Goal: Task Accomplishment & Management: Manage account settings

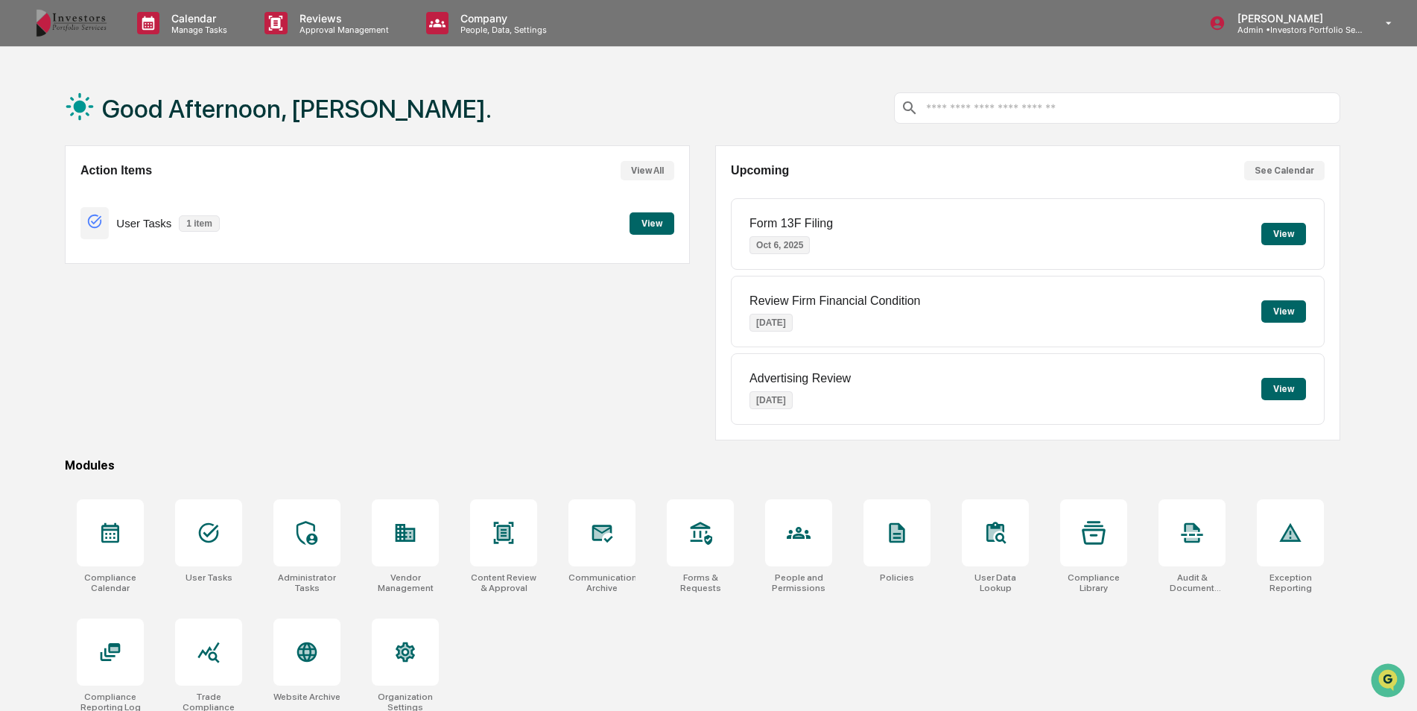
click at [670, 226] on button "View" at bounding box center [652, 223] width 45 height 22
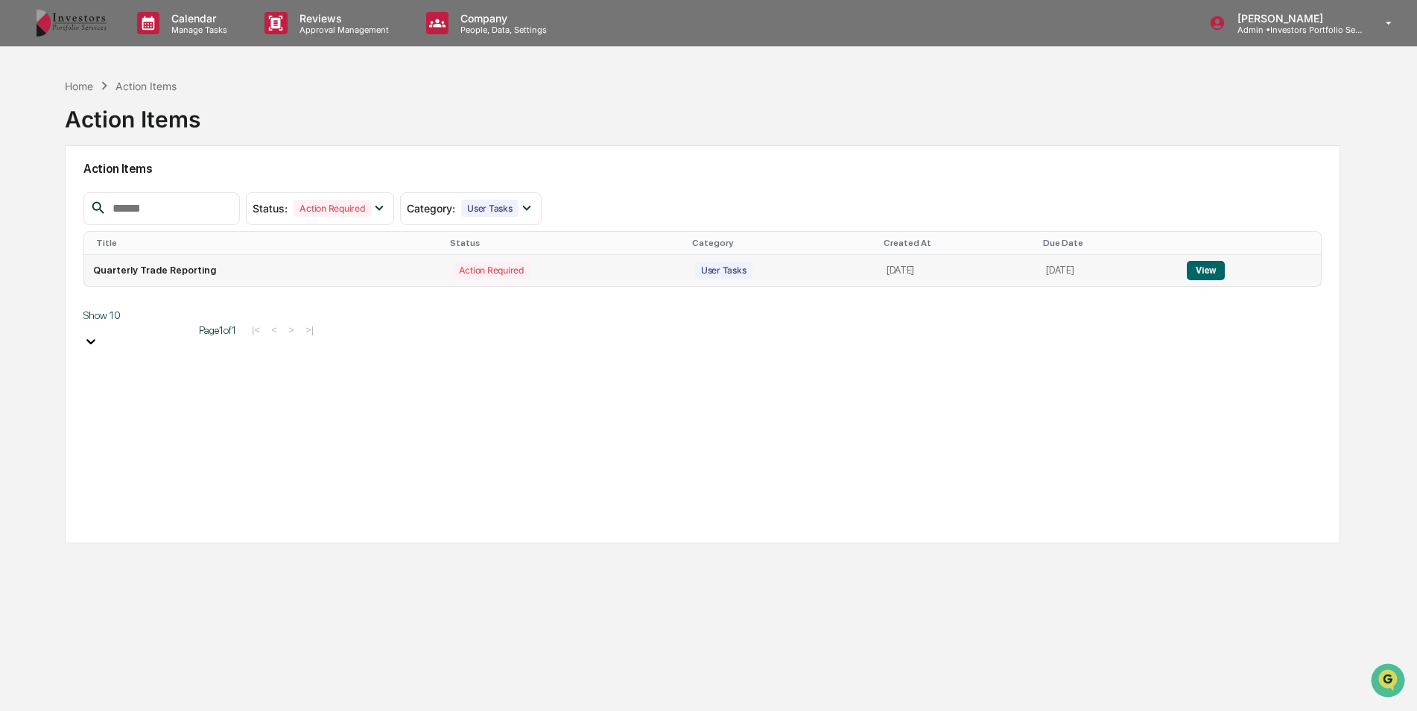
click at [1220, 264] on button "View" at bounding box center [1206, 270] width 38 height 19
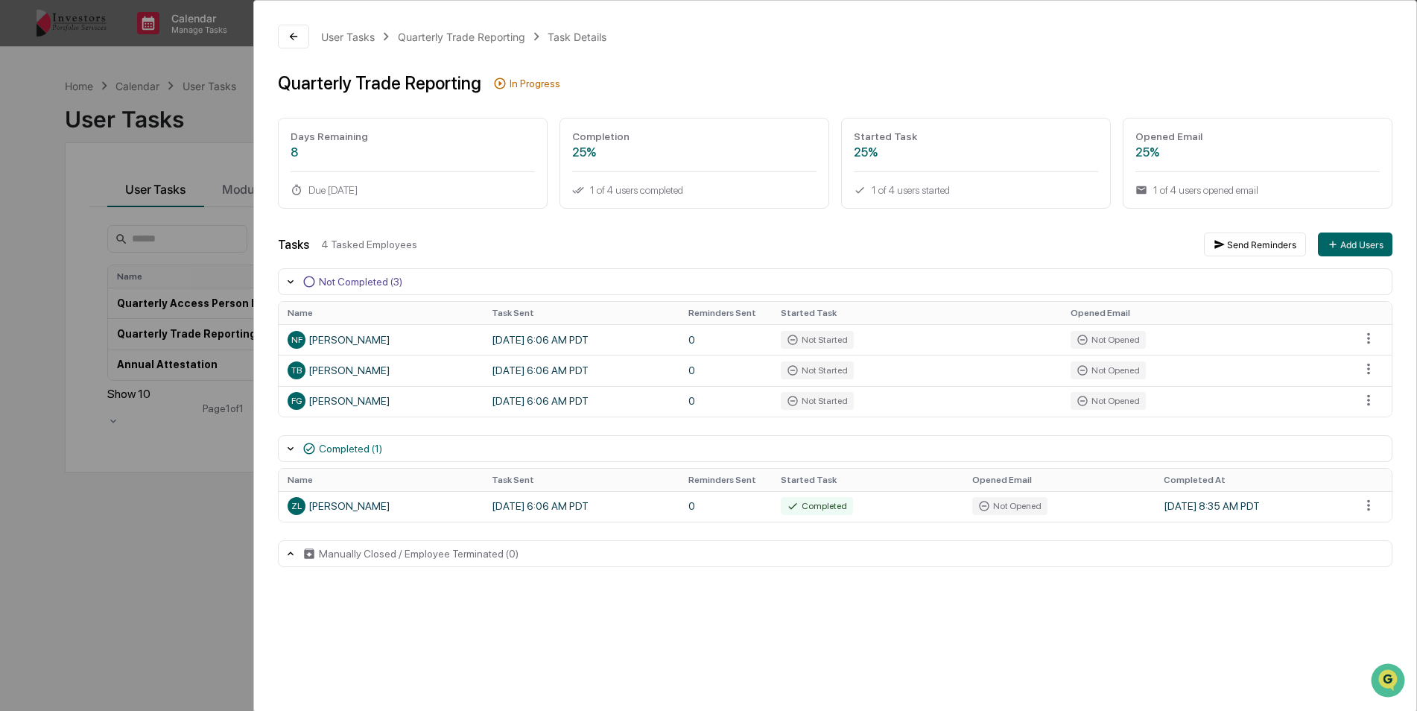
click at [168, 162] on div "User Tasks Quarterly Trade Reporting Task Details Quarterly Trade Reporting In …" at bounding box center [708, 355] width 1417 height 711
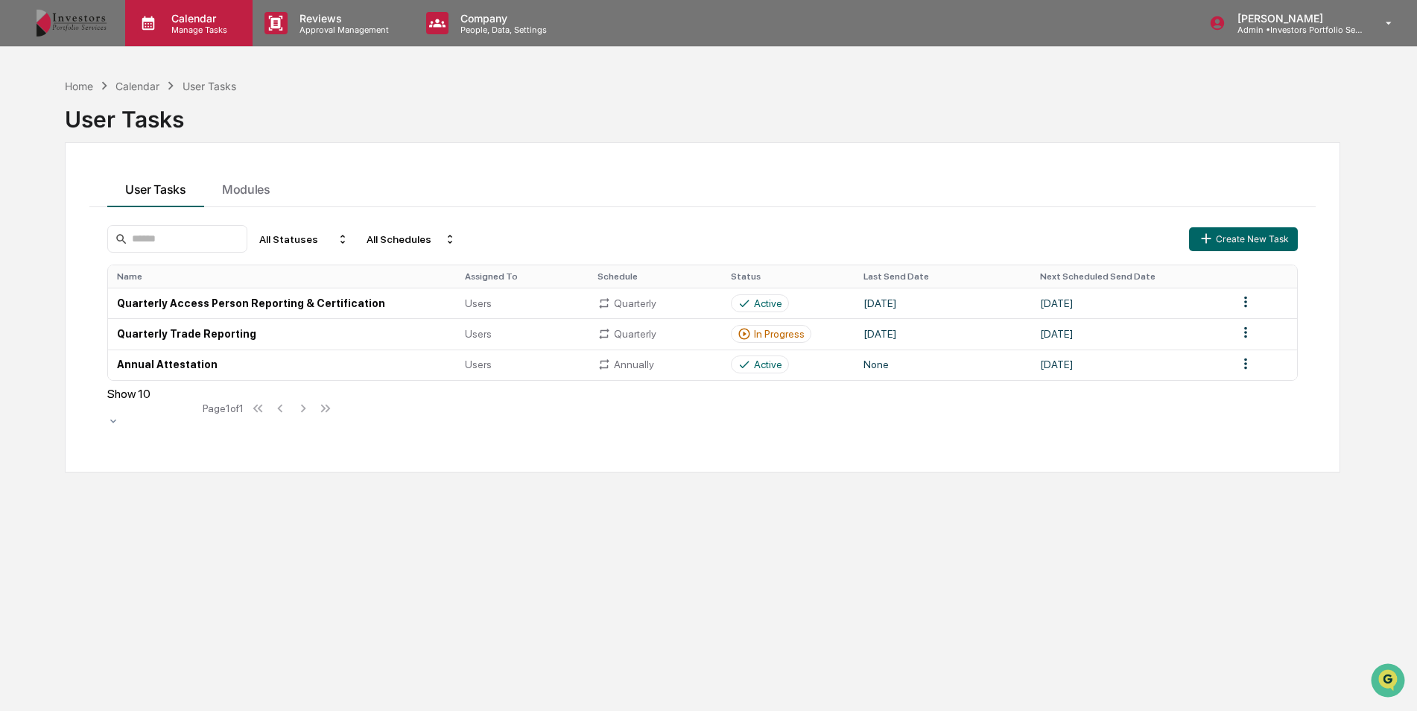
click at [218, 22] on p "Calendar" at bounding box center [196, 18] width 75 height 13
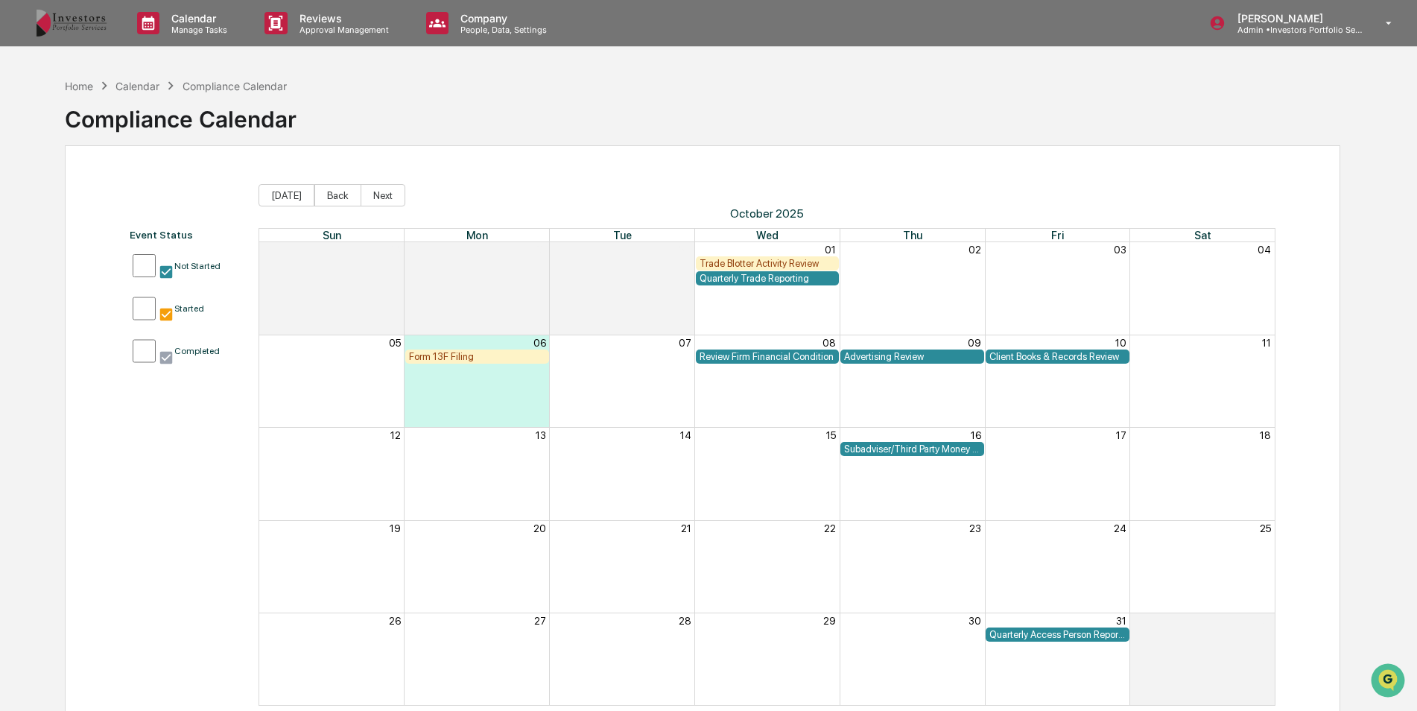
click at [775, 259] on div "Trade Blotter Activity Review" at bounding box center [768, 263] width 136 height 11
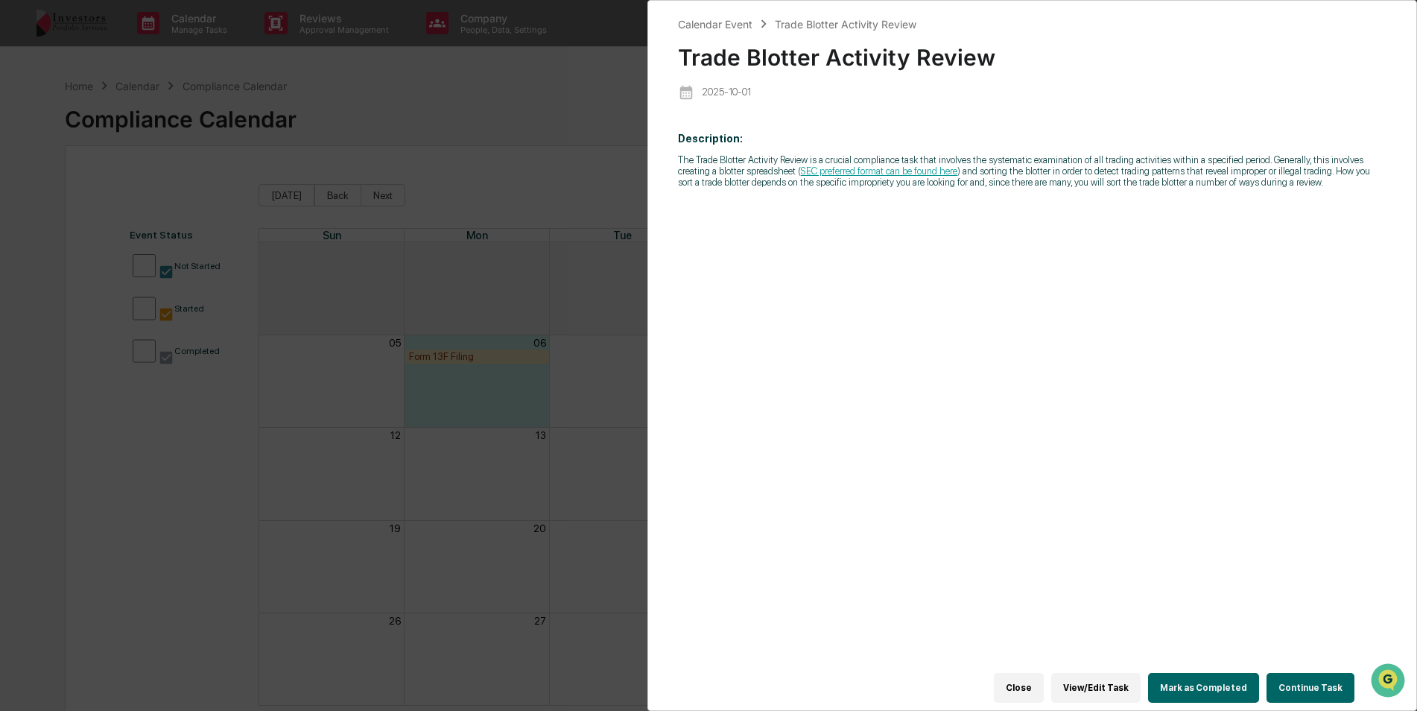
click at [1328, 675] on button "Continue Task" at bounding box center [1311, 688] width 88 height 30
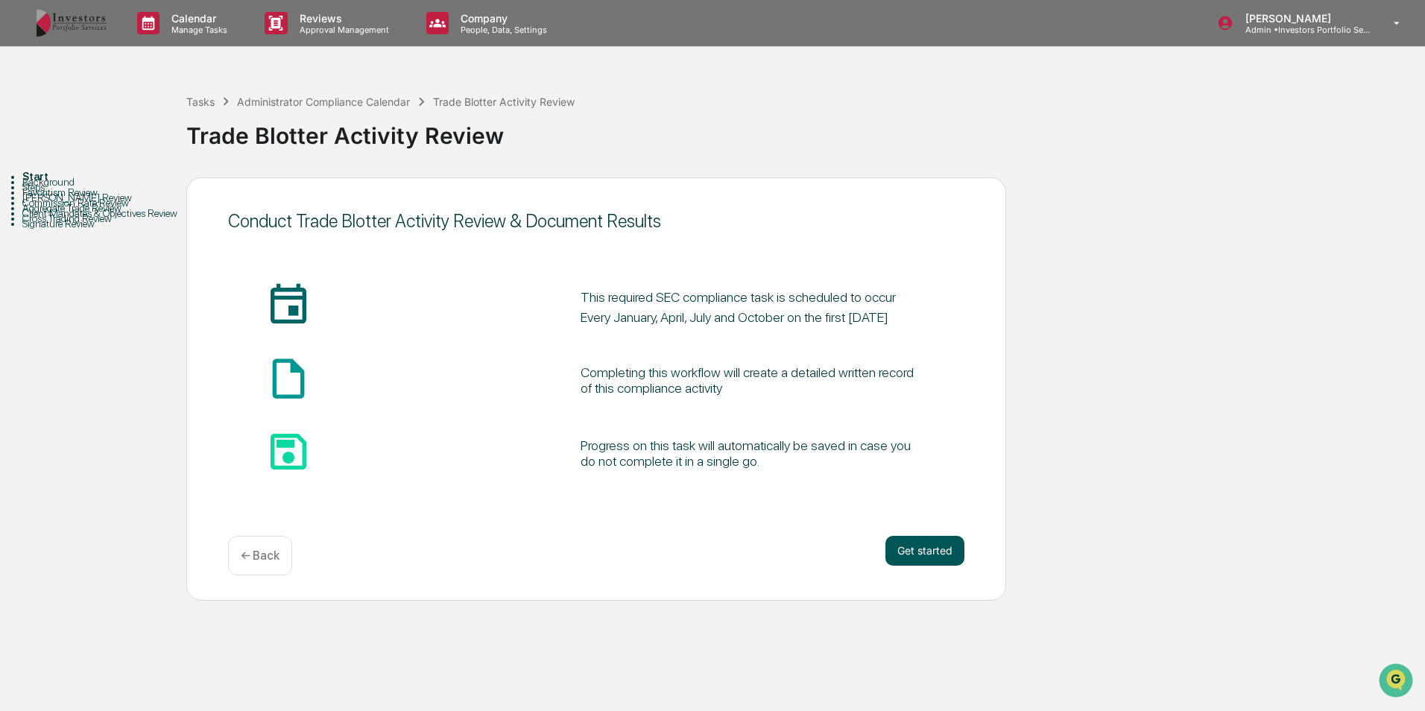
click at [963, 554] on button "Get started" at bounding box center [924, 551] width 79 height 30
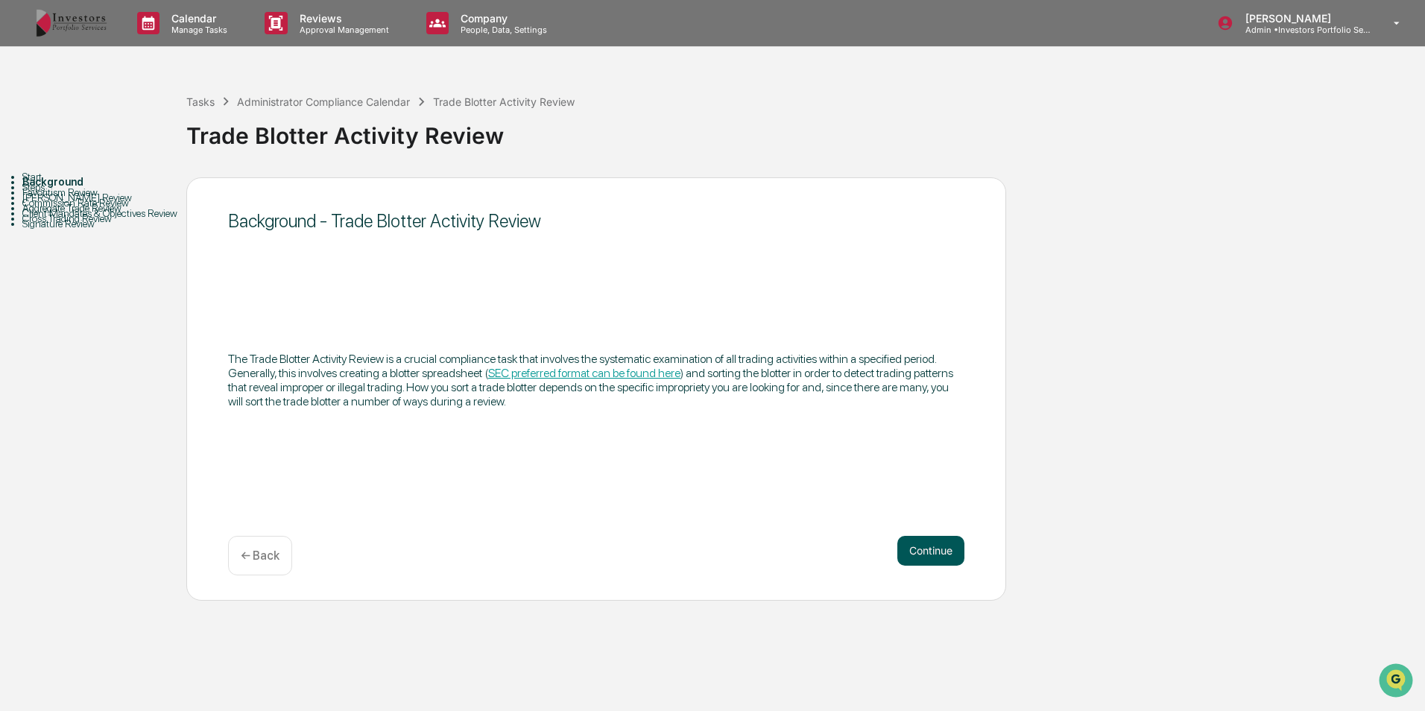
click at [947, 548] on button "Continue" at bounding box center [930, 551] width 67 height 30
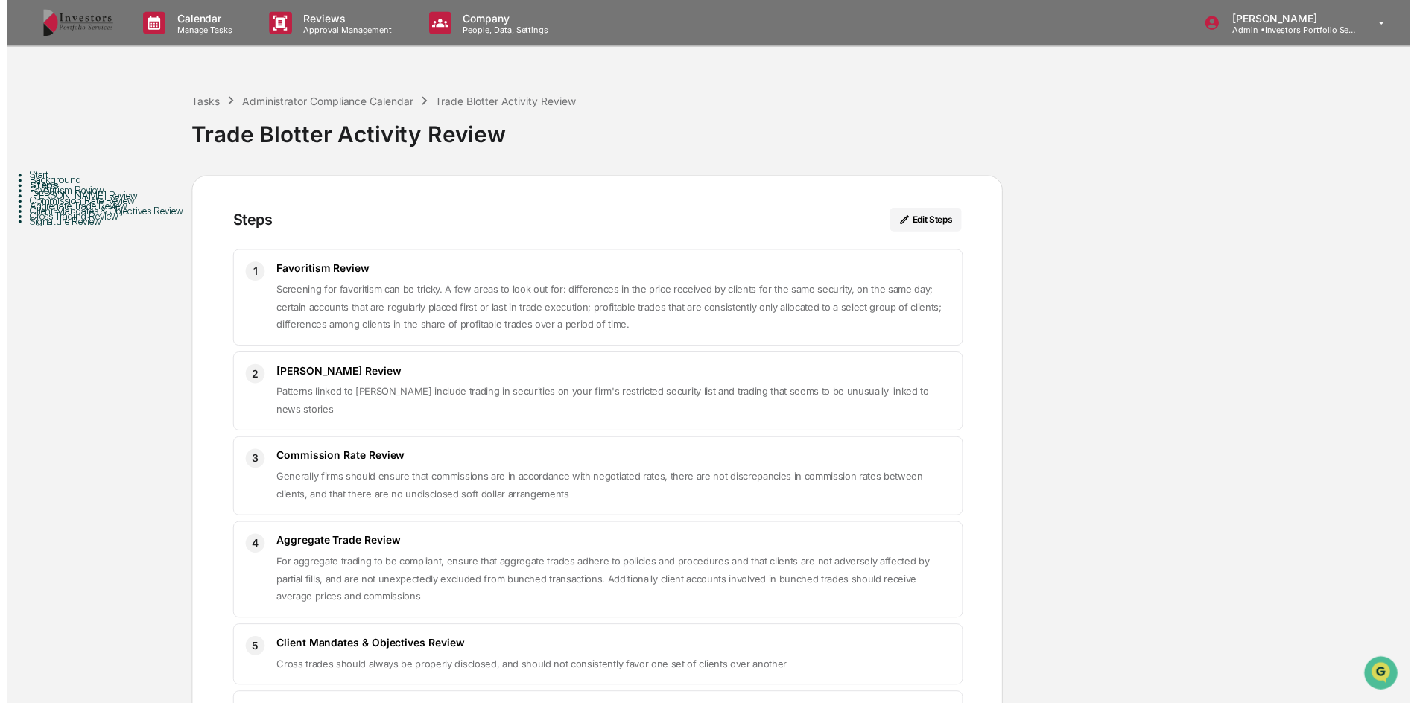
scroll to position [146, 0]
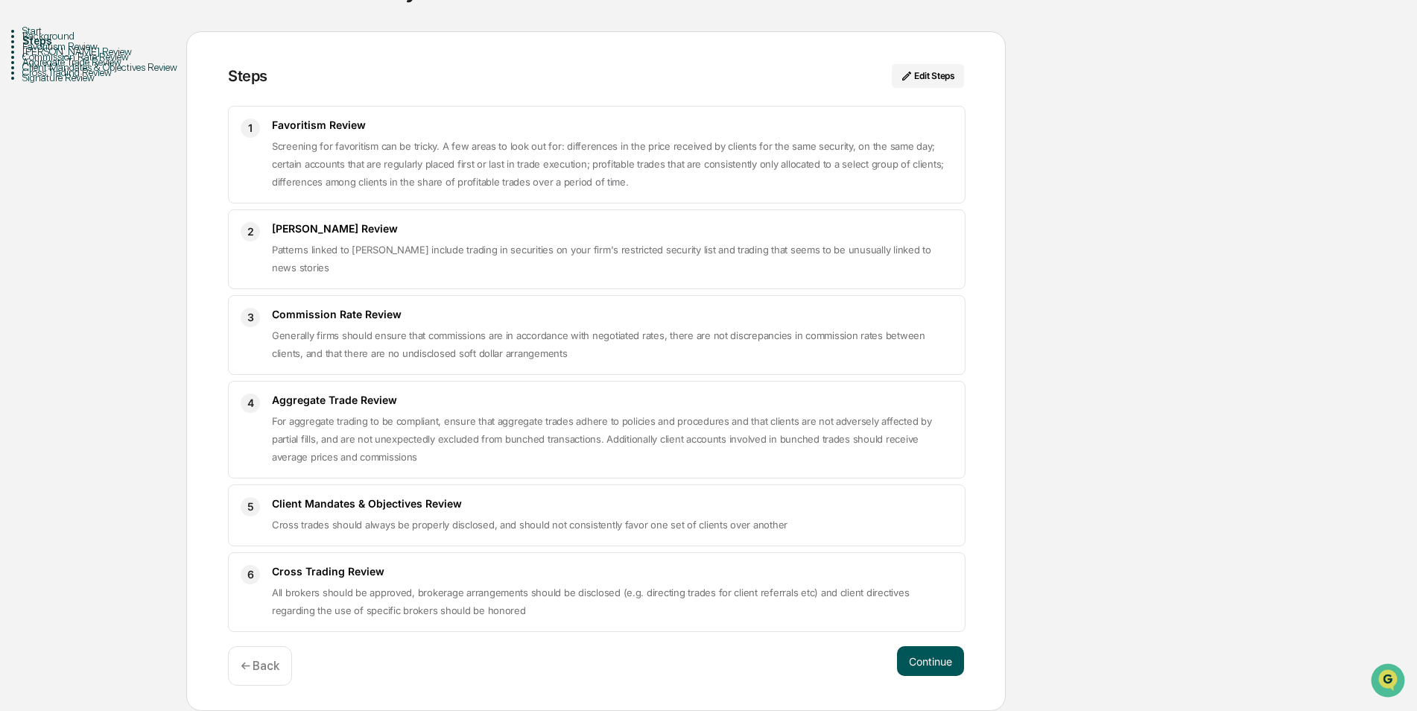
click at [948, 654] on button "Continue" at bounding box center [930, 661] width 67 height 30
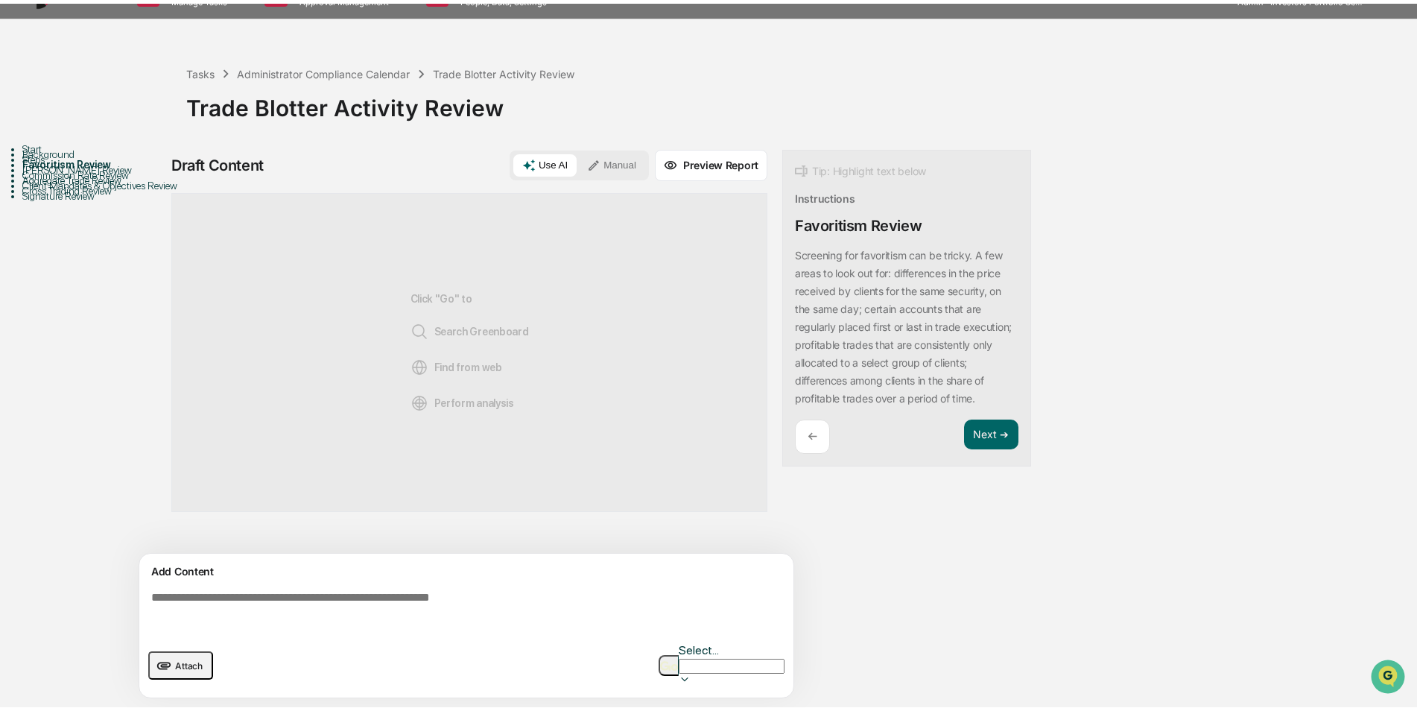
scroll to position [11, 0]
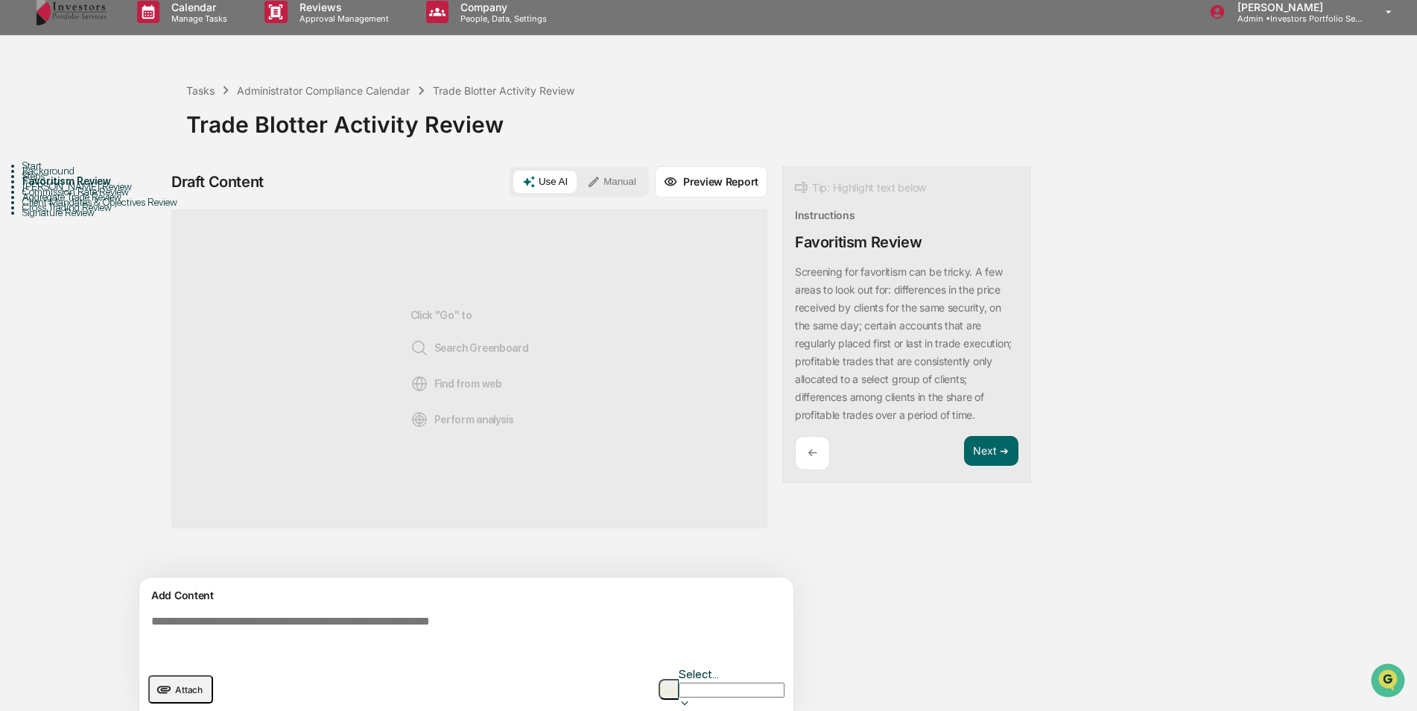
click at [425, 639] on textarea at bounding box center [469, 636] width 648 height 54
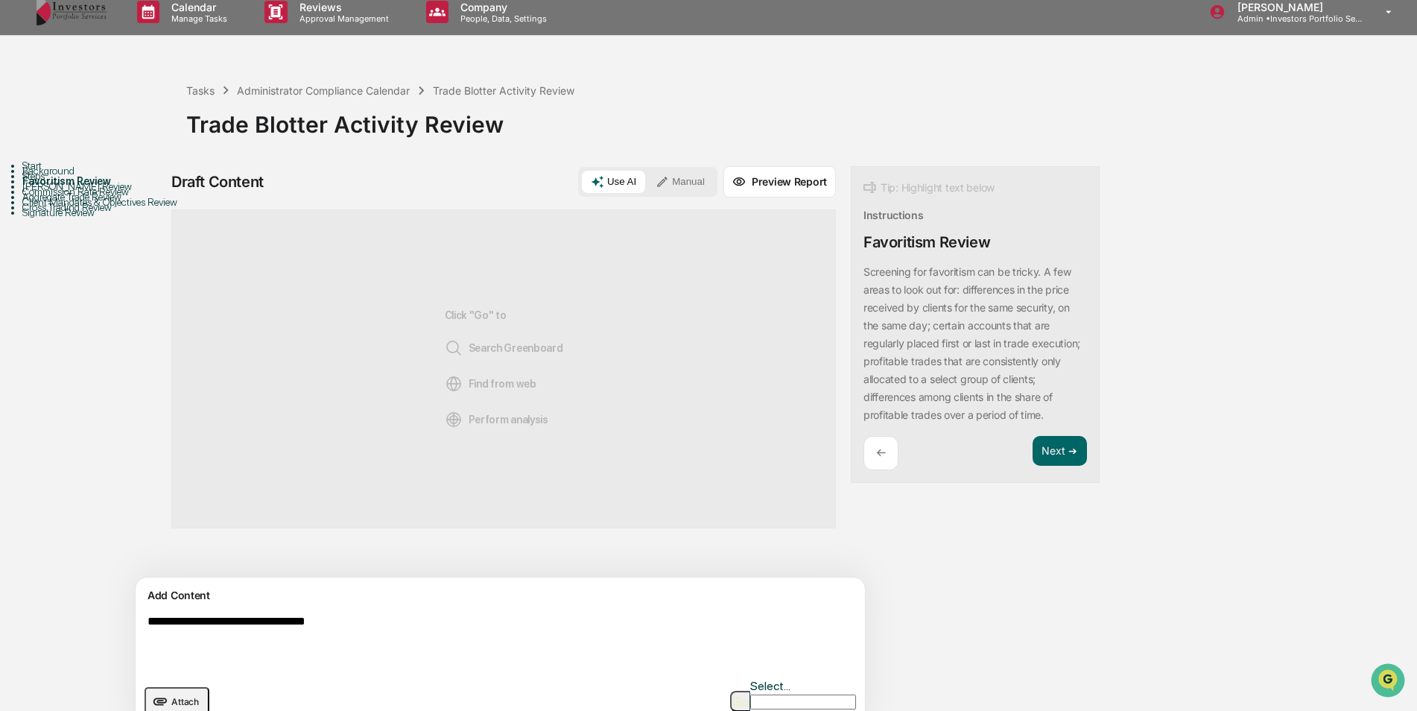
type textarea "**********"
click at [743, 697] on img "button" at bounding box center [741, 702] width 18 height 10
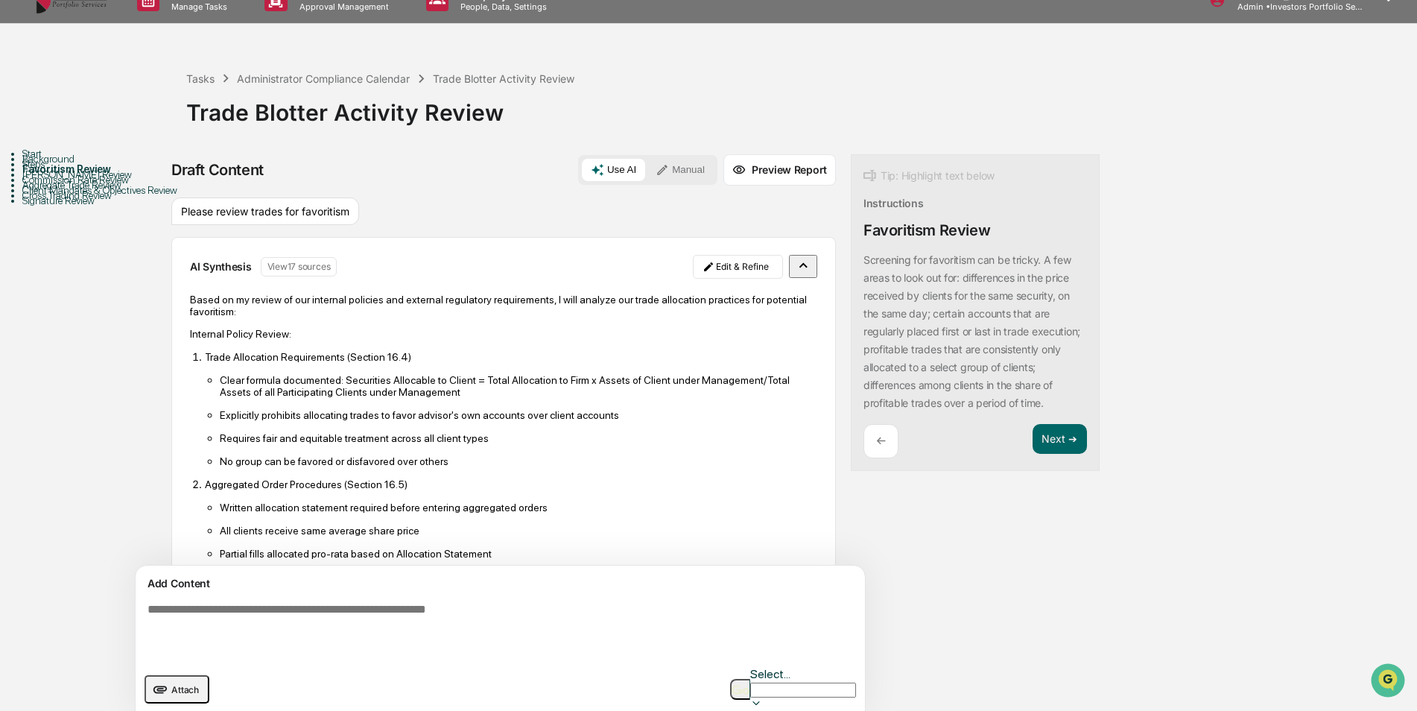
scroll to position [75, 0]
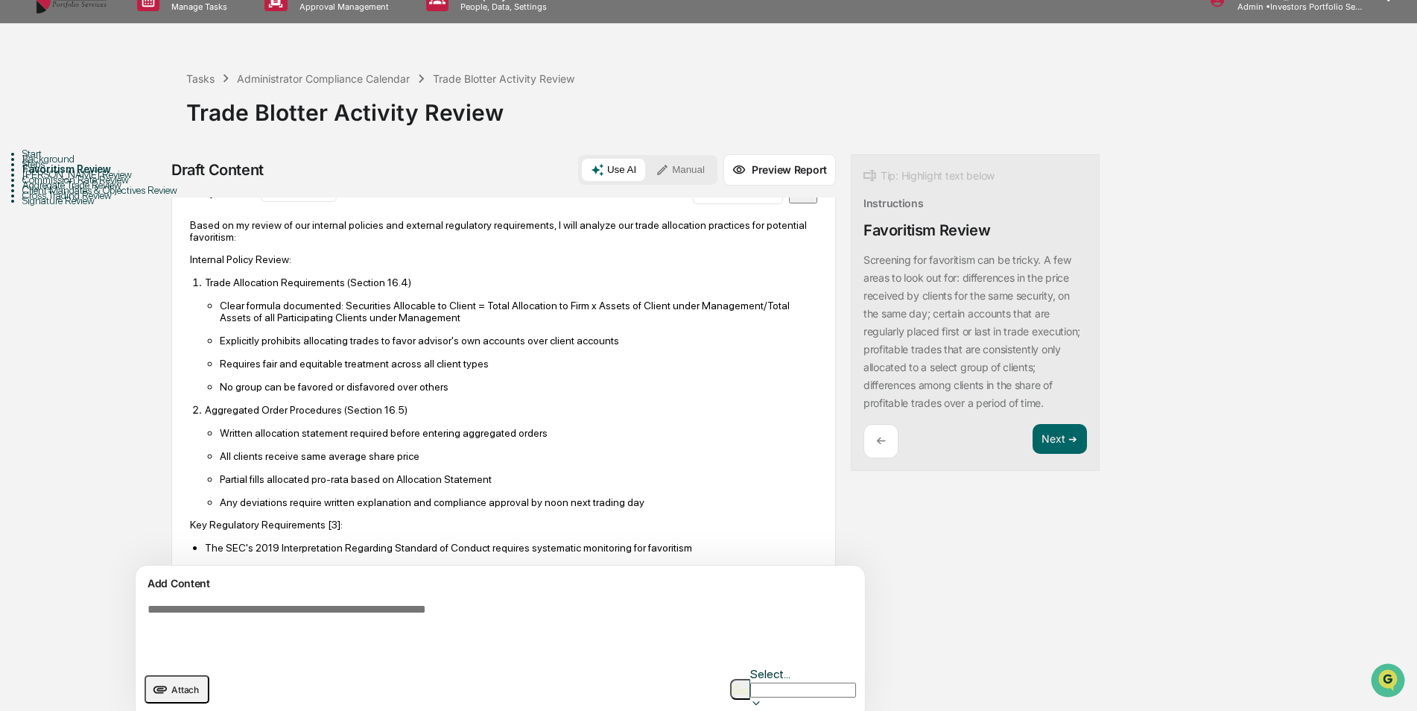
click at [481, 602] on textarea at bounding box center [466, 630] width 648 height 66
type textarea "**********"
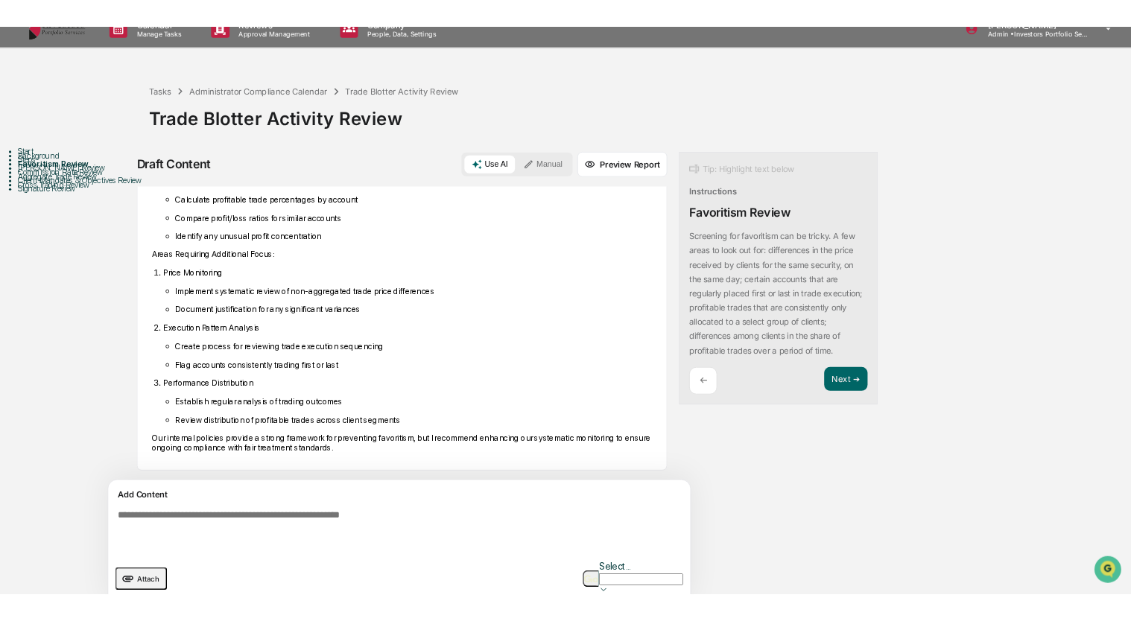
scroll to position [0, 0]
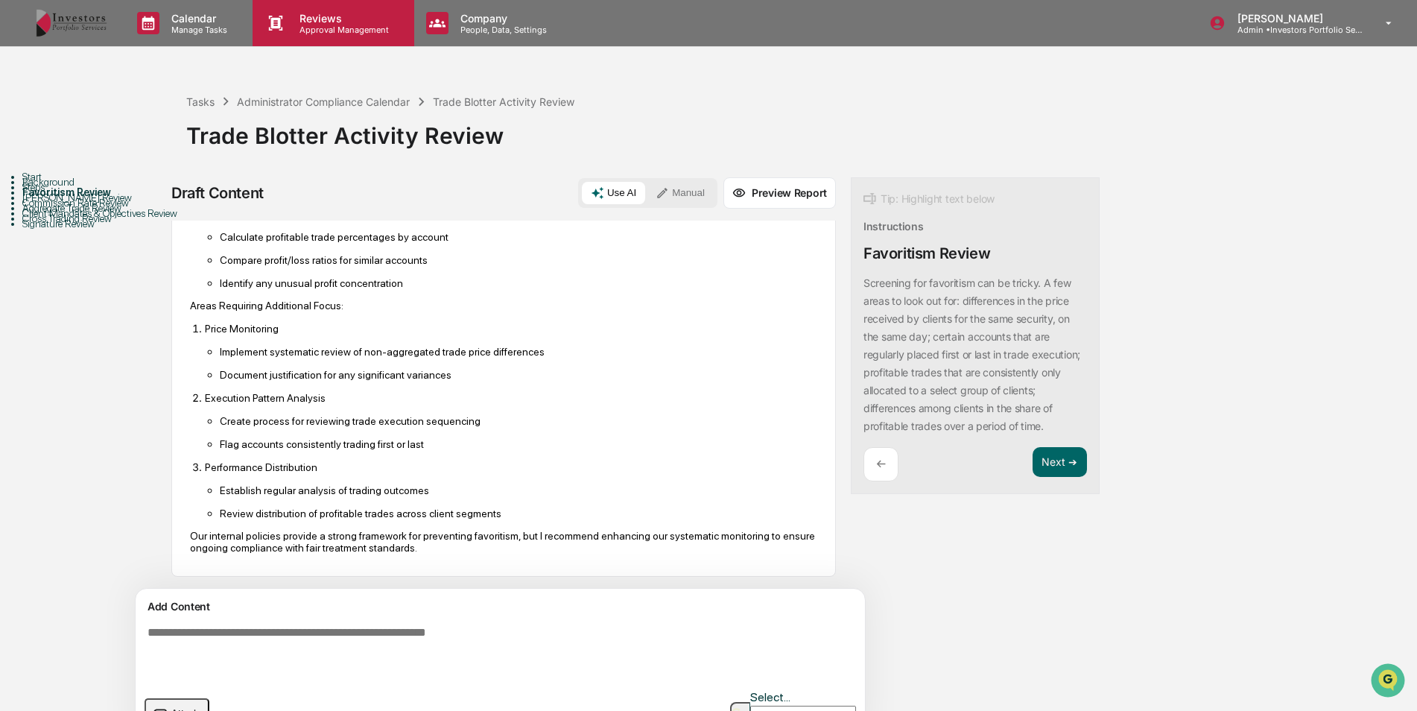
click at [344, 25] on p "Approval Management" at bounding box center [342, 30] width 109 height 10
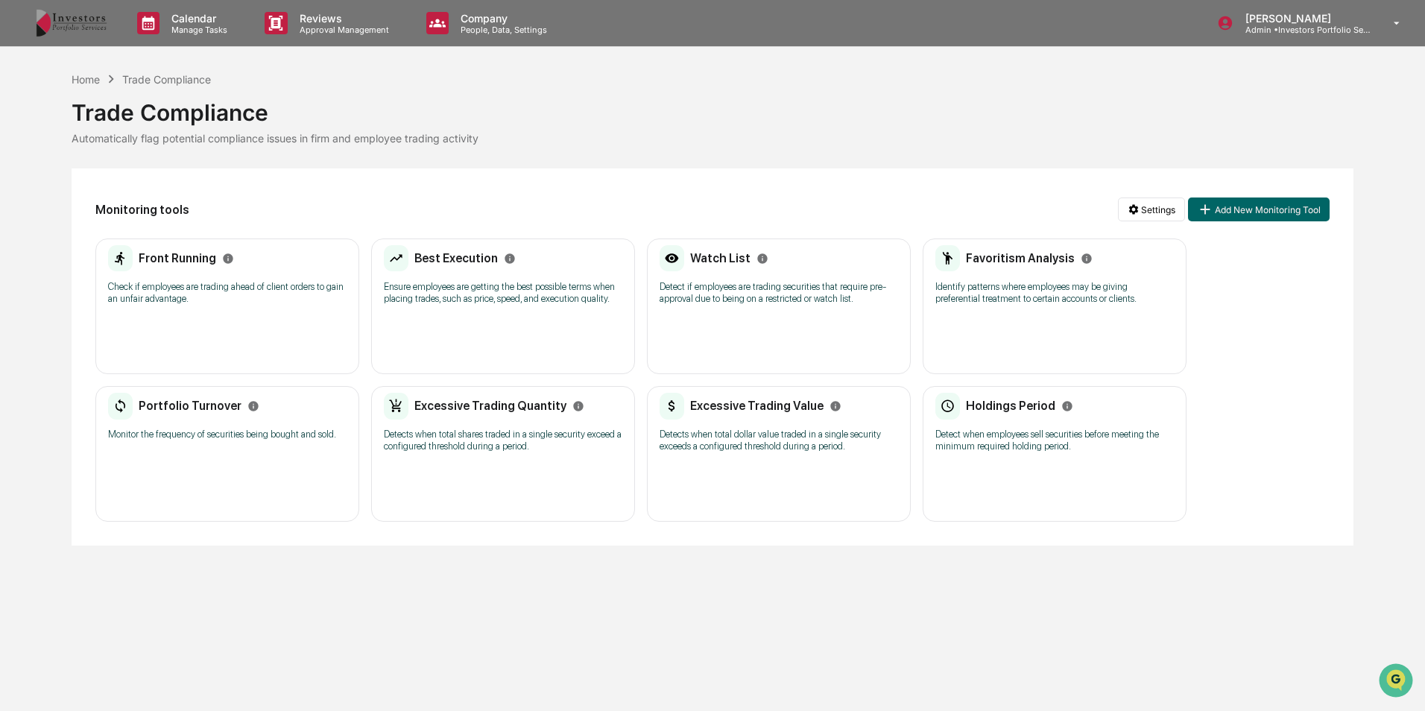
click at [1010, 286] on p "Identify patterns where employees may be giving preferential treatment to certa…" at bounding box center [1054, 293] width 238 height 24
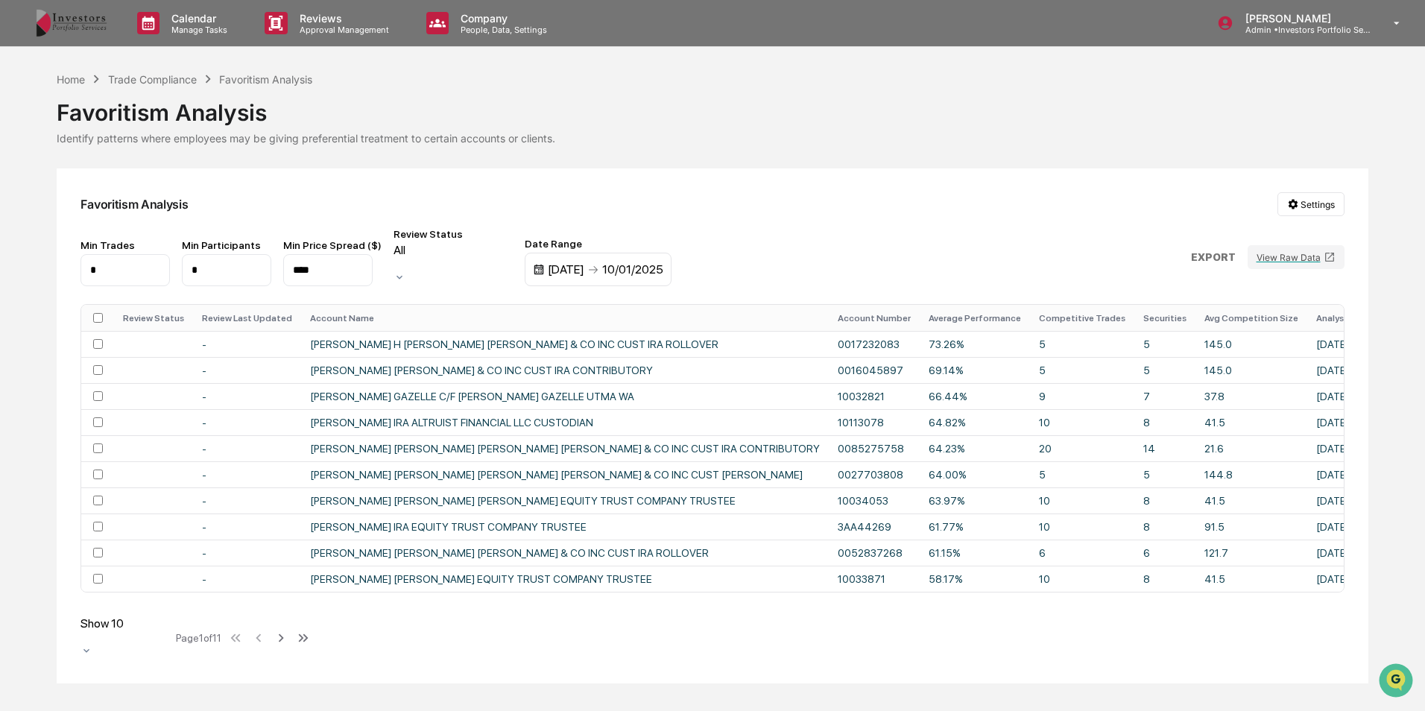
click at [584, 263] on div "[DATE]" at bounding box center [566, 269] width 37 height 14
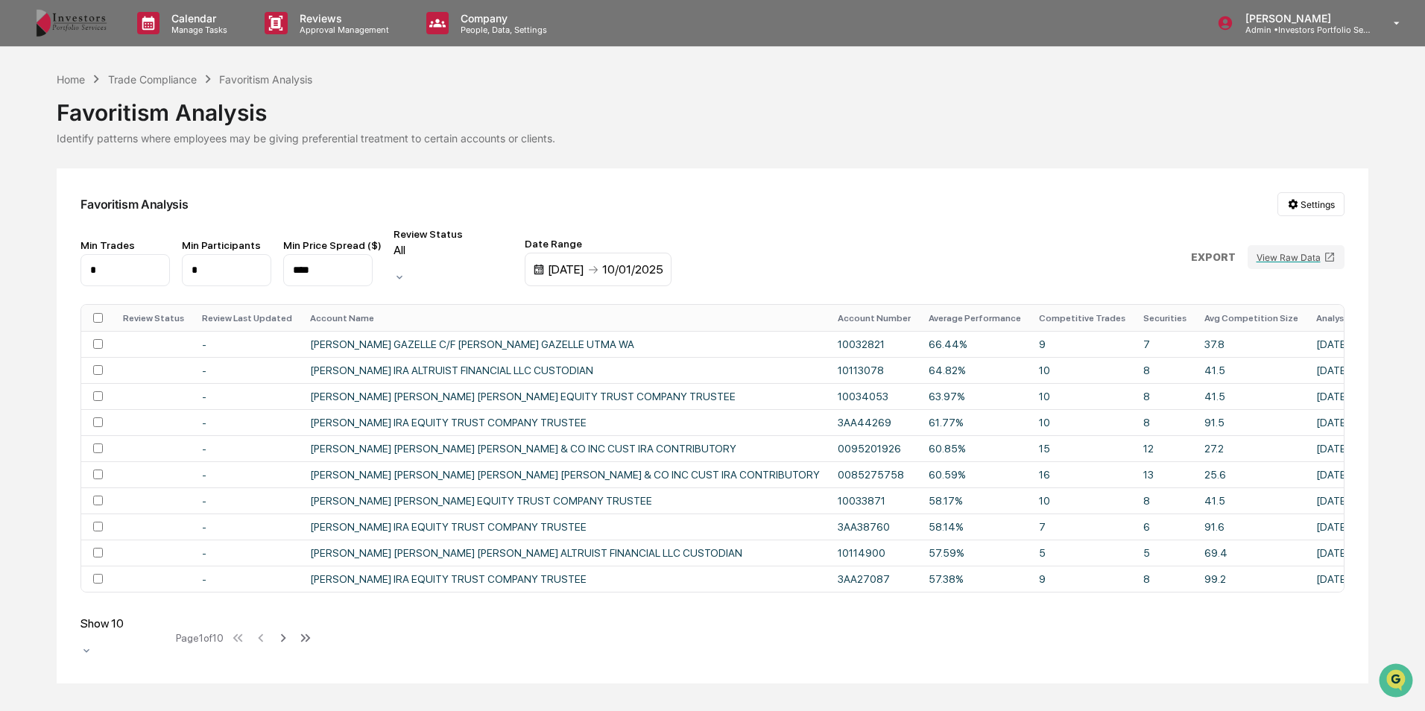
click at [466, 266] on div at bounding box center [452, 264] width 119 height 14
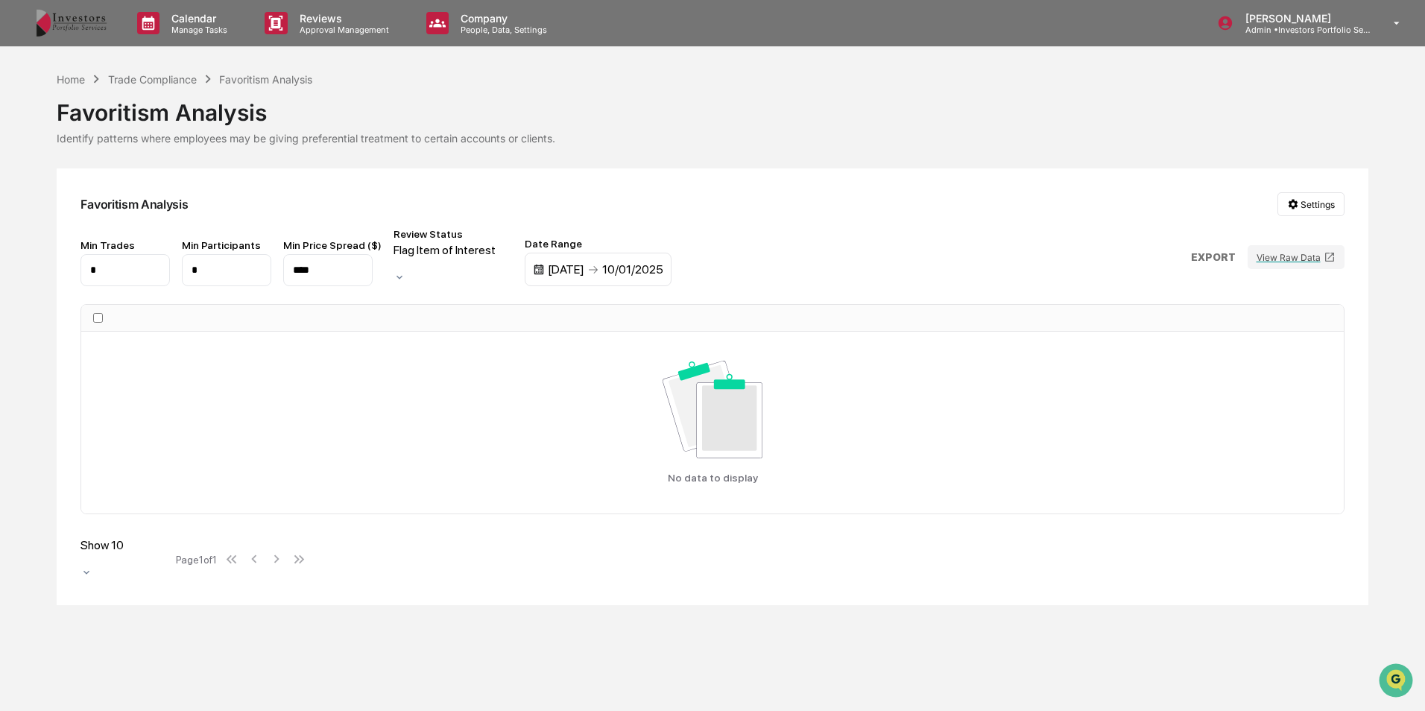
click at [498, 278] on div "Favoritism Analysis Settings Min Trades * Min Participants * Min Price Spread (…" at bounding box center [712, 386] width 1311 height 436
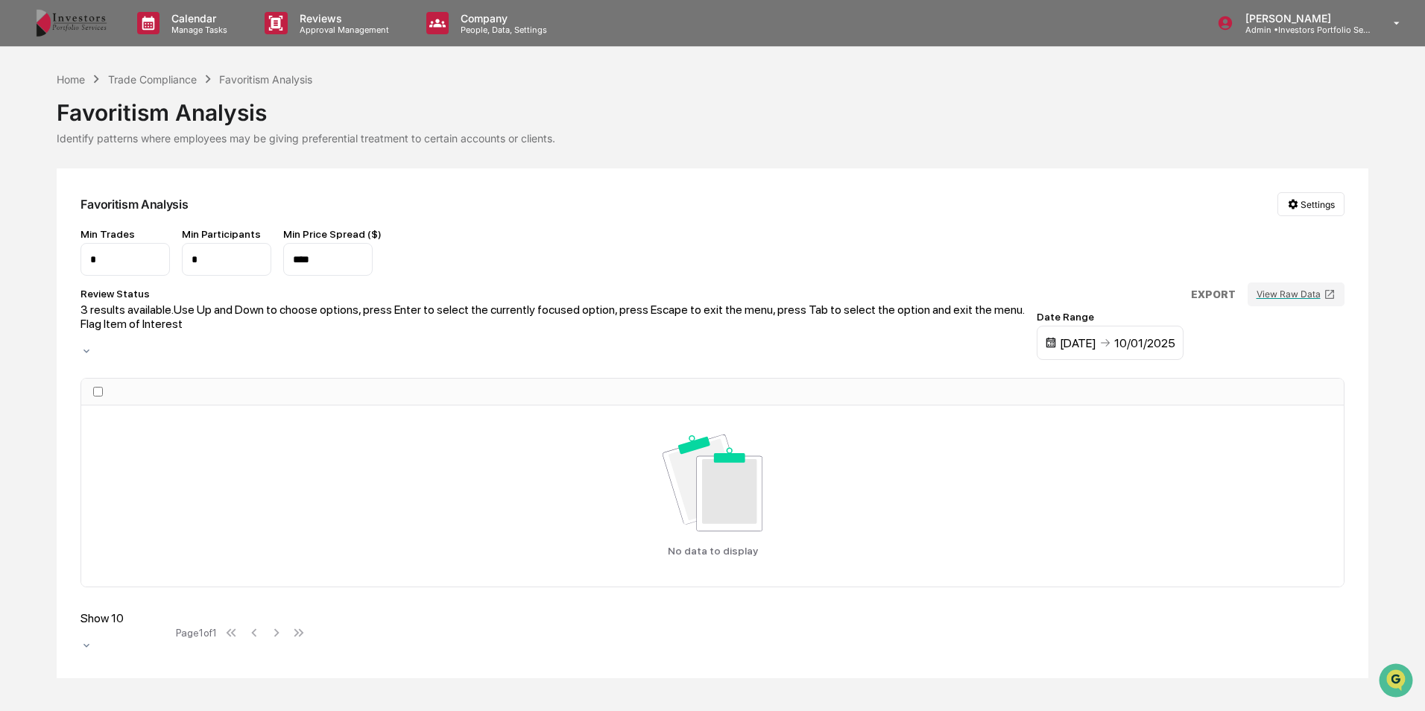
click at [498, 331] on div at bounding box center [552, 338] width 944 height 14
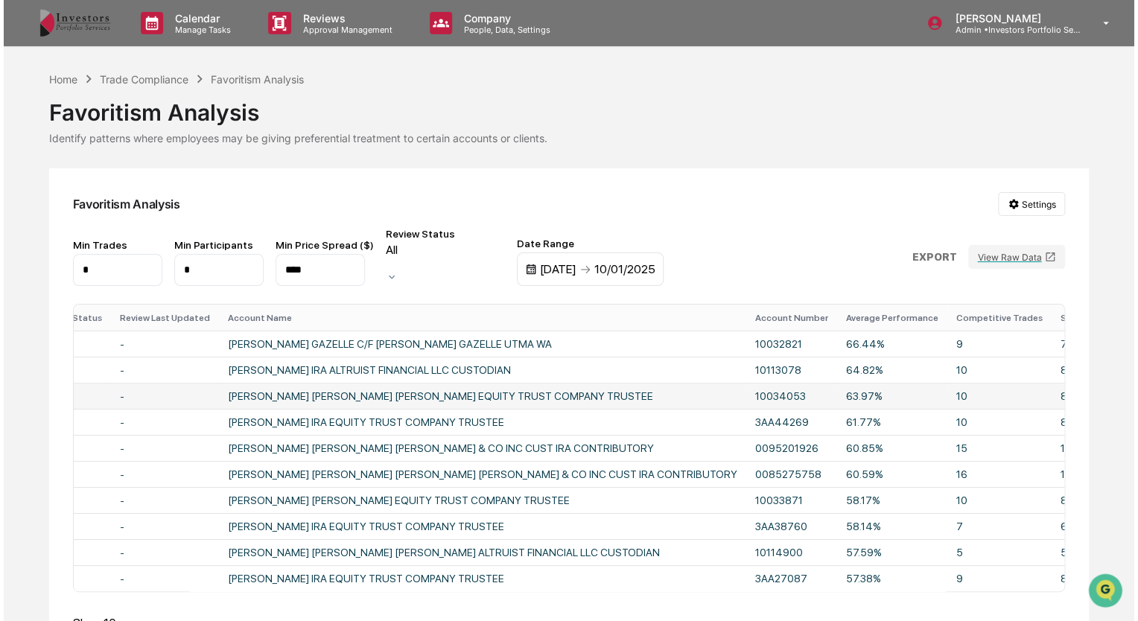
scroll to position [0, 122]
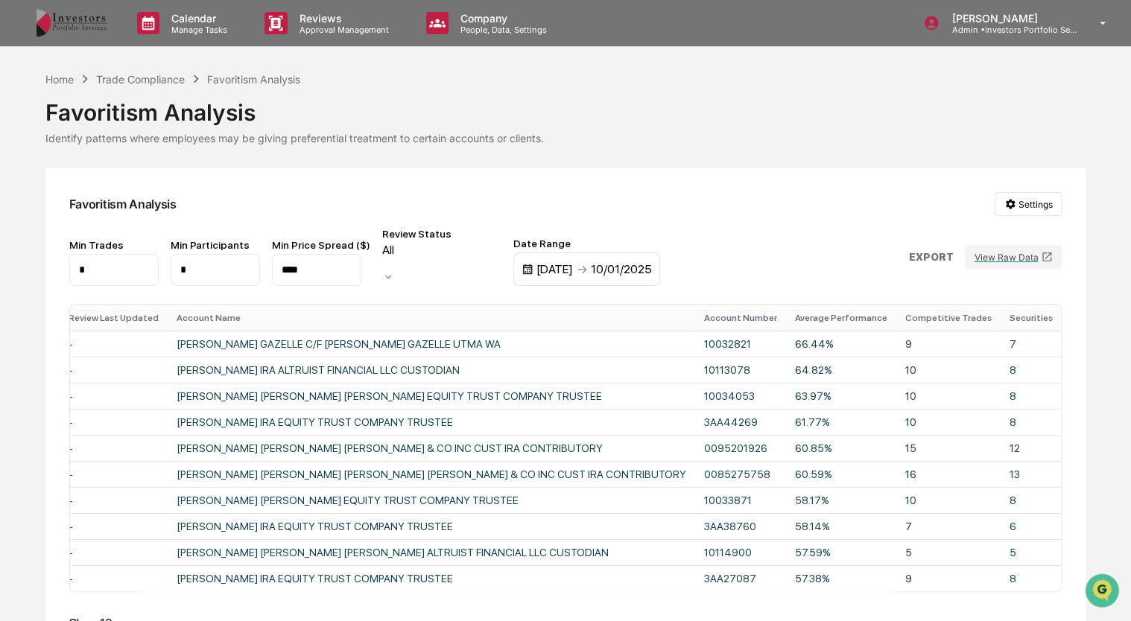
click at [956, 257] on icon at bounding box center [956, 257] width 0 height 0
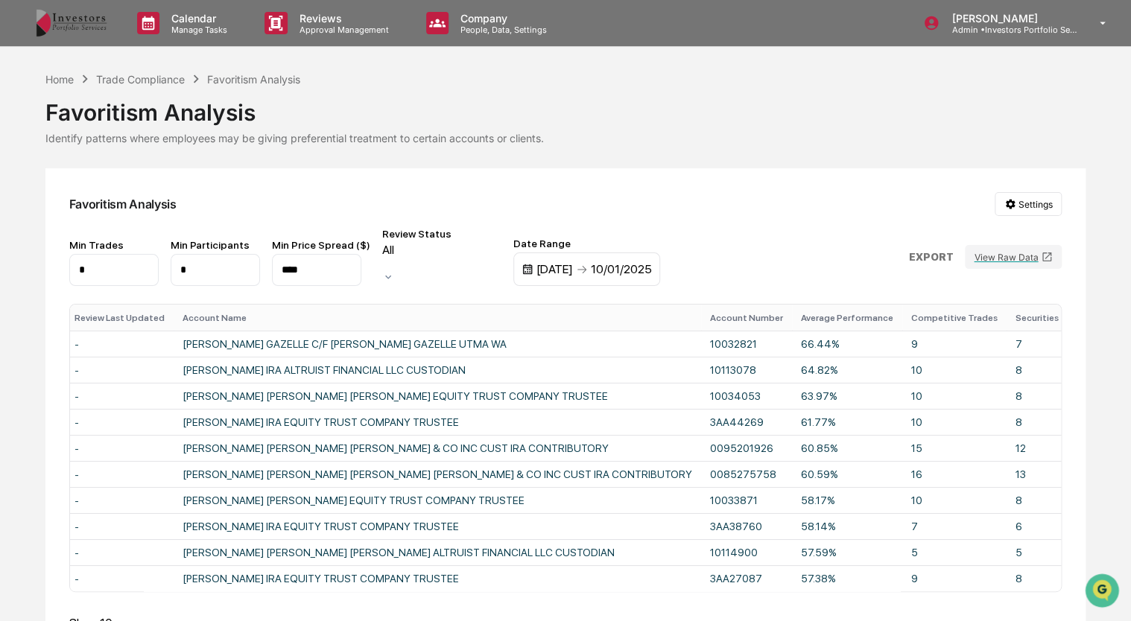
click at [425, 271] on div "All" at bounding box center [441, 257] width 119 height 28
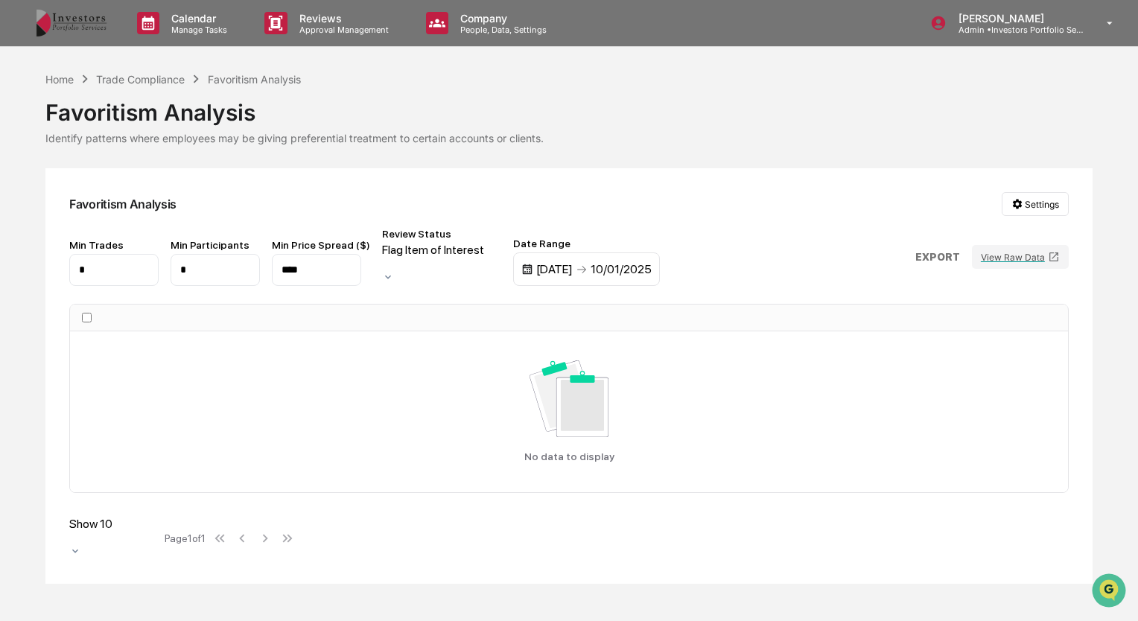
click at [460, 257] on div at bounding box center [441, 264] width 119 height 14
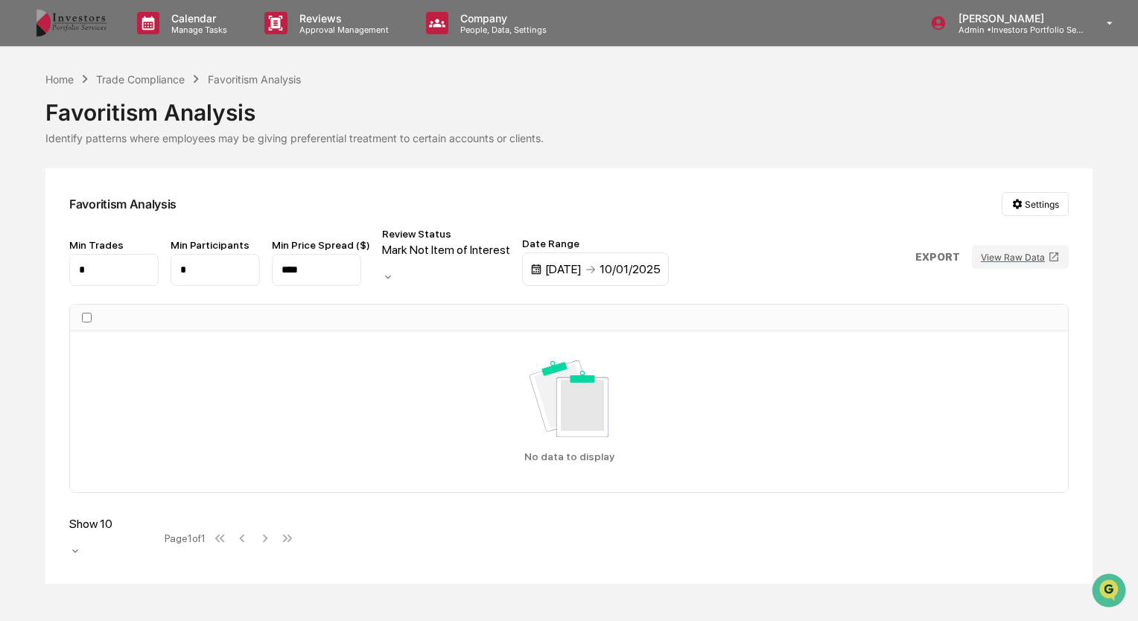
click at [469, 267] on div at bounding box center [446, 264] width 128 height 14
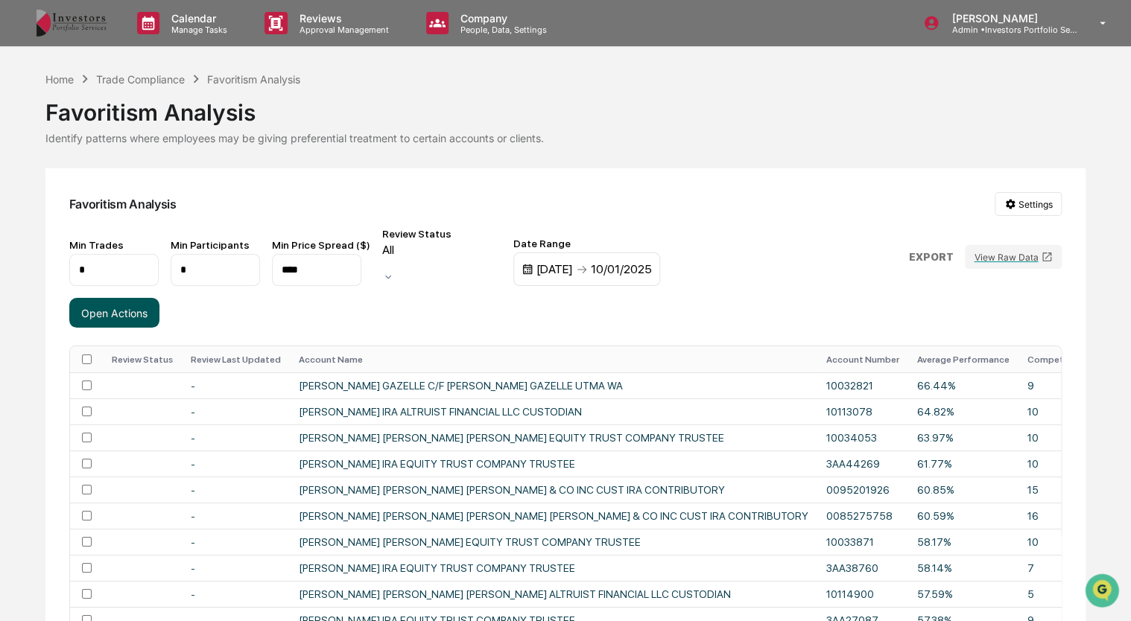
click at [140, 298] on button "Open Actions" at bounding box center [114, 313] width 90 height 30
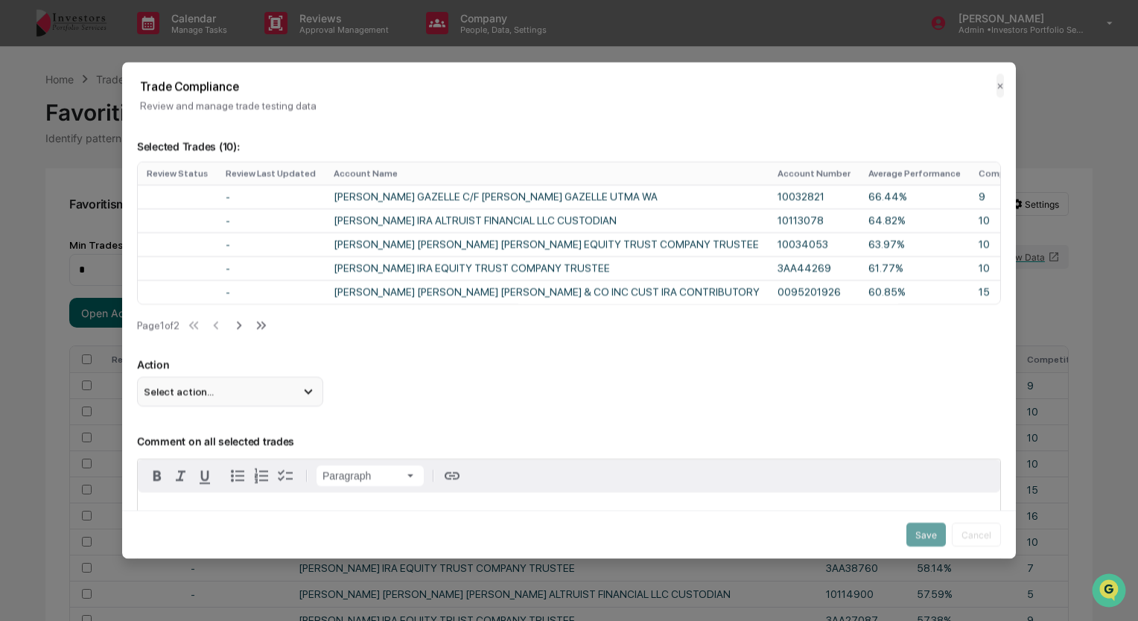
click at [259, 396] on div "Select action..." at bounding box center [230, 392] width 186 height 30
click at [997, 86] on button "✕" at bounding box center [1000, 86] width 7 height 24
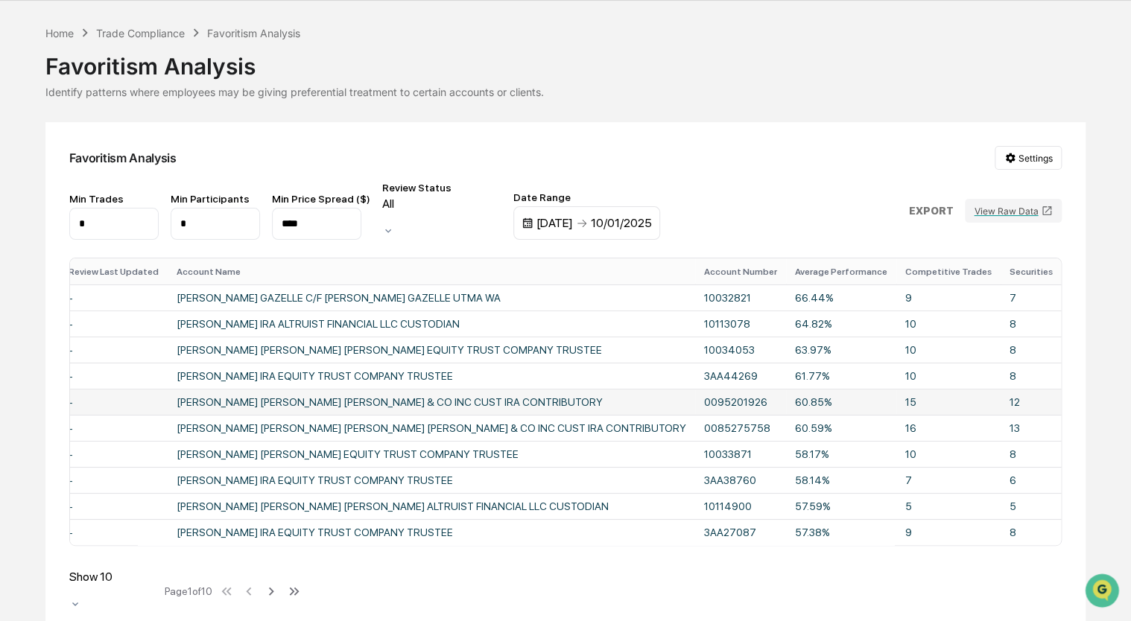
scroll to position [45, 0]
click at [273, 584] on icon at bounding box center [271, 592] width 16 height 16
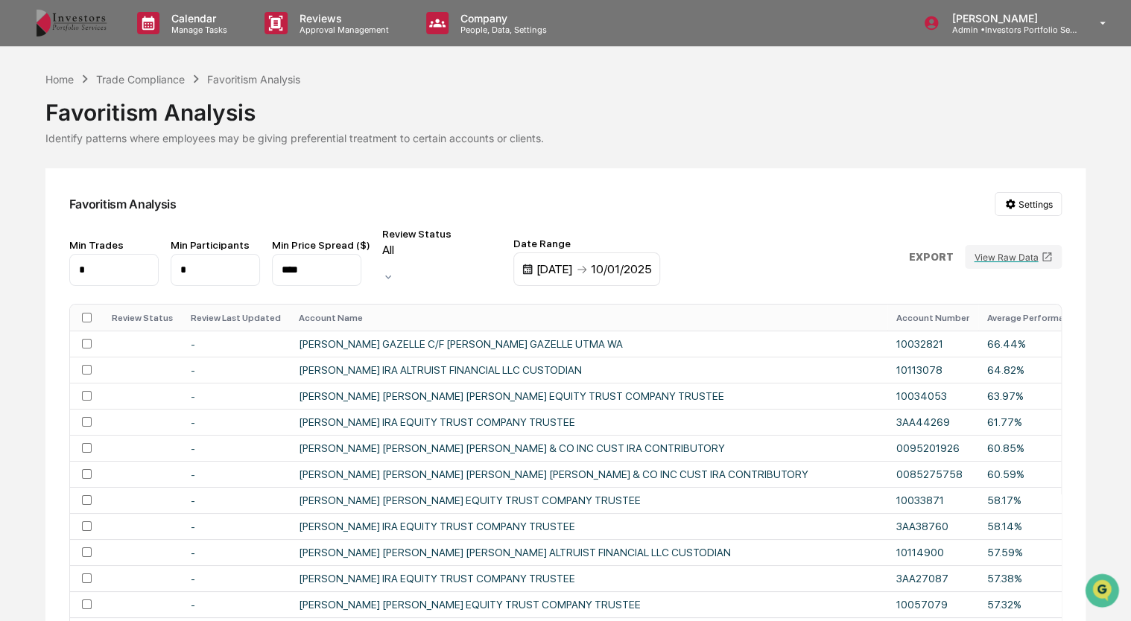
click at [939, 251] on p "EXPORT" at bounding box center [930, 257] width 45 height 12
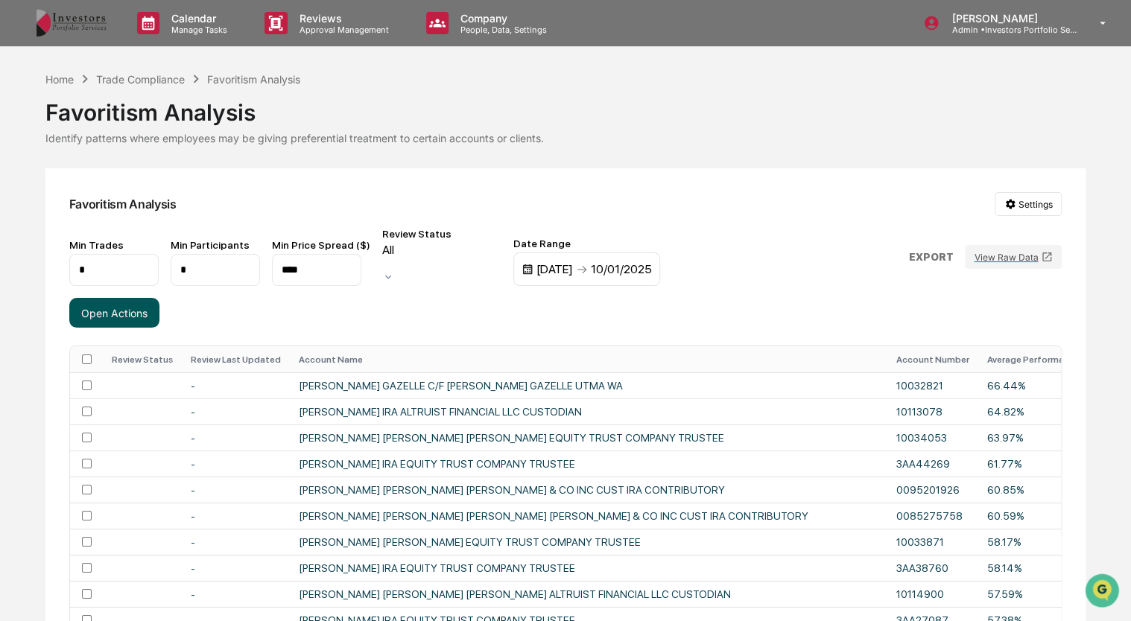
click at [146, 298] on button "Open Actions" at bounding box center [114, 313] width 90 height 30
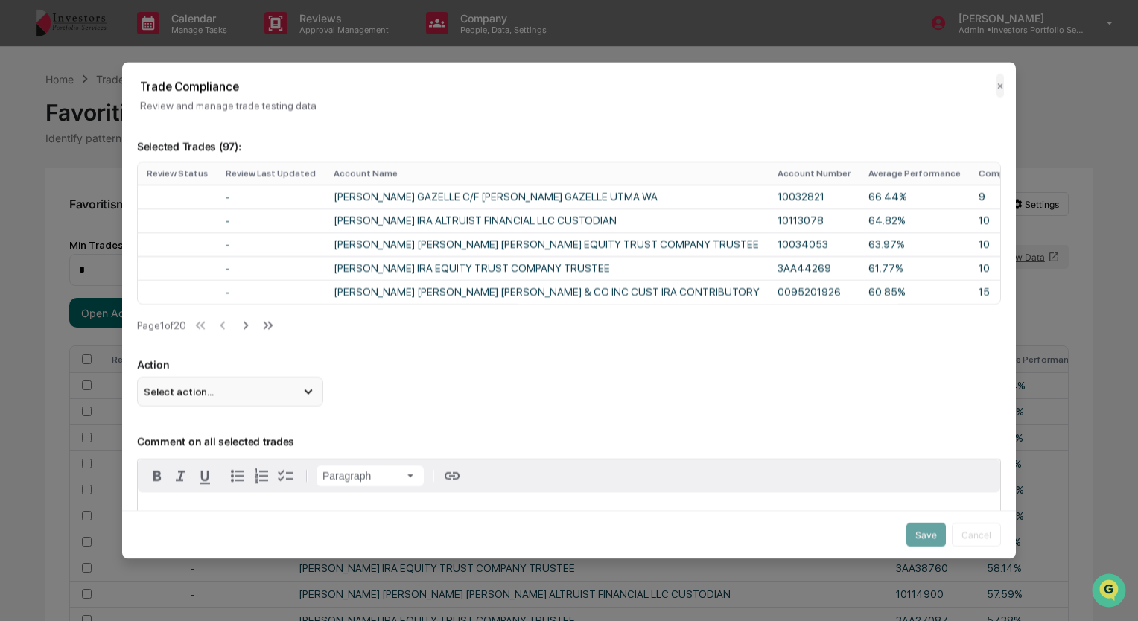
click at [265, 407] on div "Select action..." at bounding box center [230, 392] width 186 height 30
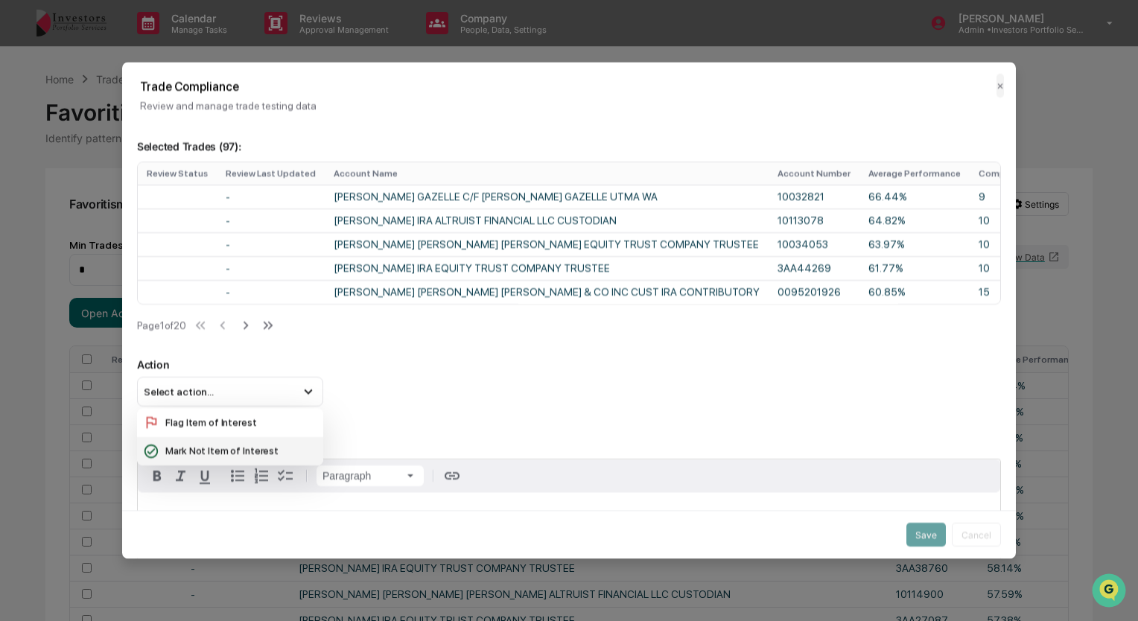
click at [253, 453] on div "Mark Not Item of Interest" at bounding box center [230, 451] width 174 height 16
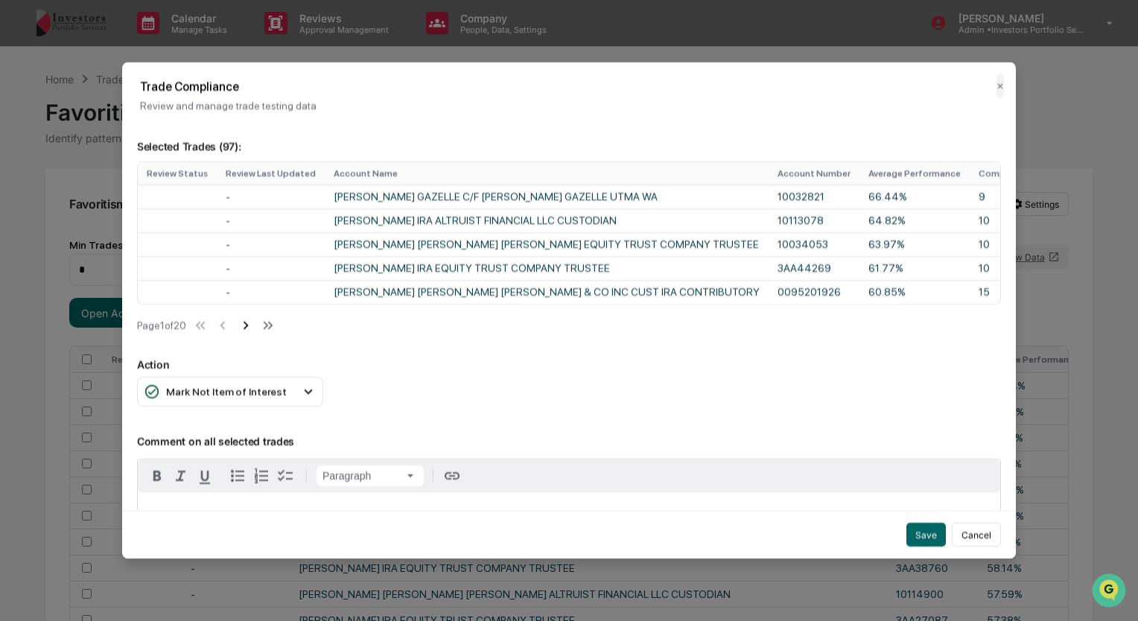
click at [253, 334] on icon at bounding box center [246, 325] width 16 height 16
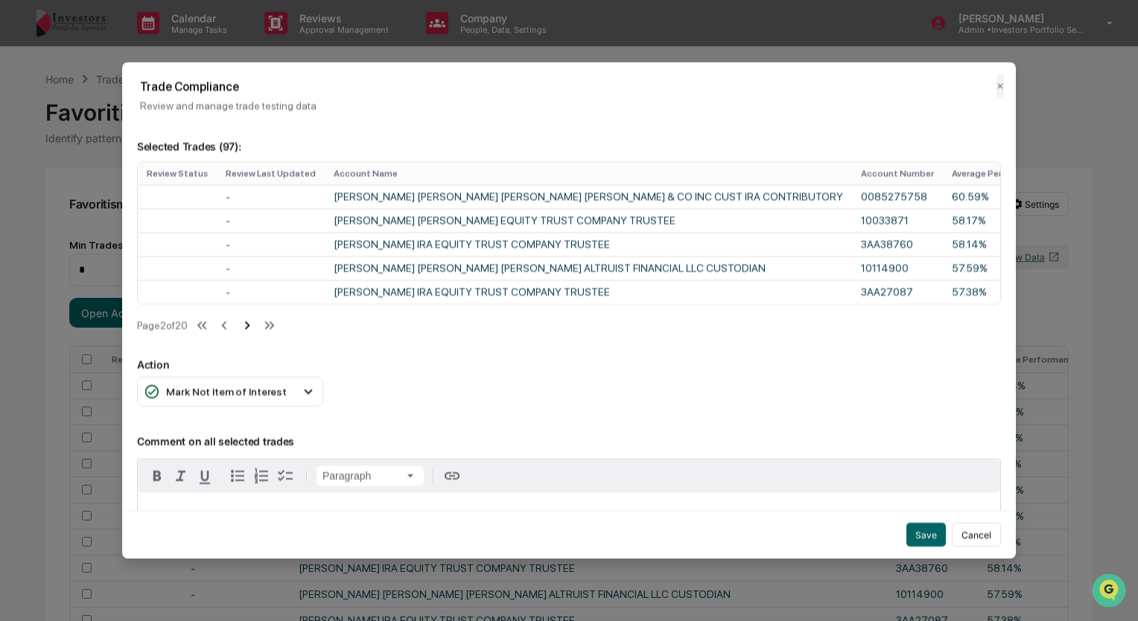
click at [250, 330] on icon at bounding box center [247, 326] width 5 height 8
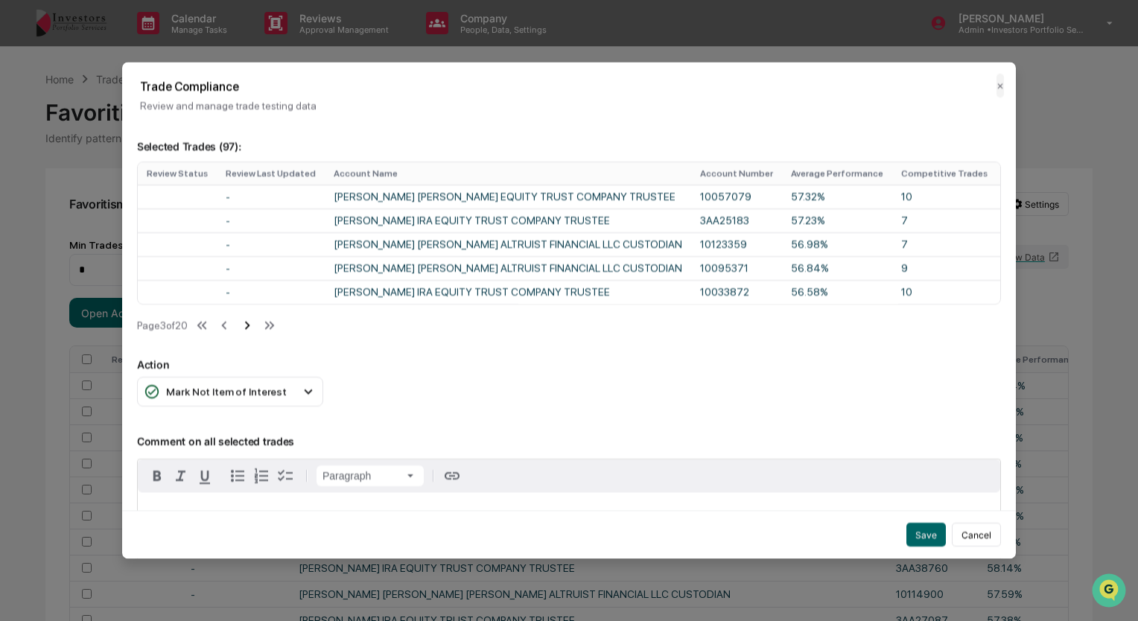
click at [250, 330] on icon at bounding box center [247, 326] width 5 height 8
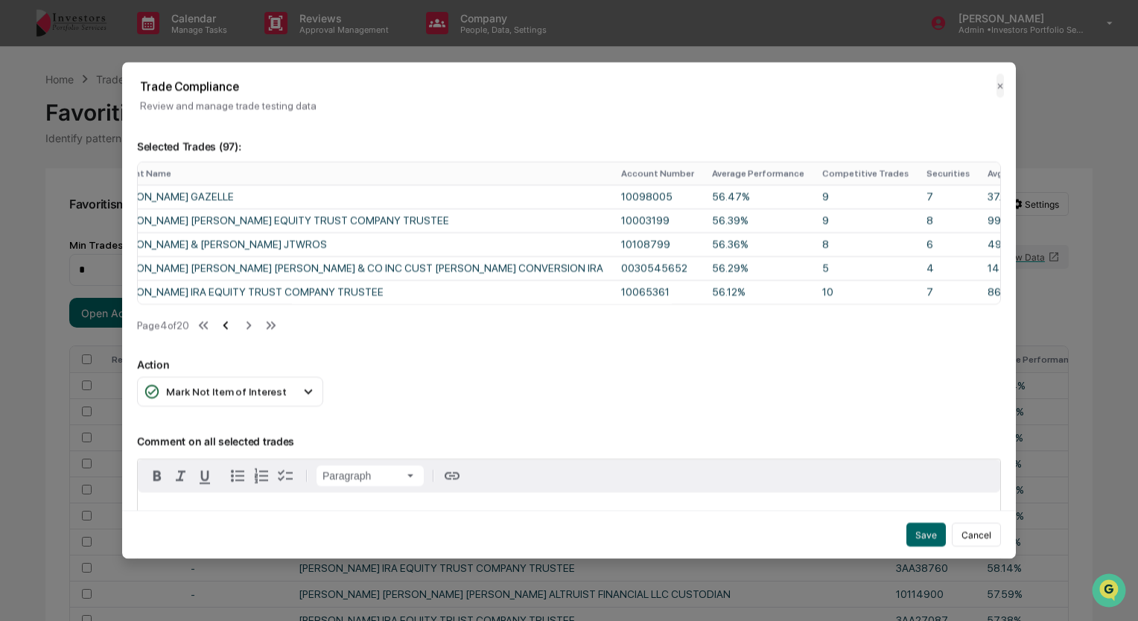
click at [234, 334] on icon at bounding box center [226, 325] width 16 height 16
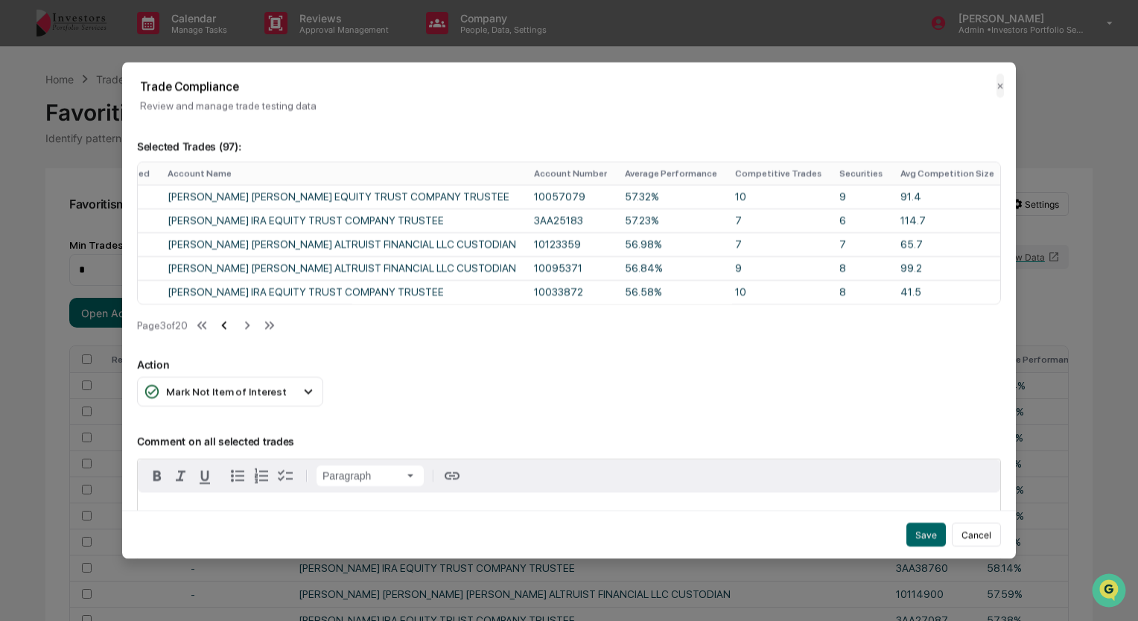
click at [232, 334] on icon at bounding box center [224, 325] width 16 height 16
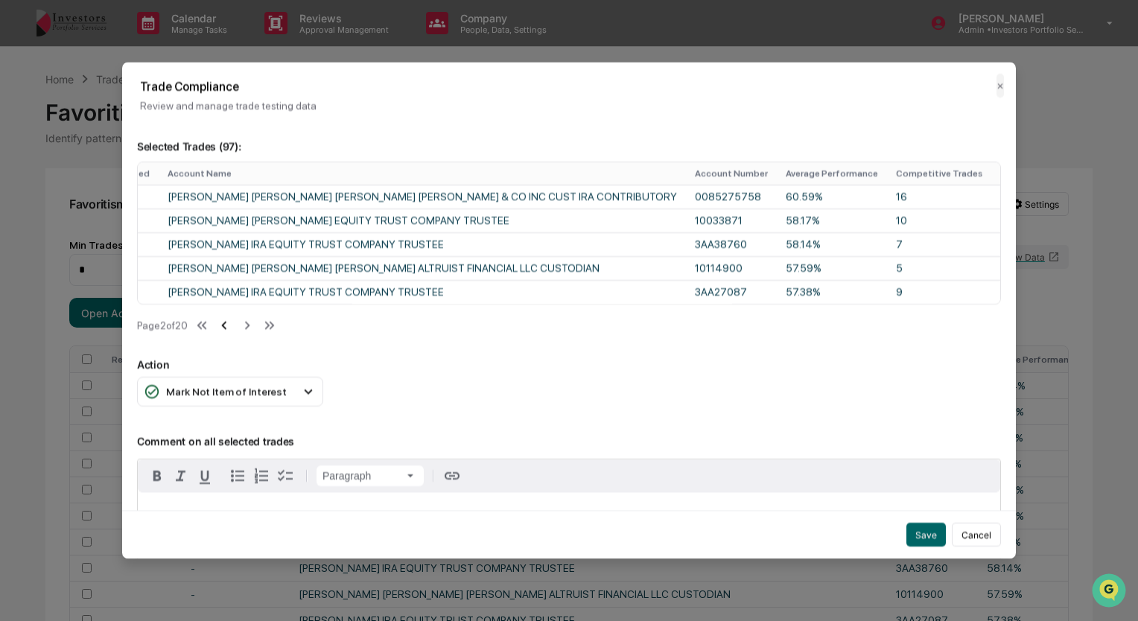
click at [232, 334] on icon at bounding box center [224, 325] width 16 height 16
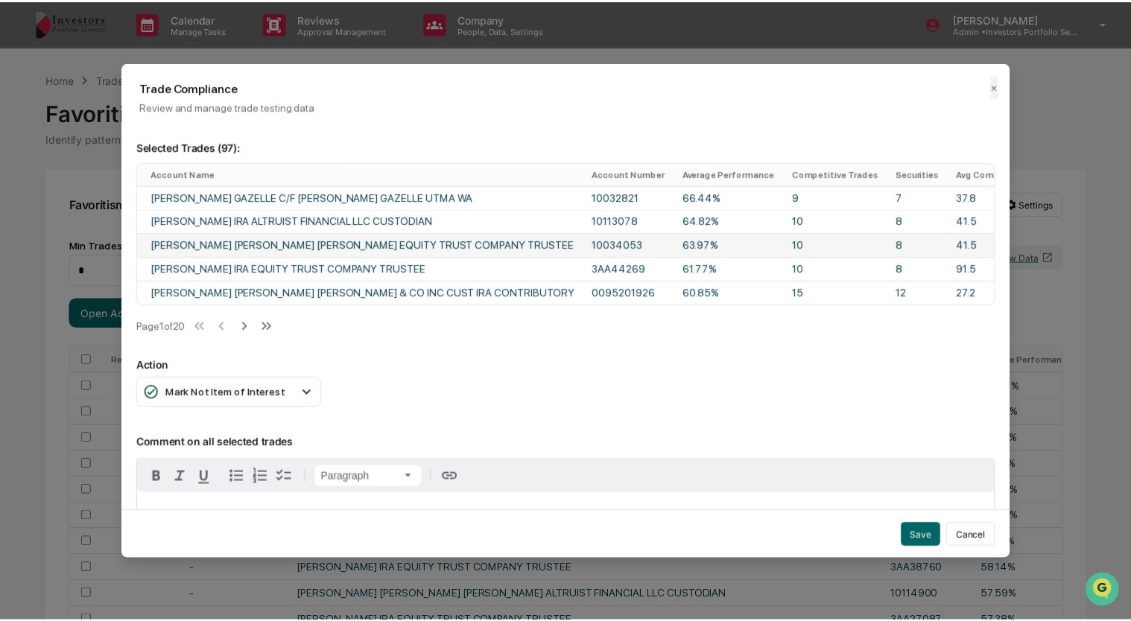
scroll to position [3, 0]
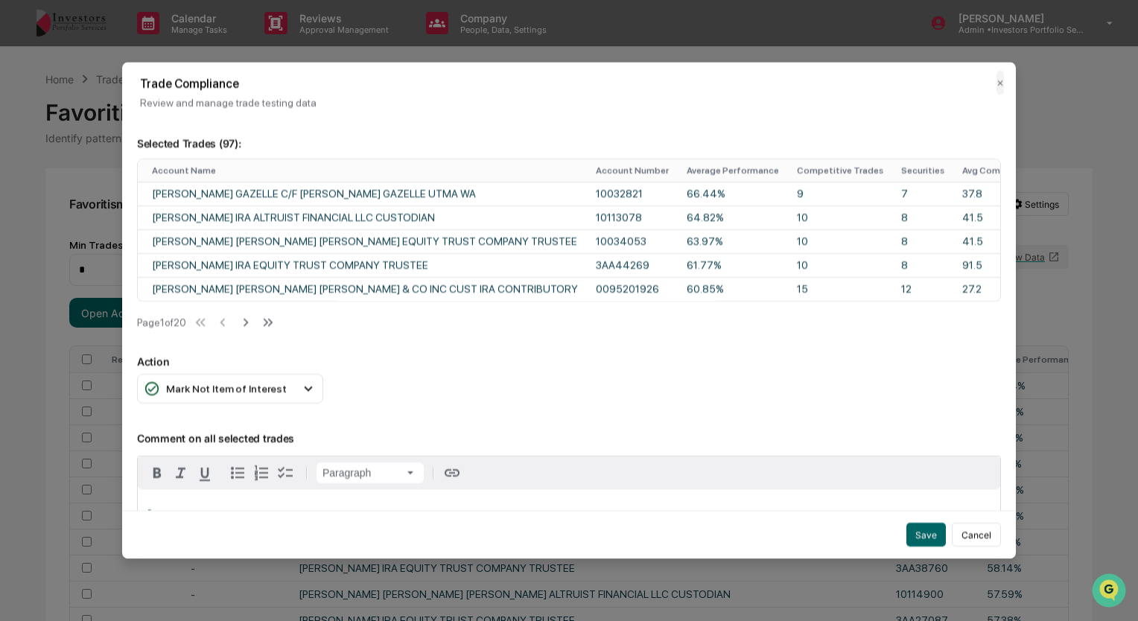
click at [630, 350] on div "Selected Trades ( 97 ): Review Status Review Last Updated Account Name Account …" at bounding box center [569, 261] width 864 height 285
click at [916, 529] on button "Save" at bounding box center [926, 536] width 39 height 24
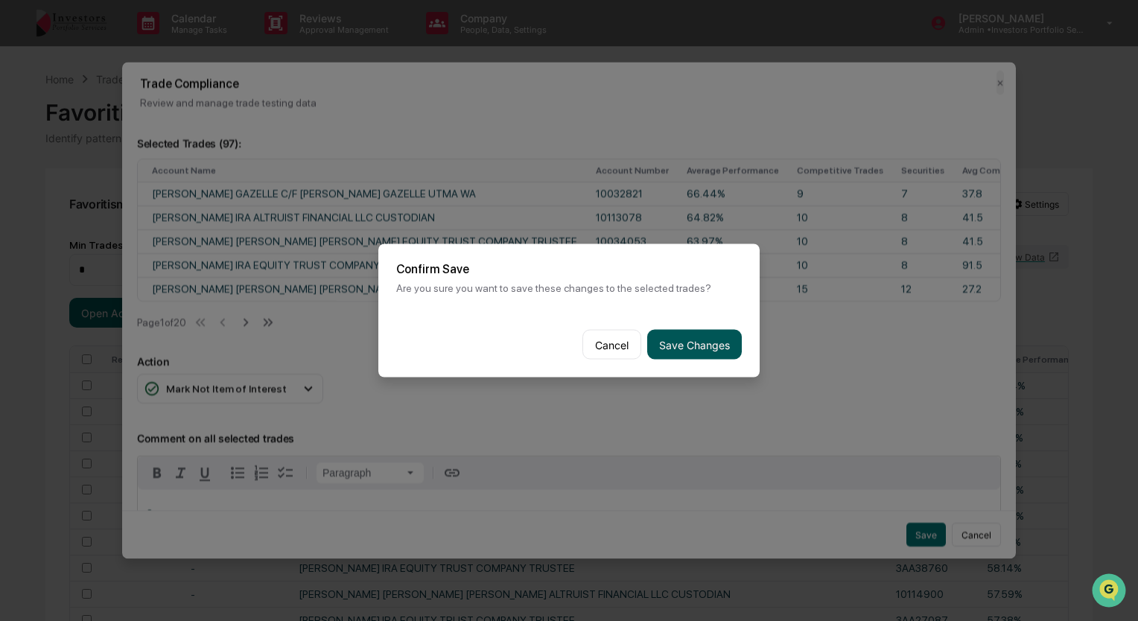
click at [712, 343] on button "Save Changes" at bounding box center [694, 345] width 95 height 30
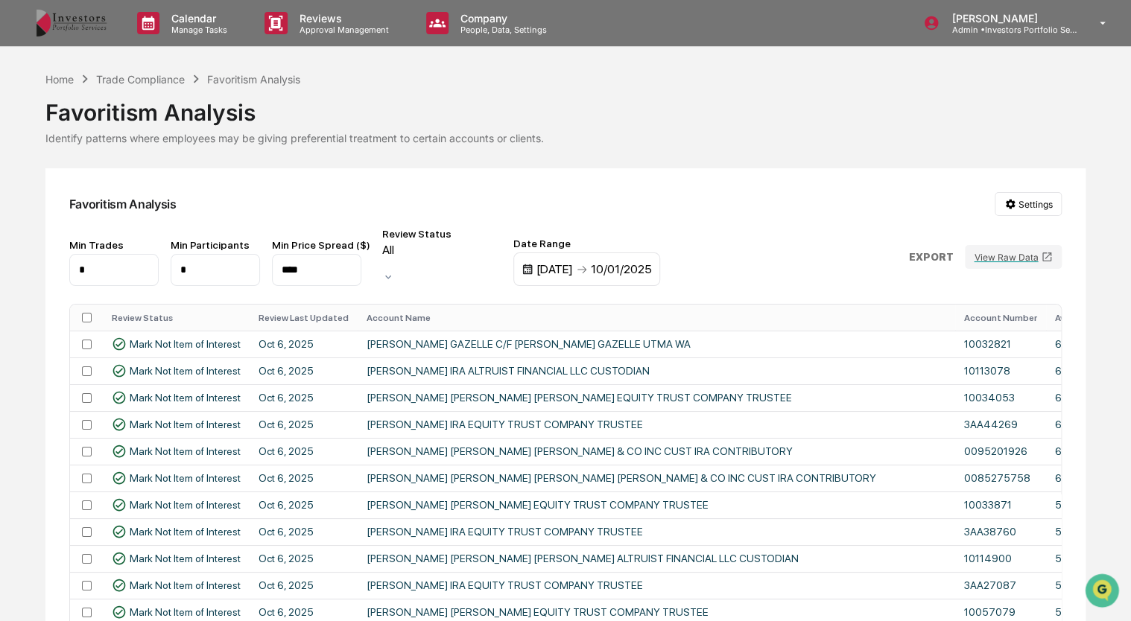
click at [938, 251] on p "EXPORT" at bounding box center [930, 257] width 45 height 12
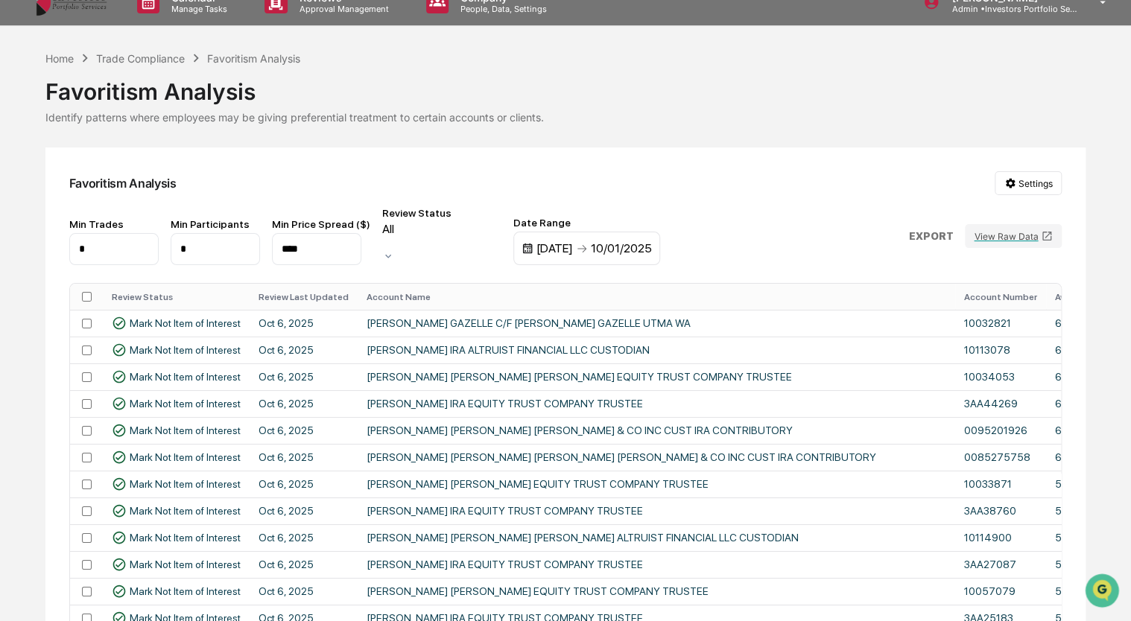
scroll to position [0, 0]
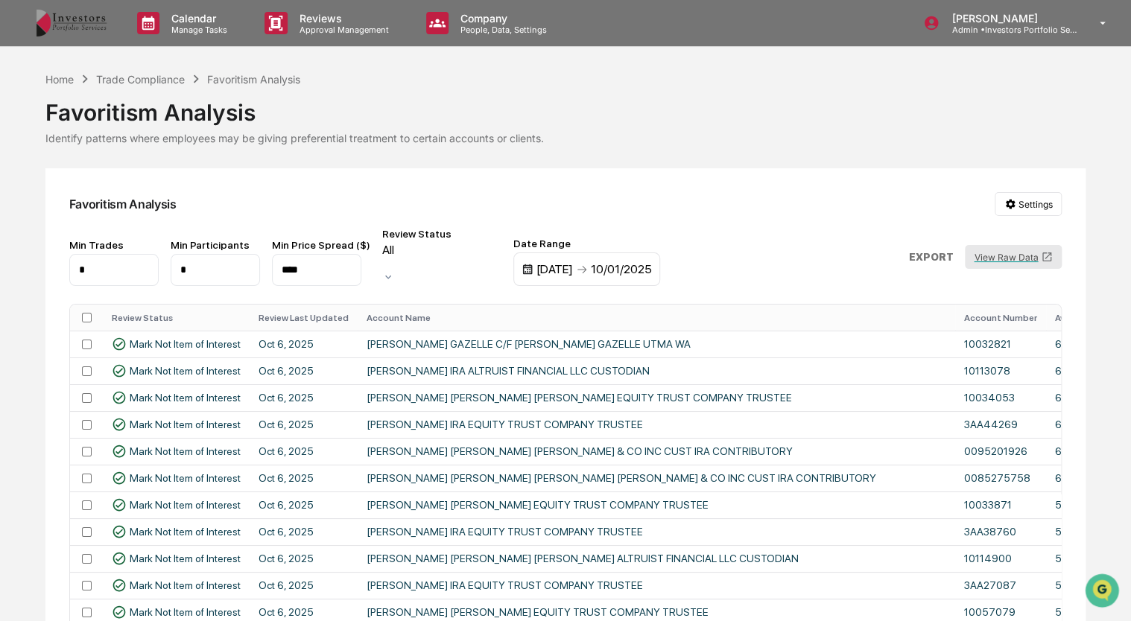
click at [998, 250] on button "View Raw Data" at bounding box center [1013, 257] width 97 height 24
click at [923, 251] on p "EXPORT" at bounding box center [930, 257] width 45 height 12
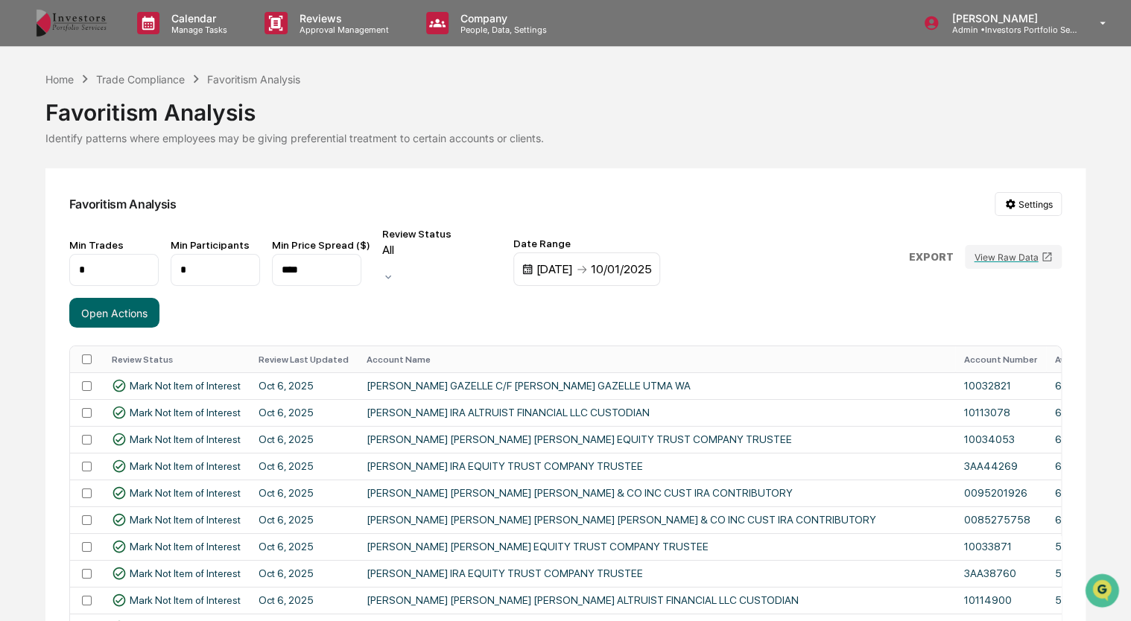
click at [933, 256] on p "EXPORT" at bounding box center [930, 257] width 45 height 12
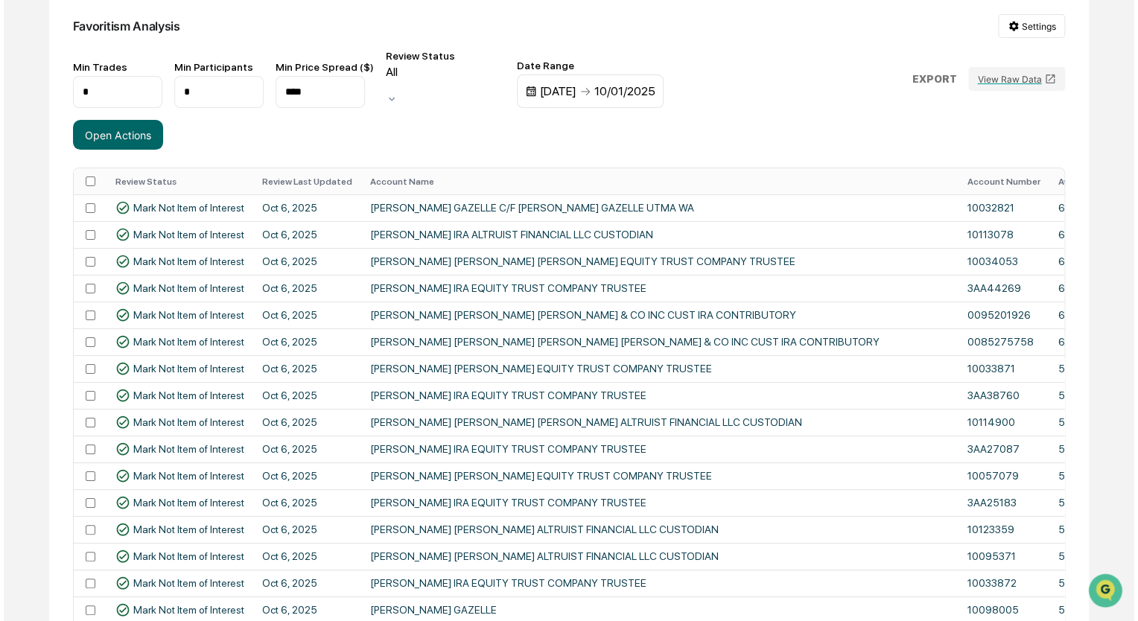
scroll to position [155, 0]
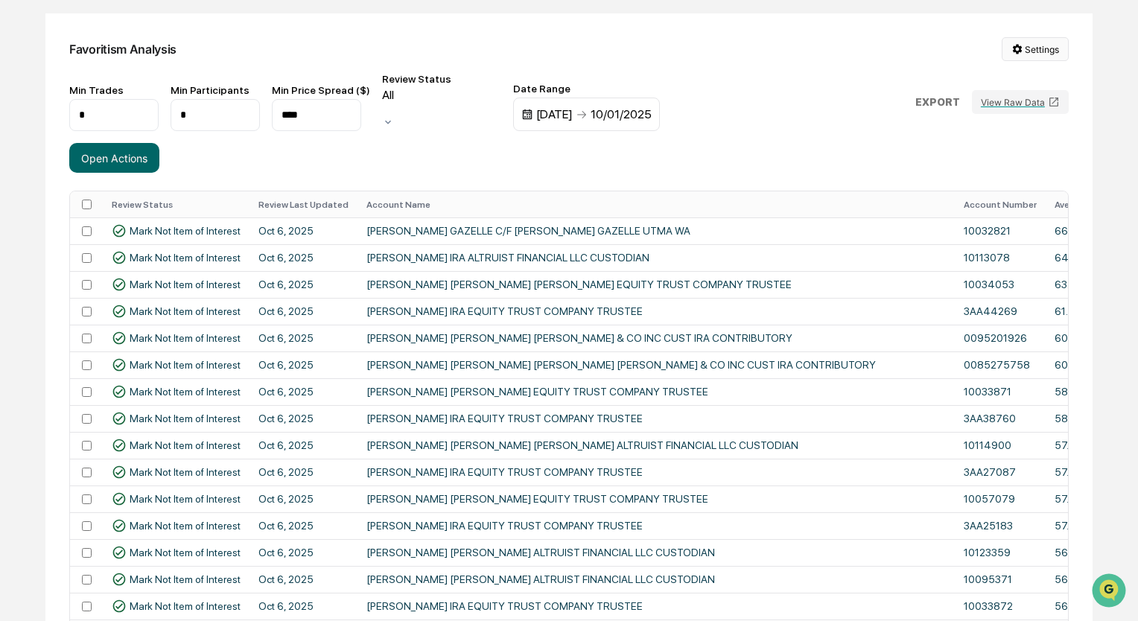
click at [1013, 49] on html "Calendar Manage Tasks Reviews Approval Management Company People, Data, Setting…" at bounding box center [569, 155] width 1138 height 621
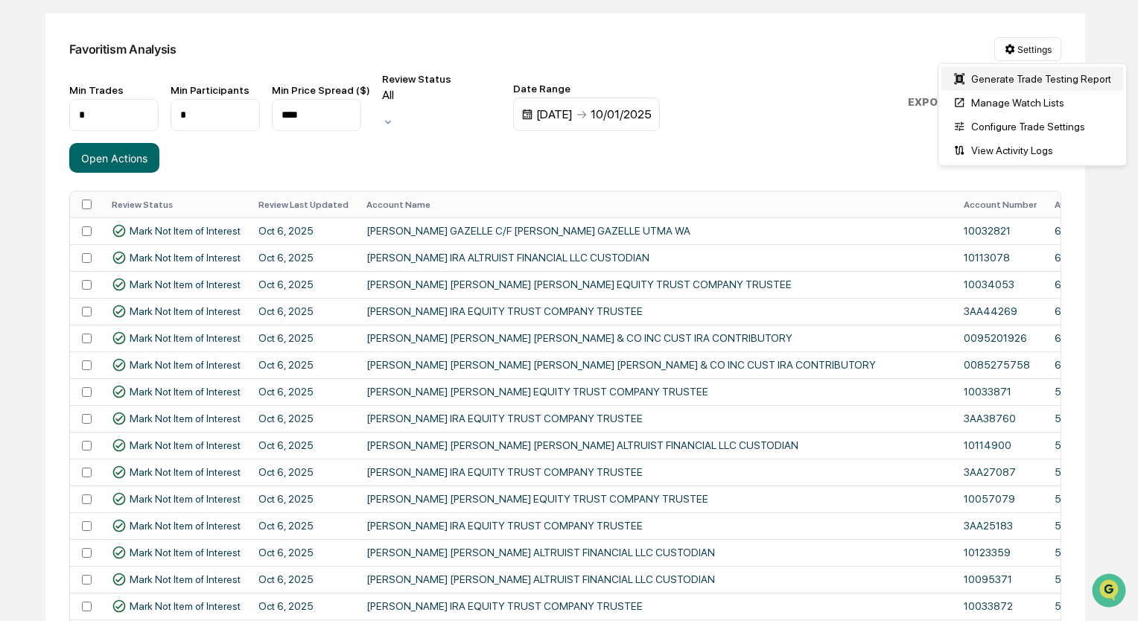
click at [1012, 81] on div "Generate Trade Testing Report" at bounding box center [1033, 79] width 182 height 24
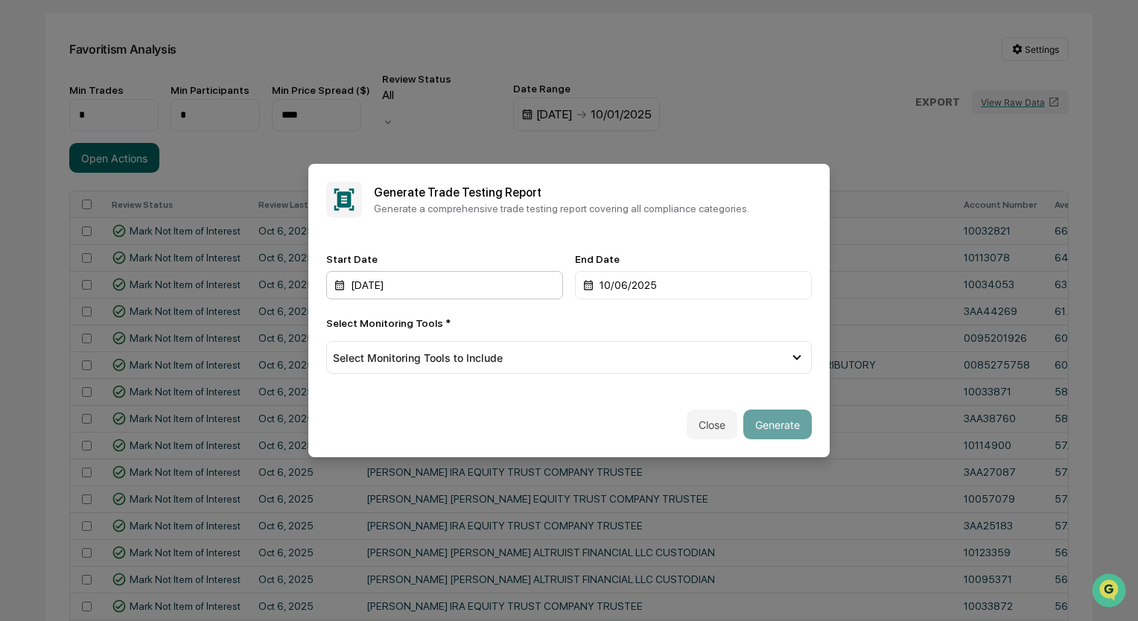
click at [495, 278] on div "[DATE]" at bounding box center [444, 285] width 237 height 28
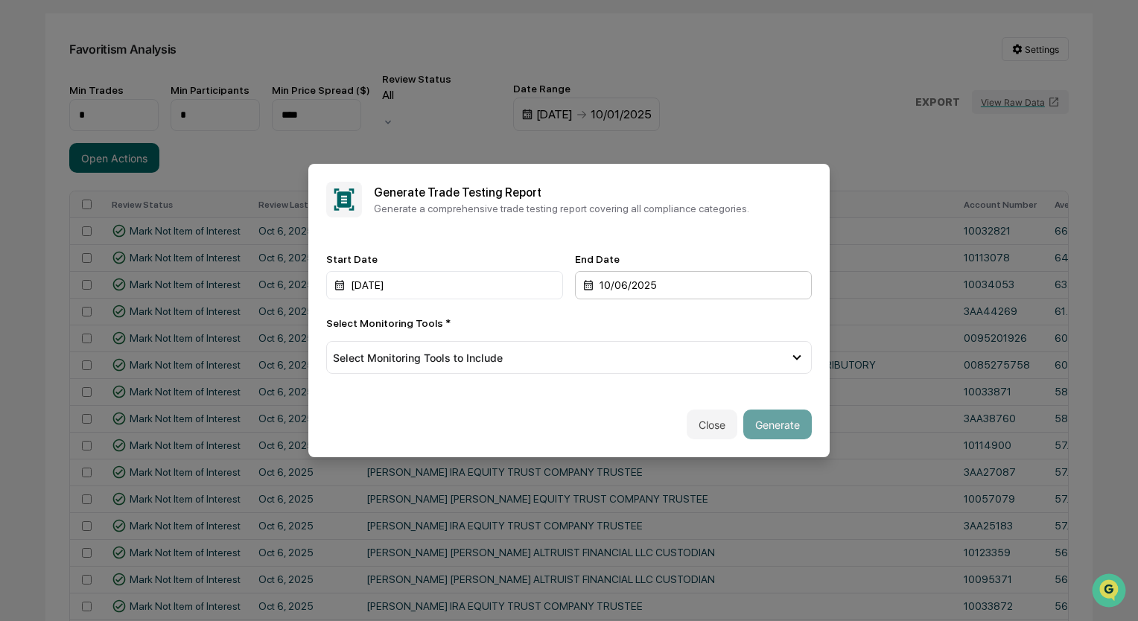
click at [606, 294] on div "10/06/2025" at bounding box center [693, 285] width 237 height 28
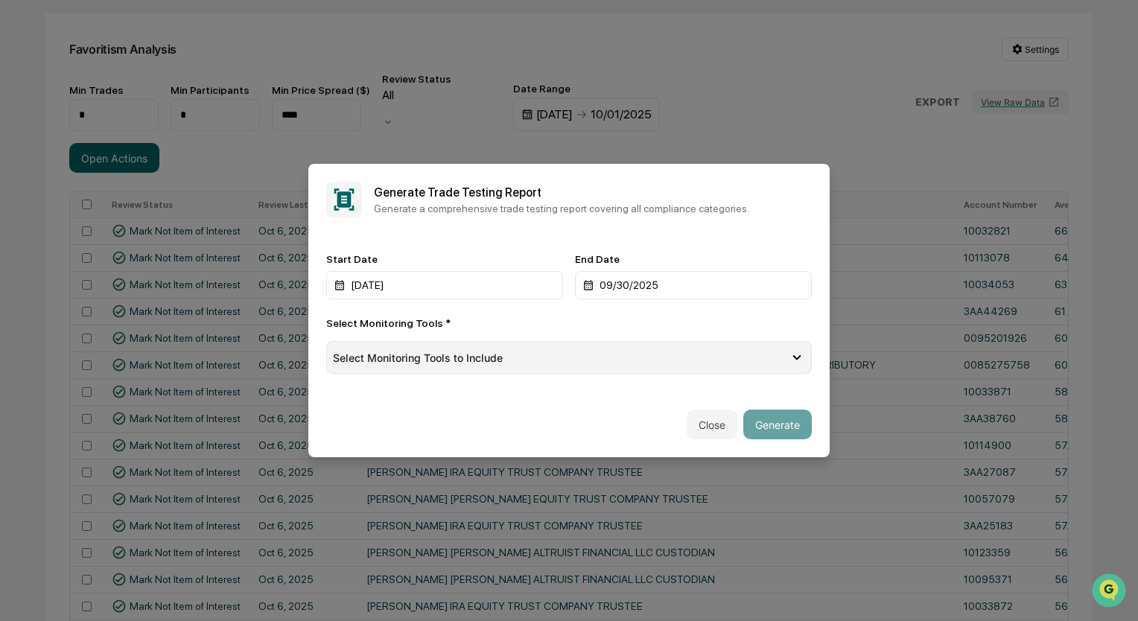
click at [633, 367] on div "Select Monitoring Tools to Include" at bounding box center [569, 357] width 486 height 33
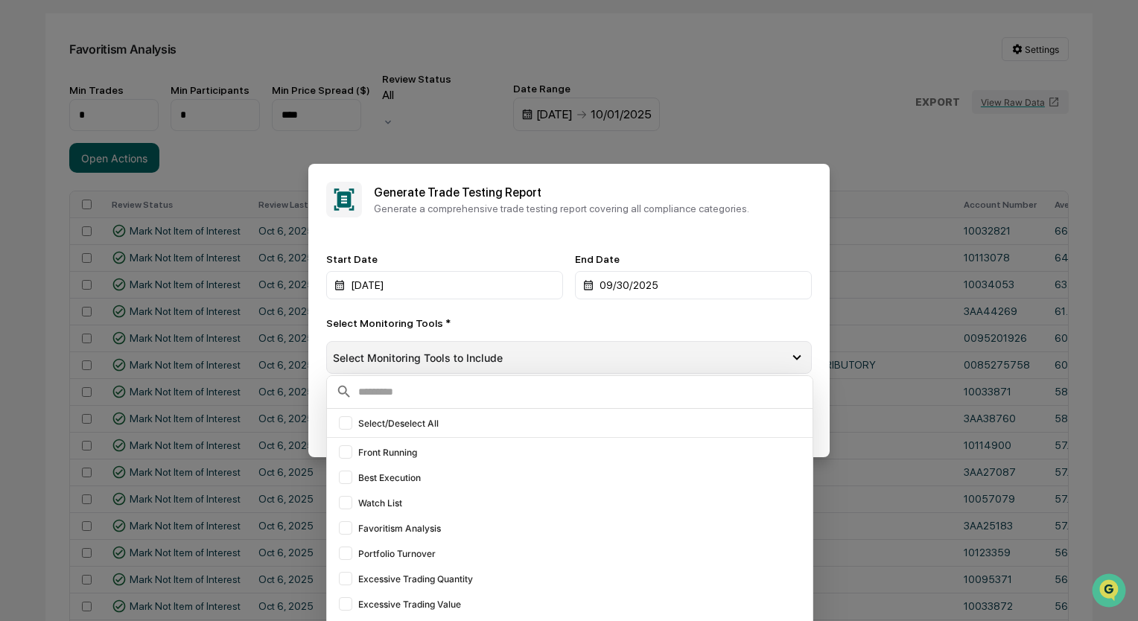
scroll to position [0, 0]
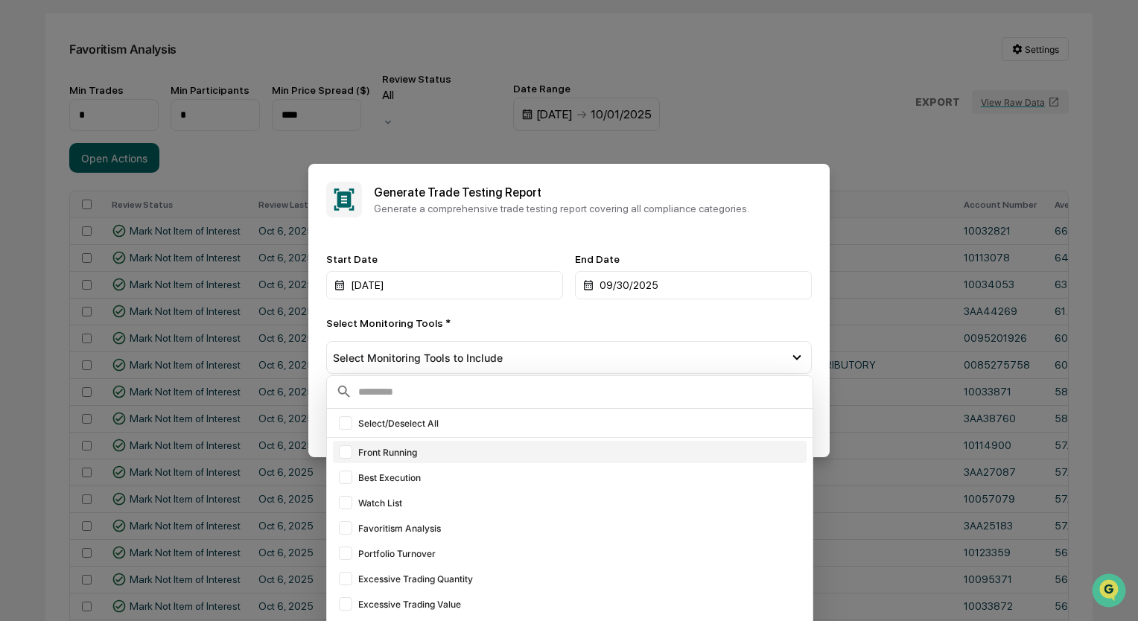
click at [539, 449] on div "Front Running" at bounding box center [581, 452] width 446 height 11
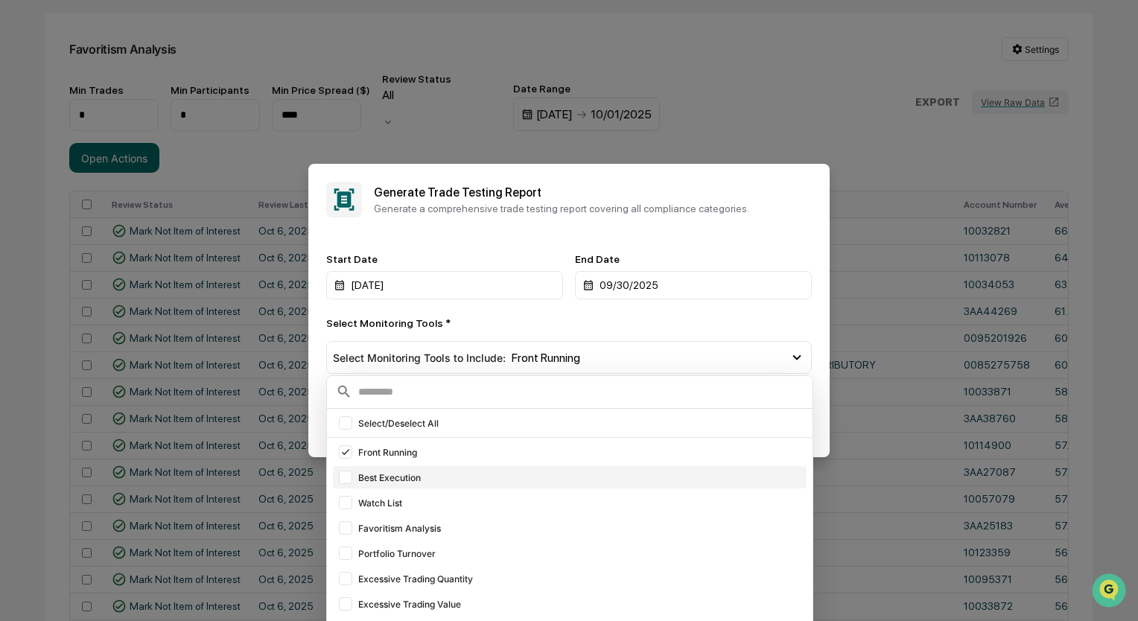
click at [519, 475] on div "Best Execution" at bounding box center [581, 477] width 446 height 11
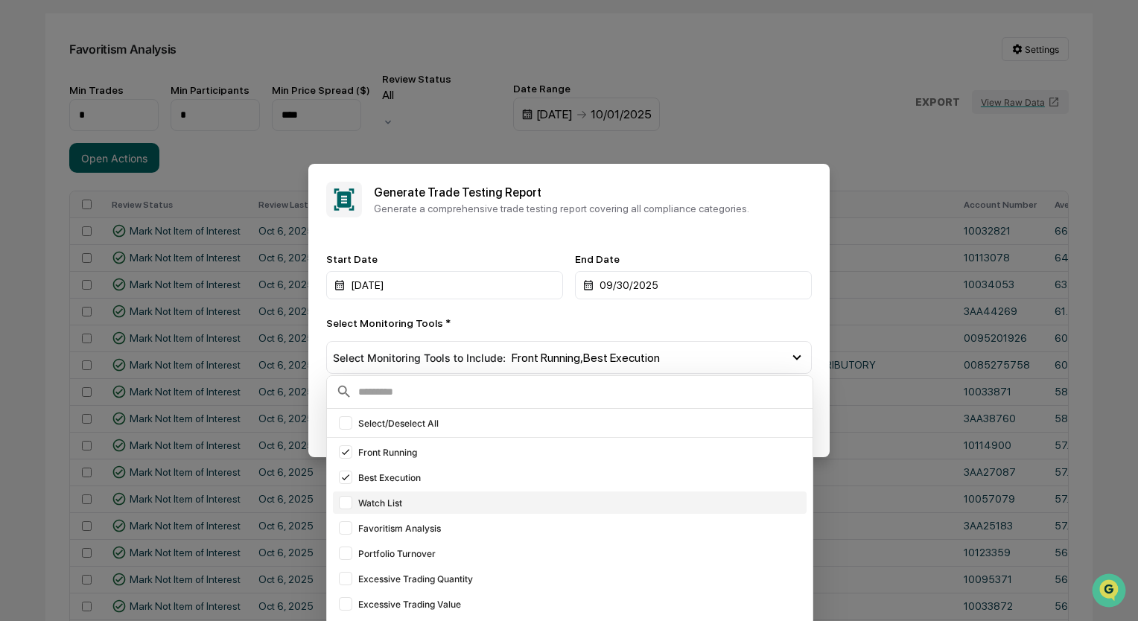
click at [501, 495] on div "Watch List" at bounding box center [570, 503] width 474 height 22
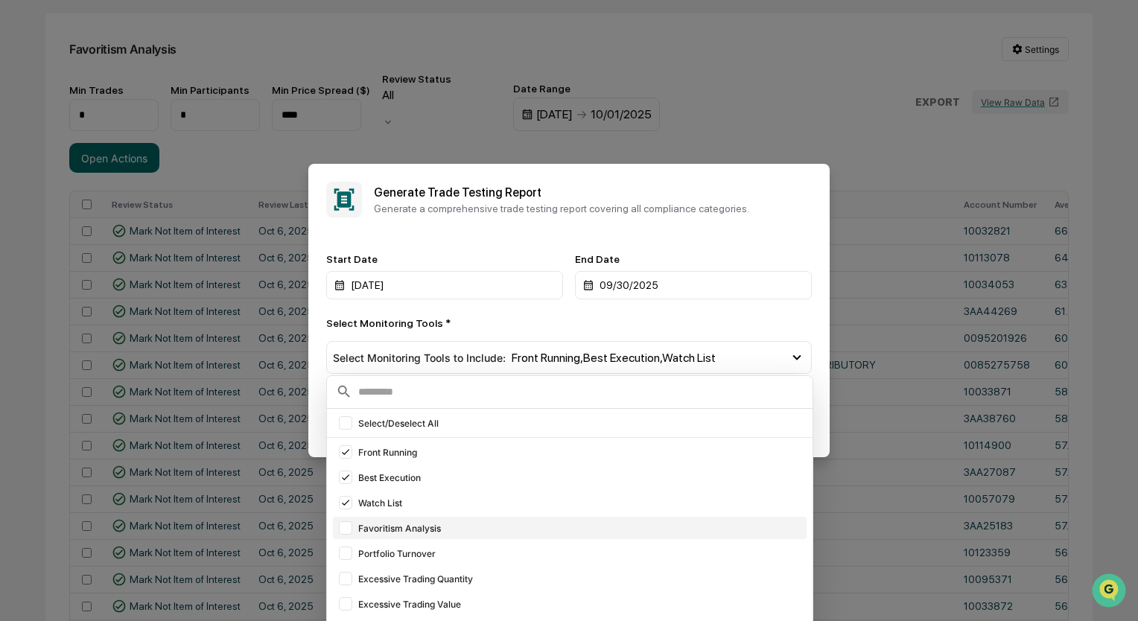
click at [486, 529] on div "Favoritism Analysis" at bounding box center [581, 528] width 446 height 11
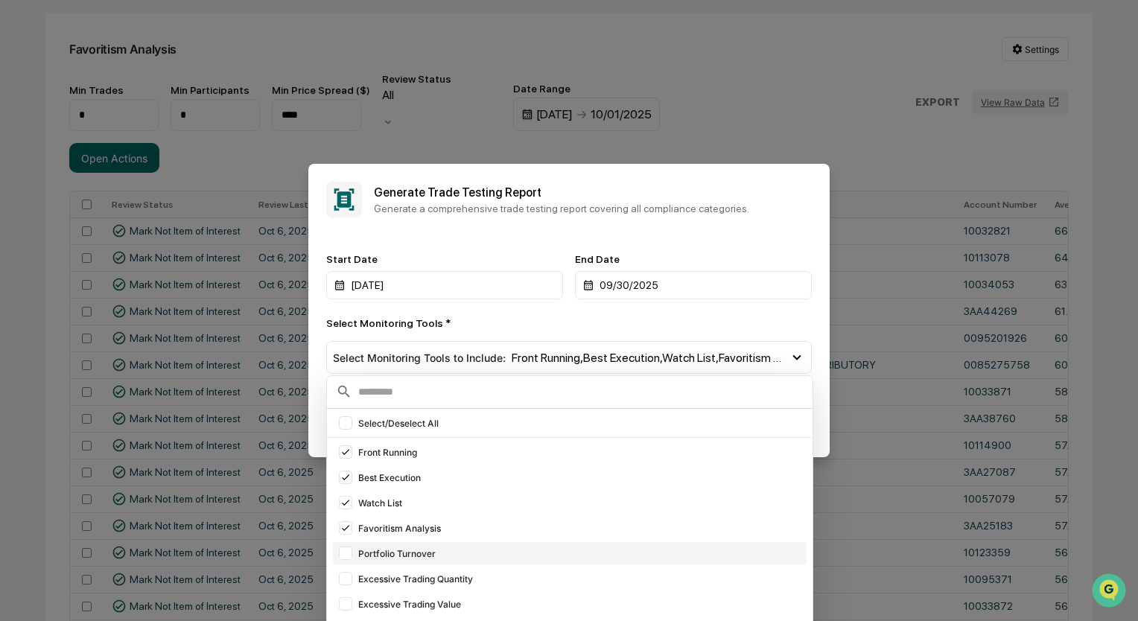
click at [478, 550] on div "Portfolio Turnover" at bounding box center [581, 553] width 446 height 11
click at [438, 579] on div "Excessive Trading Quantity" at bounding box center [581, 579] width 446 height 11
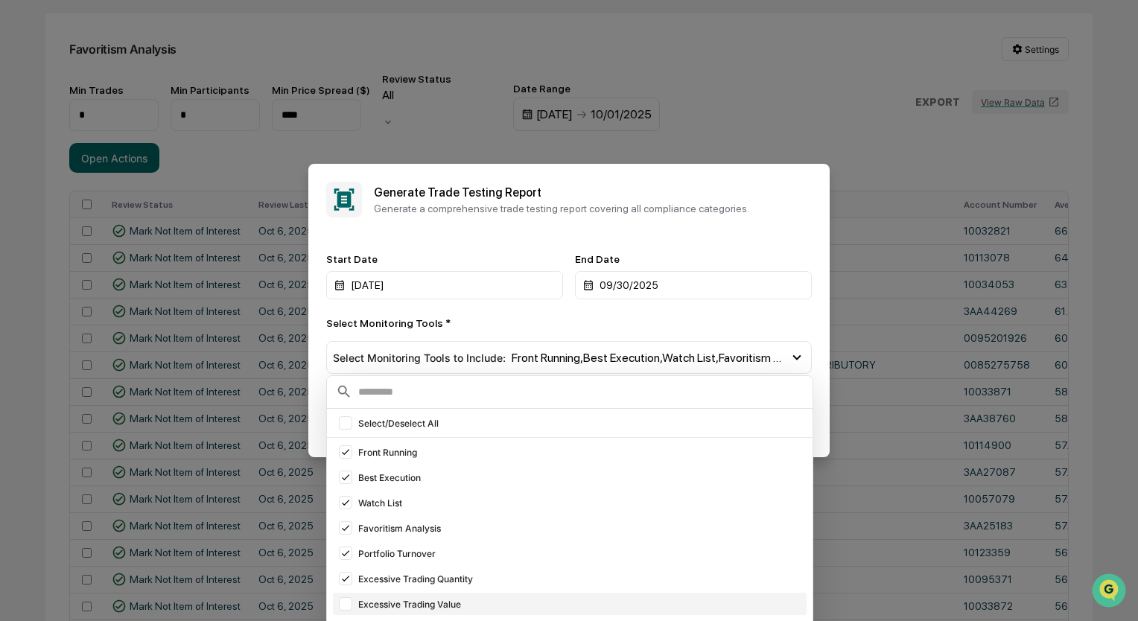
click at [437, 601] on div "Excessive Trading Value" at bounding box center [581, 604] width 446 height 11
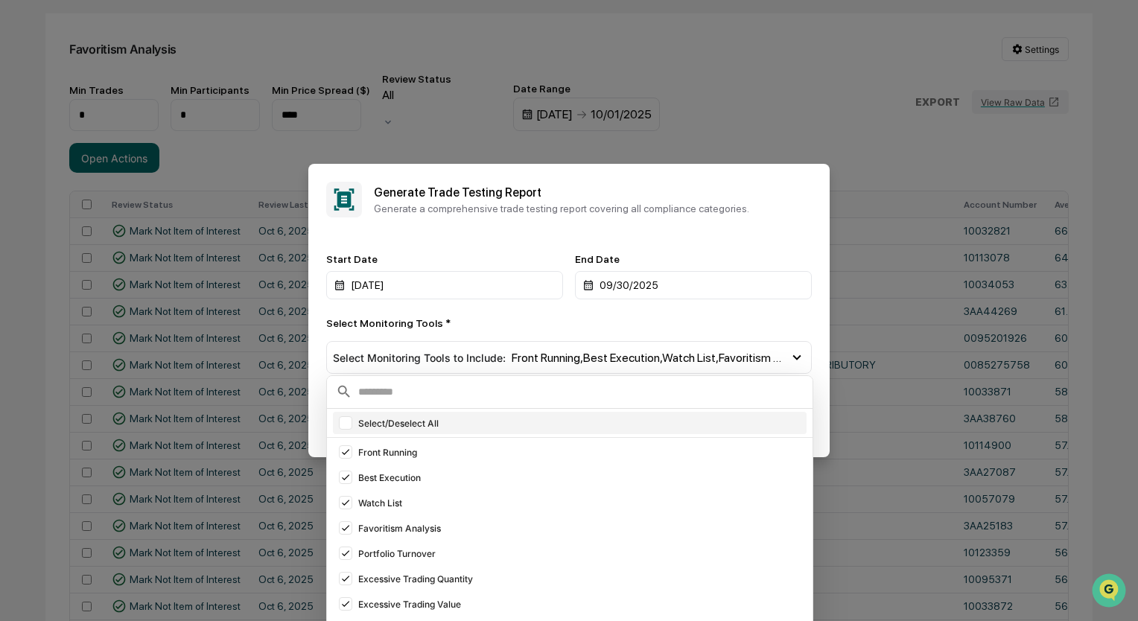
click at [435, 429] on div "Select/Deselect All" at bounding box center [581, 423] width 446 height 11
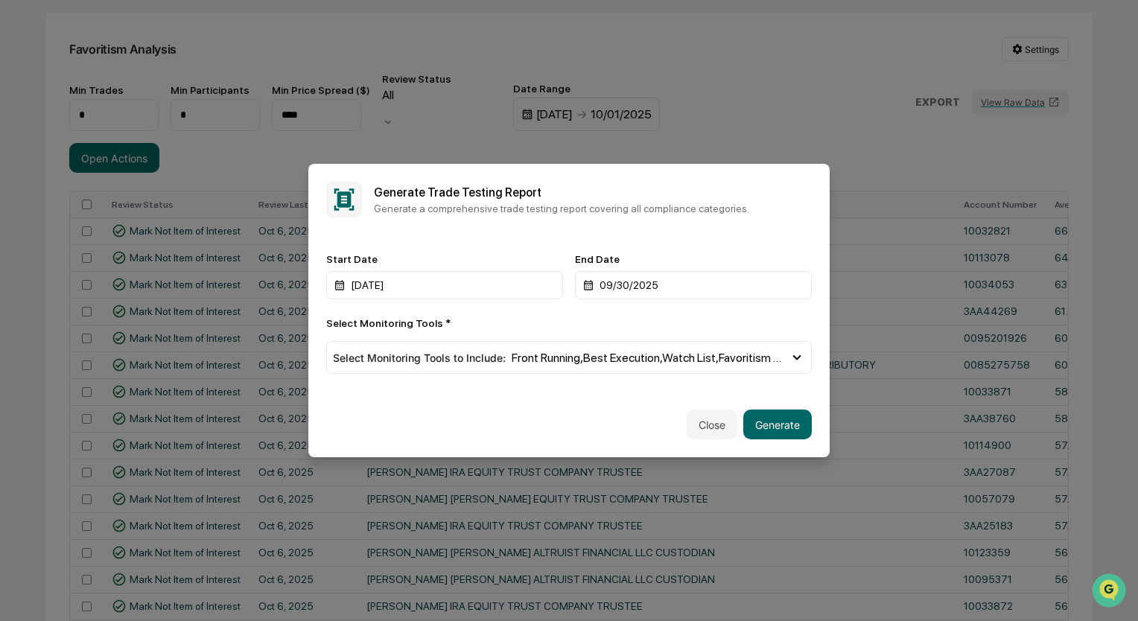
click at [763, 323] on div "Select Monitoring Tools *" at bounding box center [569, 323] width 486 height 12
click at [765, 424] on button "Generate" at bounding box center [778, 425] width 69 height 30
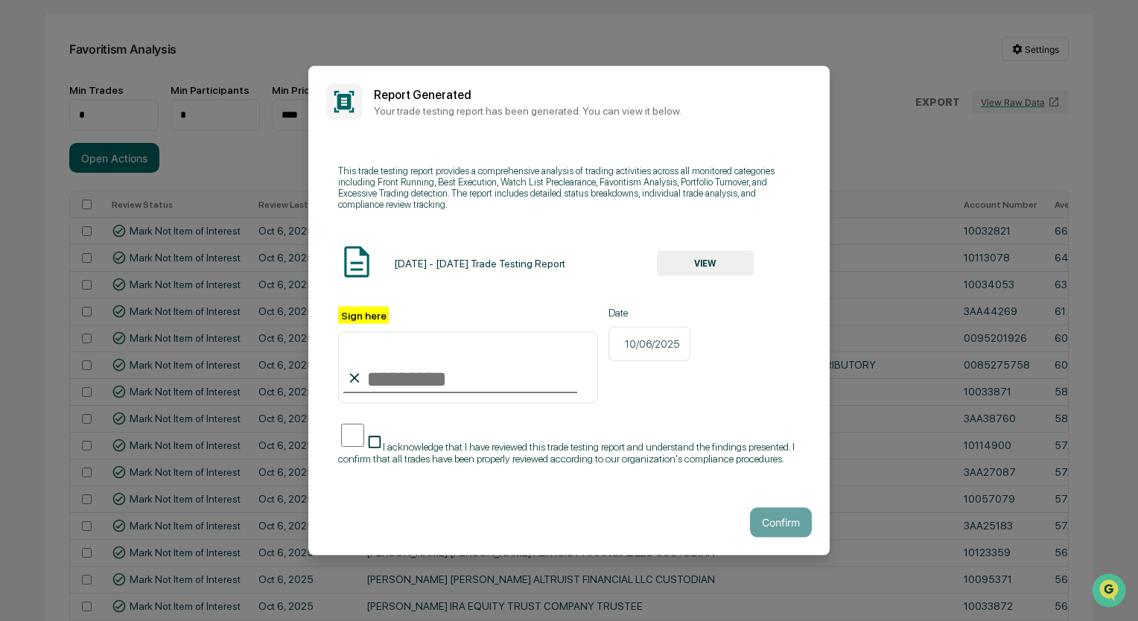
click at [694, 270] on button "VIEW" at bounding box center [705, 262] width 97 height 25
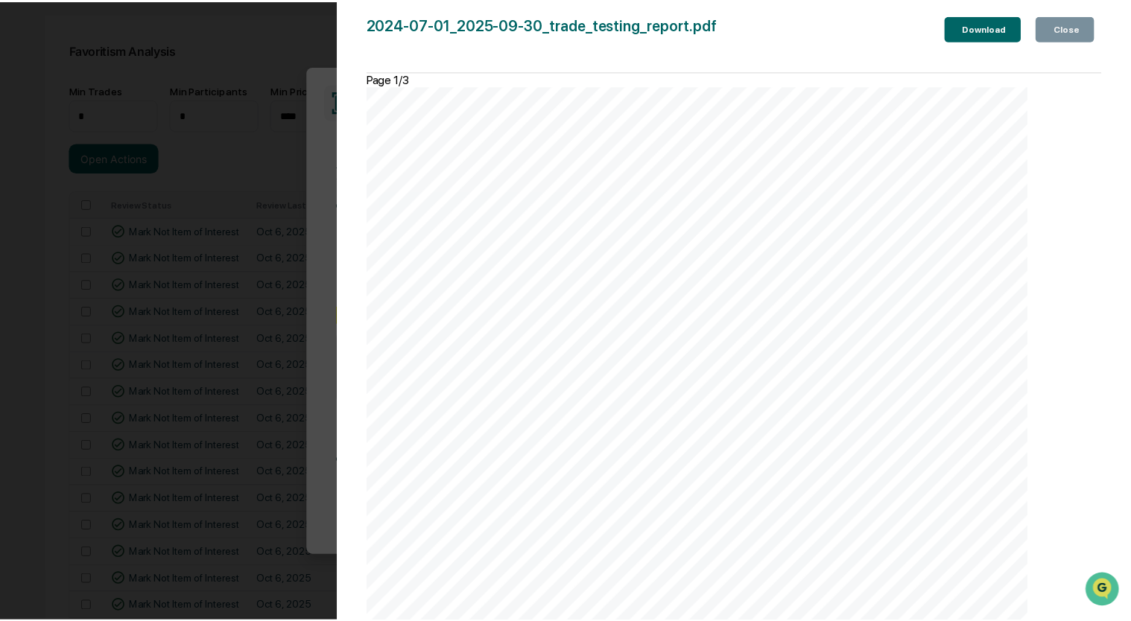
scroll to position [2411, 0]
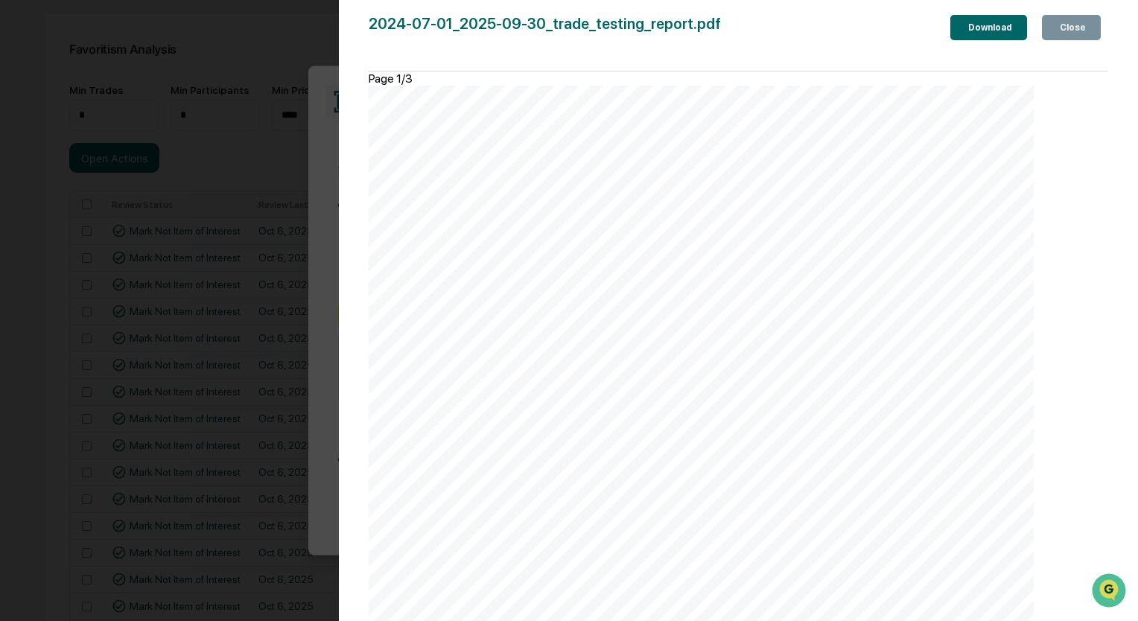
click at [977, 23] on div "Download" at bounding box center [989, 27] width 47 height 10
click at [1050, 58] on div "2024-07-01_2025-09-30_trade_testing_report.pdf Close Download Page 1/3 Investor…" at bounding box center [739, 325] width 740 height 621
click at [1059, 29] on icon "button" at bounding box center [1066, 36] width 15 height 15
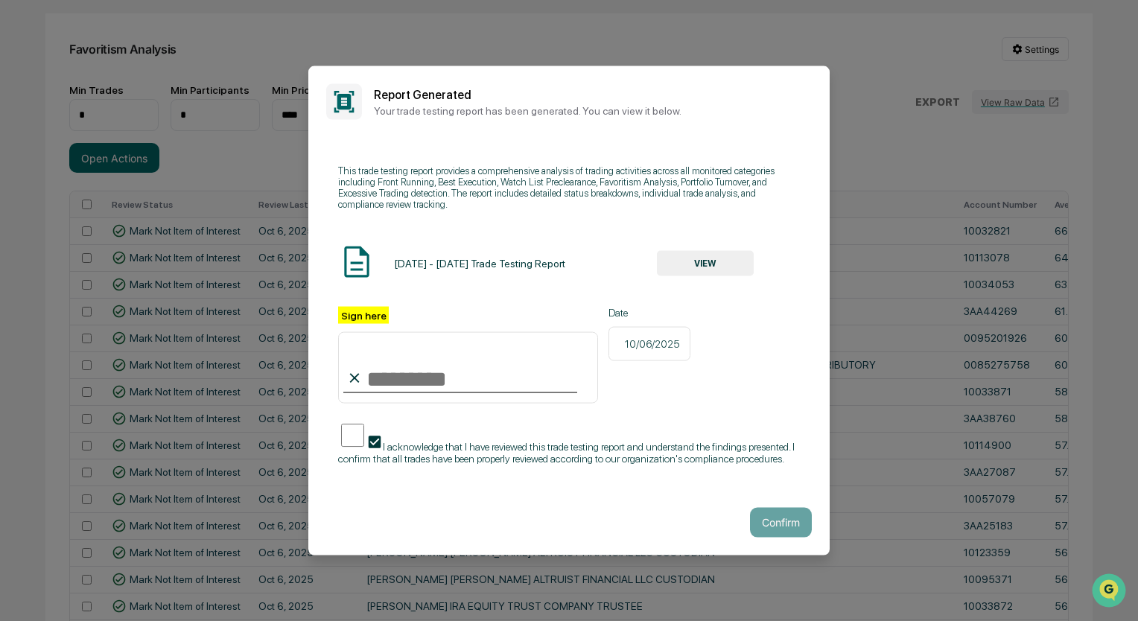
click at [446, 374] on input "Sign here" at bounding box center [468, 368] width 260 height 72
click at [778, 532] on button "Confirm" at bounding box center [781, 522] width 62 height 30
click at [491, 384] on input "*********" at bounding box center [468, 368] width 260 height 72
click at [773, 522] on button "Confirm" at bounding box center [781, 522] width 62 height 30
click at [679, 342] on div "10/06/2025" at bounding box center [650, 343] width 82 height 34
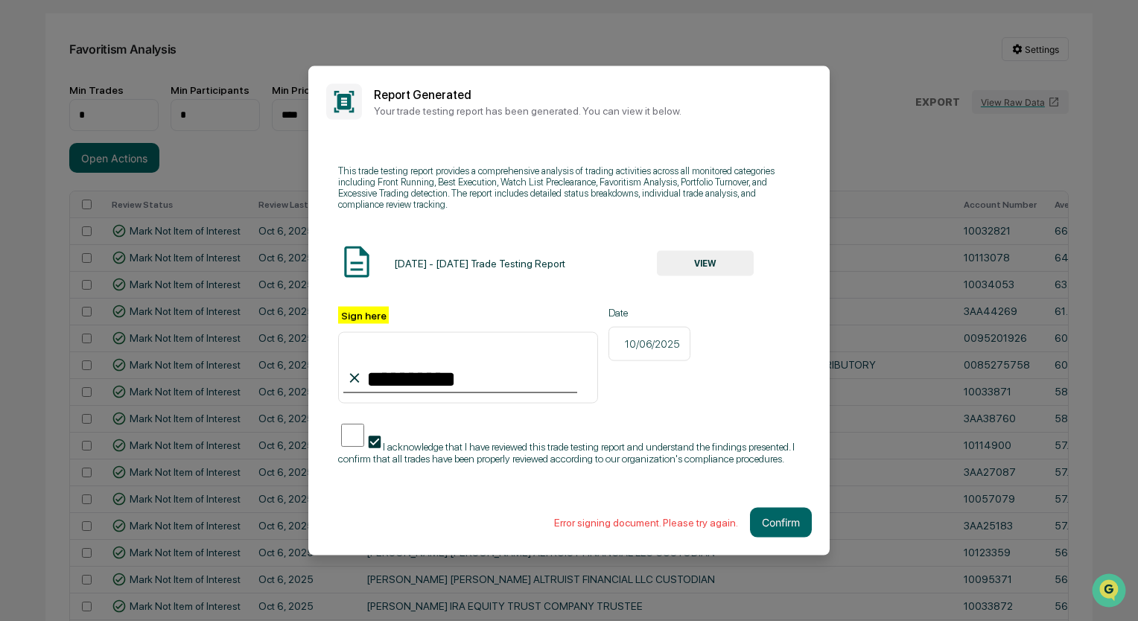
click at [620, 343] on icon at bounding box center [620, 343] width 0 height 0
click at [684, 258] on button "VIEW" at bounding box center [705, 262] width 97 height 25
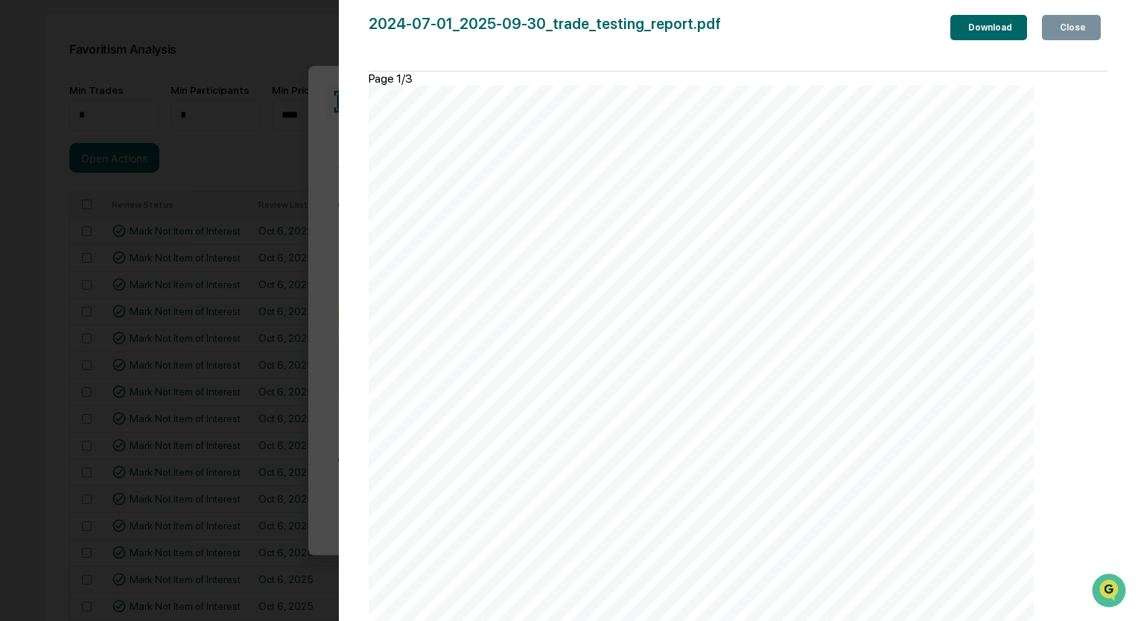
click at [1068, 28] on div "Close" at bounding box center [1071, 27] width 29 height 10
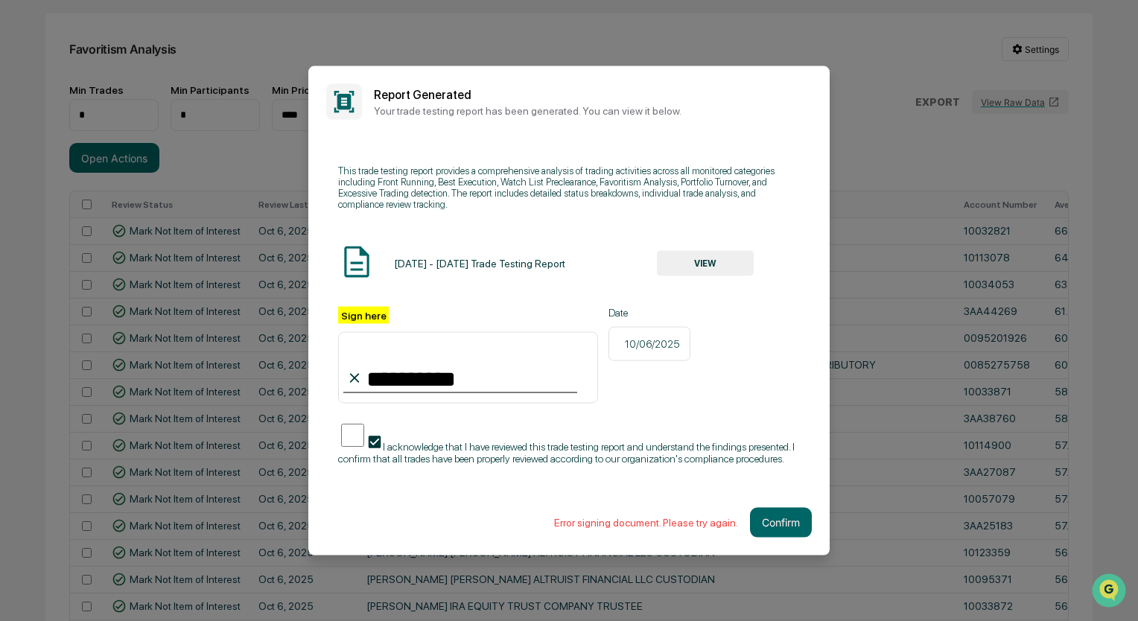
click at [474, 392] on input "*********" at bounding box center [468, 368] width 260 height 72
type input "*********"
click at [792, 532] on button "Confirm" at bounding box center [781, 522] width 62 height 30
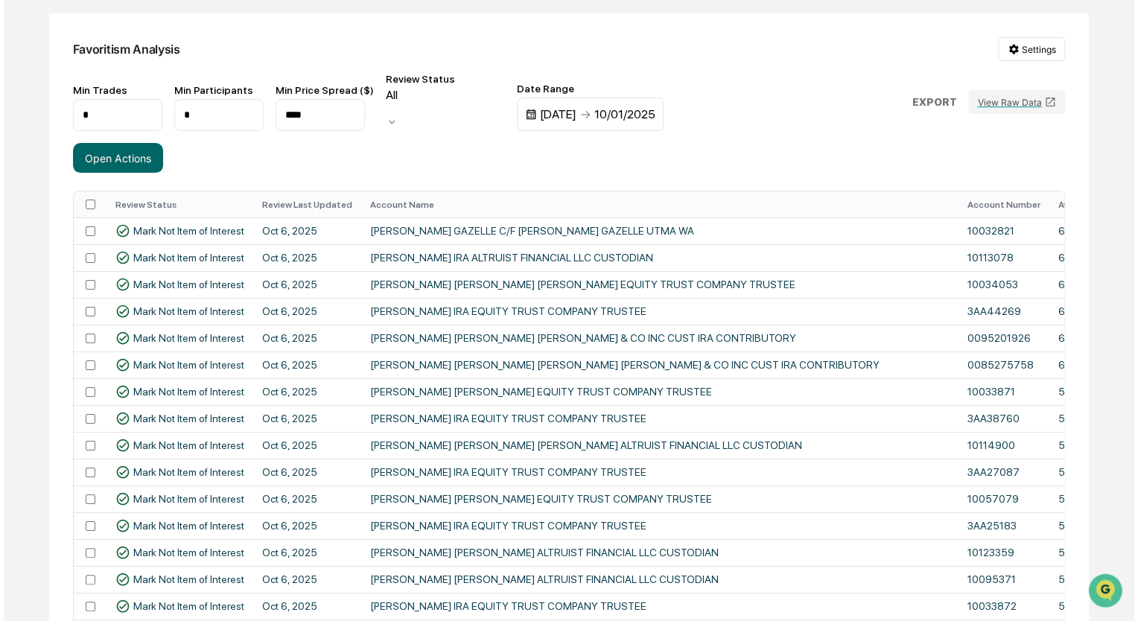
scroll to position [0, 0]
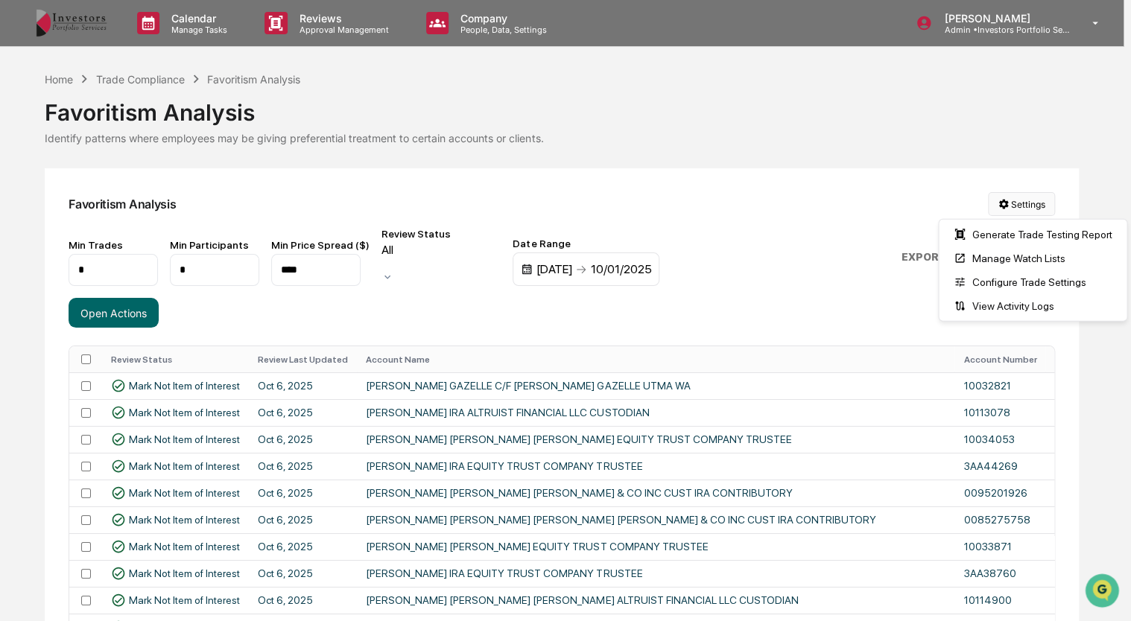
click at [1018, 207] on html "Calendar Manage Tasks Reviews Approval Management Company People, Data, Setting…" at bounding box center [565, 310] width 1131 height 621
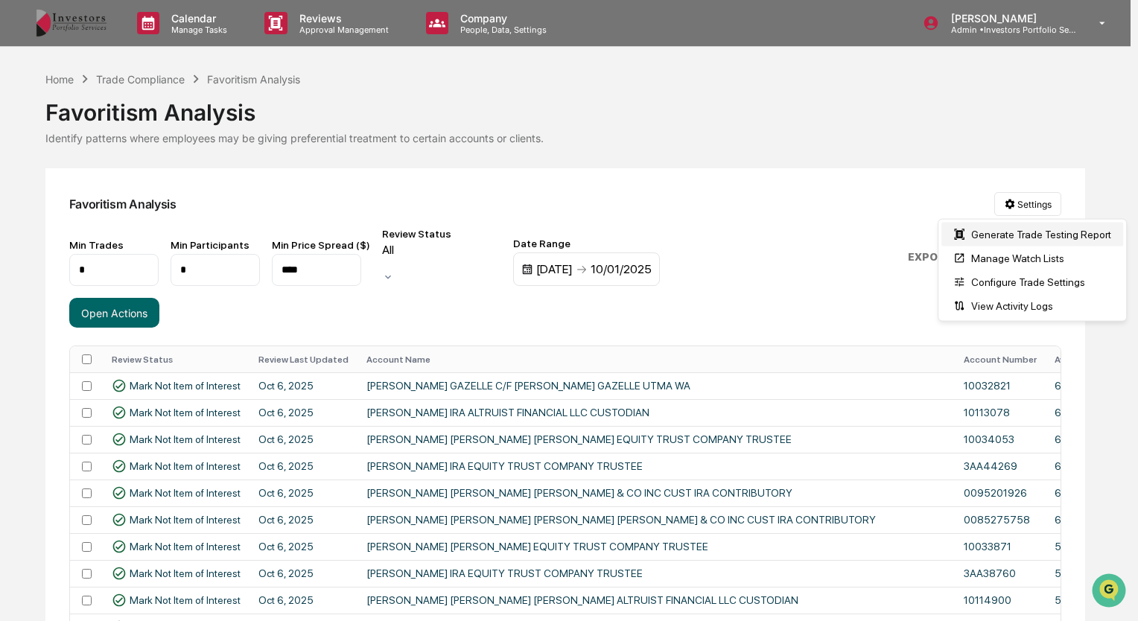
drag, startPoint x: 1025, startPoint y: 235, endPoint x: 963, endPoint y: 225, distance: 63.3
click at [963, 225] on div "Generate Trade Testing Report" at bounding box center [1033, 235] width 182 height 24
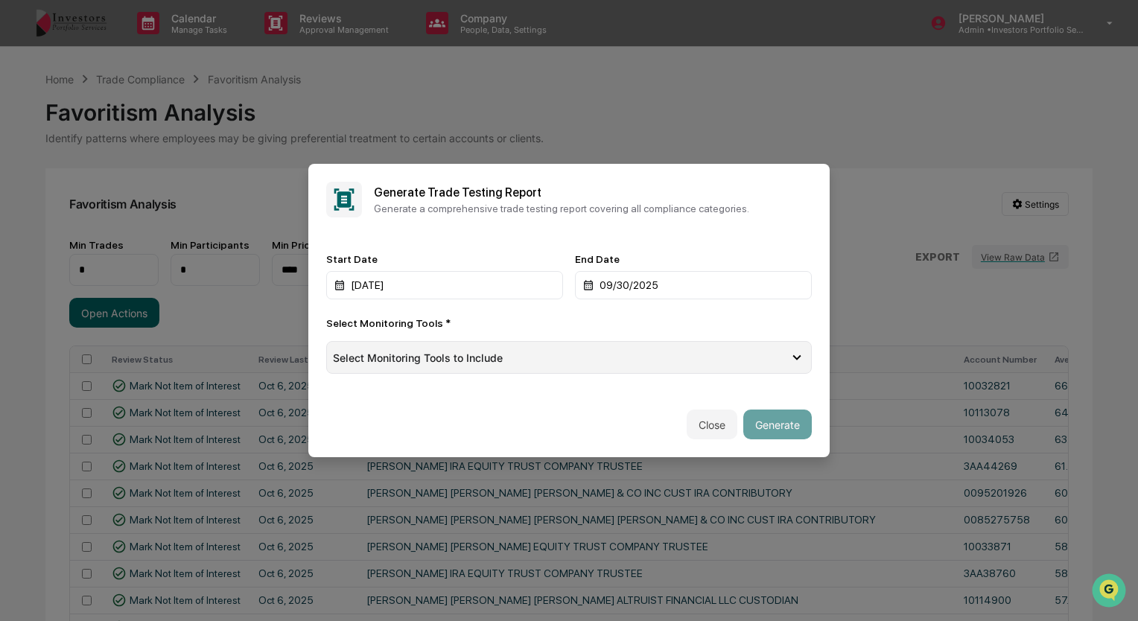
click at [572, 359] on div "Select Monitoring Tools to Include" at bounding box center [561, 358] width 456 height 13
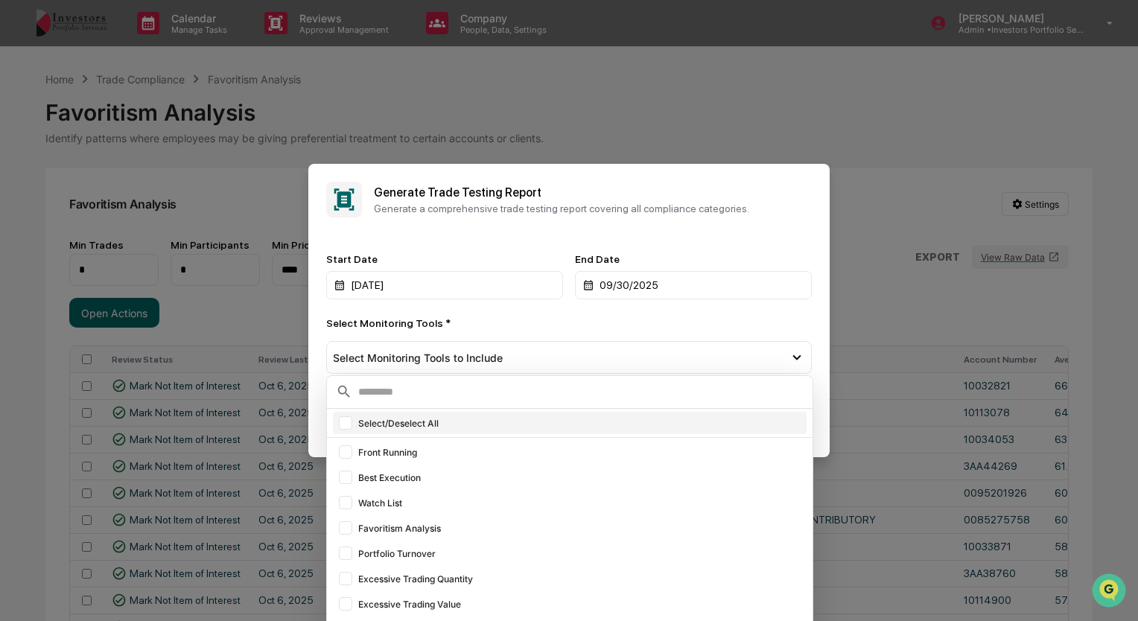
click at [507, 416] on div "Select/Deselect All" at bounding box center [570, 423] width 474 height 22
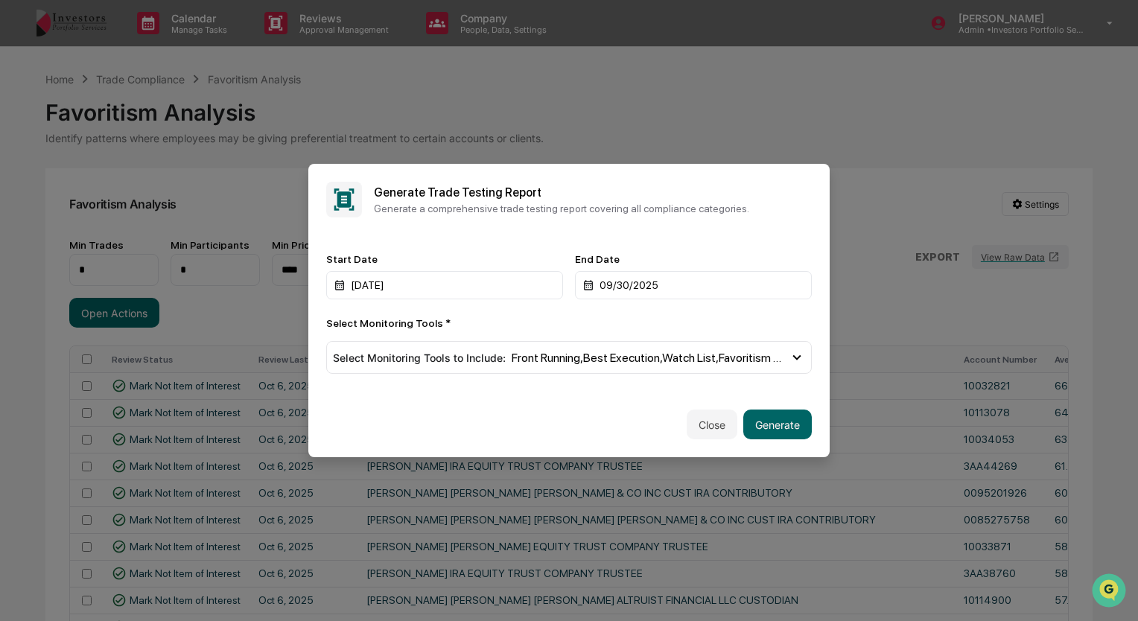
click at [586, 318] on div "Select Monitoring Tools *" at bounding box center [569, 323] width 486 height 12
click at [781, 418] on button "Generate" at bounding box center [778, 425] width 69 height 30
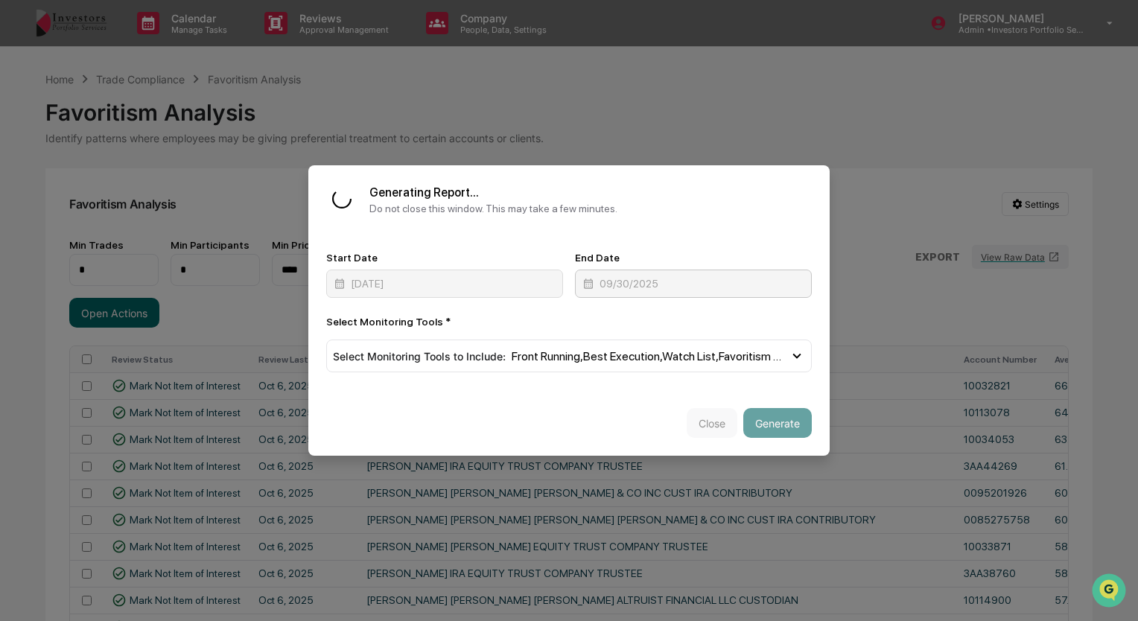
click at [696, 291] on div "09/30/2025" at bounding box center [693, 284] width 237 height 28
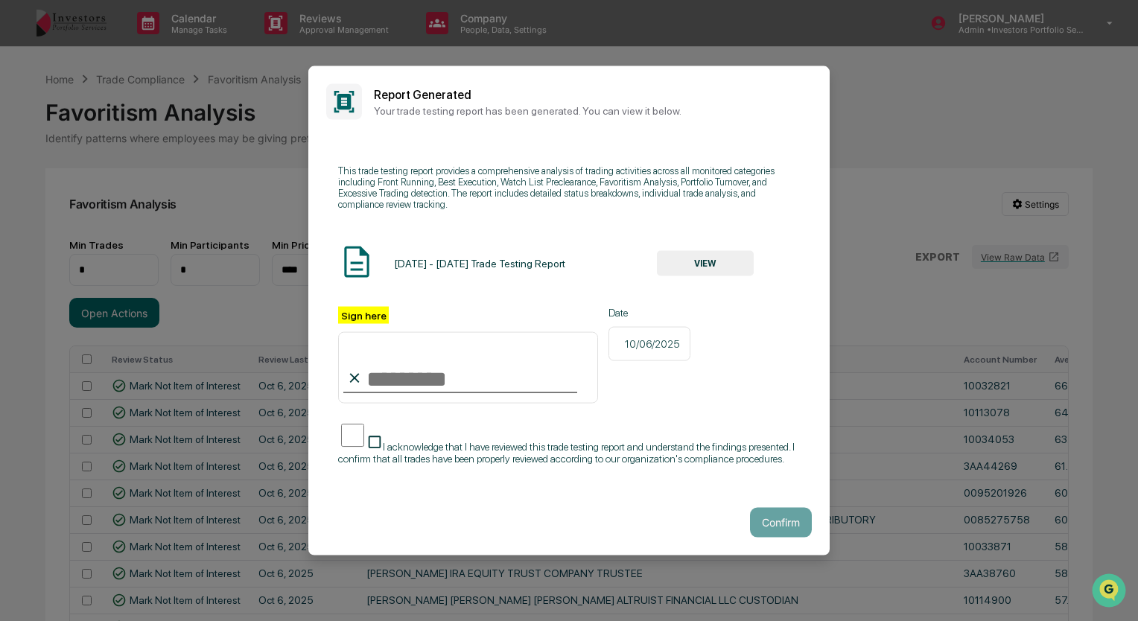
click at [709, 259] on button "VIEW" at bounding box center [705, 262] width 97 height 25
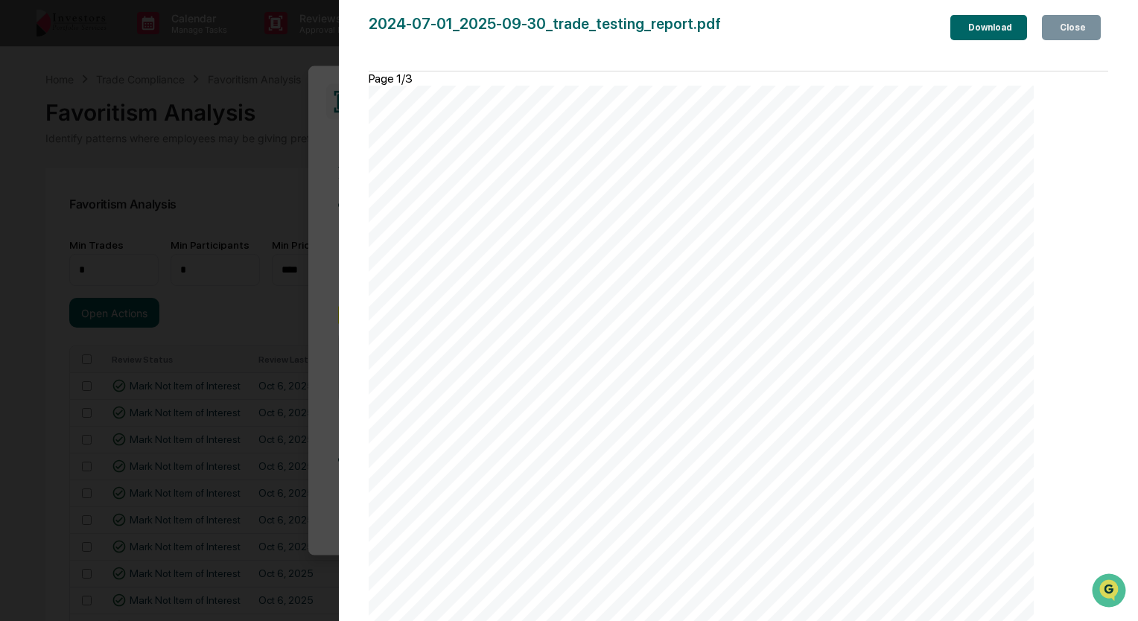
click at [1059, 29] on icon "button" at bounding box center [1066, 36] width 15 height 15
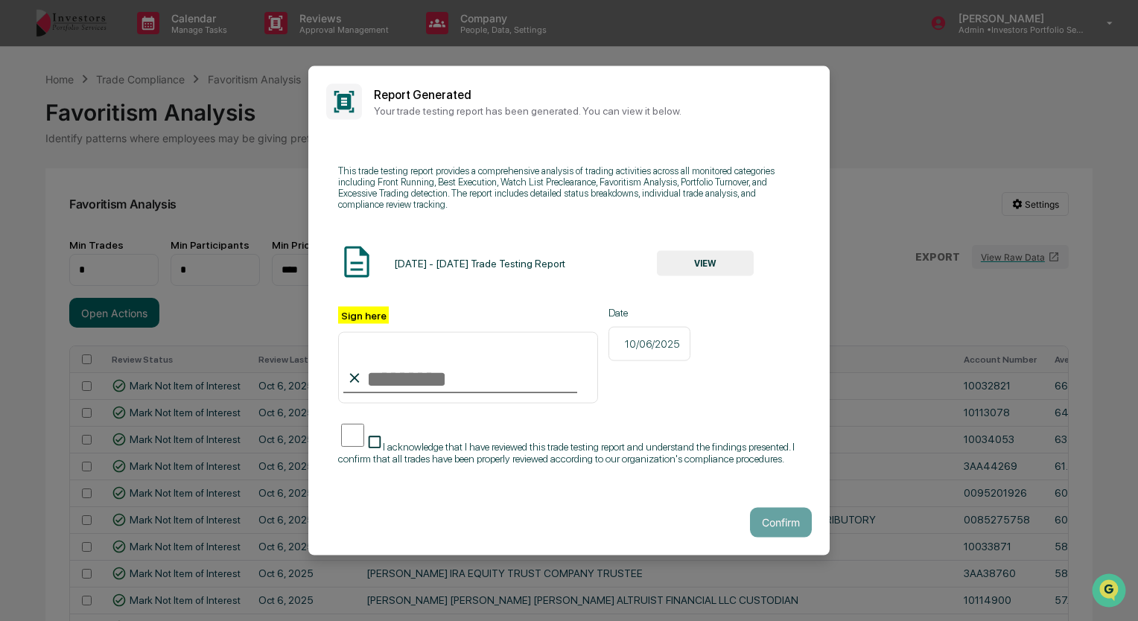
click at [405, 393] on div at bounding box center [460, 391] width 234 height 1
click at [408, 384] on input "Sign here" at bounding box center [468, 368] width 260 height 72
type input "*********"
click at [771, 526] on button "Confirm" at bounding box center [781, 522] width 62 height 30
drag, startPoint x: 771, startPoint y: 526, endPoint x: 760, endPoint y: 525, distance: 11.2
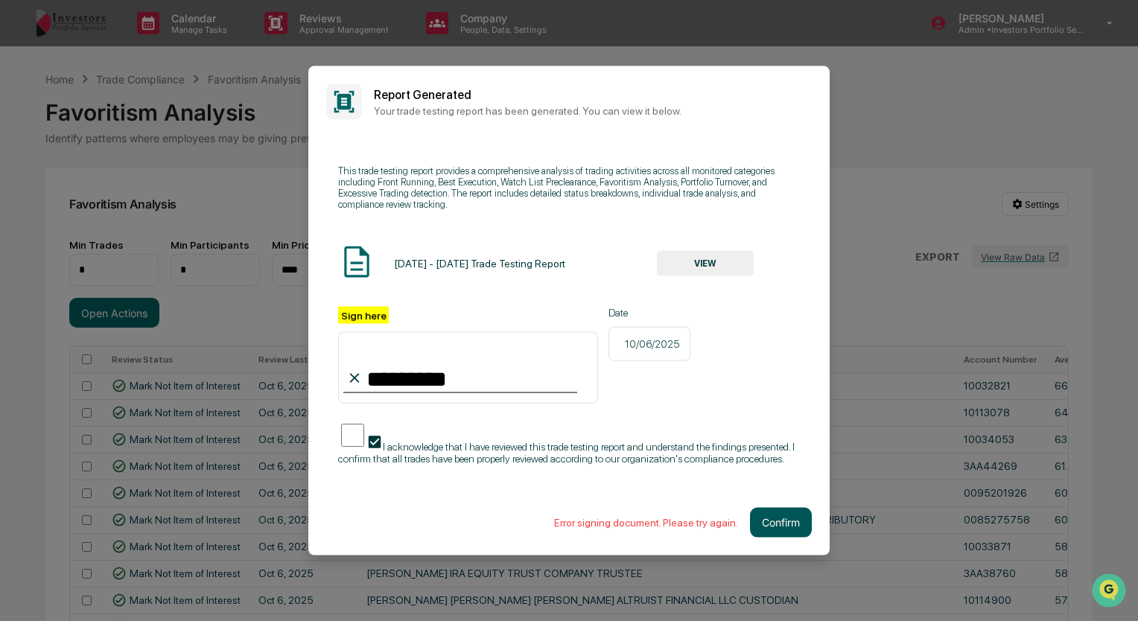
click at [760, 525] on button "Confirm" at bounding box center [781, 522] width 62 height 30
click at [655, 337] on div "10/06/2025" at bounding box center [650, 343] width 82 height 34
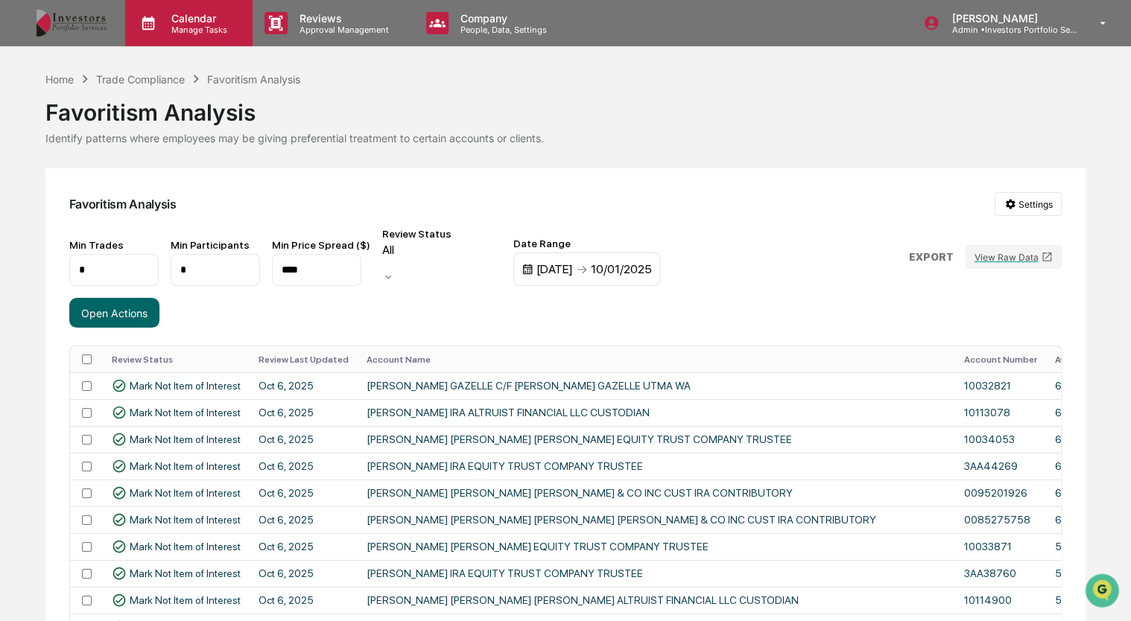
click at [203, 15] on p "Calendar" at bounding box center [196, 18] width 75 height 13
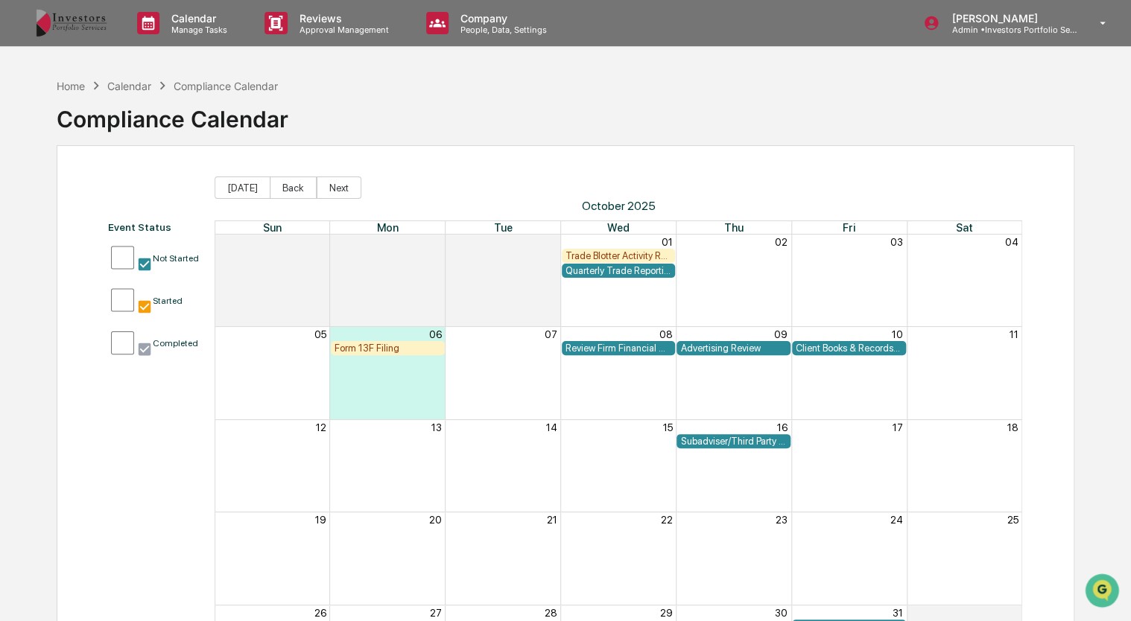
click at [644, 252] on div "Trade Blotter Activity Review" at bounding box center [618, 255] width 107 height 11
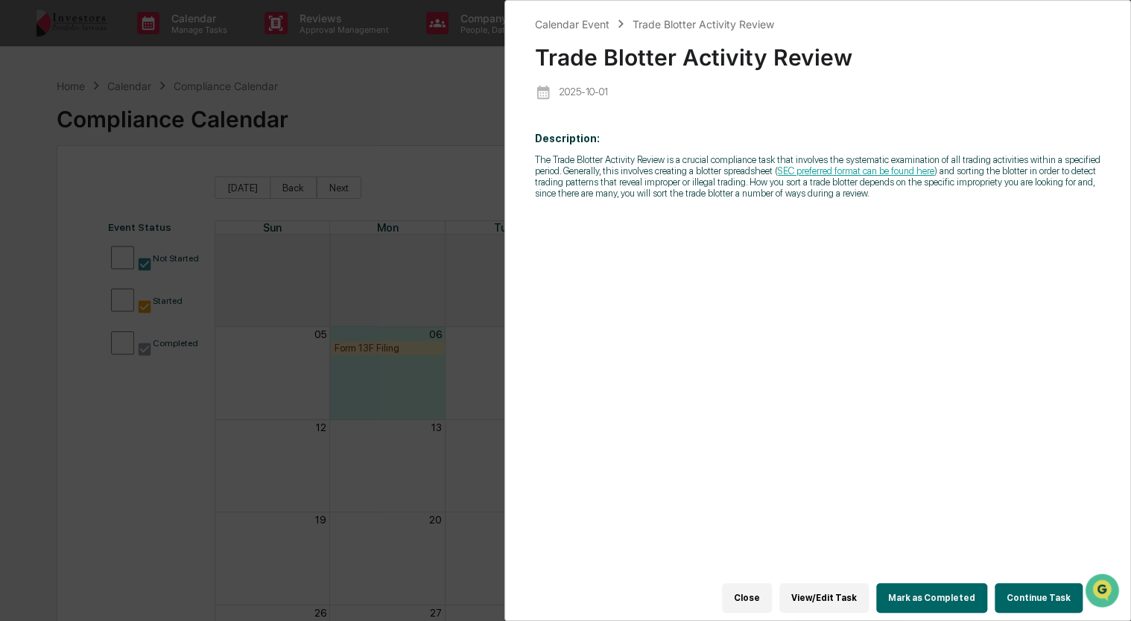
click at [1037, 583] on button "Continue Task" at bounding box center [1039, 598] width 88 height 30
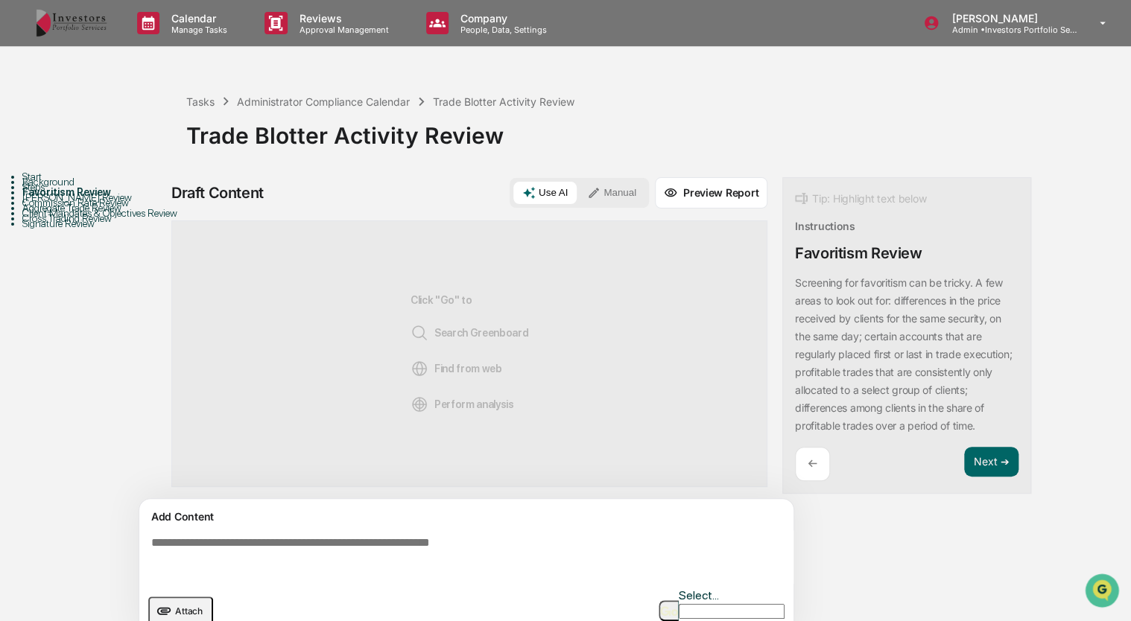
click at [322, 535] on textarea at bounding box center [469, 557] width 648 height 54
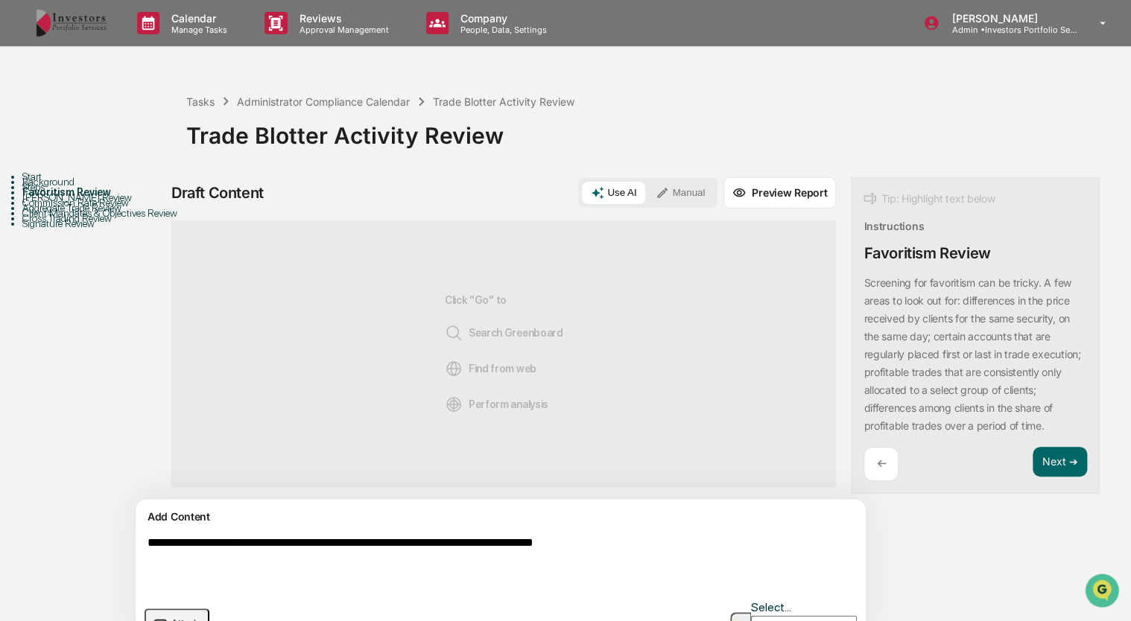
type textarea "**********"
click at [198, 609] on button "Attach" at bounding box center [177, 623] width 65 height 28
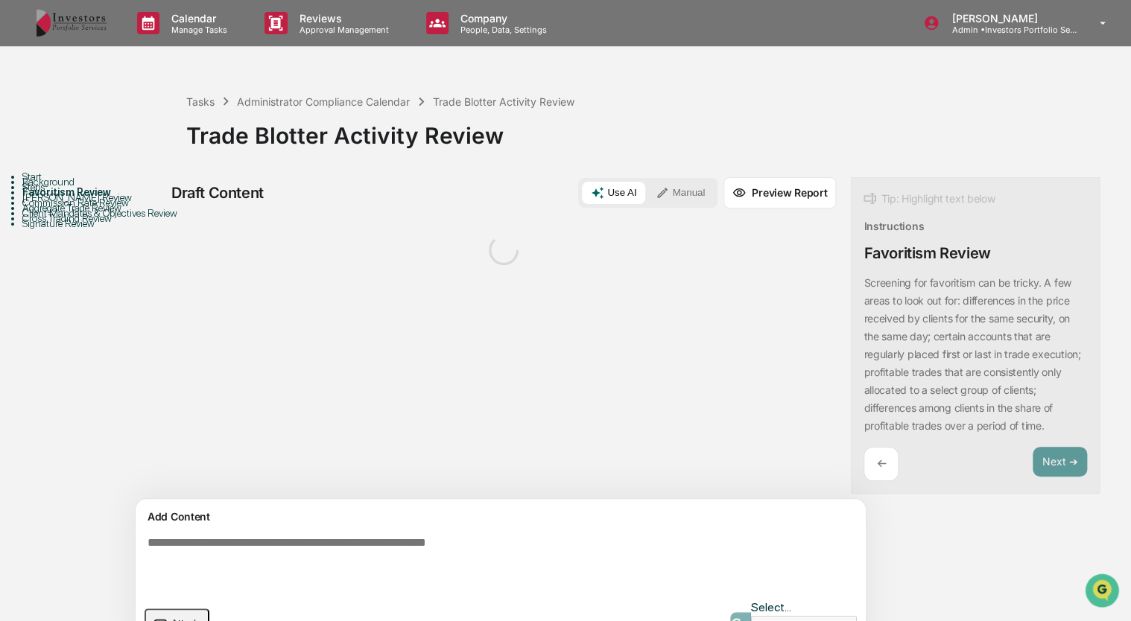
scroll to position [33, 0]
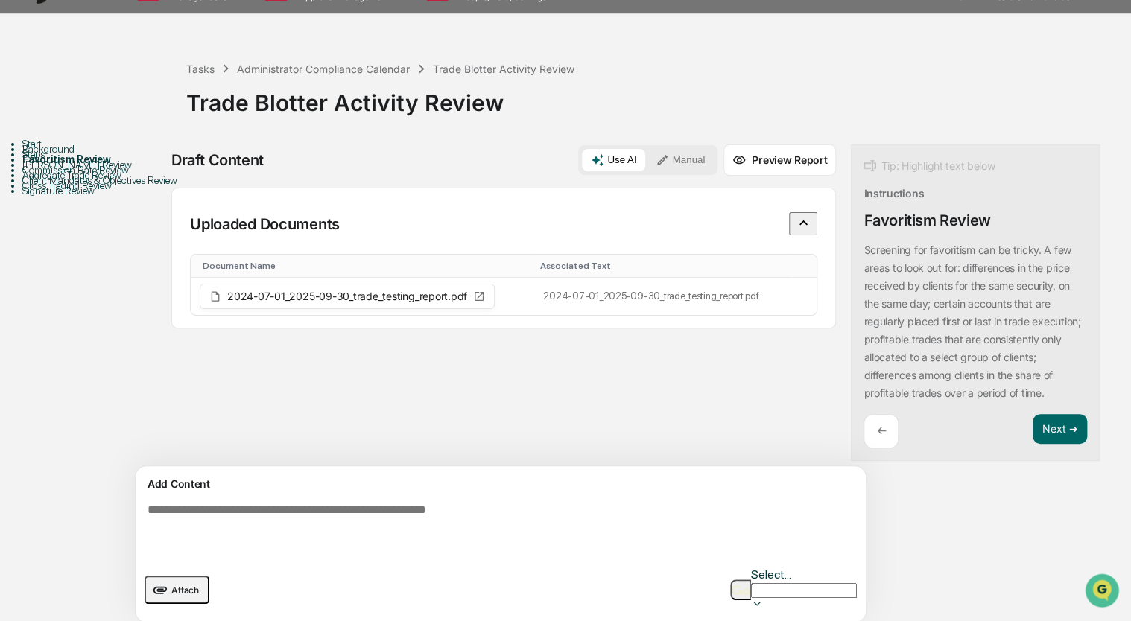
click at [463, 540] on textarea at bounding box center [466, 531] width 648 height 66
type textarea "**********"
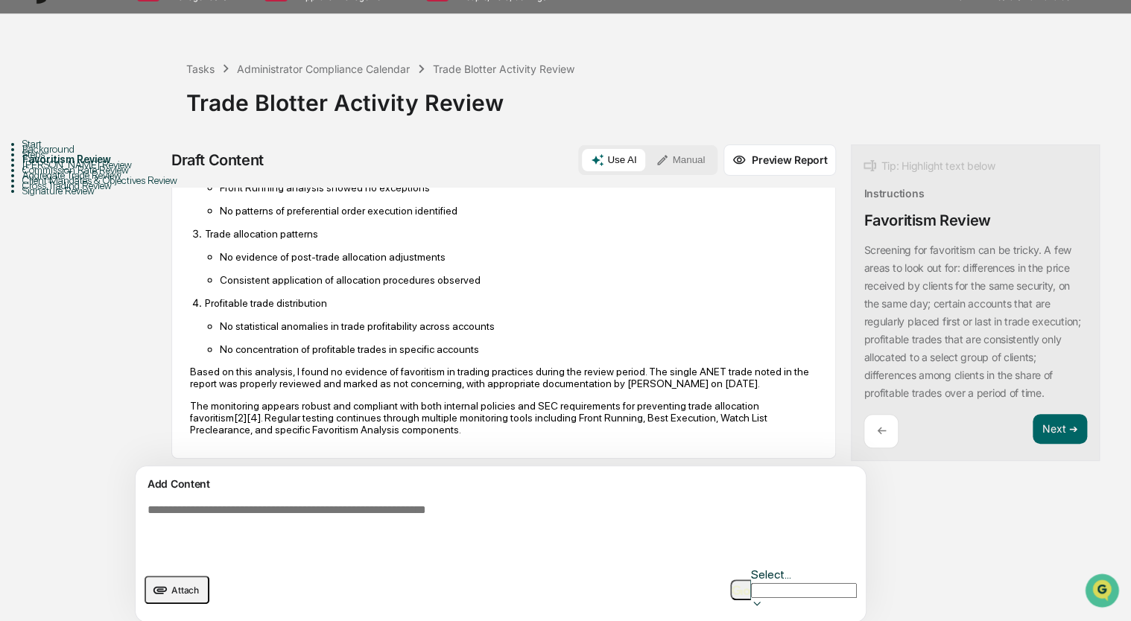
scroll to position [683, 0]
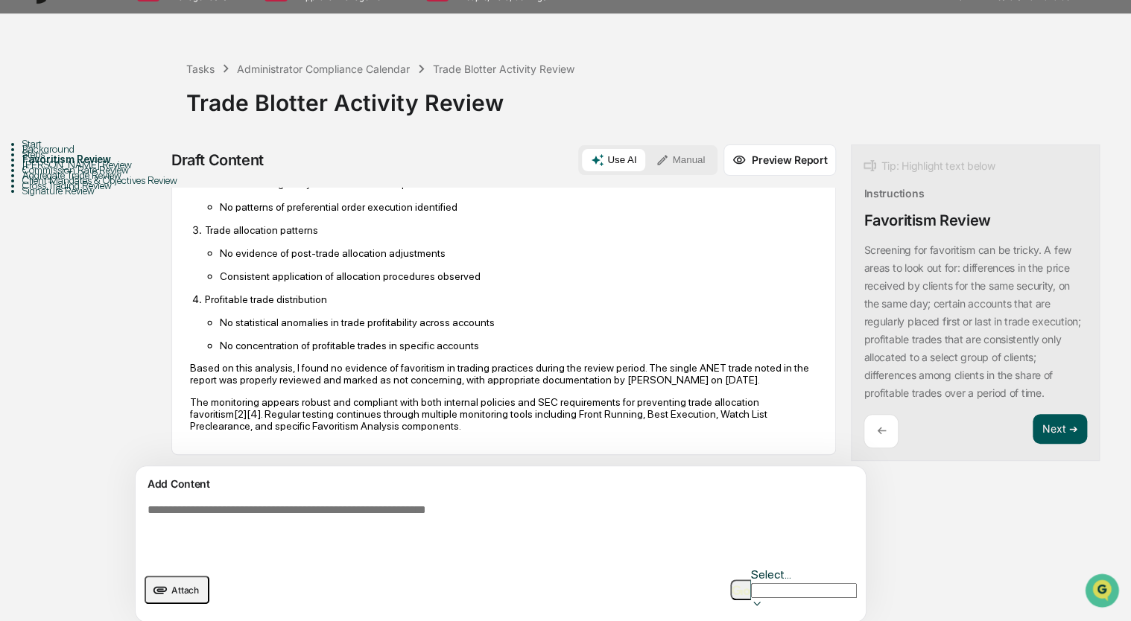
click at [1033, 445] on button "Next ➔" at bounding box center [1060, 429] width 54 height 31
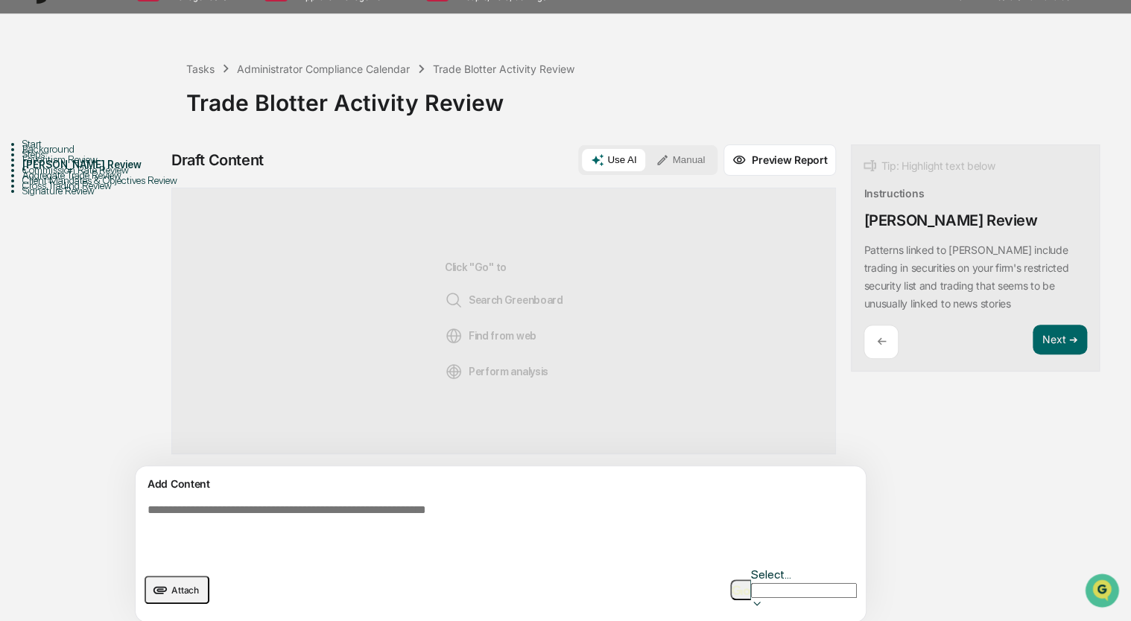
scroll to position [0, 0]
click at [173, 585] on span "Attach" at bounding box center [185, 590] width 28 height 11
click at [182, 585] on span "Attach" at bounding box center [185, 590] width 28 height 11
click at [75, 165] on div "Favoritism Review" at bounding box center [104, 159] width 164 height 12
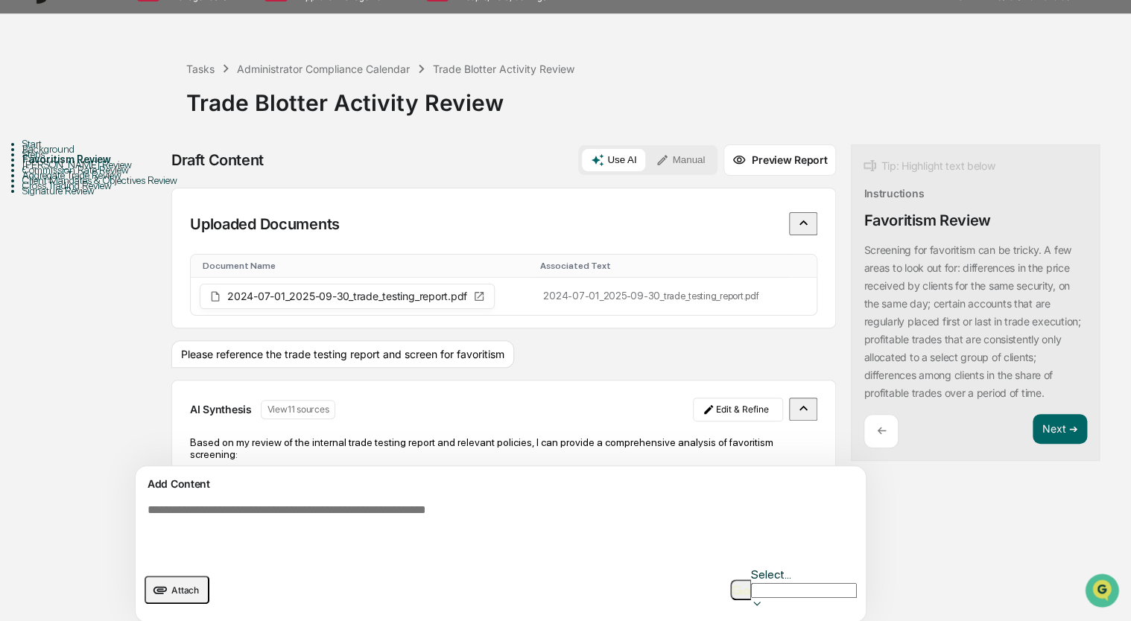
click at [81, 165] on div "Favoritism Review" at bounding box center [104, 159] width 164 height 12
click at [83, 171] on div "[PERSON_NAME] Review" at bounding box center [104, 165] width 164 height 12
click at [101, 171] on div "[PERSON_NAME] Review" at bounding box center [104, 165] width 164 height 12
click at [1033, 445] on button "Next ➔" at bounding box center [1060, 429] width 54 height 31
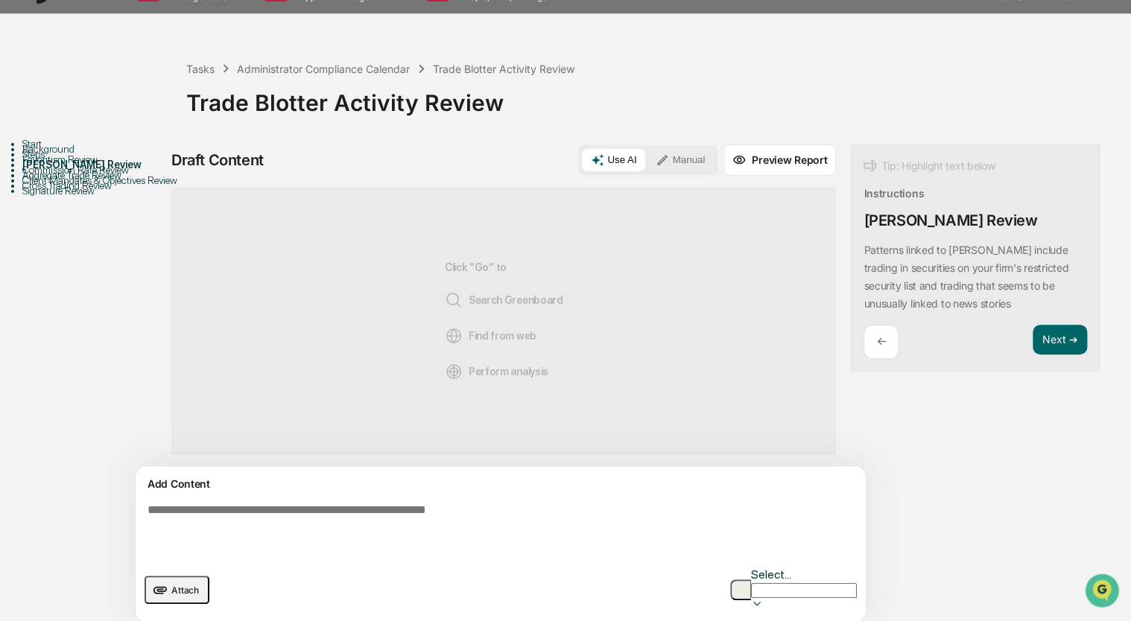
click at [427, 494] on div "Add Content Attach Select..." at bounding box center [501, 544] width 730 height 156
click at [416, 509] on textarea at bounding box center [466, 531] width 648 height 66
type textarea "**********"
click at [168, 582] on icon "upload document" at bounding box center [160, 590] width 16 height 16
click at [340, 72] on div "Administrator Compliance Calendar" at bounding box center [323, 69] width 173 height 13
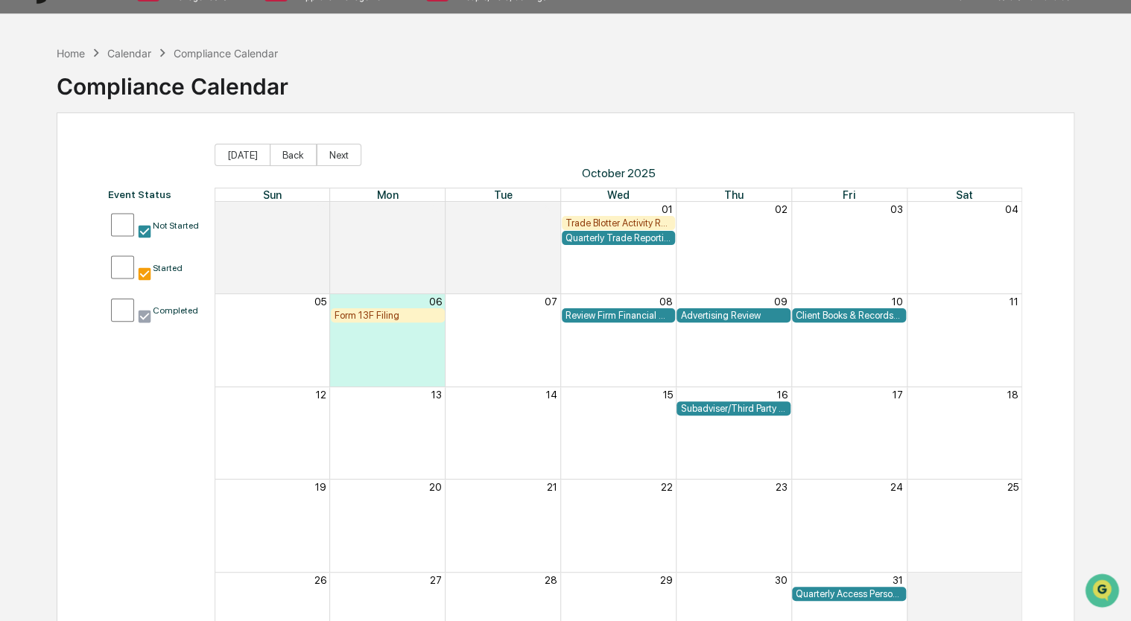
click at [600, 216] on div "Trade Blotter Activity Review" at bounding box center [619, 223] width 114 height 14
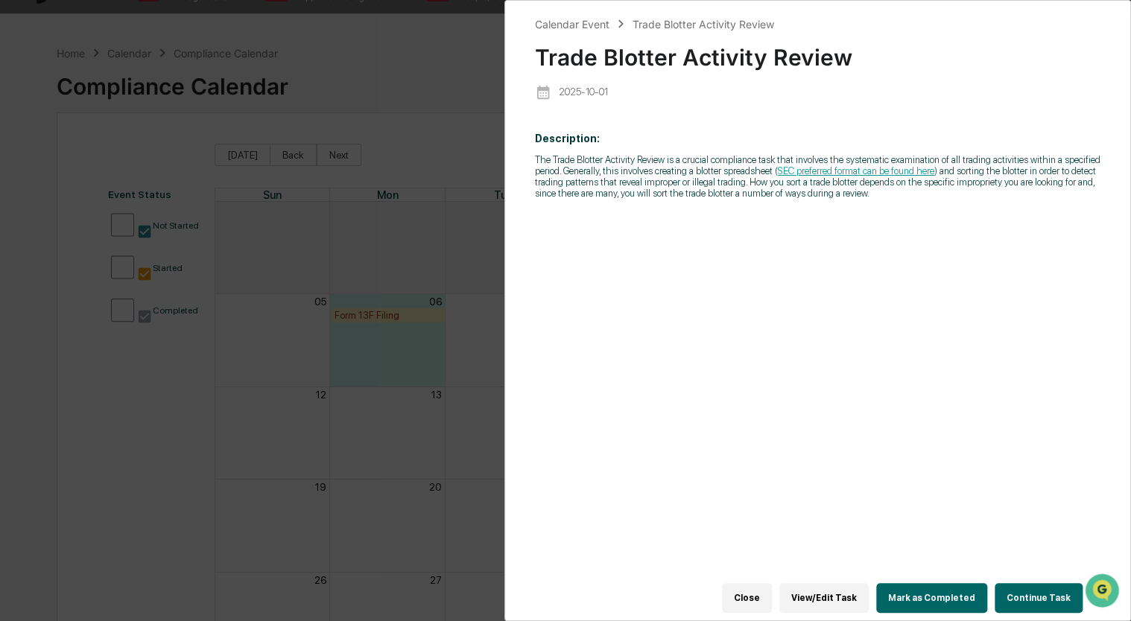
click at [1003, 583] on button "Continue Task" at bounding box center [1039, 598] width 88 height 30
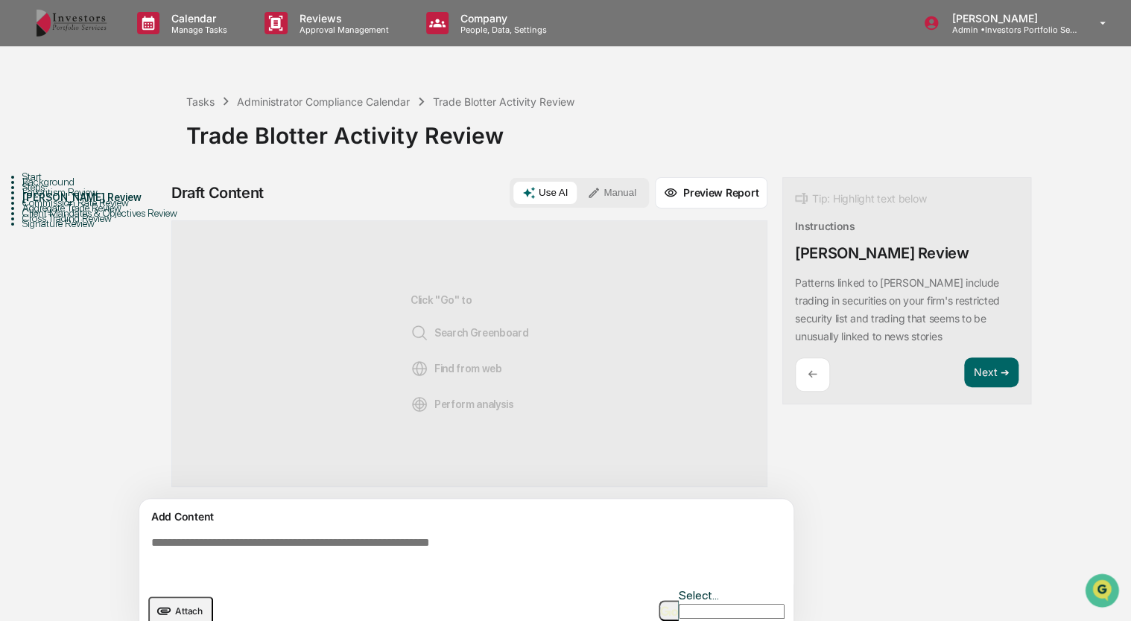
click at [171, 603] on button "Attach" at bounding box center [180, 611] width 65 height 28
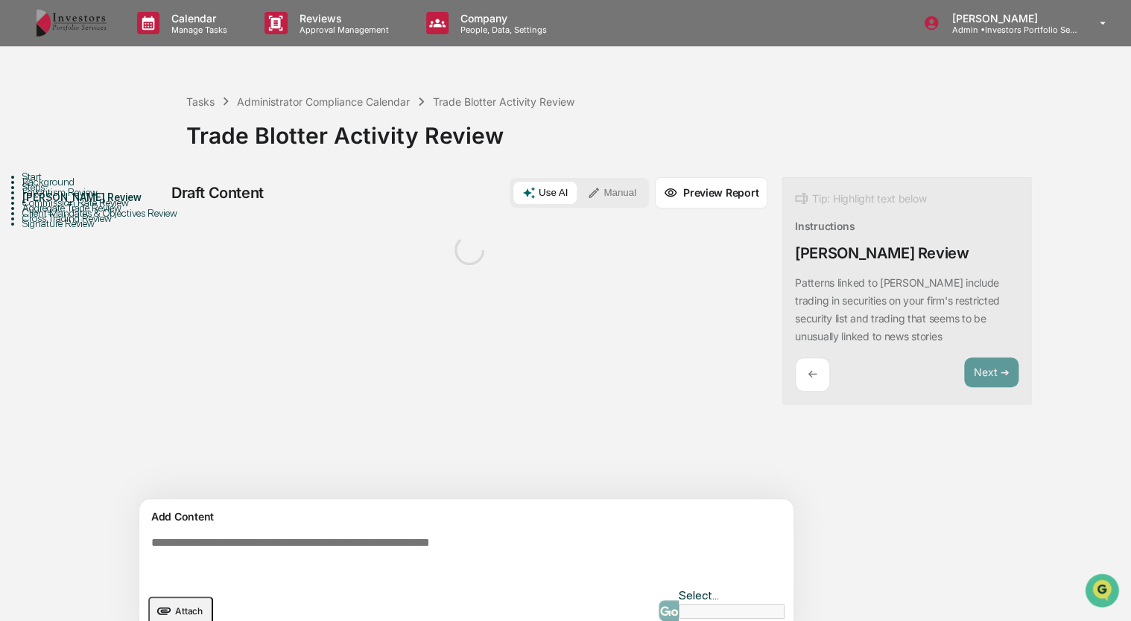
scroll to position [33, 0]
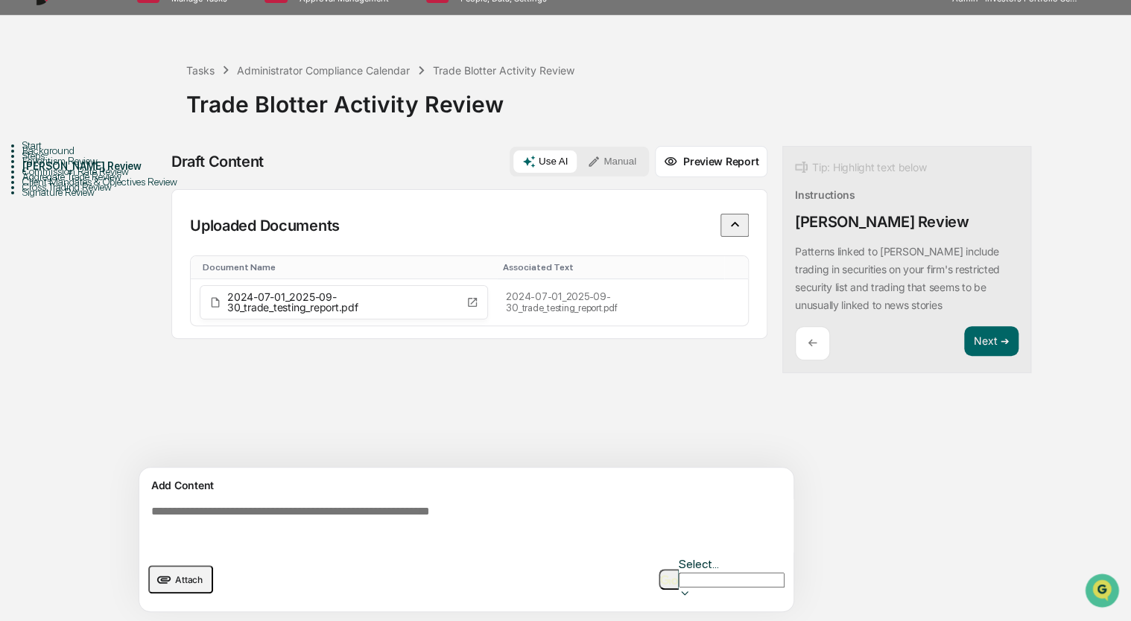
click at [264, 538] on textarea at bounding box center [469, 526] width 648 height 54
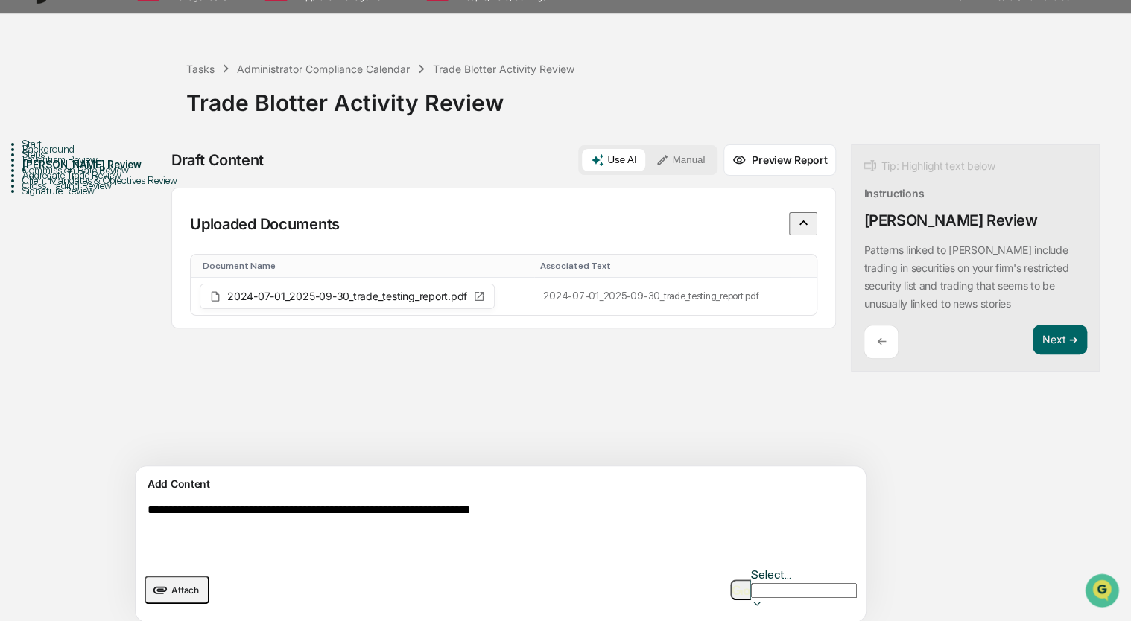
type textarea "**********"
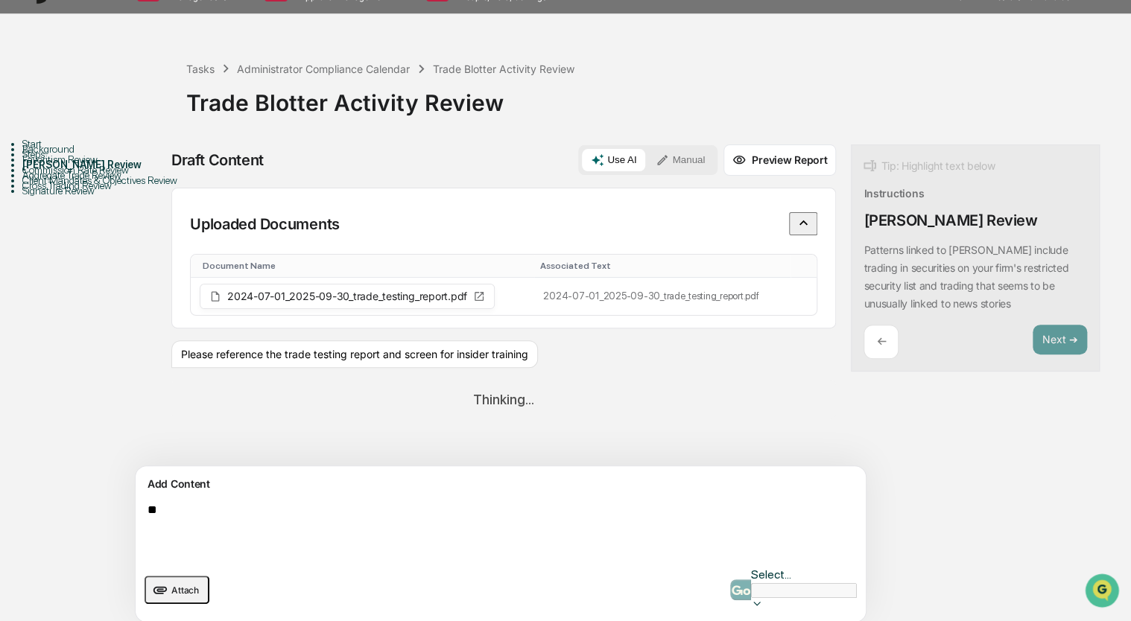
type textarea "*"
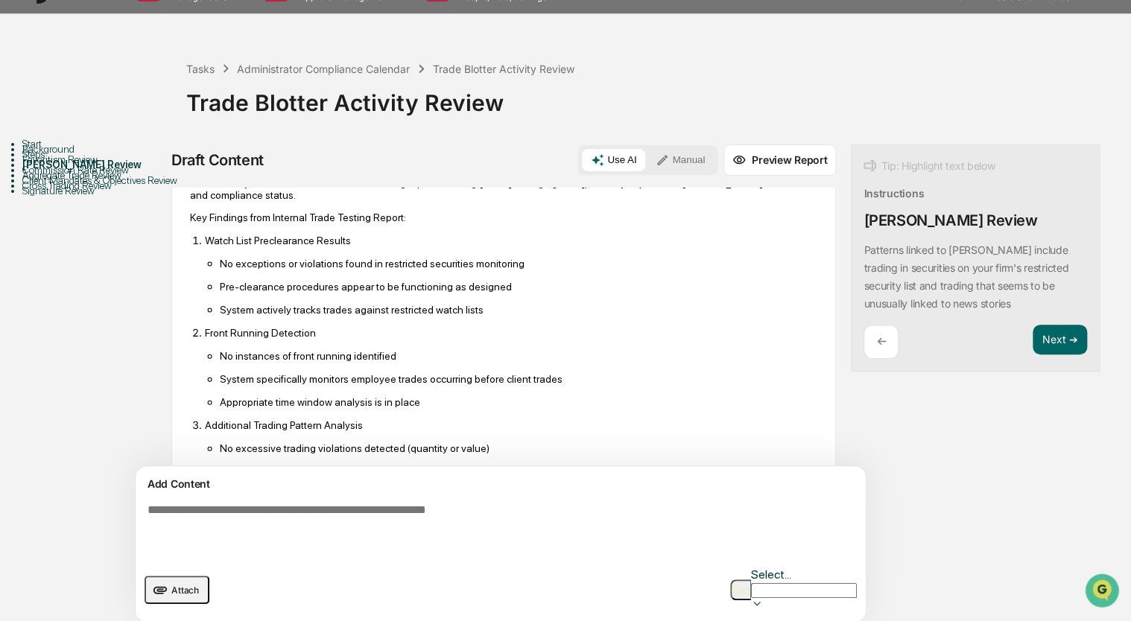
scroll to position [259, 0]
click at [1033, 329] on button "Next ➔" at bounding box center [1060, 340] width 54 height 31
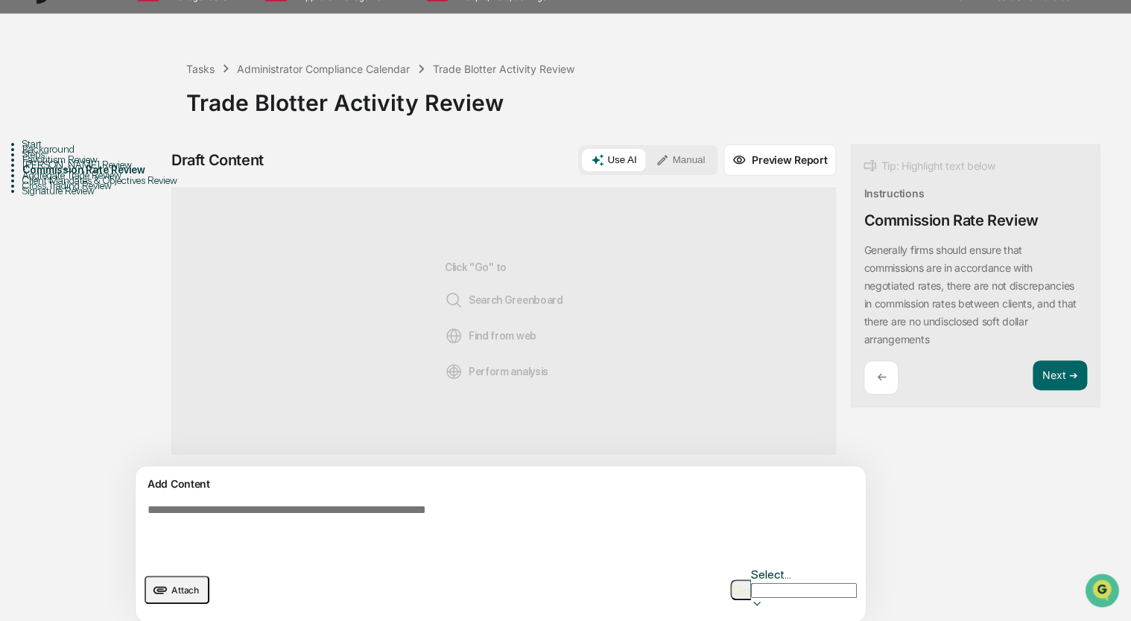
click at [180, 585] on span "Attach" at bounding box center [185, 590] width 28 height 11
click at [465, 514] on textarea at bounding box center [466, 531] width 648 height 66
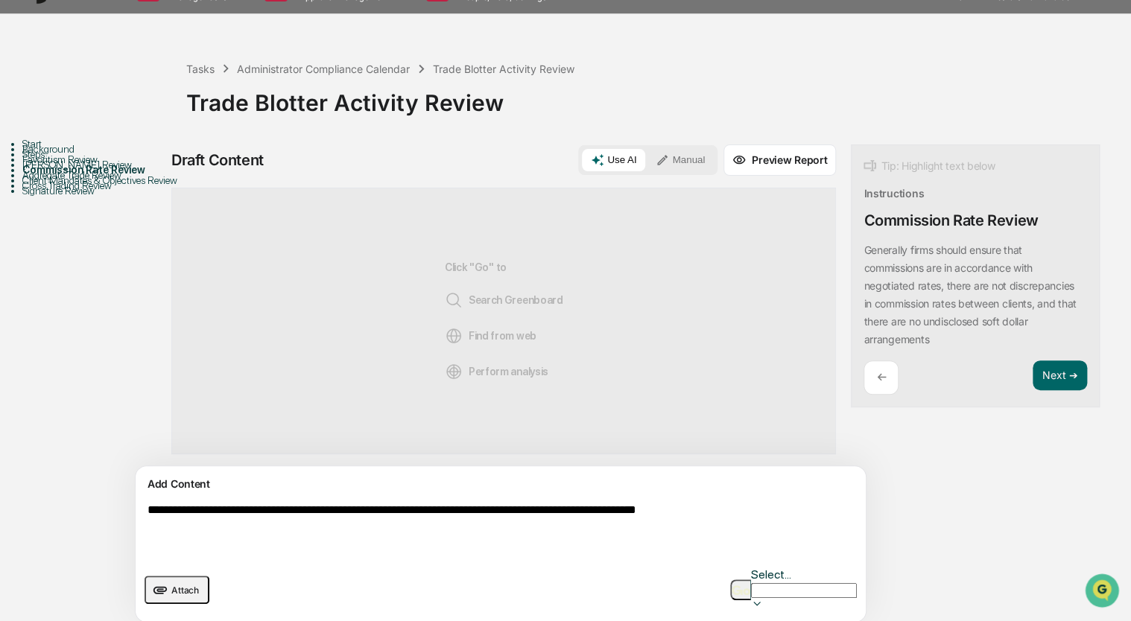
type textarea "**********"
click at [738, 580] on button "button" at bounding box center [740, 590] width 20 height 21
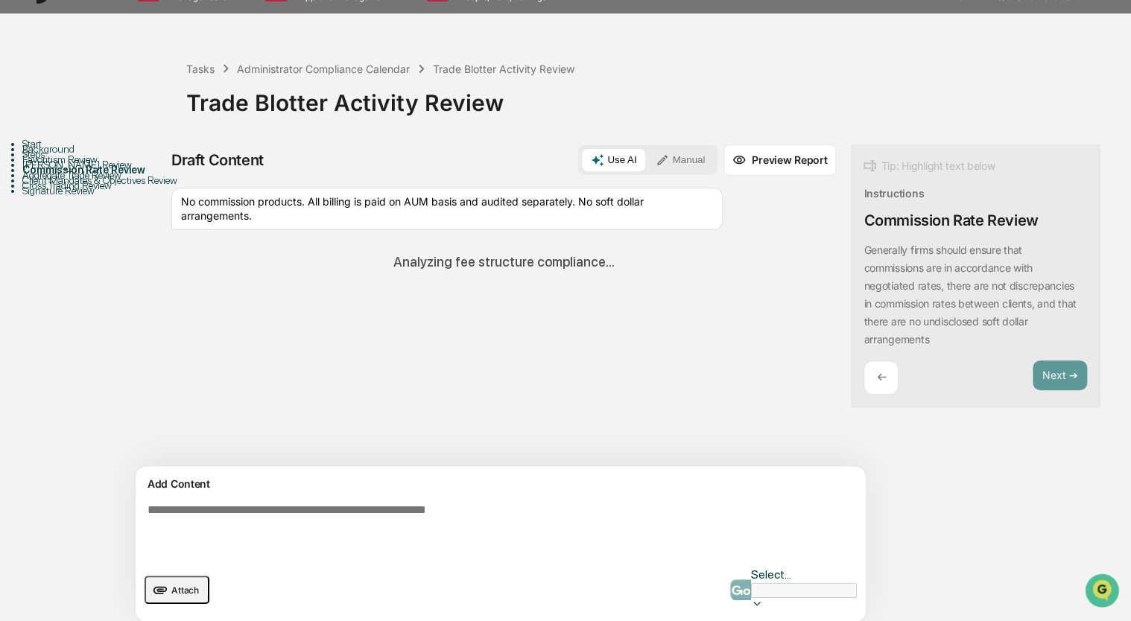
click at [567, 325] on div "Sources No commission products. All billing is paid on AUM basis and audited se…" at bounding box center [503, 327] width 665 height 279
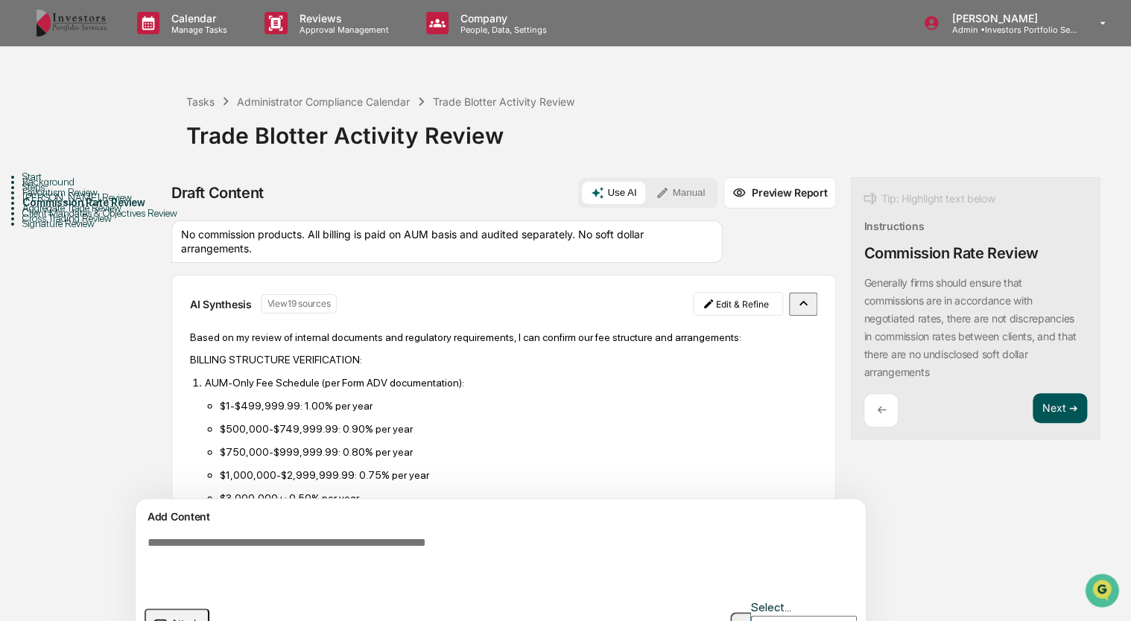
click at [1033, 413] on button "Next ➔" at bounding box center [1060, 408] width 54 height 31
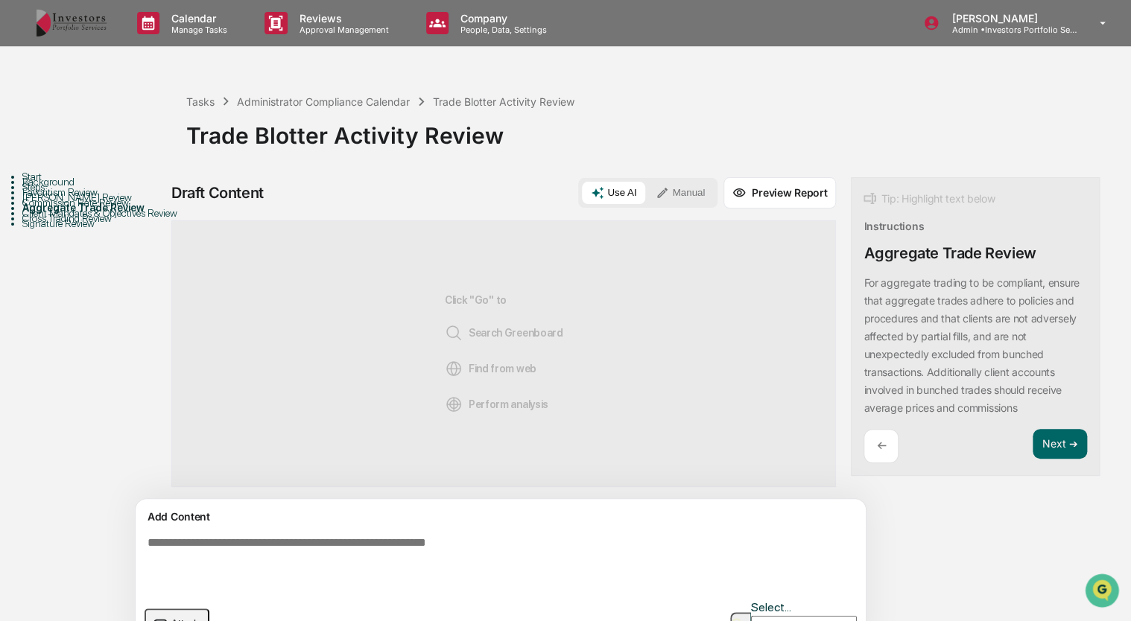
click at [492, 548] on textarea at bounding box center [466, 563] width 648 height 66
click at [168, 615] on icon "upload document" at bounding box center [160, 623] width 16 height 16
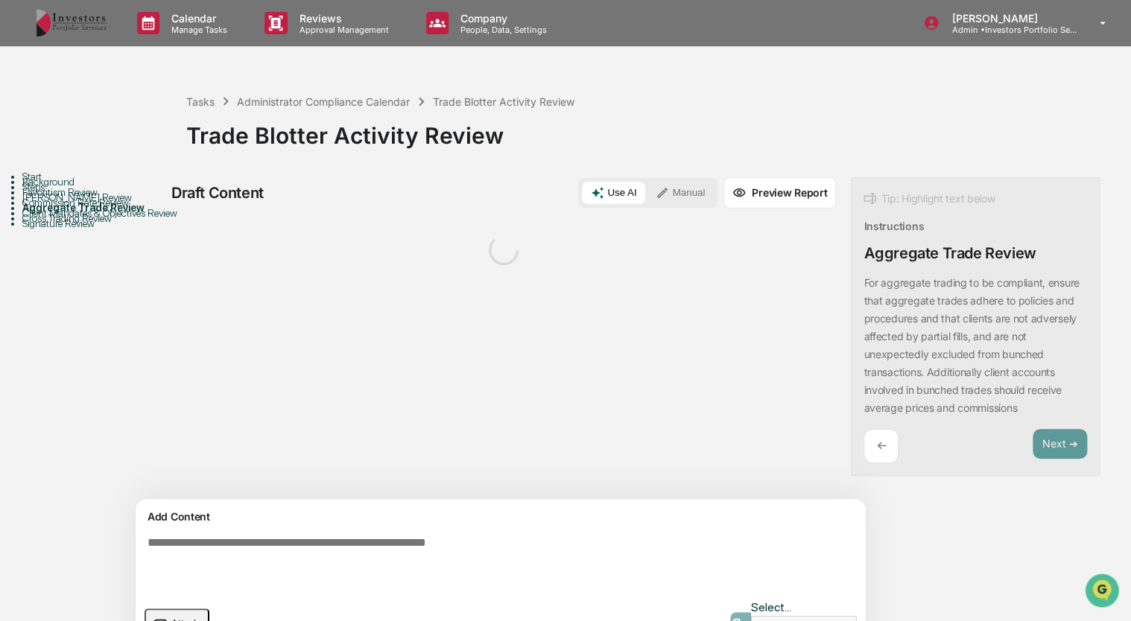
scroll to position [33, 0]
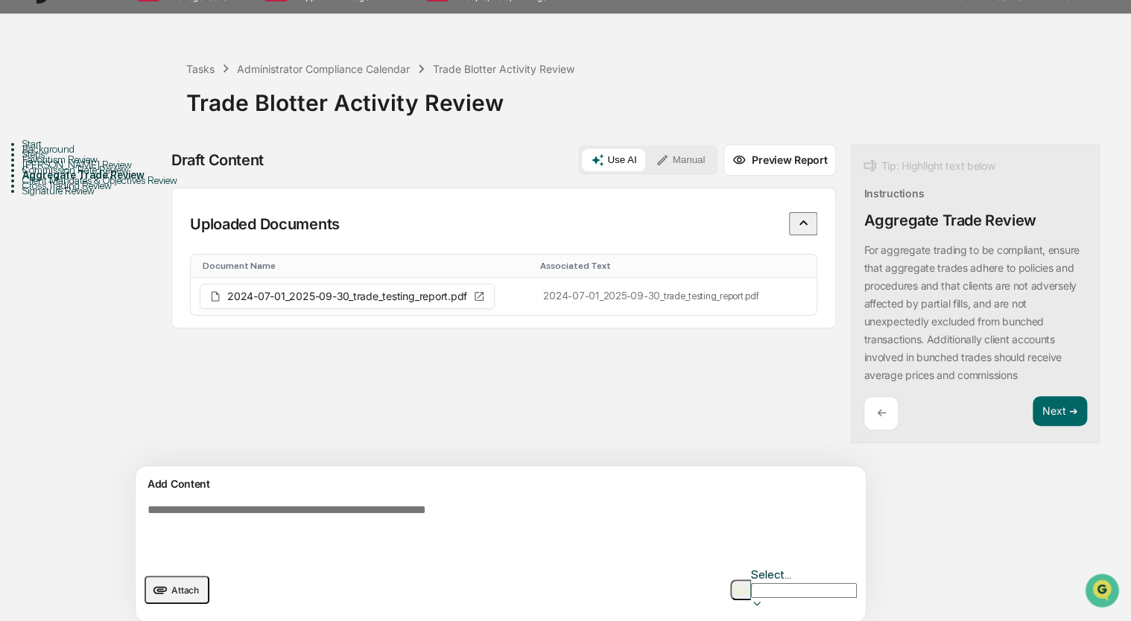
click at [458, 524] on textarea at bounding box center [466, 531] width 648 height 66
type textarea "**********"
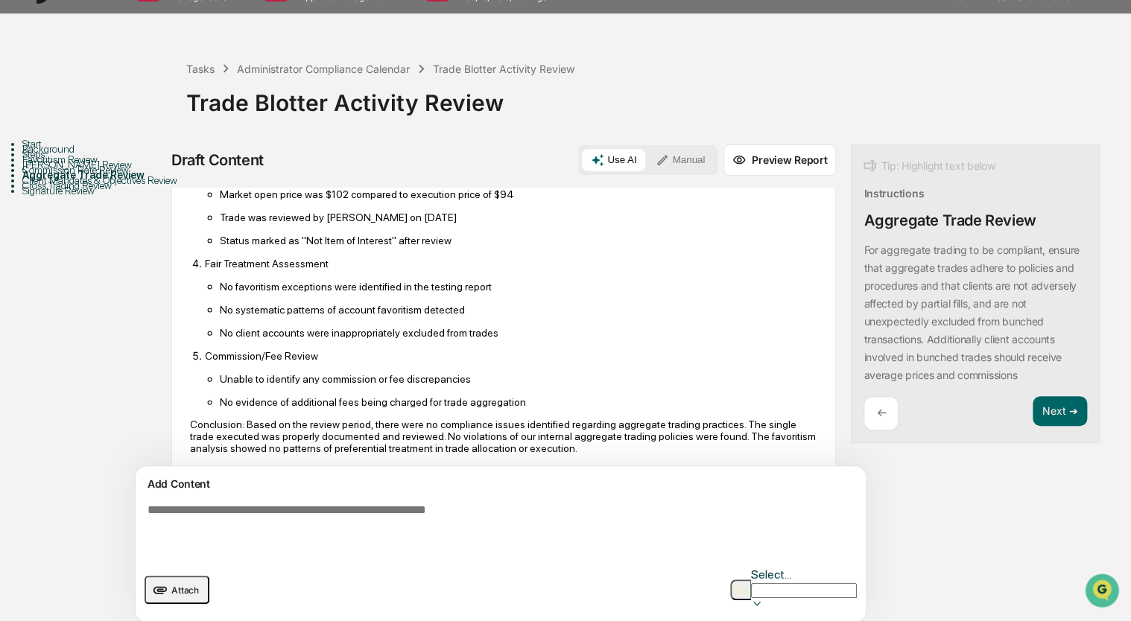
scroll to position [727, 0]
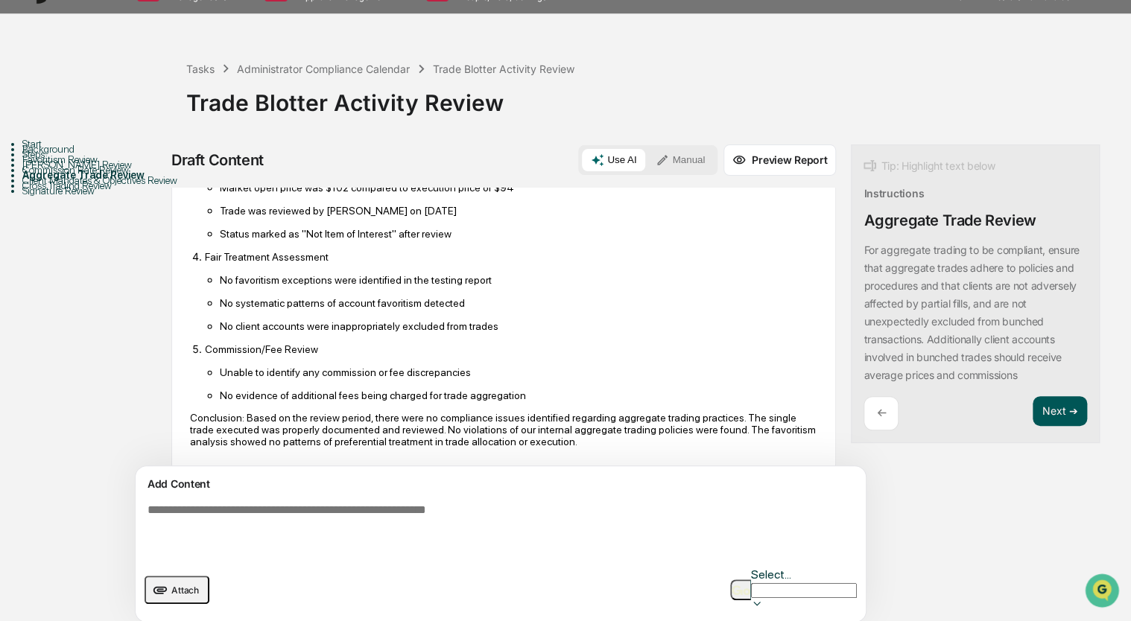
click at [1033, 408] on button "Next ➔" at bounding box center [1060, 411] width 54 height 31
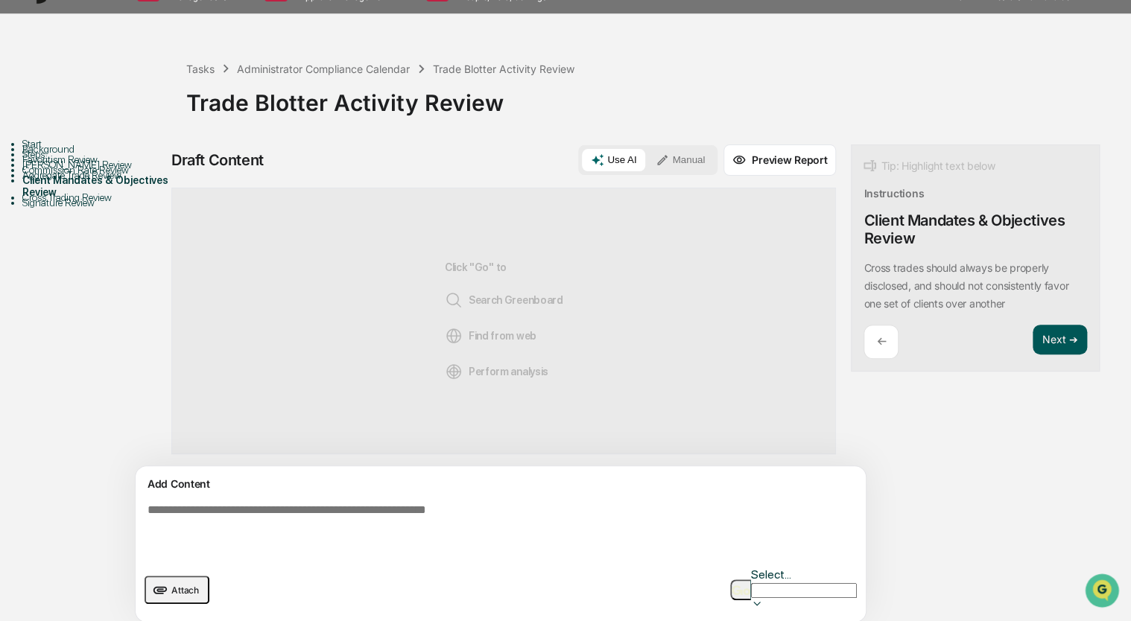
scroll to position [0, 0]
click at [173, 580] on button "Attach" at bounding box center [177, 590] width 65 height 28
click at [363, 70] on div "Administrator Compliance Calendar" at bounding box center [323, 69] width 173 height 13
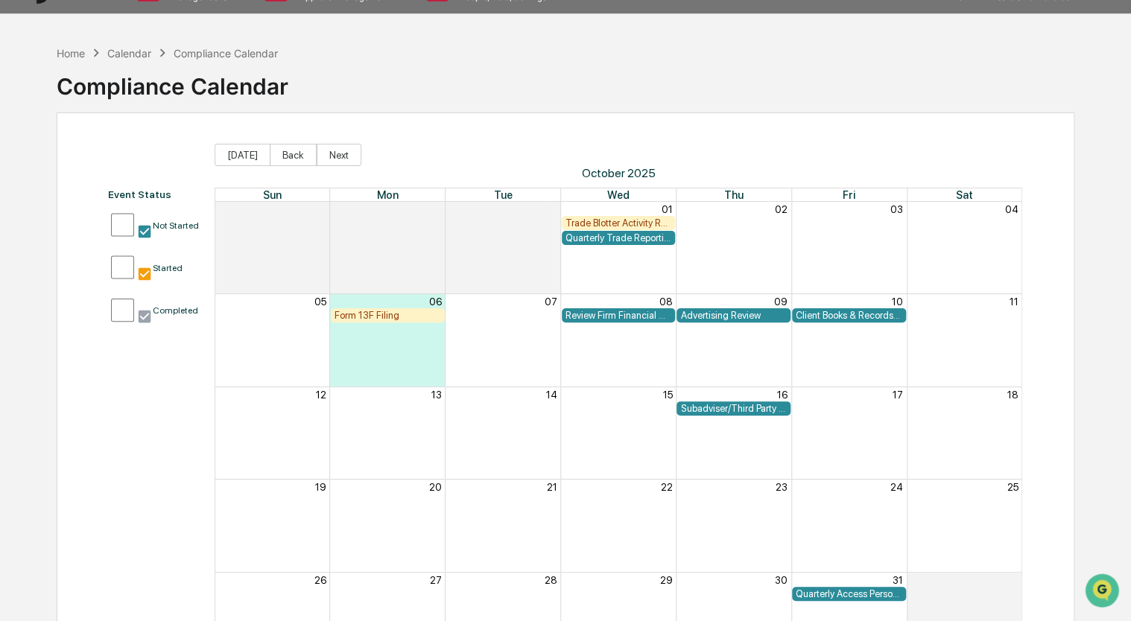
click at [610, 221] on div "Trade Blotter Activity Review" at bounding box center [618, 223] width 107 height 11
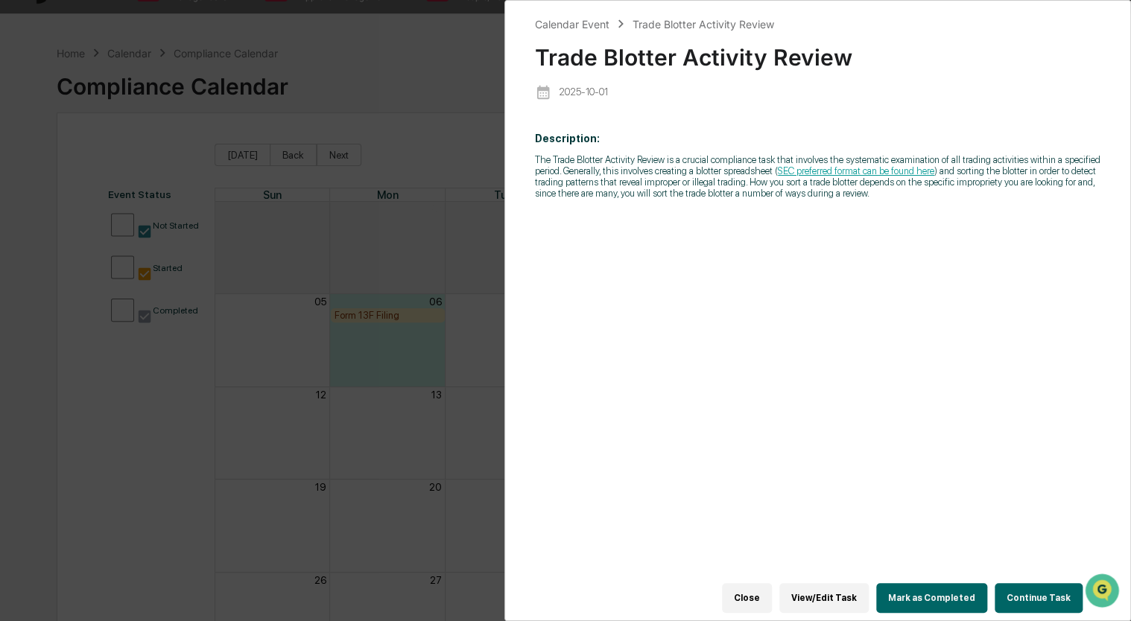
click at [1020, 586] on button "Continue Task" at bounding box center [1039, 598] width 88 height 30
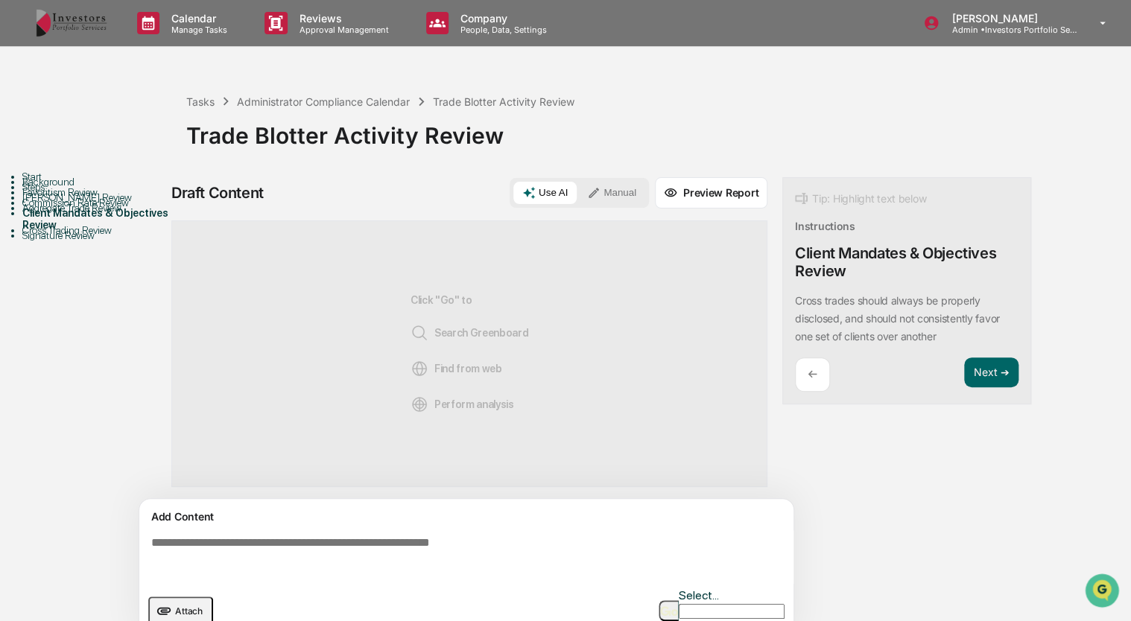
click at [174, 597] on button "Attach" at bounding box center [180, 611] width 65 height 28
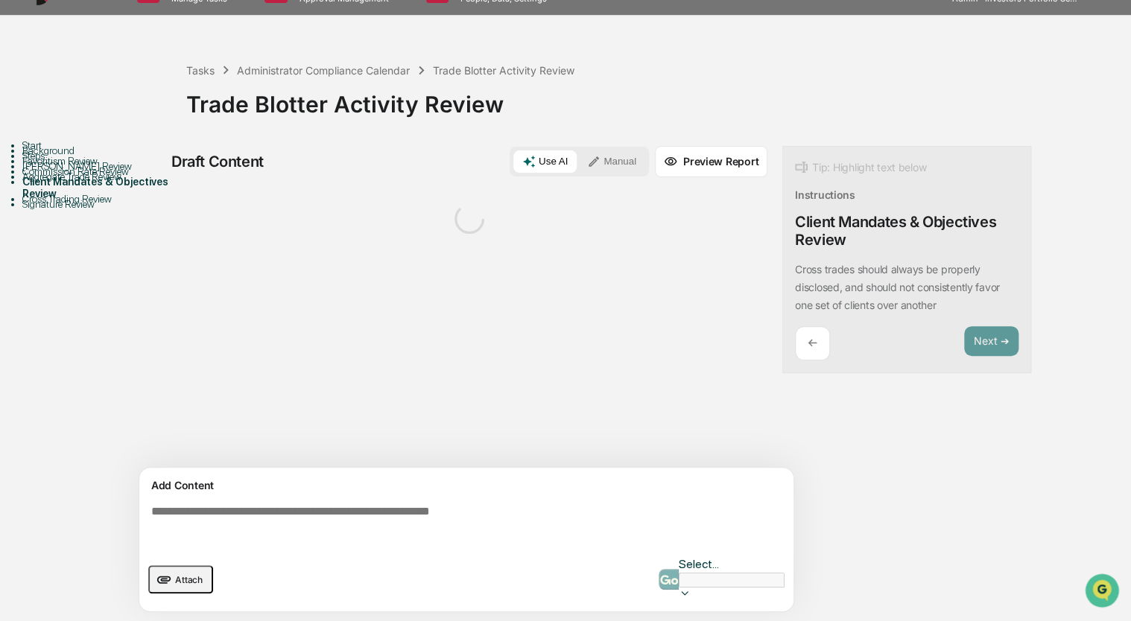
scroll to position [33, 0]
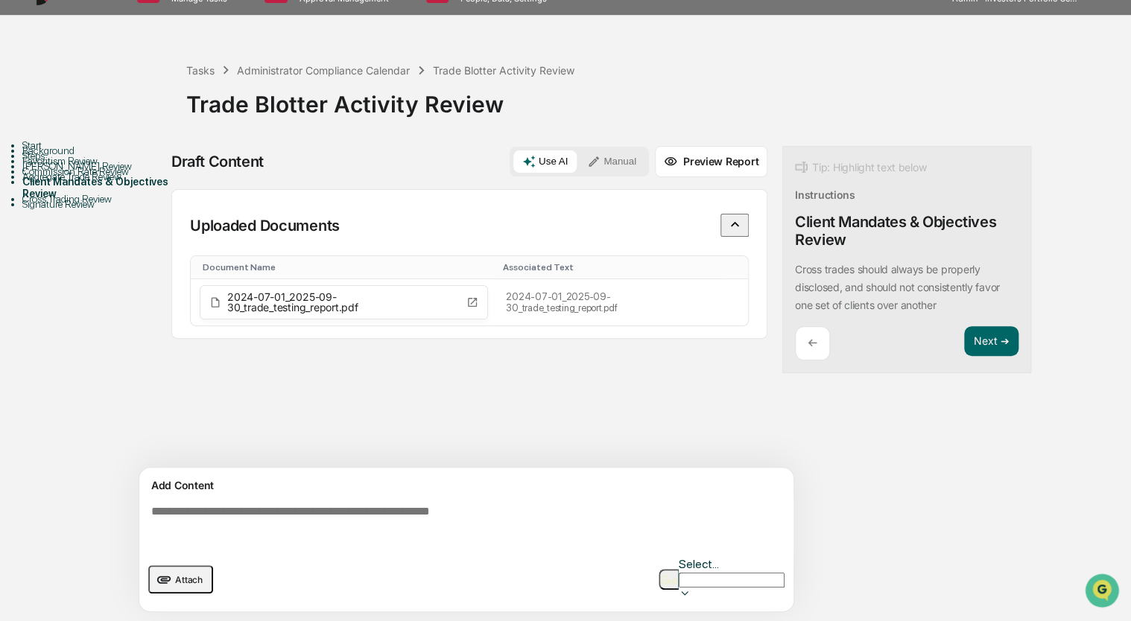
click at [393, 519] on textarea at bounding box center [469, 526] width 648 height 54
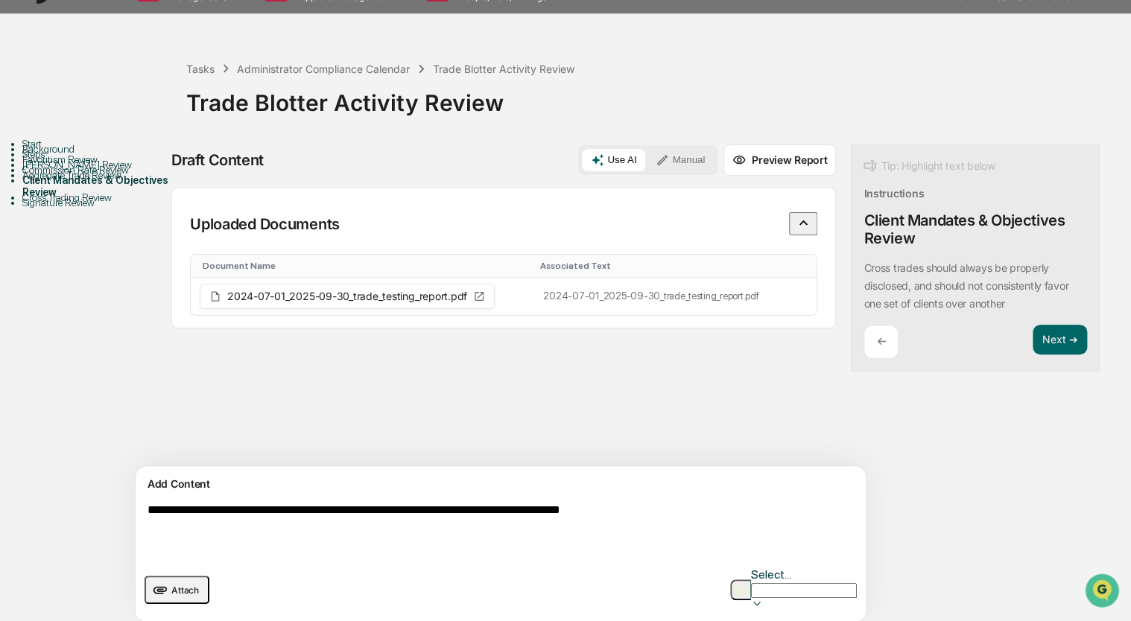
type textarea "**********"
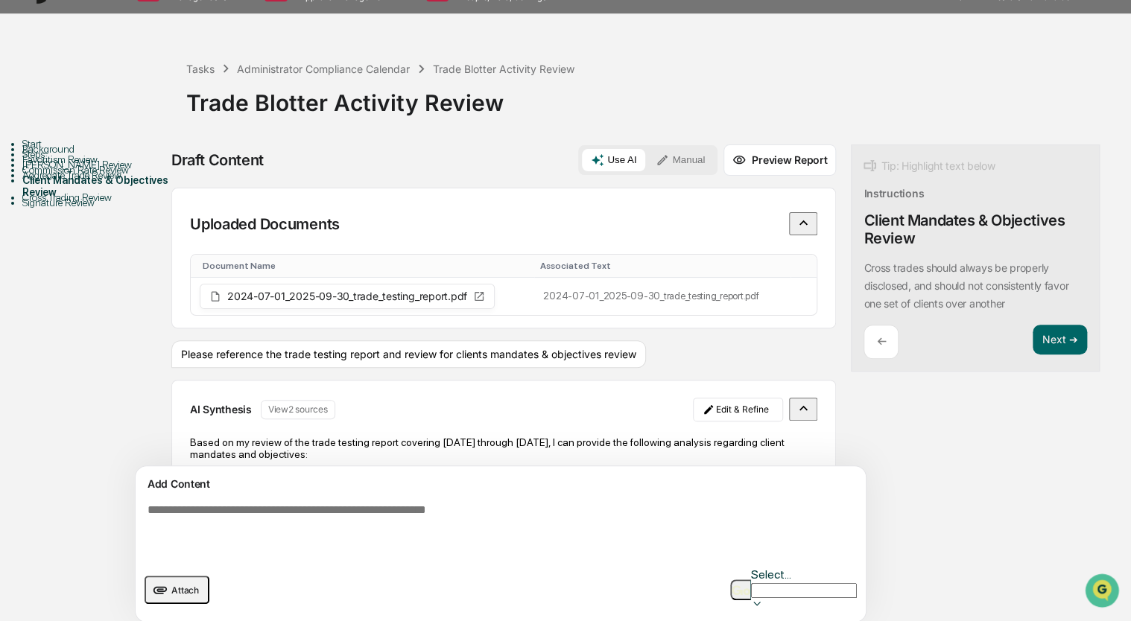
click at [393, 519] on textarea at bounding box center [466, 531] width 648 height 66
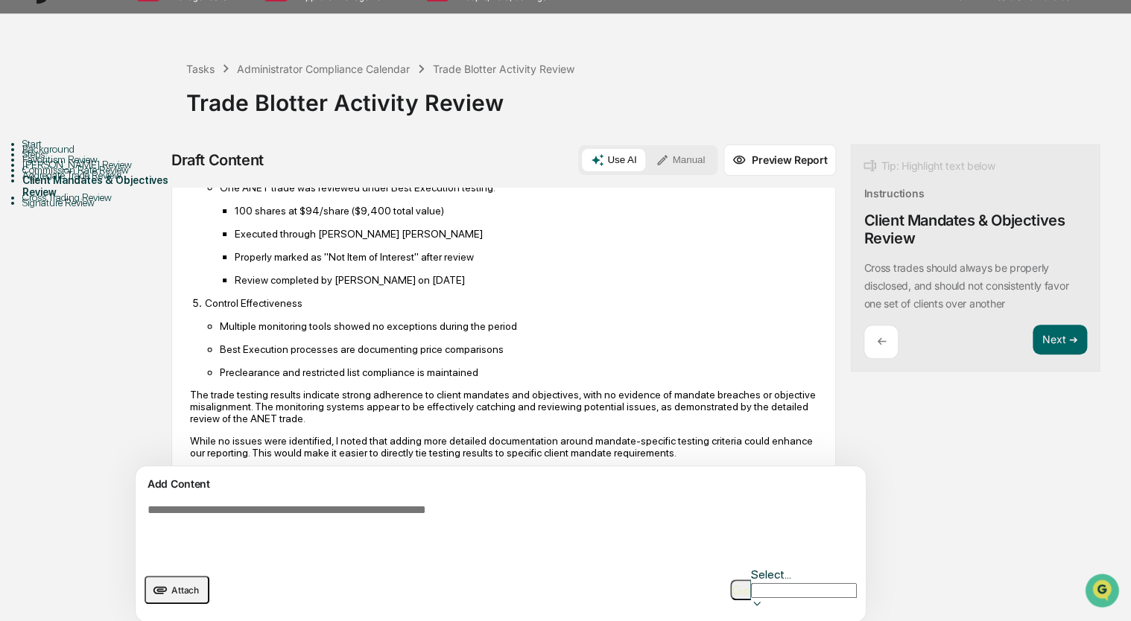
scroll to position [602, 0]
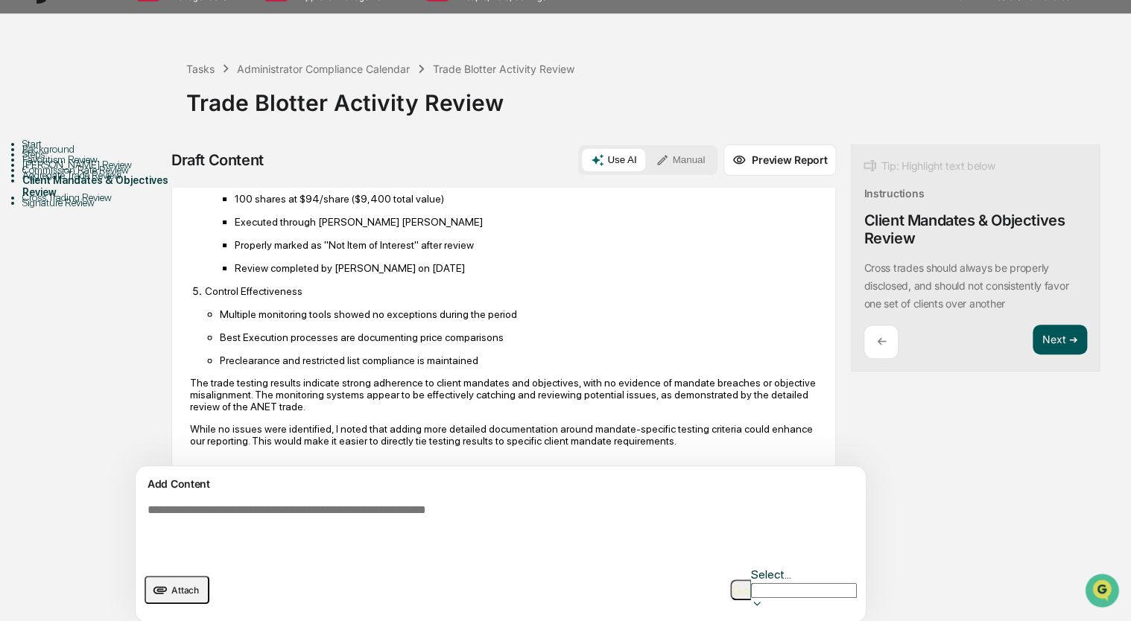
click at [1033, 340] on button "Next ➔" at bounding box center [1060, 340] width 54 height 31
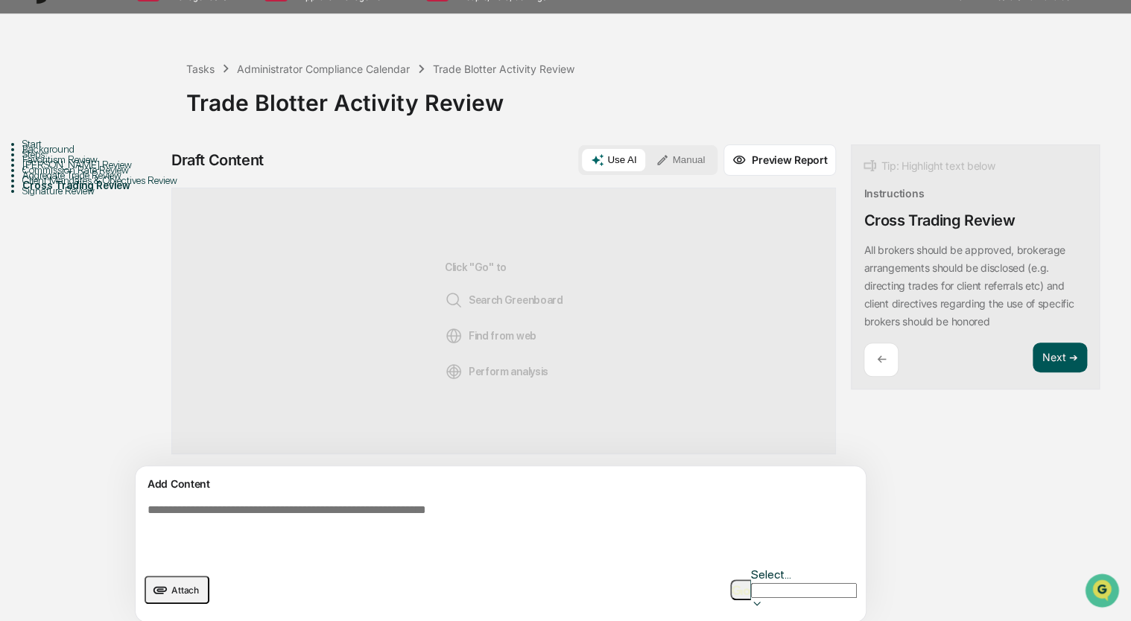
scroll to position [0, 0]
click at [988, 340] on div "Tip: Highlight text below Instructions Cross Trading Review All brokers should …" at bounding box center [975, 268] width 249 height 246
click at [198, 585] on span "Attach" at bounding box center [185, 590] width 28 height 11
click at [369, 70] on div "Administrator Compliance Calendar" at bounding box center [323, 69] width 173 height 13
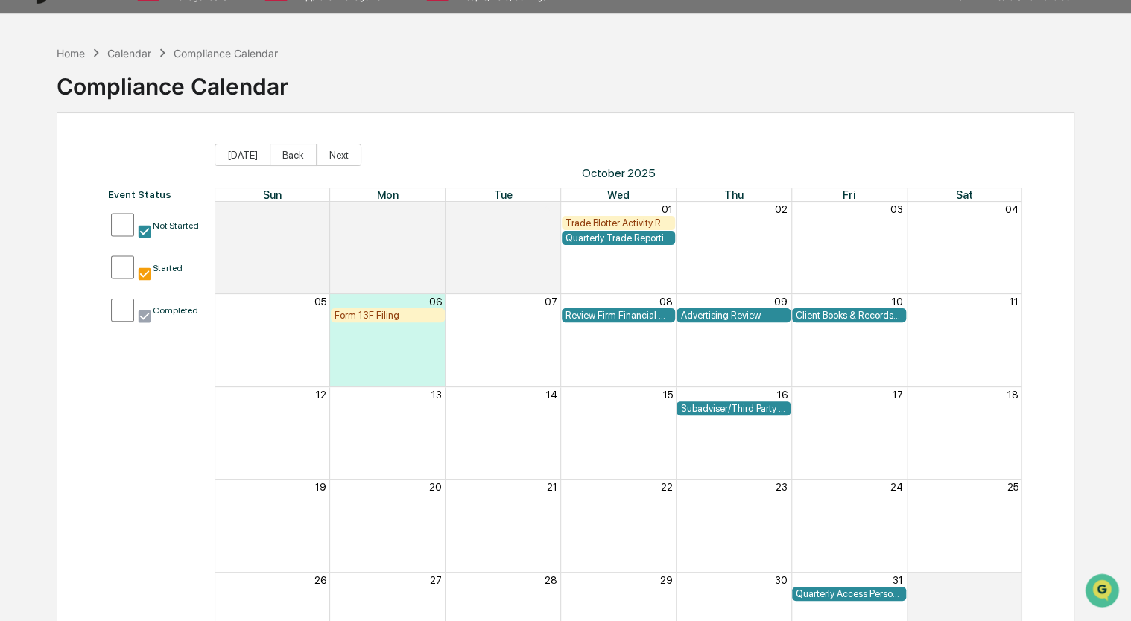
click at [606, 218] on div "Trade Blotter Activity Review" at bounding box center [618, 223] width 107 height 11
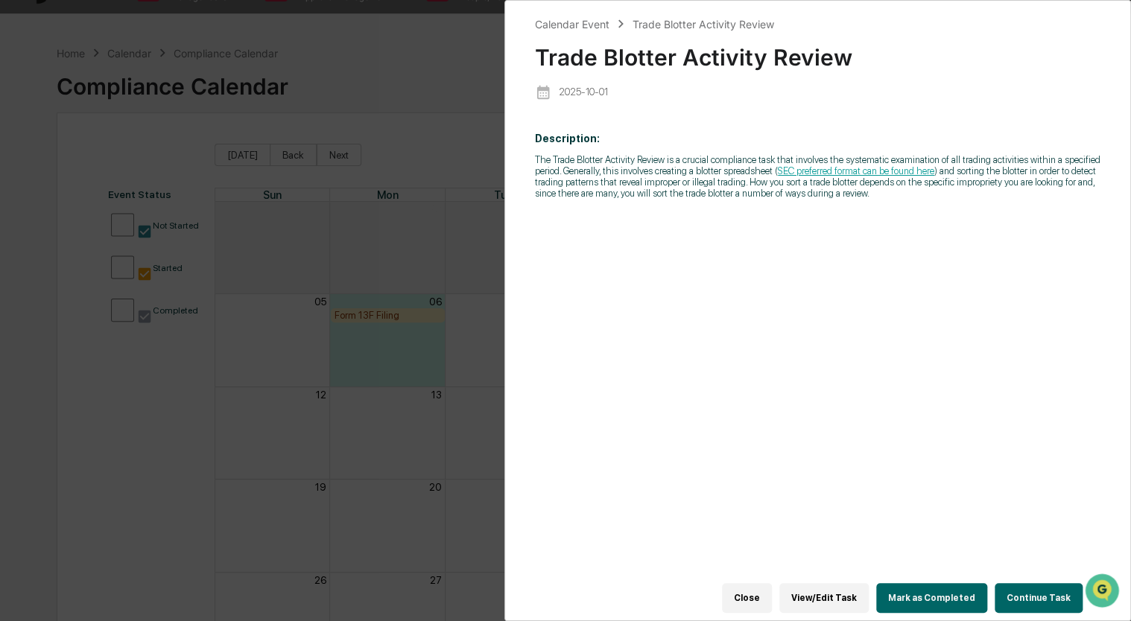
click at [808, 386] on div "Description: The Trade Blotter Activity Review is a crucial compliance task tha…" at bounding box center [817, 360] width 565 height 476
click at [1021, 593] on button "Continue Task" at bounding box center [1039, 598] width 88 height 30
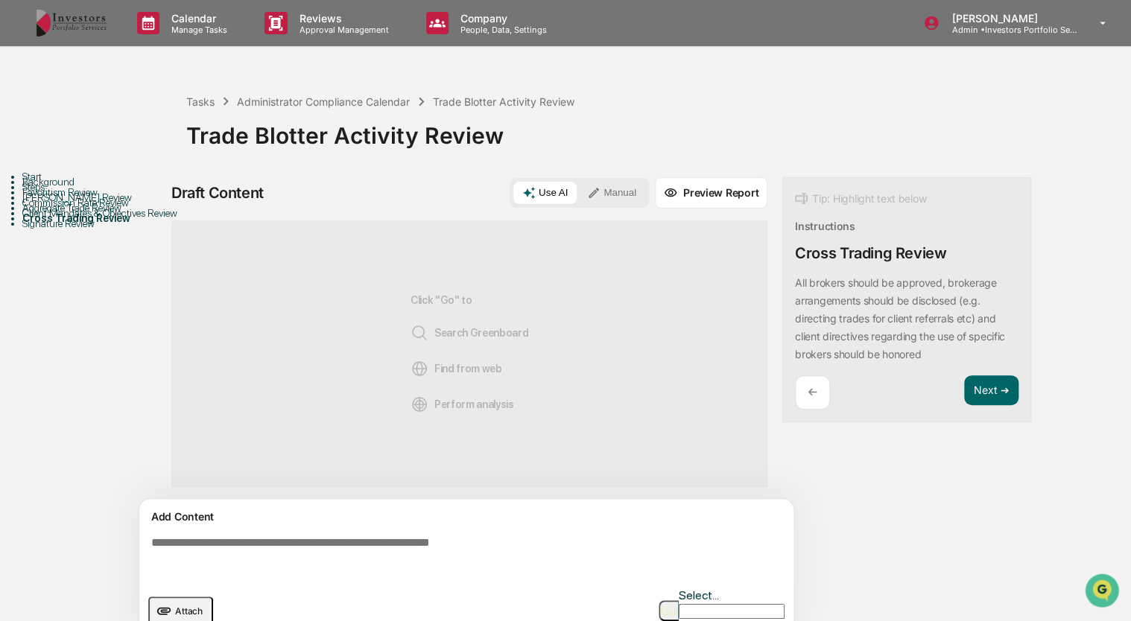
click at [171, 607] on button "Attach" at bounding box center [180, 611] width 65 height 28
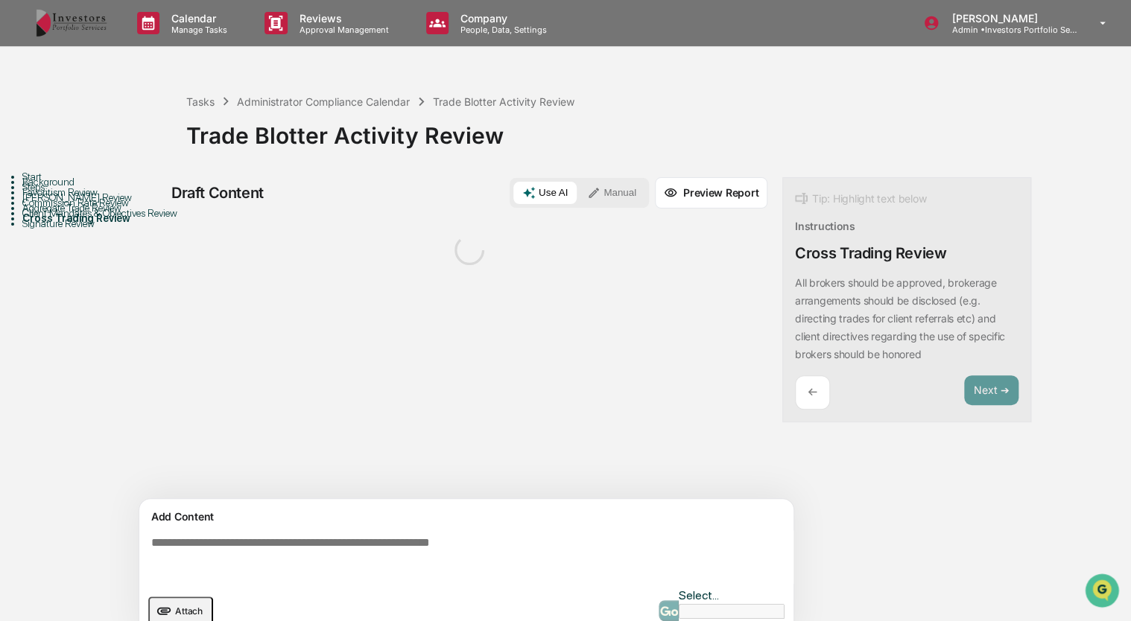
scroll to position [33, 0]
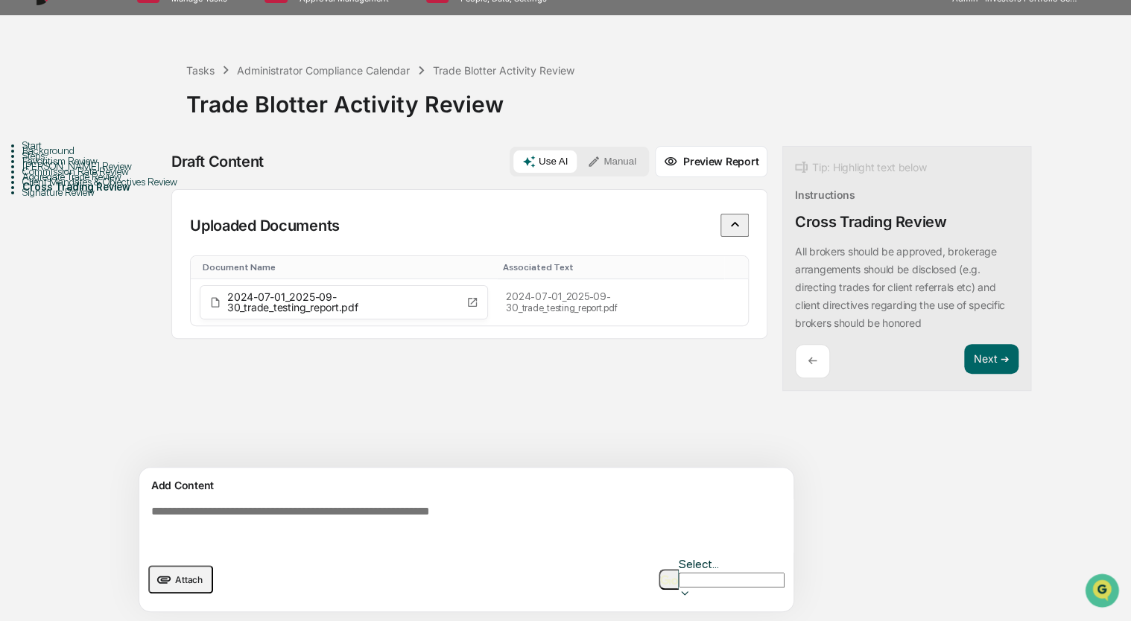
click at [390, 517] on textarea at bounding box center [469, 526] width 648 height 54
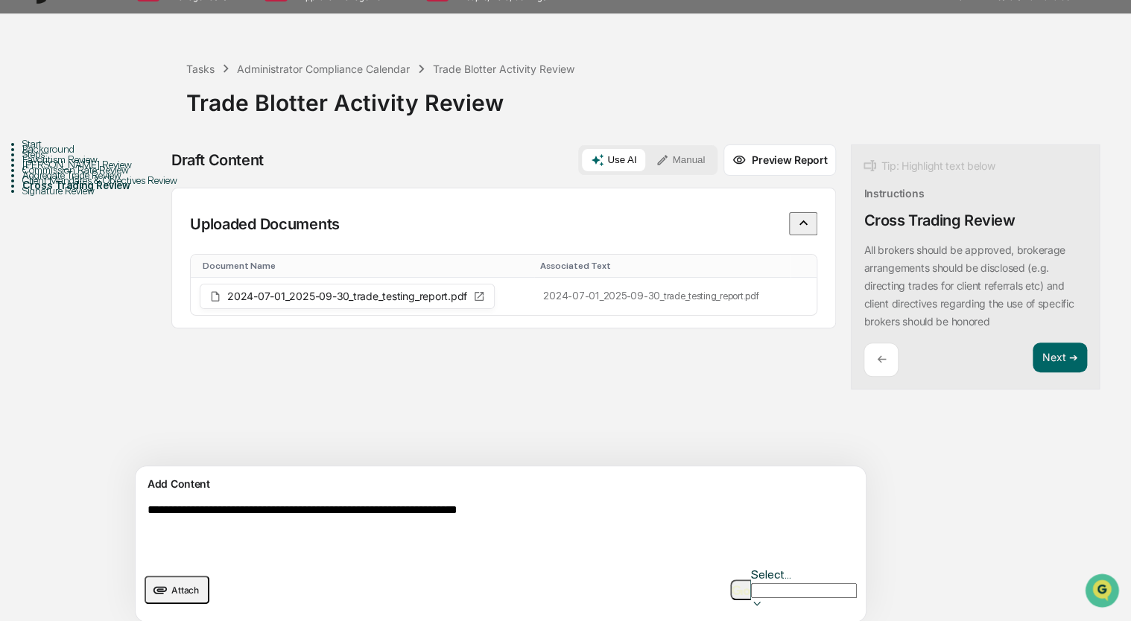
type textarea "**********"
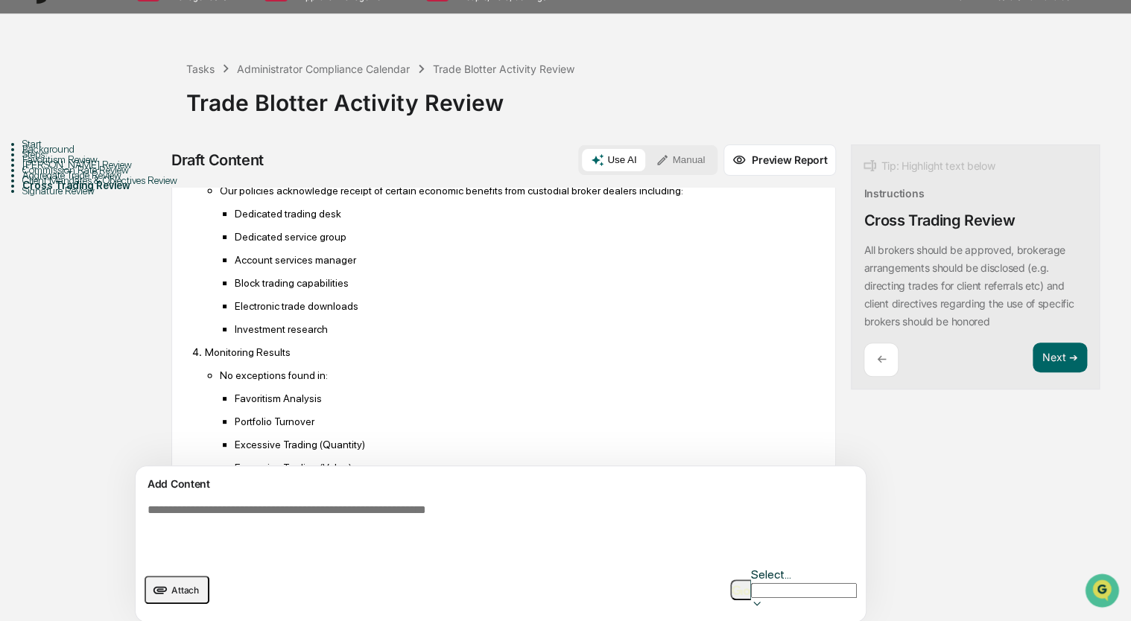
scroll to position [668, 0]
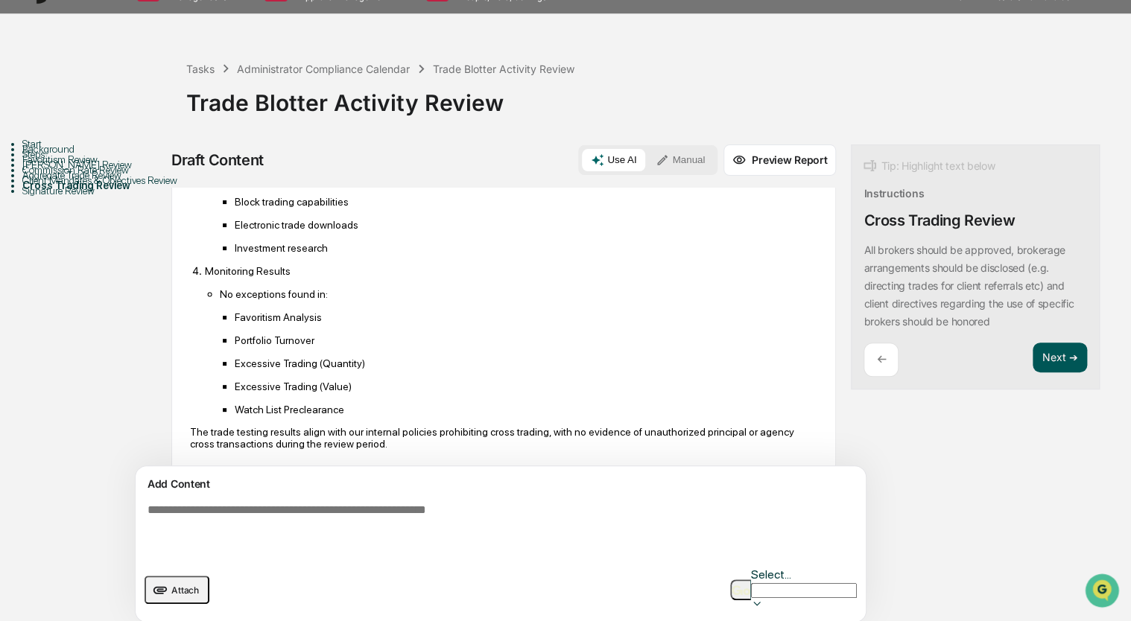
click at [1033, 349] on button "Next ➔" at bounding box center [1060, 358] width 54 height 31
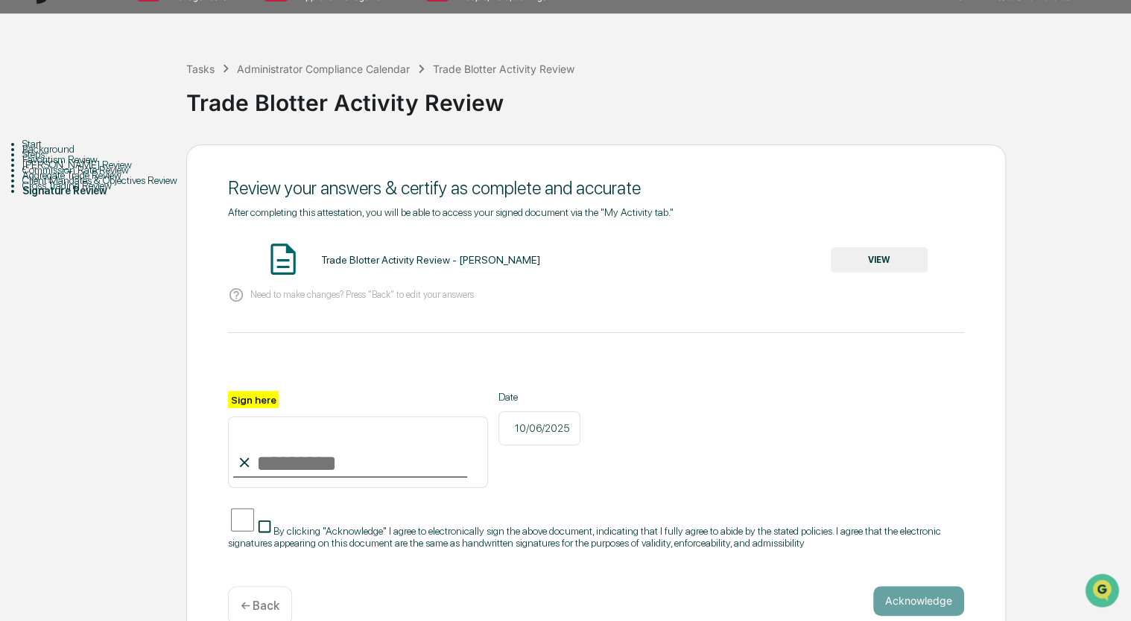
click at [892, 253] on button "VIEW" at bounding box center [879, 259] width 97 height 25
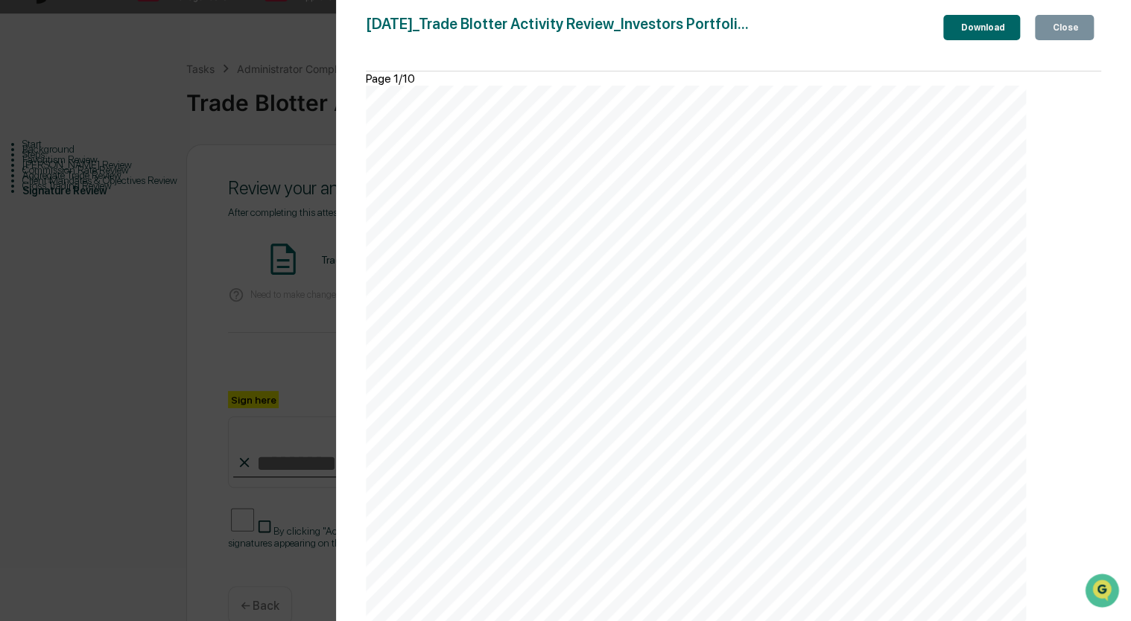
scroll to position [1717, 0]
click at [1051, 29] on icon "button" at bounding box center [1058, 36] width 15 height 15
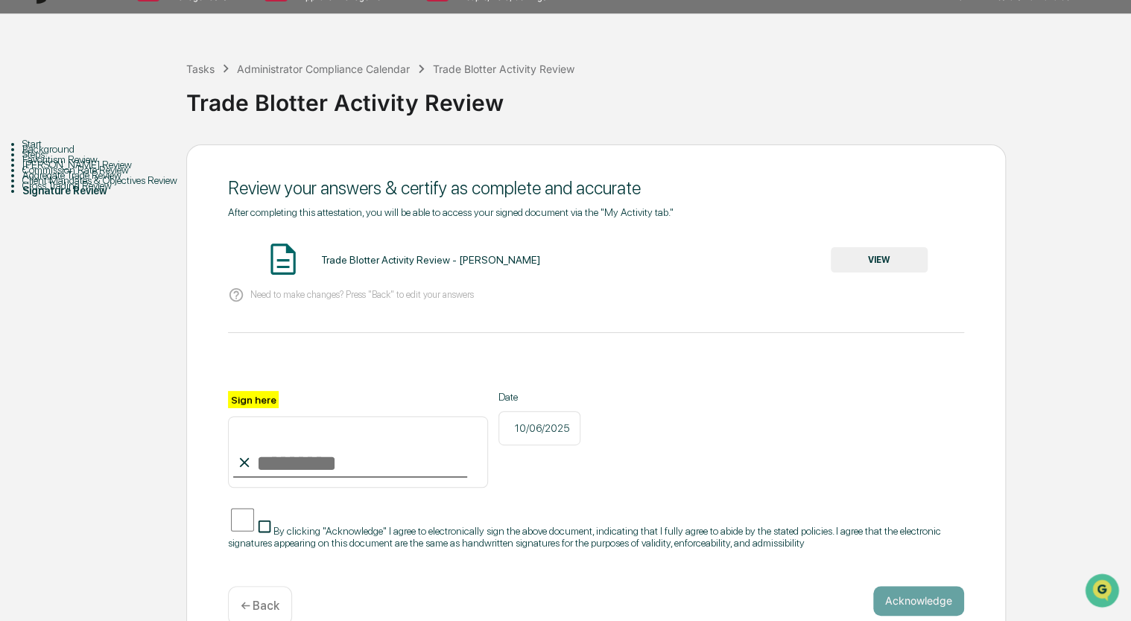
click at [344, 466] on input "Sign here" at bounding box center [358, 452] width 260 height 72
type input "*********"
click at [925, 600] on button "Acknowledge" at bounding box center [918, 601] width 91 height 30
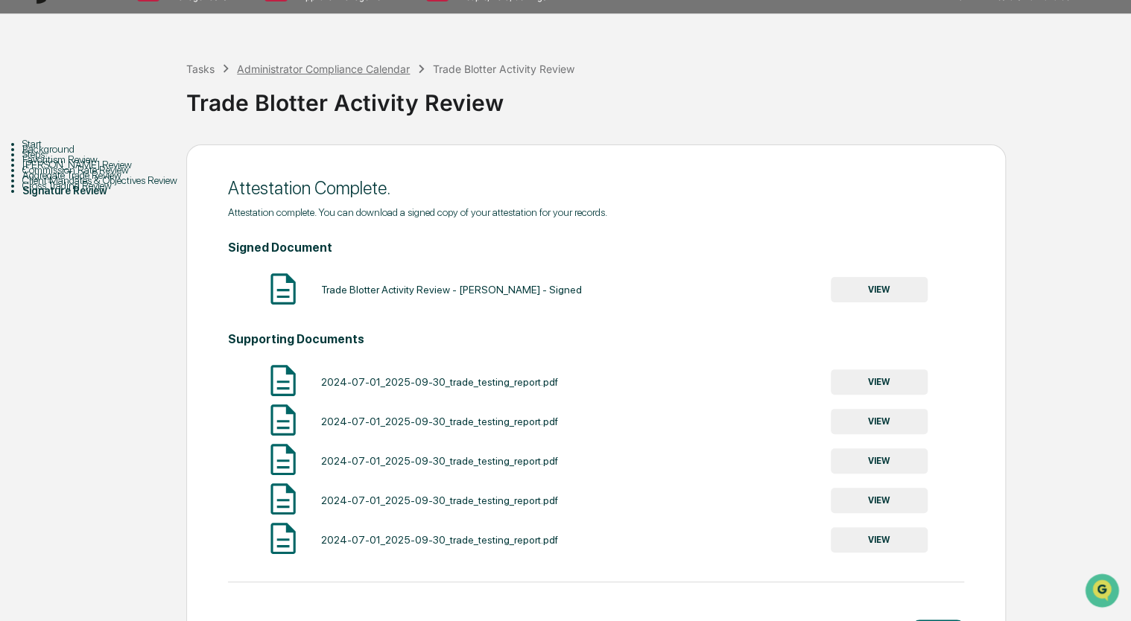
click at [377, 66] on div "Administrator Compliance Calendar" at bounding box center [323, 69] width 173 height 13
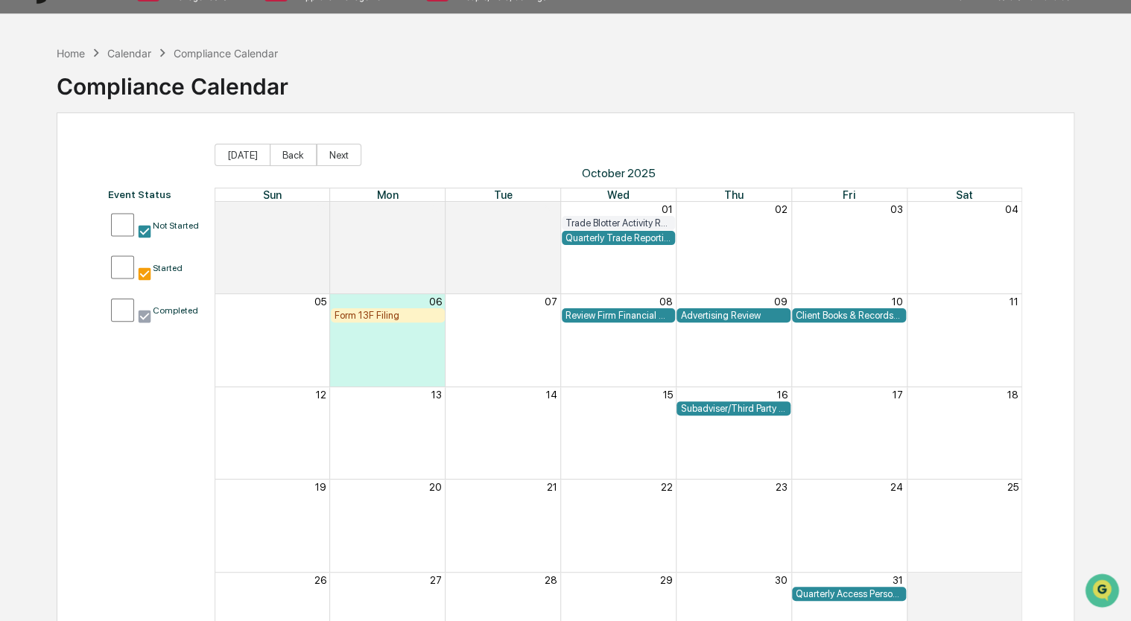
click at [618, 232] on div "Quarterly Trade Reporting" at bounding box center [618, 237] width 107 height 11
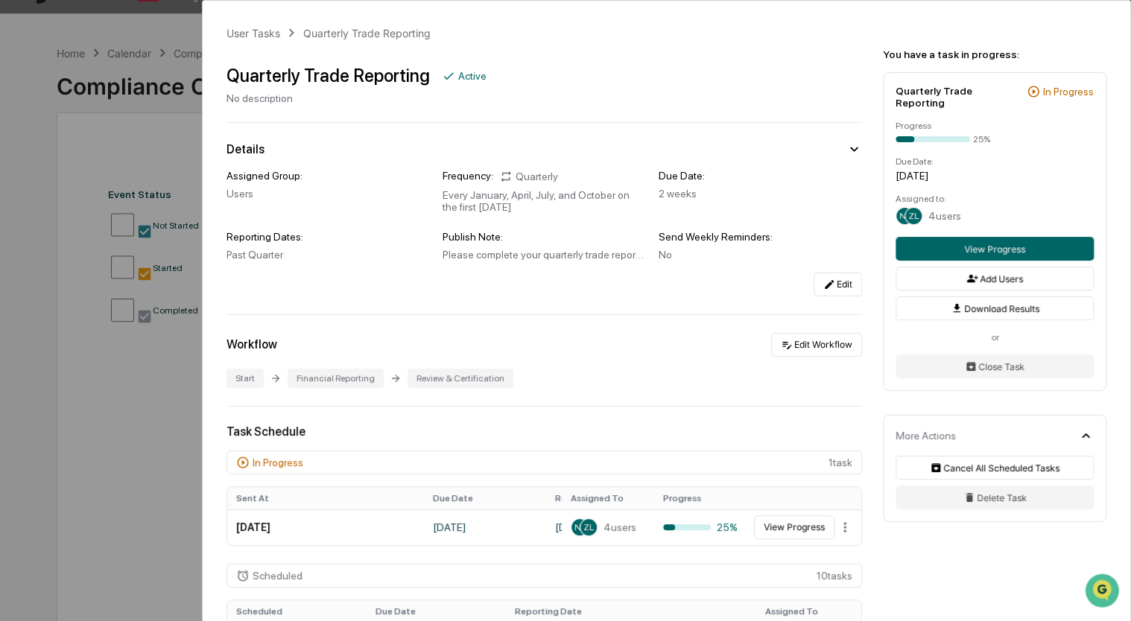
click at [149, 118] on div "User Tasks Quarterly Trade Reporting Quarterly Trade Reporting Active No descri…" at bounding box center [565, 310] width 1131 height 621
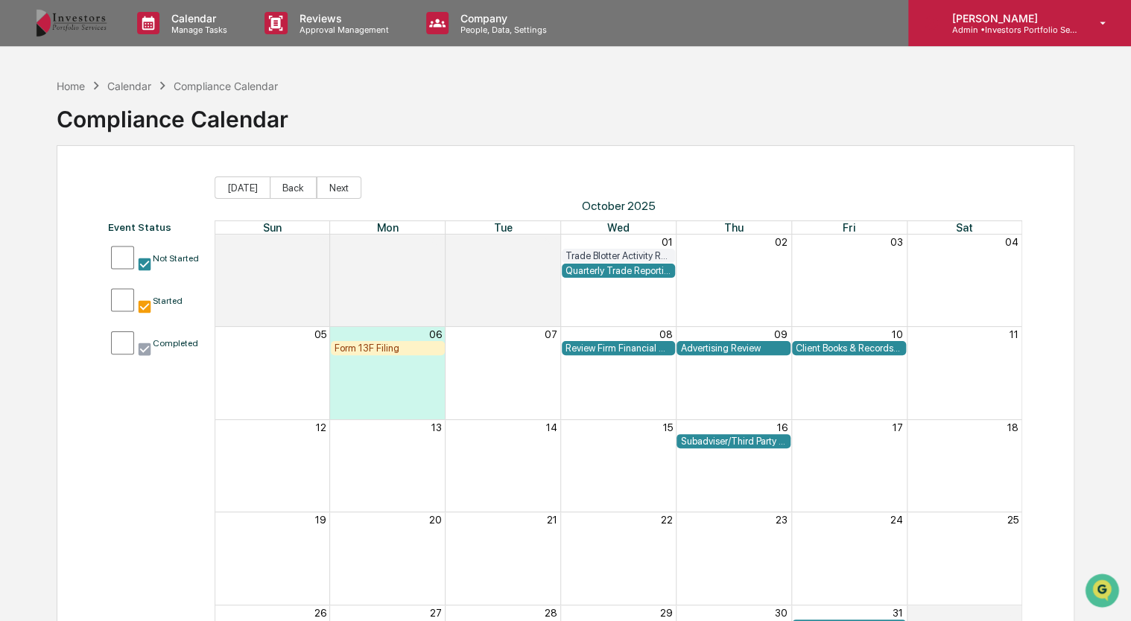
click at [983, 12] on p "[PERSON_NAME]" at bounding box center [1008, 18] width 139 height 13
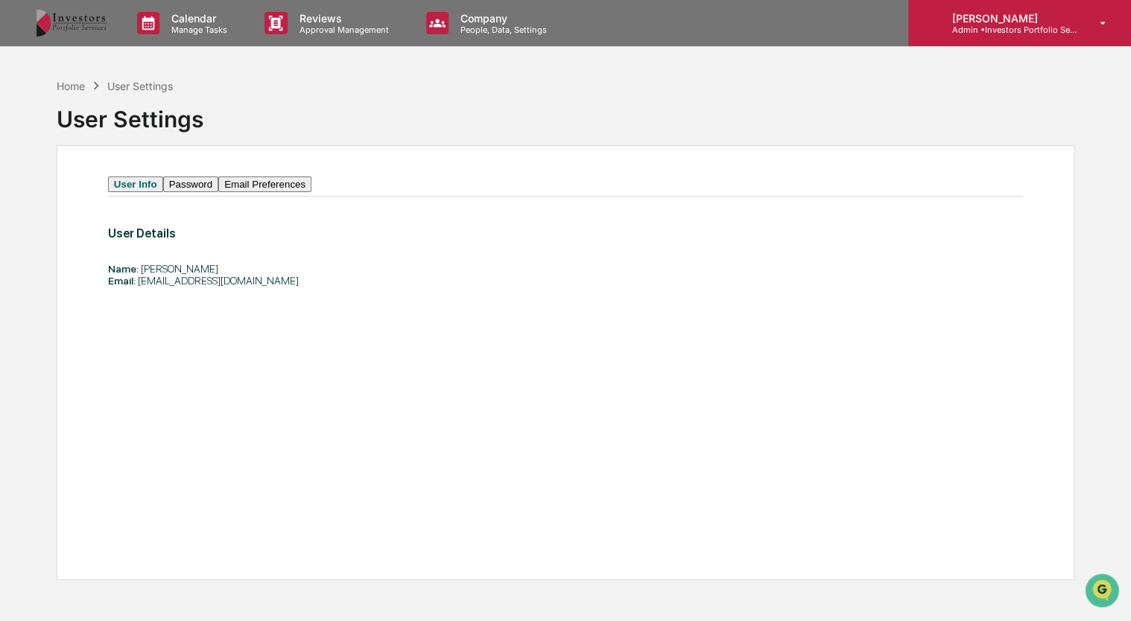
click at [992, 34] on div "[PERSON_NAME] Admin • Investors Portfolio Services" at bounding box center [1019, 23] width 223 height 46
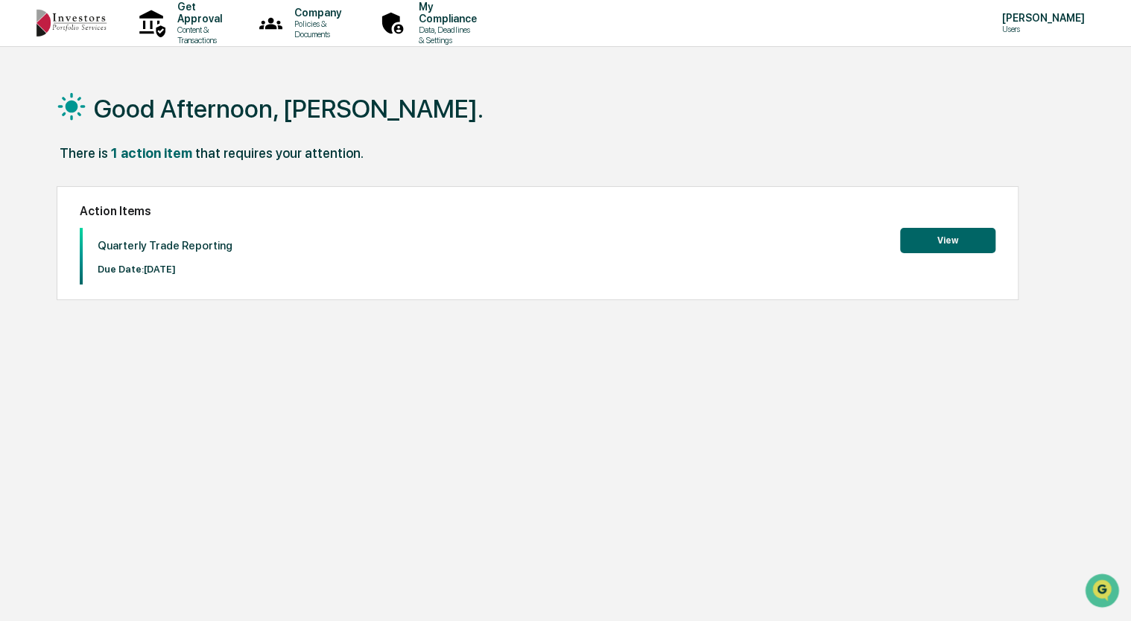
click at [927, 241] on button "View" at bounding box center [947, 240] width 95 height 25
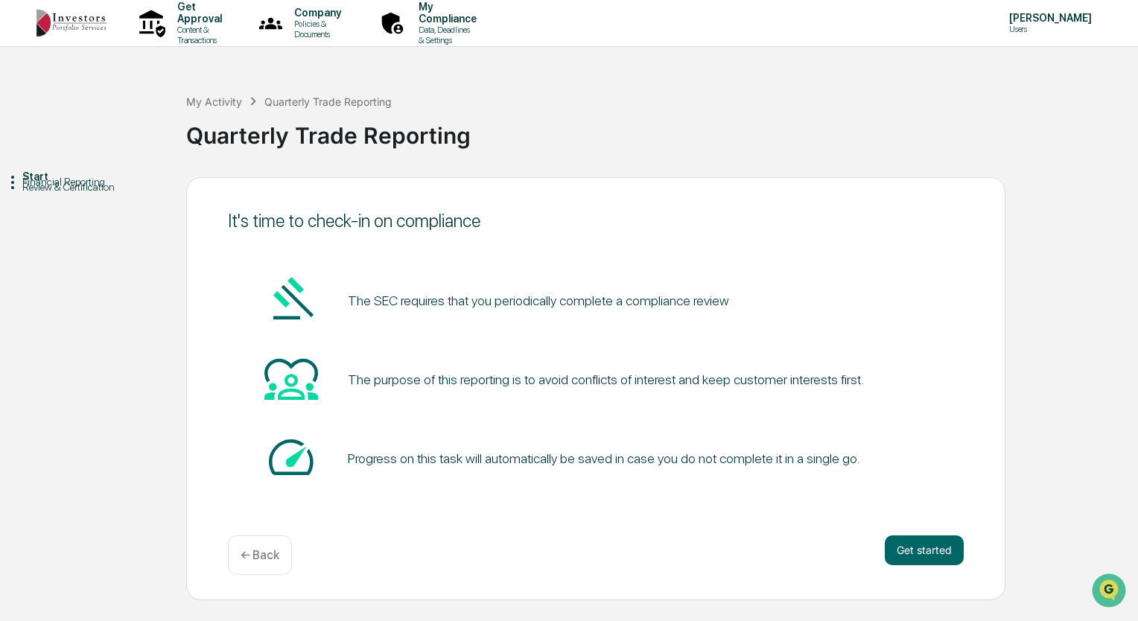
click at [954, 568] on div "Get started ← Back" at bounding box center [596, 555] width 736 height 39
click at [929, 547] on button "Get started" at bounding box center [924, 551] width 79 height 30
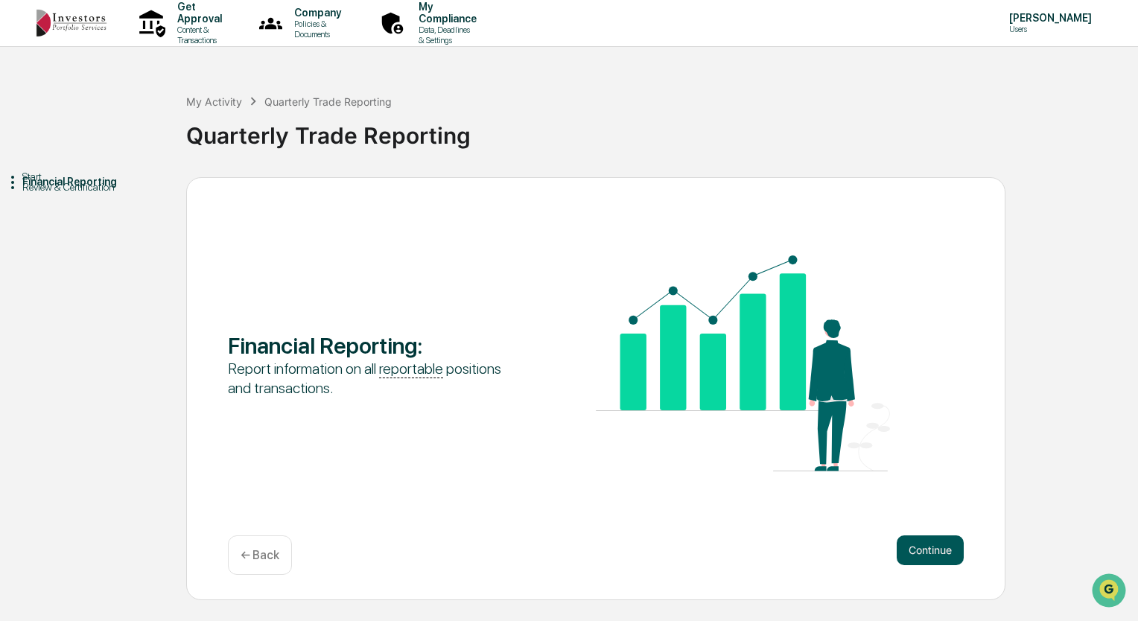
click at [931, 554] on button "Continue" at bounding box center [930, 551] width 67 height 30
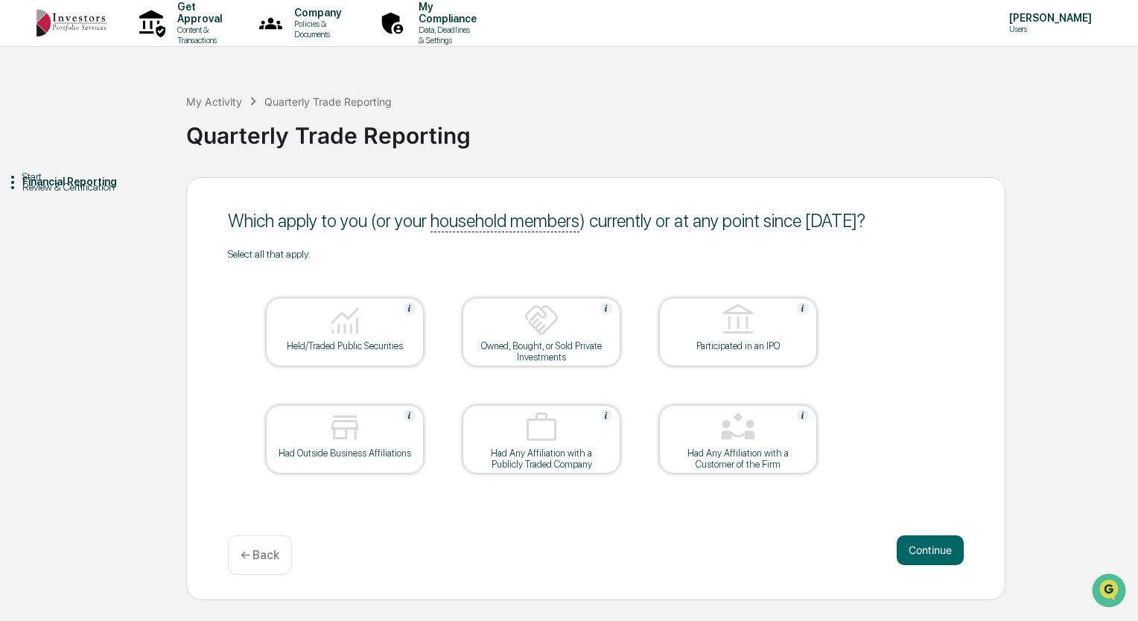
click at [358, 324] on img at bounding box center [345, 320] width 36 height 36
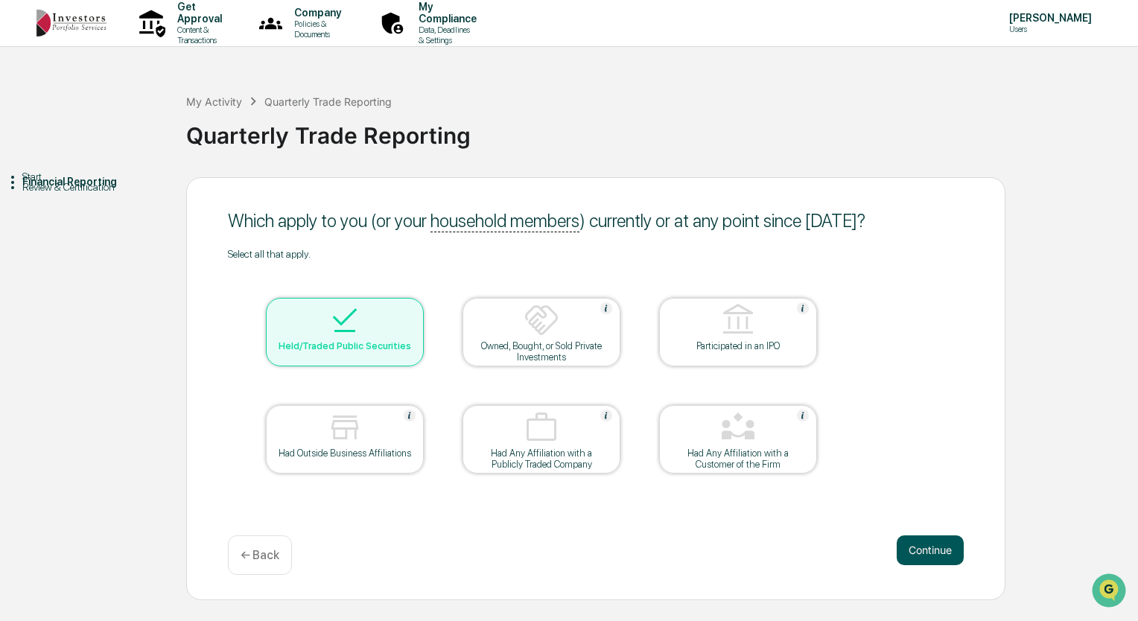
click at [913, 538] on button "Continue" at bounding box center [930, 551] width 67 height 30
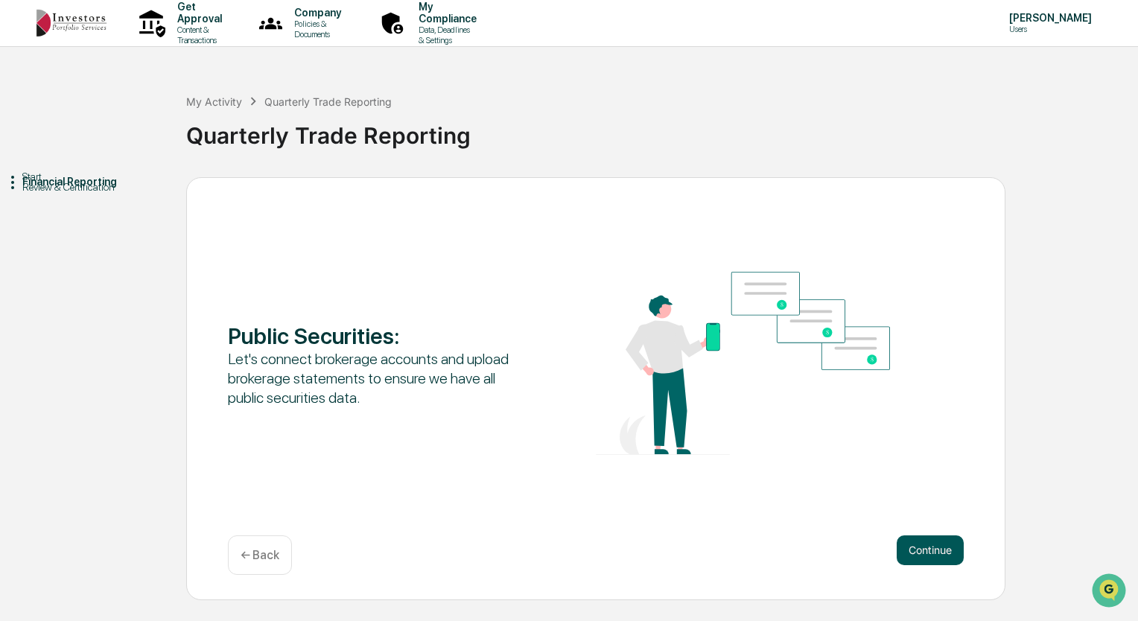
drag, startPoint x: 913, startPoint y: 538, endPoint x: 918, endPoint y: 546, distance: 9.3
click at [918, 546] on button "Continue" at bounding box center [930, 551] width 67 height 30
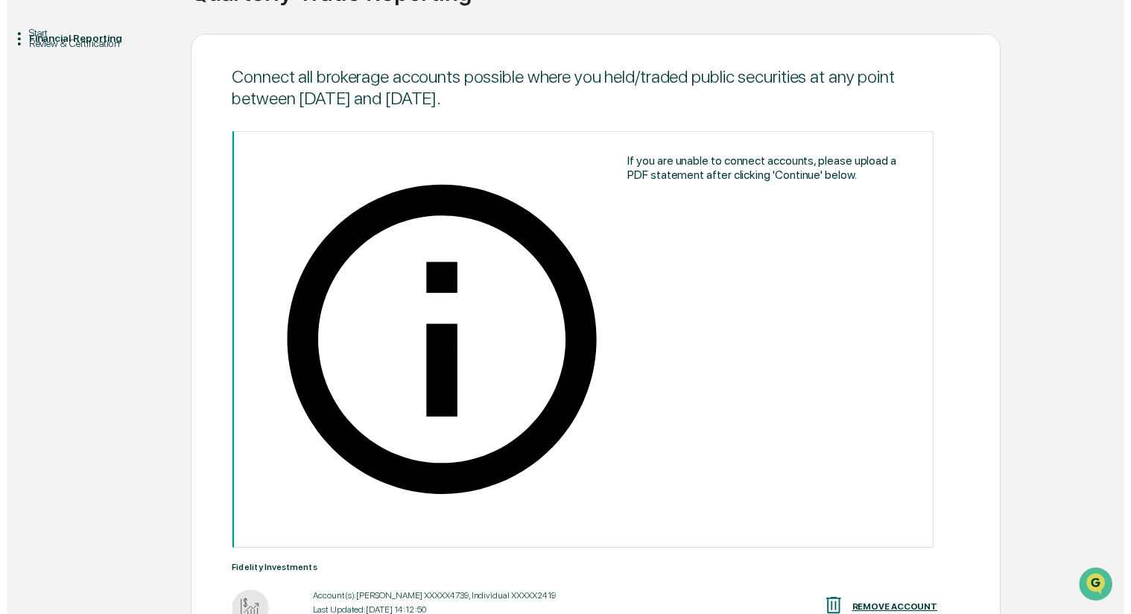
scroll to position [188, 0]
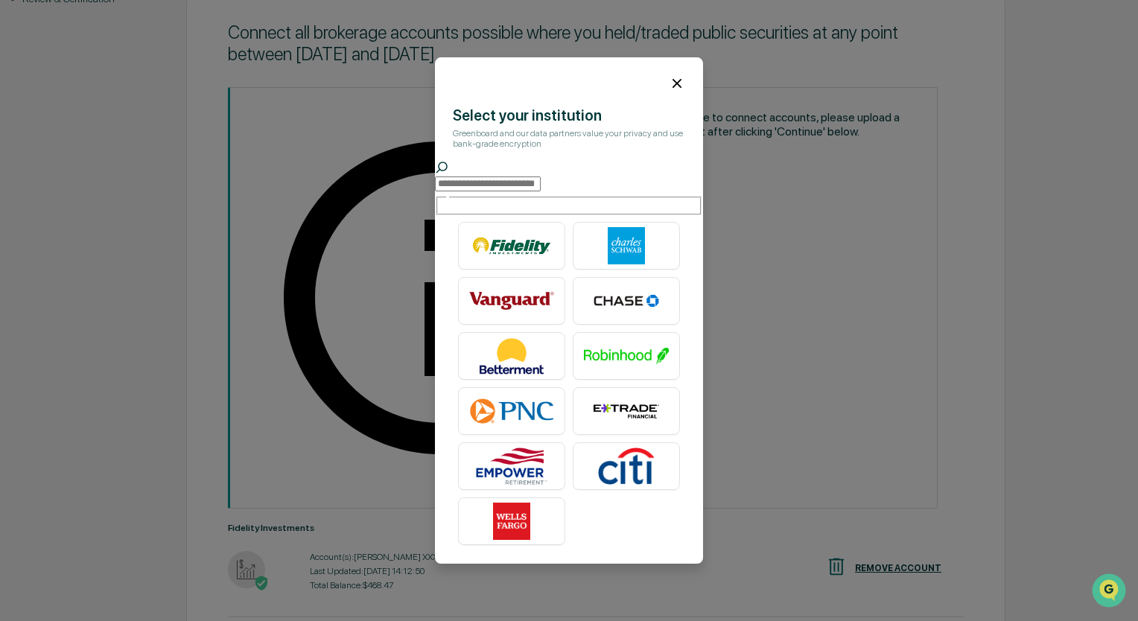
click at [671, 78] on icon at bounding box center [677, 83] width 16 height 16
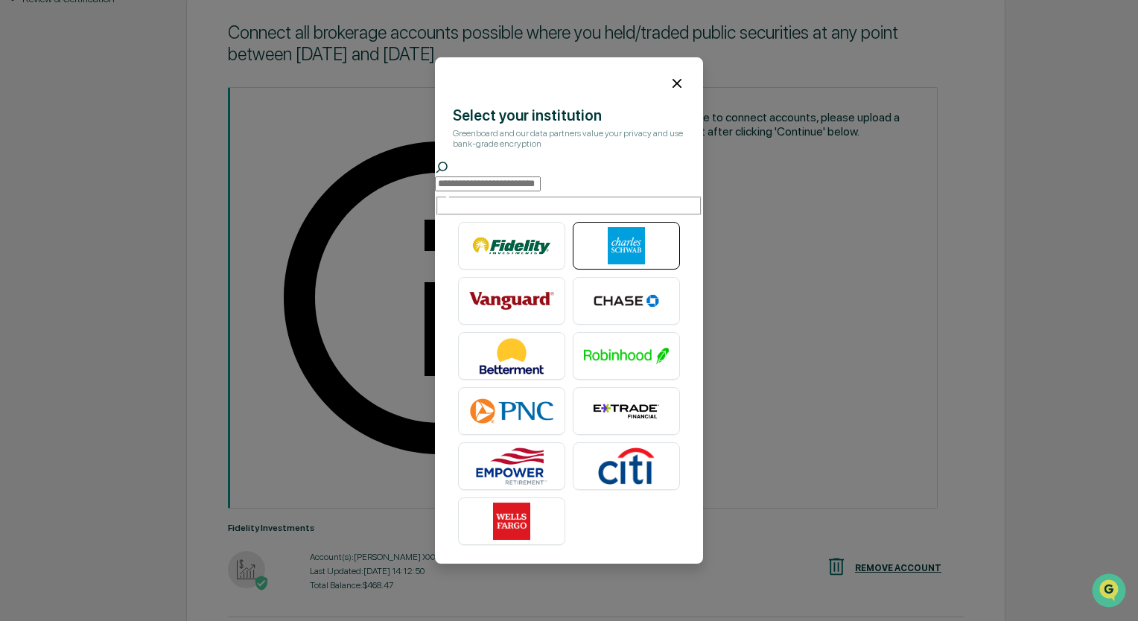
click at [616, 227] on img at bounding box center [626, 245] width 85 height 37
click at [673, 86] on icon at bounding box center [677, 83] width 9 height 9
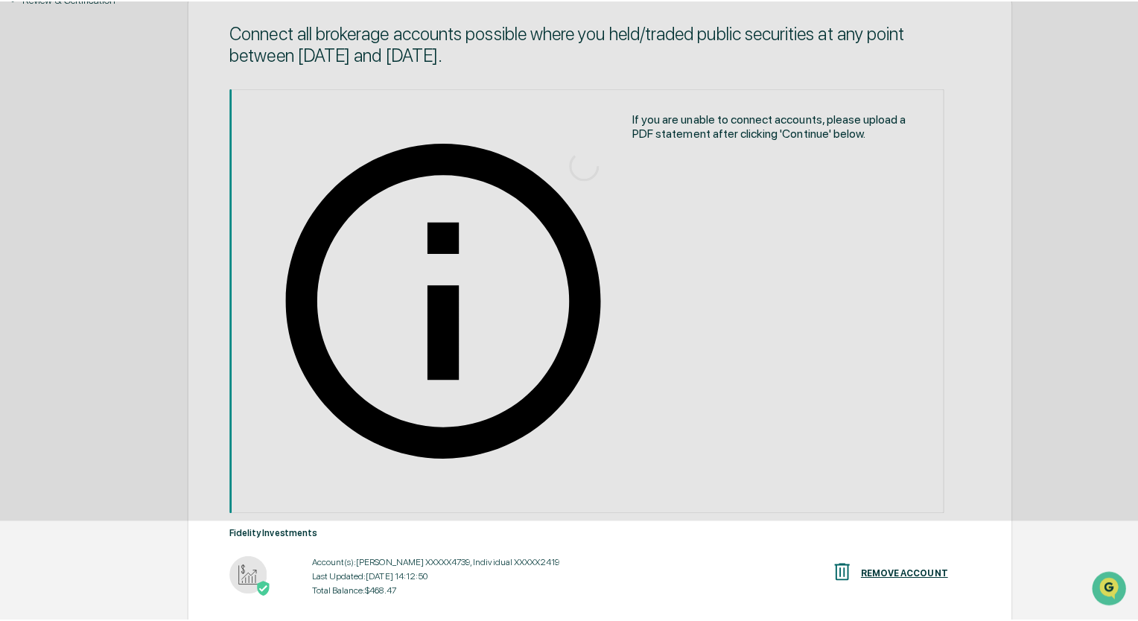
scroll to position [0, 0]
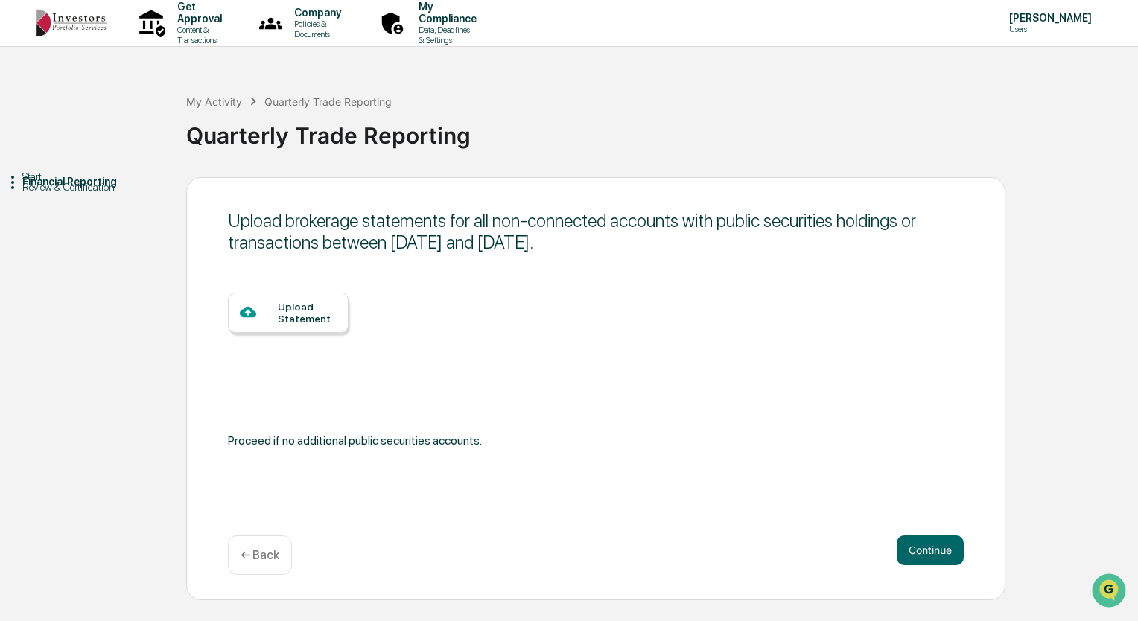
drag, startPoint x: 939, startPoint y: 568, endPoint x: 888, endPoint y: 574, distance: 51.0
click at [888, 574] on div "Continue ← Back" at bounding box center [596, 555] width 736 height 39
click at [918, 554] on button "Continue" at bounding box center [930, 551] width 67 height 30
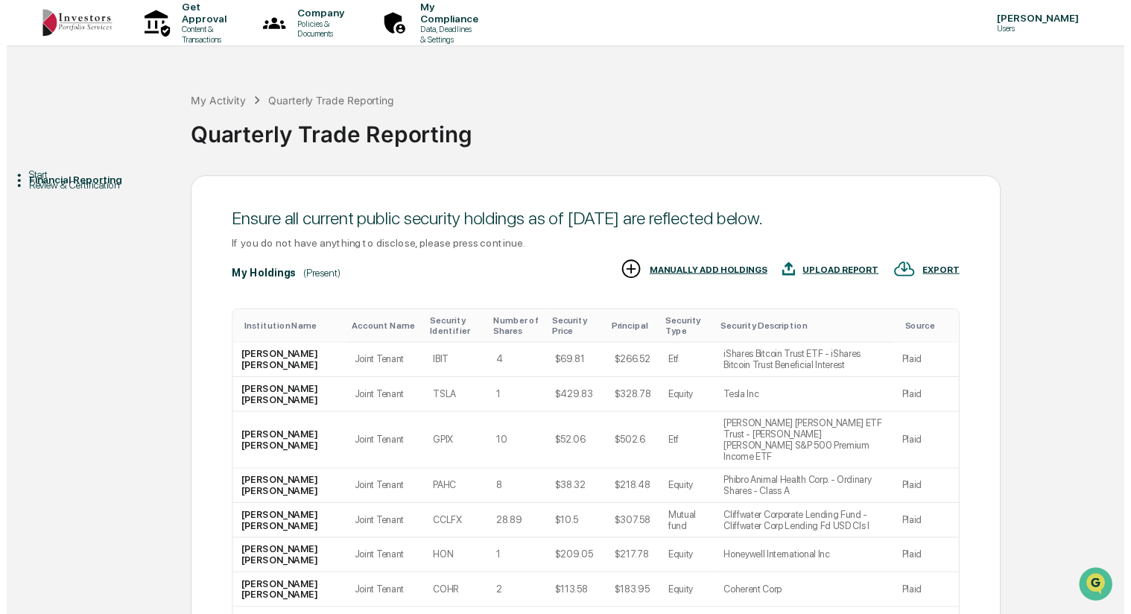
scroll to position [206, 0]
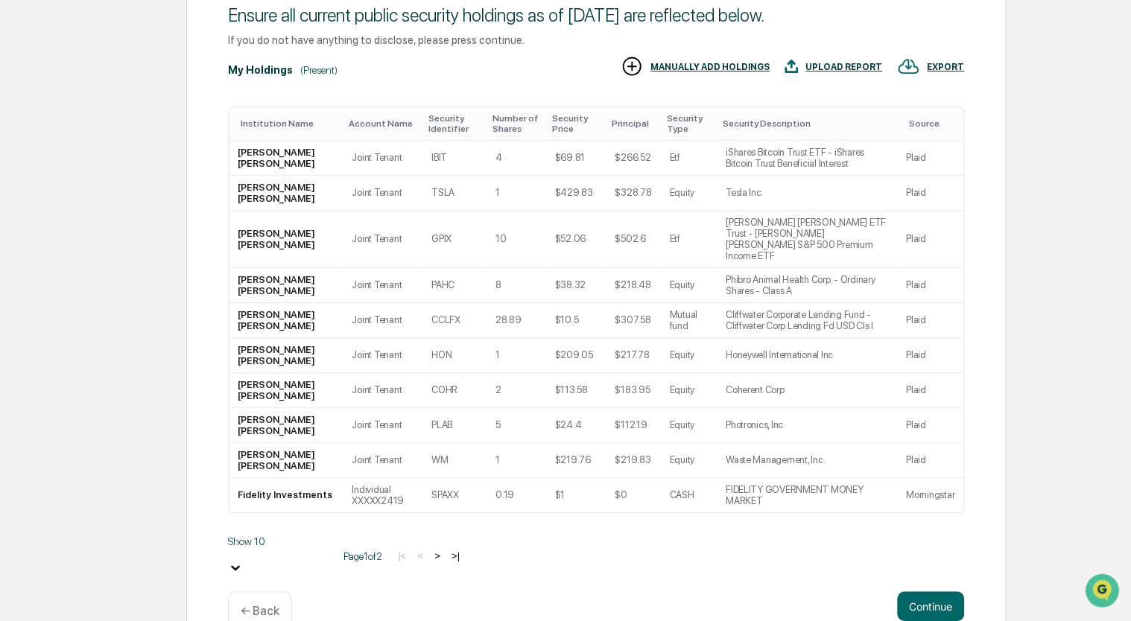
click at [264, 592] on div "← Back" at bounding box center [260, 611] width 64 height 39
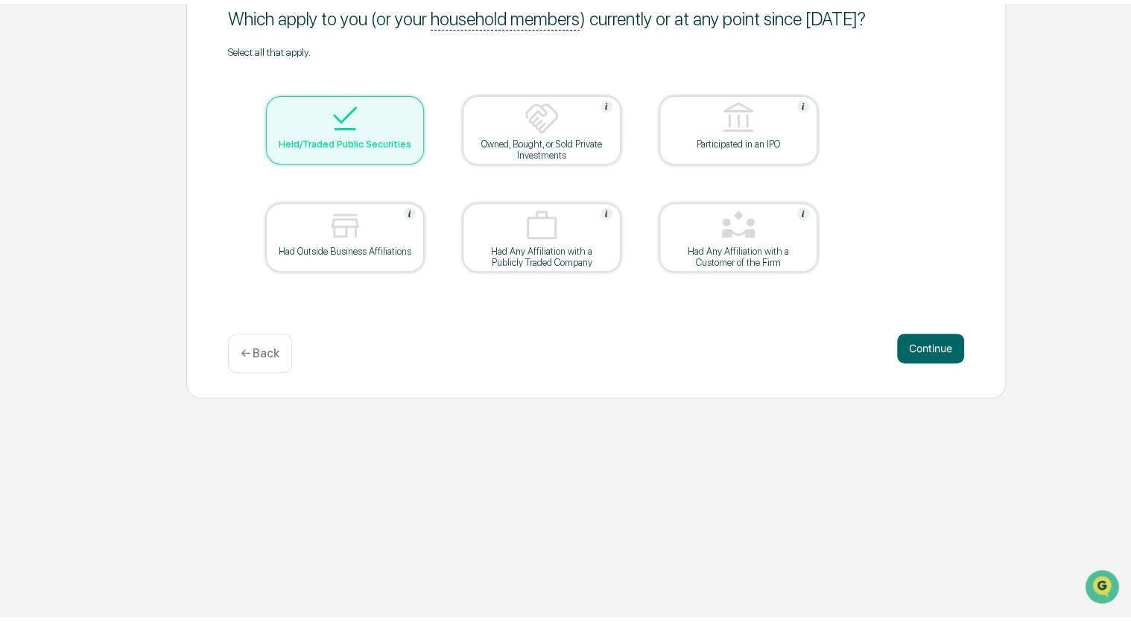
scroll to position [0, 0]
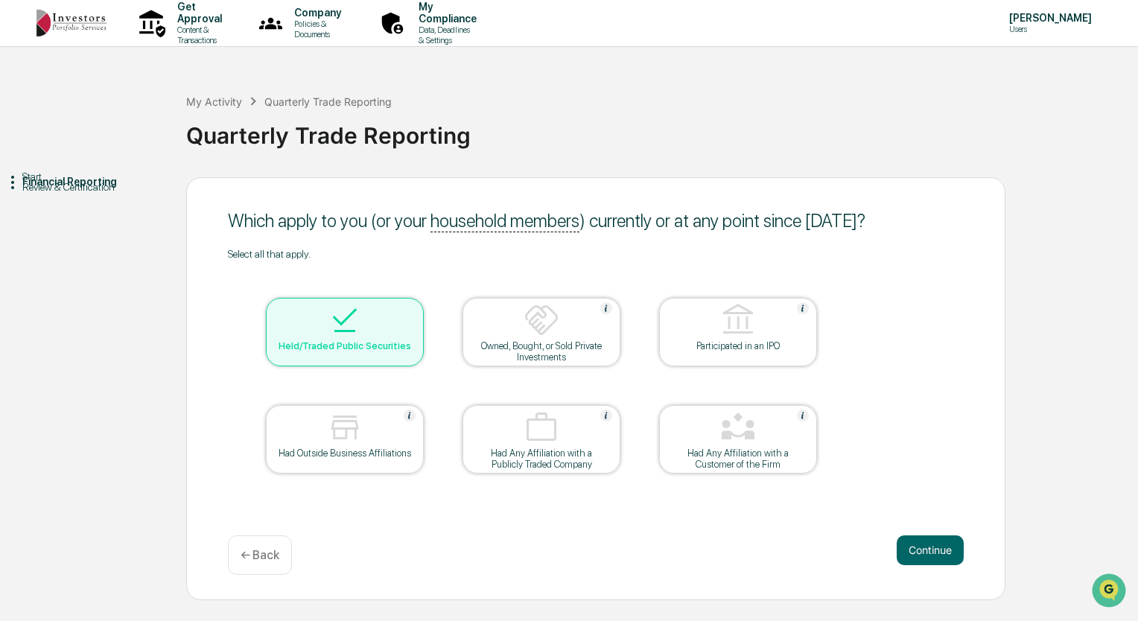
click at [264, 576] on div "Which apply to you (or your household members ) currently or at any point since…" at bounding box center [596, 388] width 820 height 423
click at [915, 549] on button "Continue" at bounding box center [930, 551] width 67 height 30
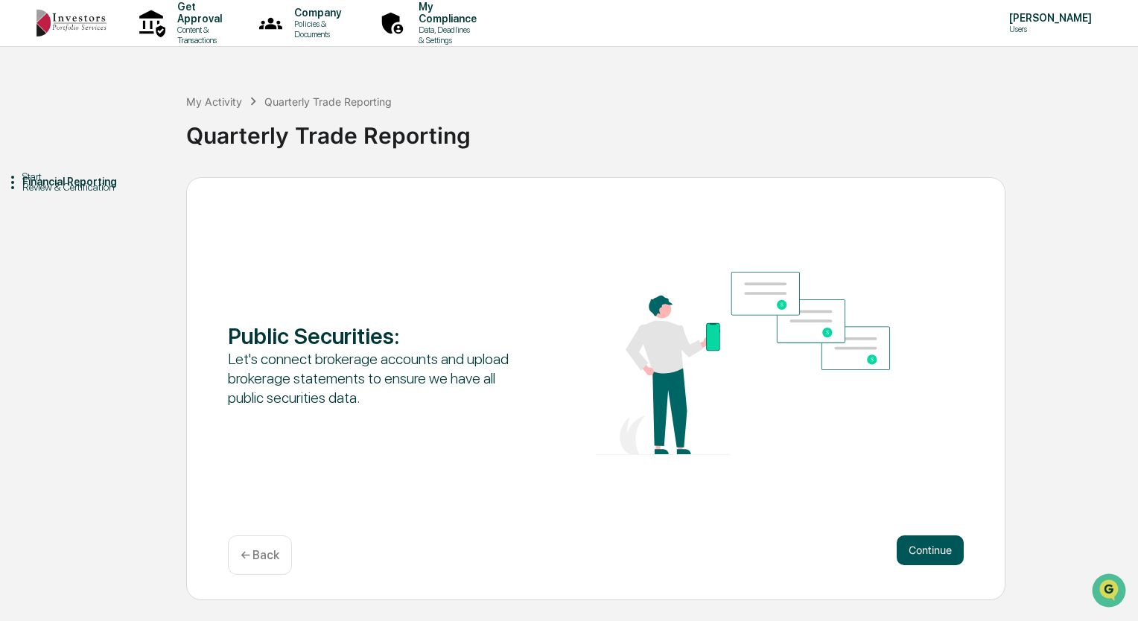
click at [924, 549] on button "Continue" at bounding box center [930, 551] width 67 height 30
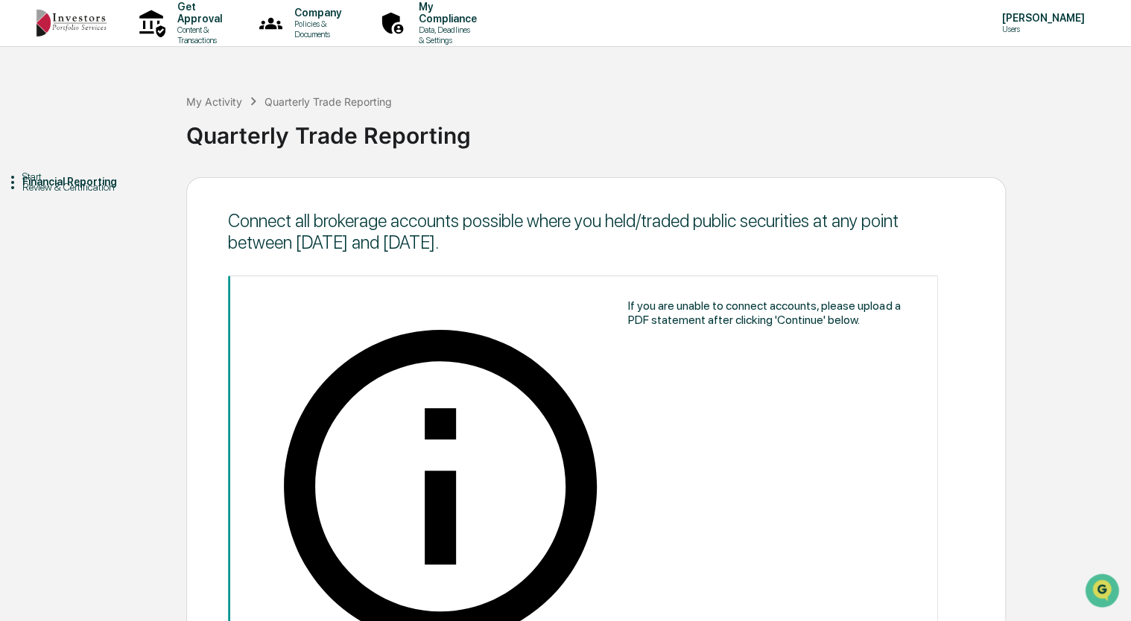
scroll to position [188, 0]
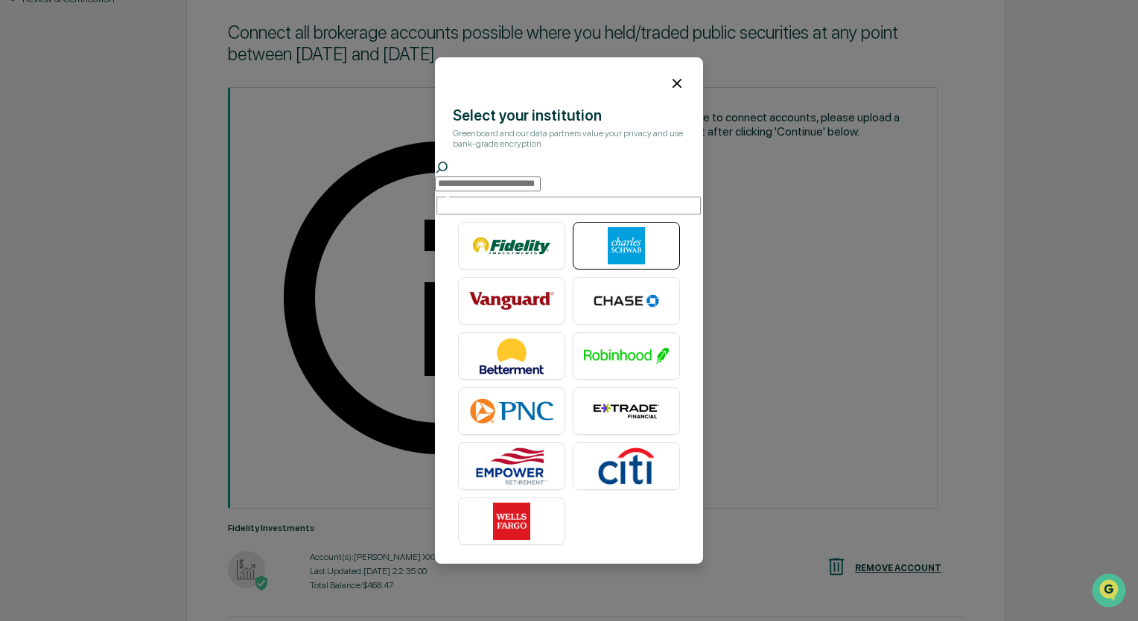
click at [646, 232] on img at bounding box center [626, 245] width 85 height 37
click at [669, 82] on icon at bounding box center [677, 83] width 16 height 16
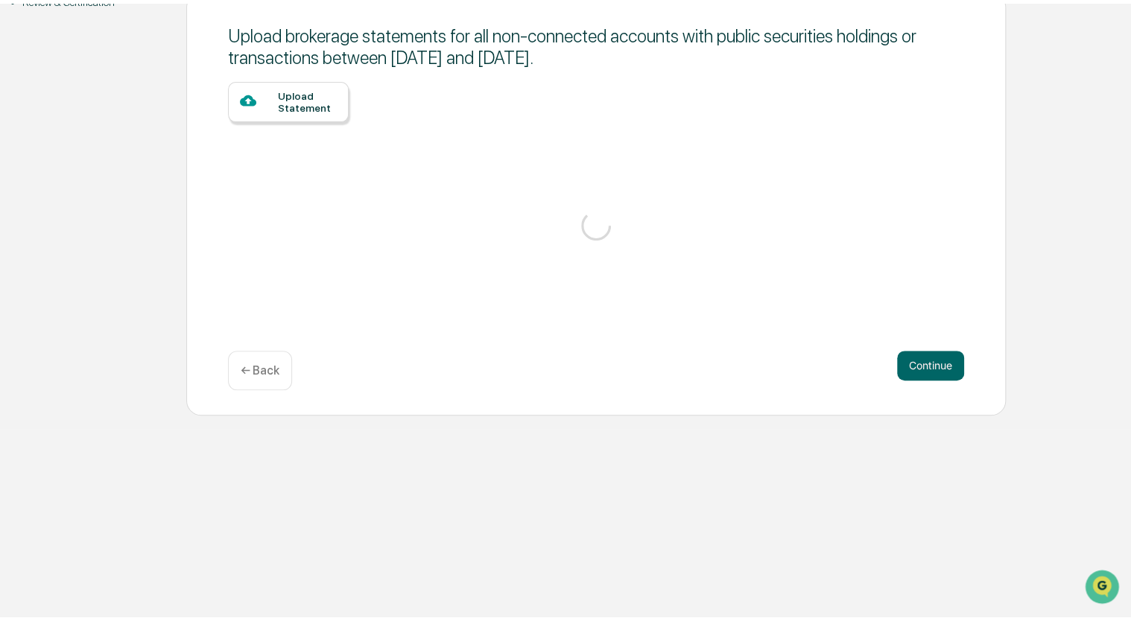
scroll to position [0, 0]
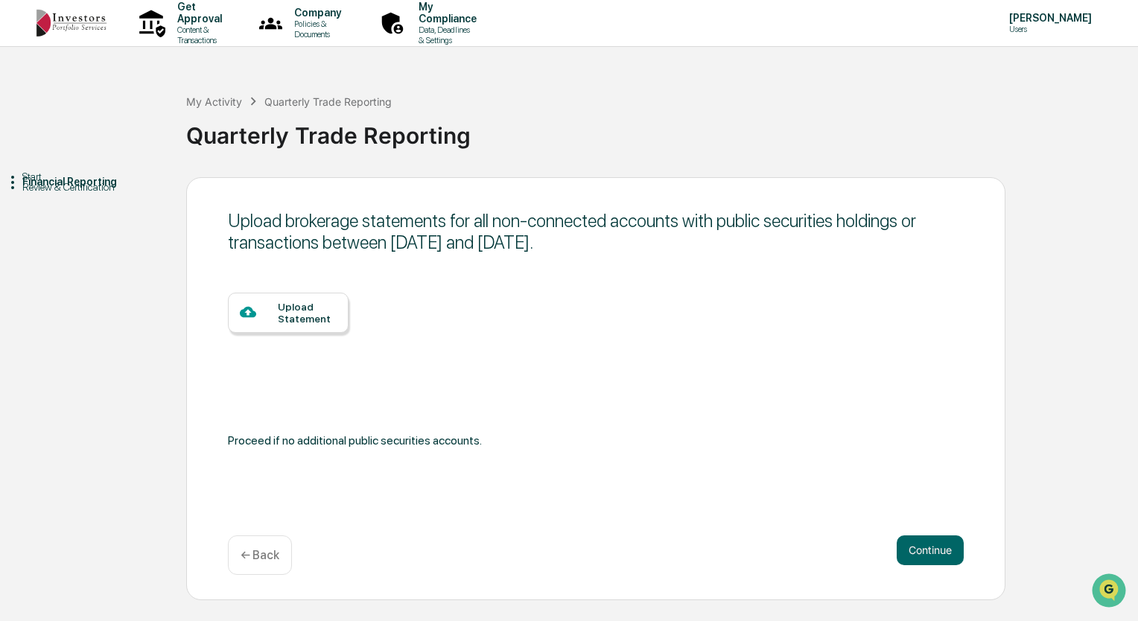
click at [306, 317] on div "Upload Statement" at bounding box center [307, 313] width 59 height 24
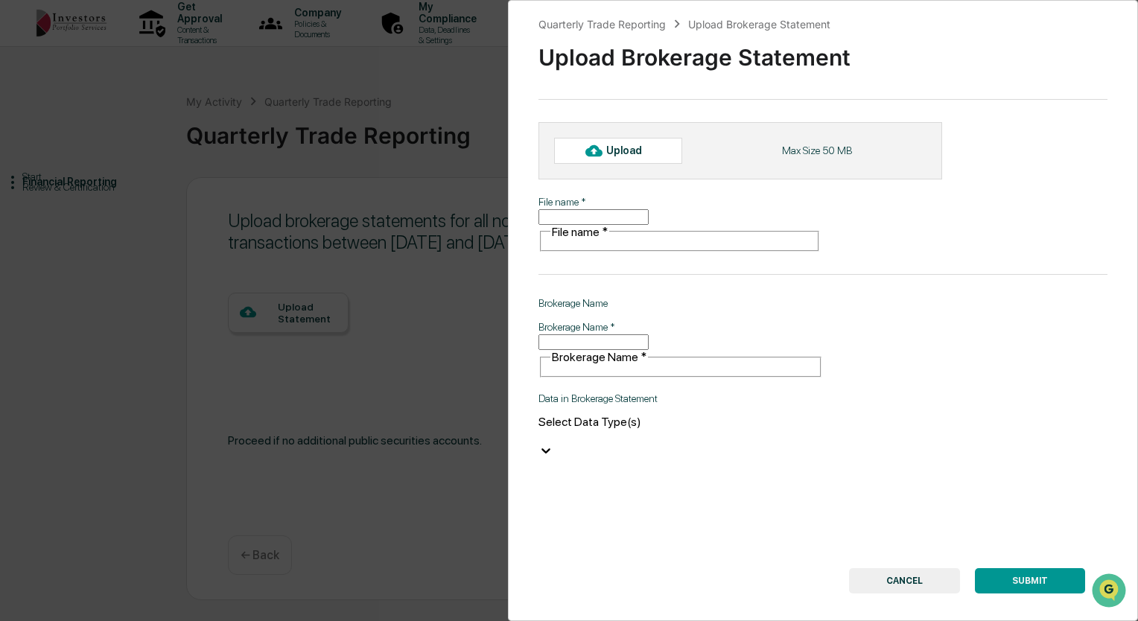
click at [649, 209] on input "File name   *" at bounding box center [594, 217] width 110 height 16
click at [644, 154] on div "Upload" at bounding box center [630, 151] width 48 height 12
type input "**********"
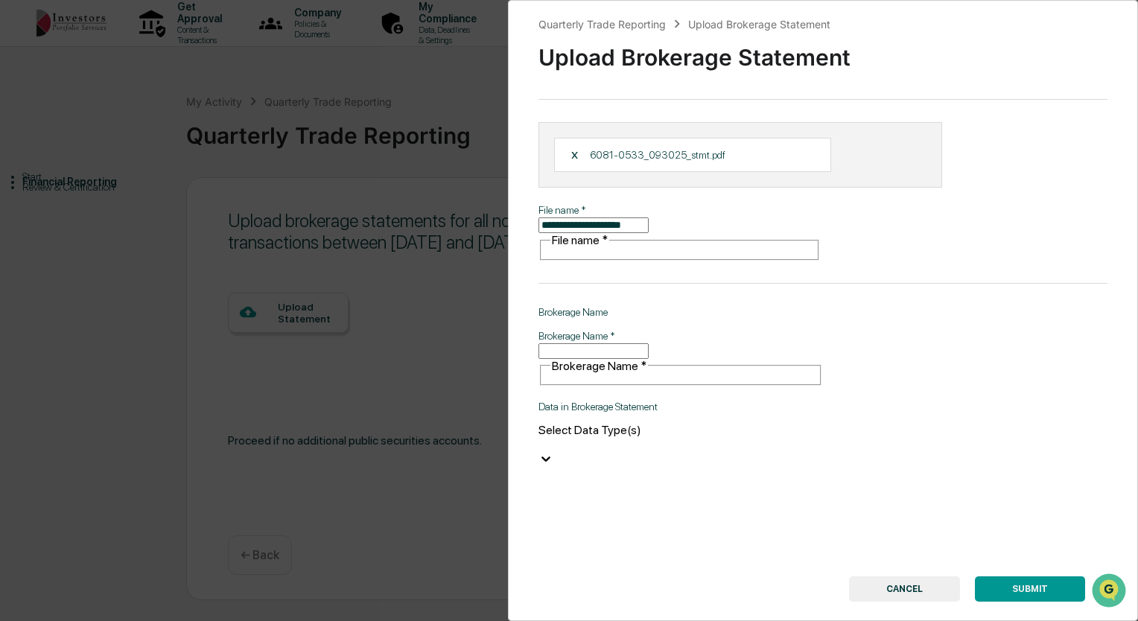
click at [565, 343] on input "Brokerage Name   *" at bounding box center [594, 351] width 110 height 16
type input "**********"
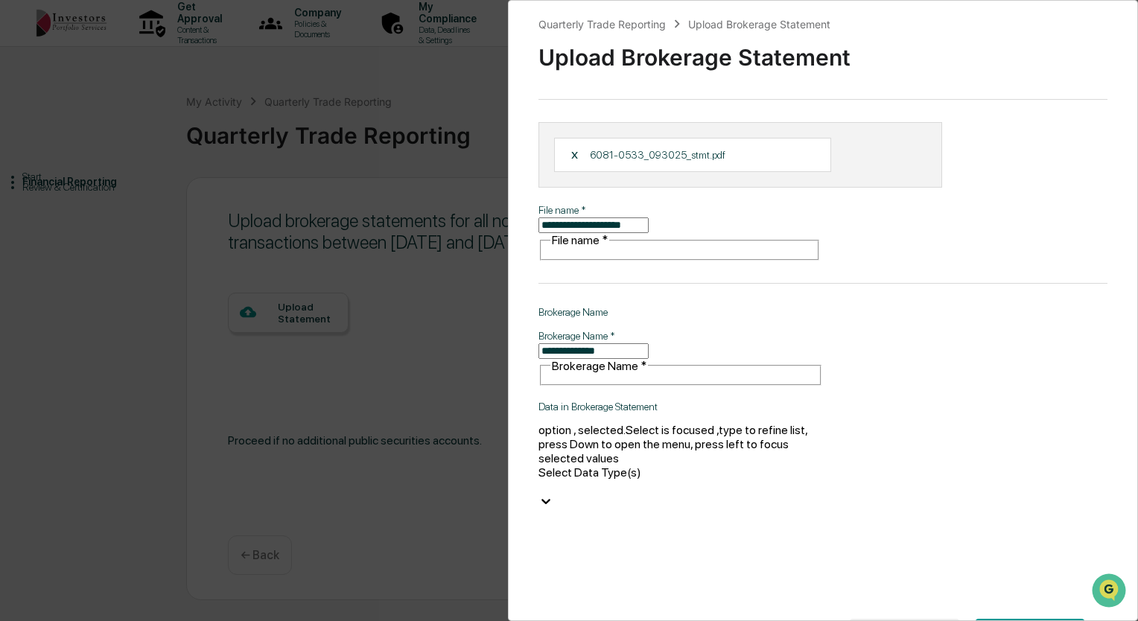
click at [577, 480] on div at bounding box center [681, 487] width 285 height 14
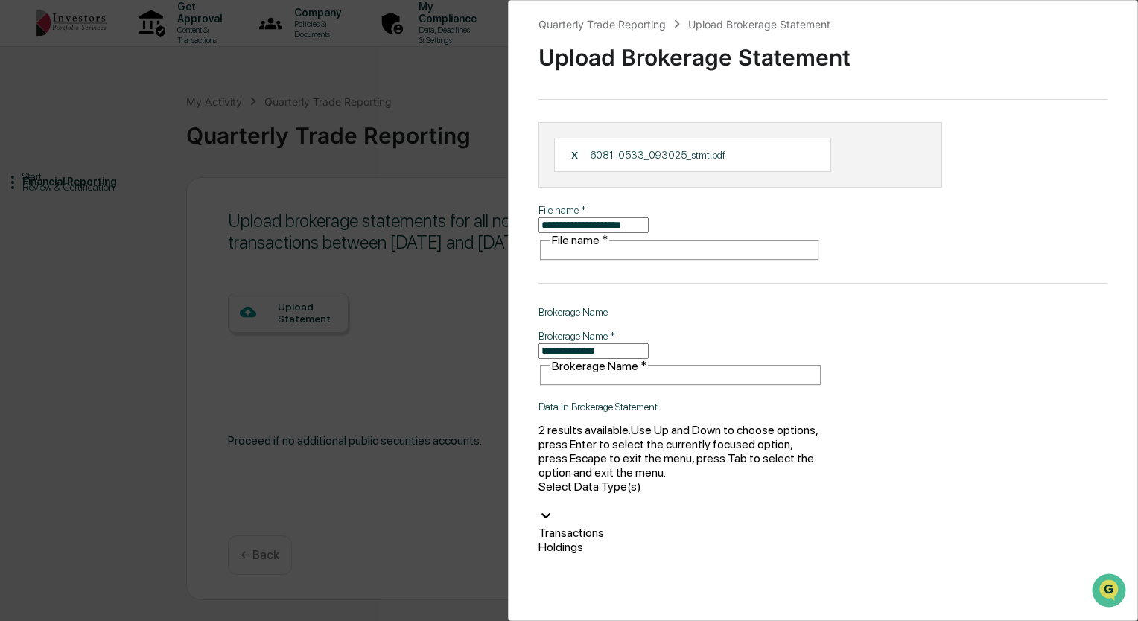
click at [575, 540] on div "Holdings" at bounding box center [681, 547] width 285 height 14
click at [614, 558] on div "Transactions" at bounding box center [681, 565] width 285 height 14
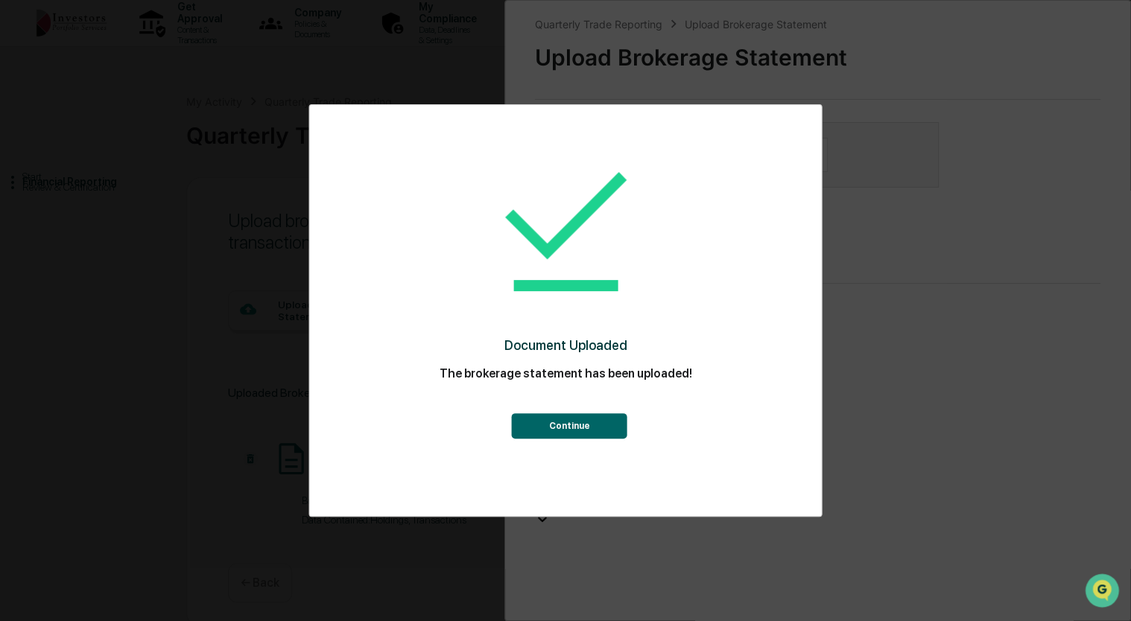
click at [548, 428] on button "Continue" at bounding box center [569, 425] width 115 height 25
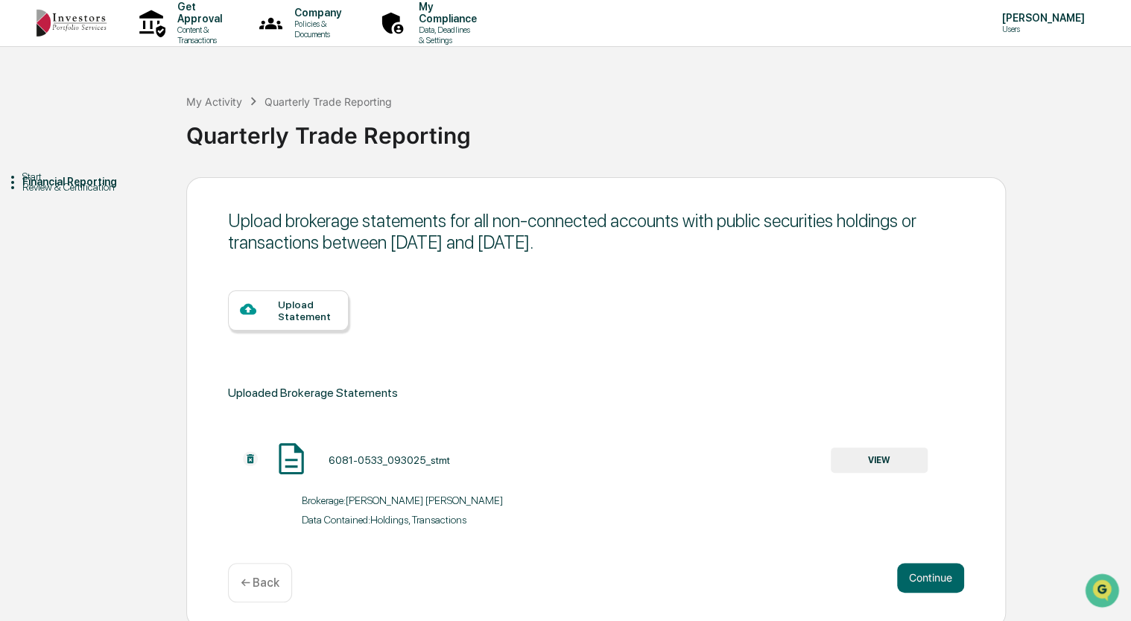
scroll to position [7, 0]
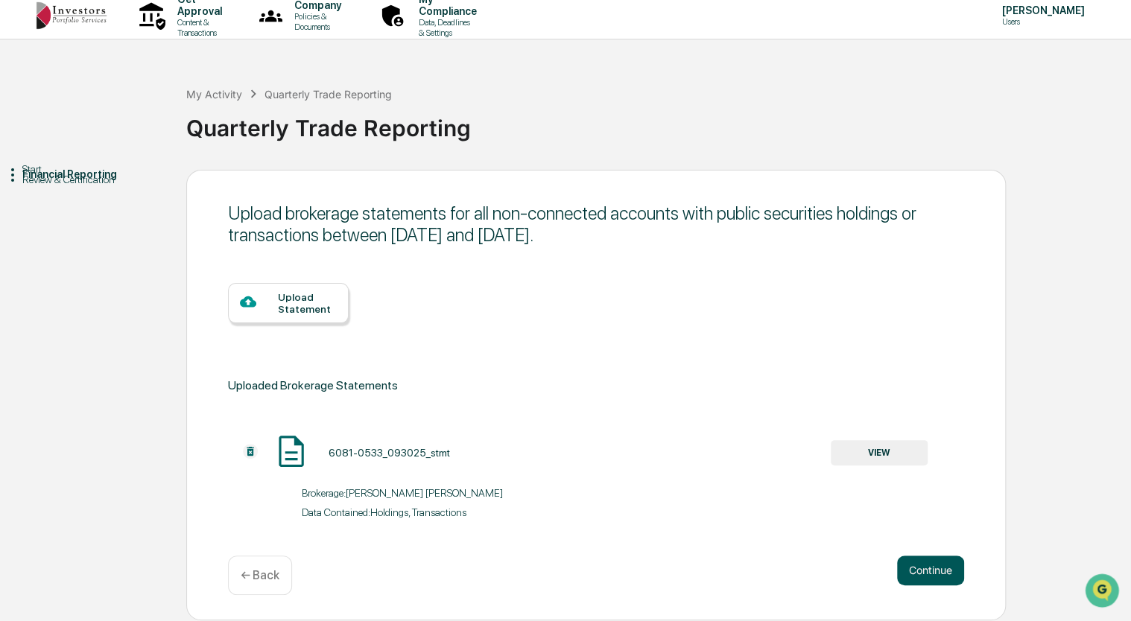
click at [916, 568] on button "Continue" at bounding box center [930, 571] width 67 height 30
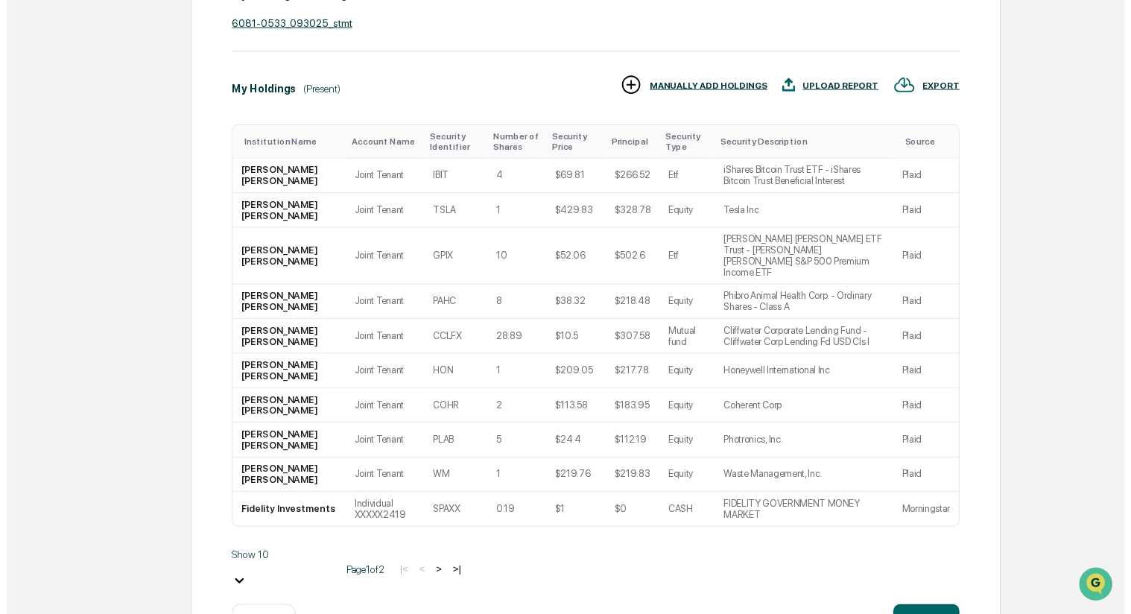
scroll to position [338, 0]
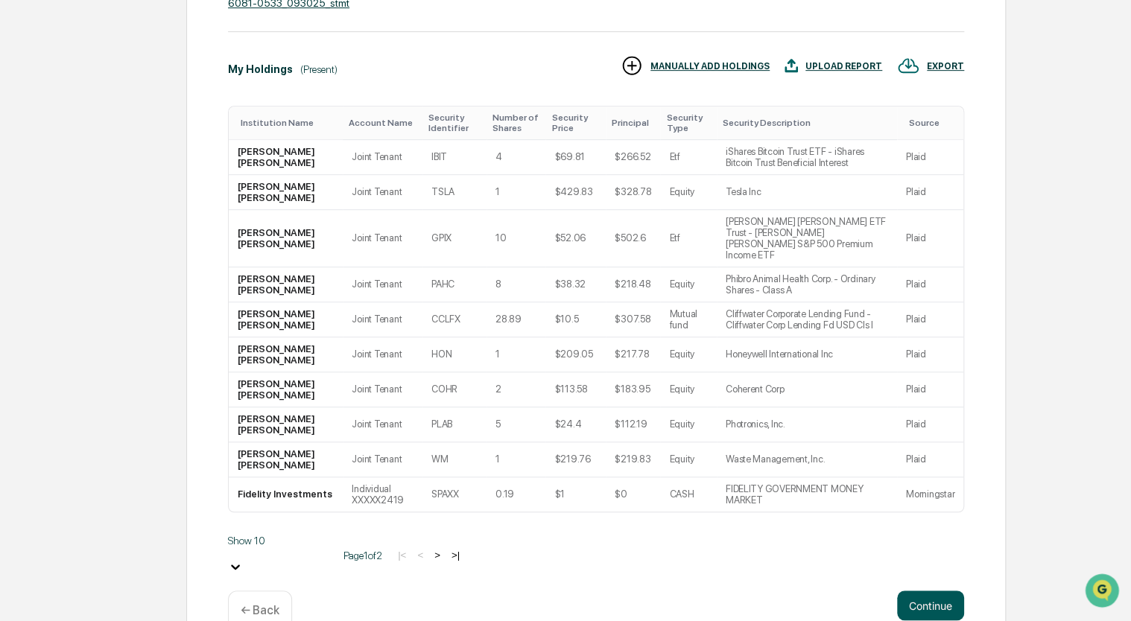
click at [931, 591] on button "Continue" at bounding box center [930, 606] width 67 height 30
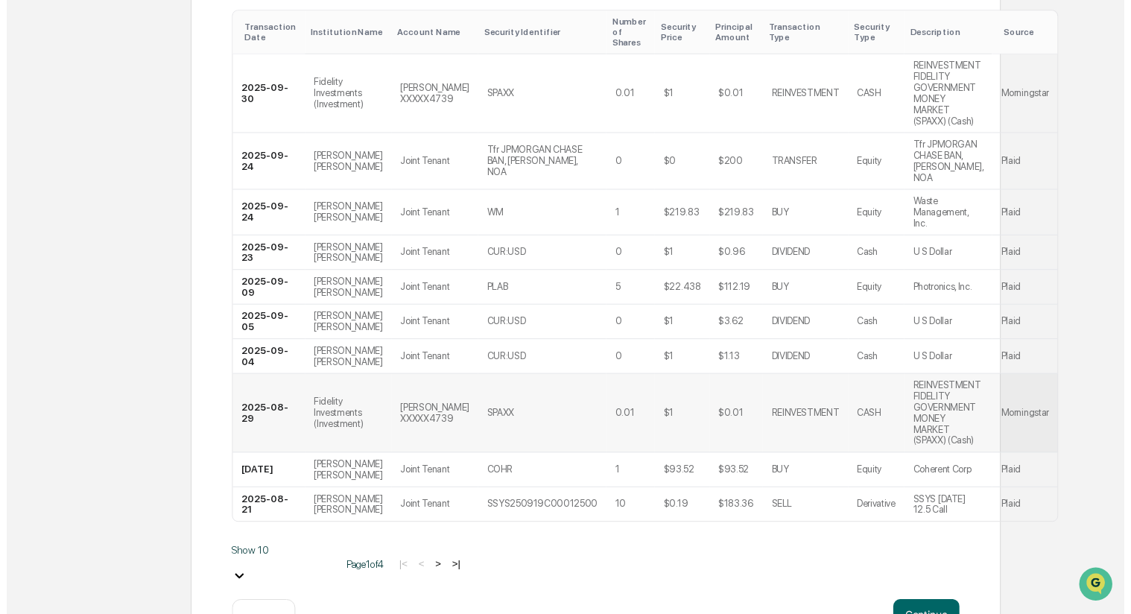
scroll to position [473, 0]
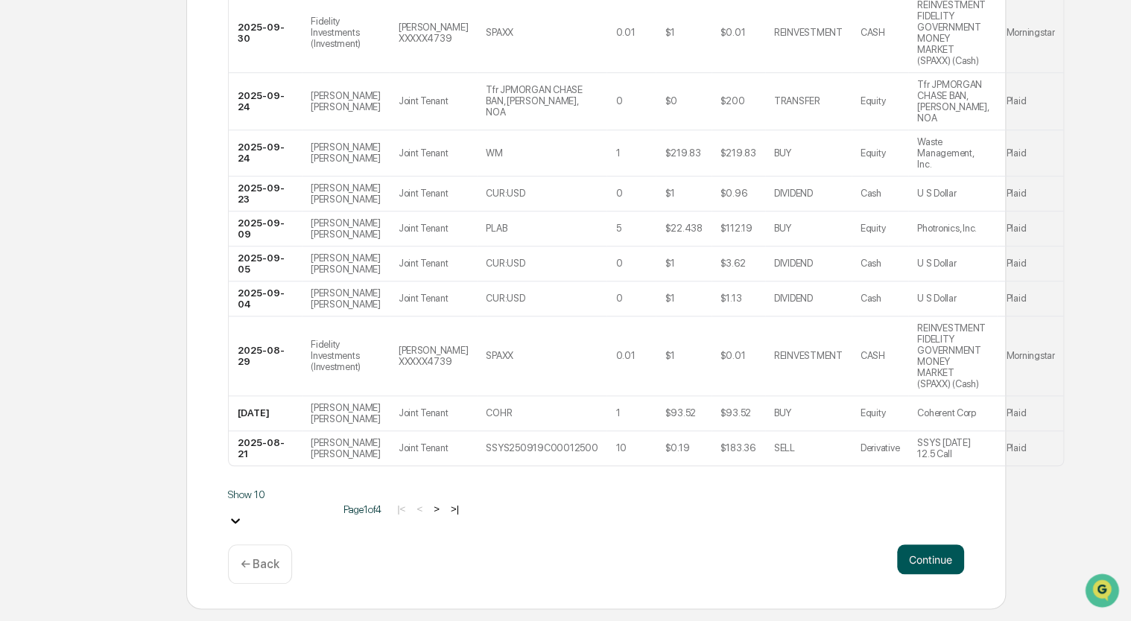
click at [931, 574] on button "Continue" at bounding box center [930, 560] width 67 height 30
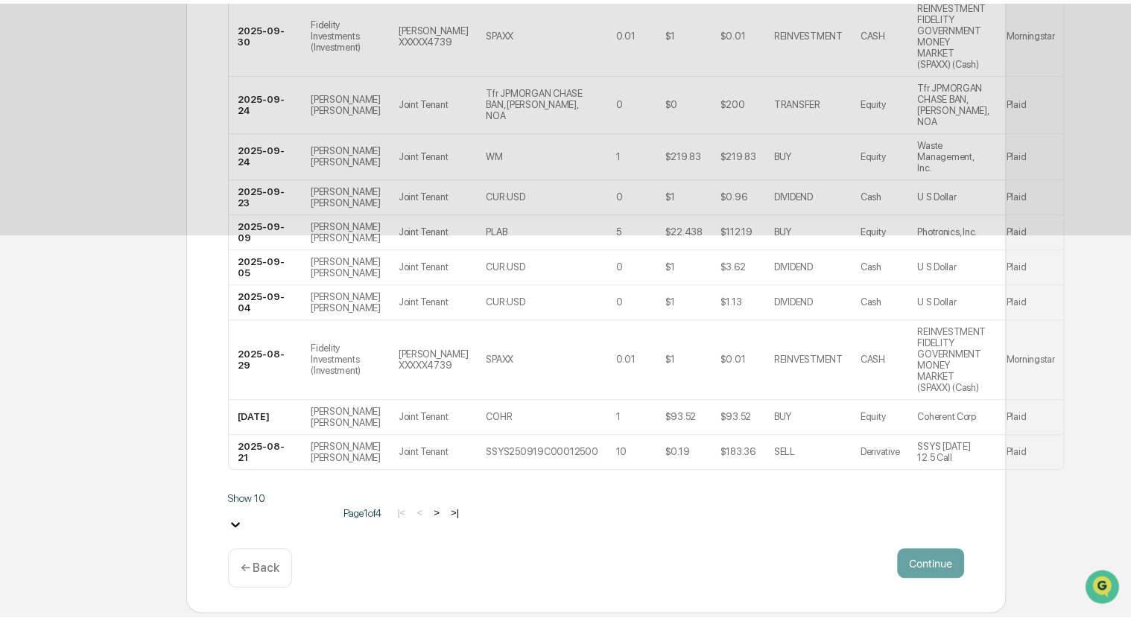
scroll to position [0, 0]
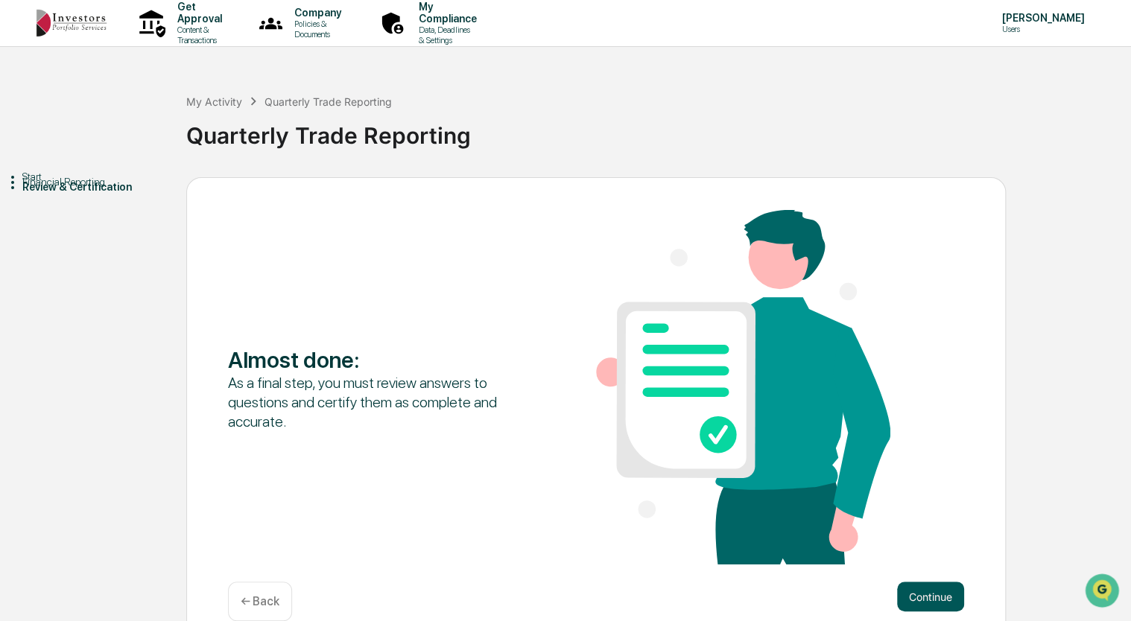
click at [926, 599] on button "Continue" at bounding box center [930, 597] width 67 height 30
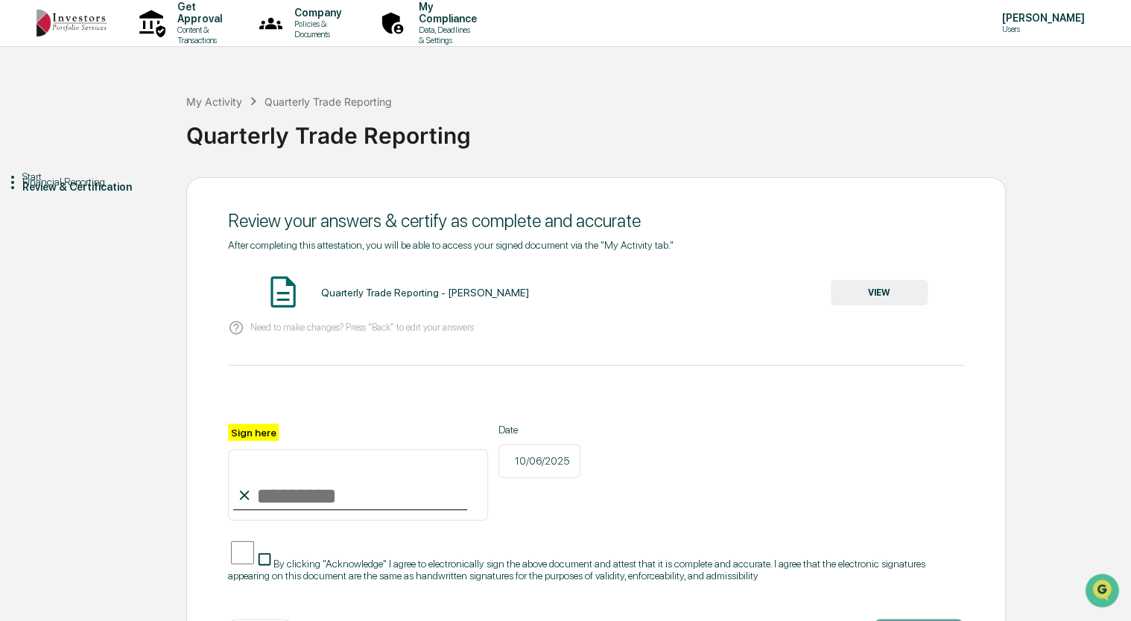
click at [357, 488] on input "Sign here" at bounding box center [358, 485] width 260 height 72
type input "*********"
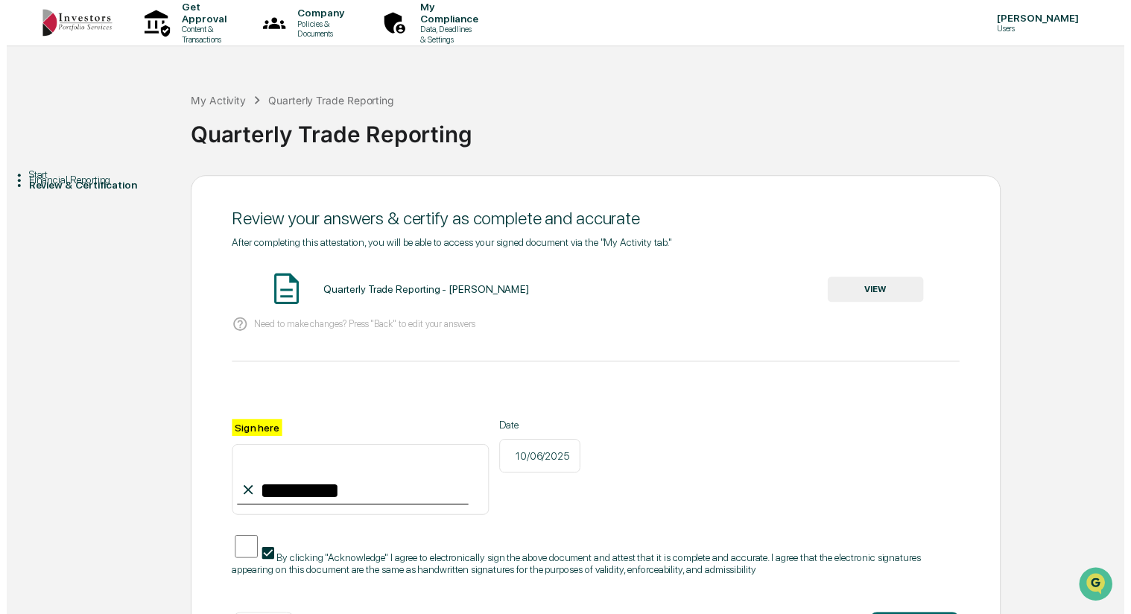
scroll to position [43, 0]
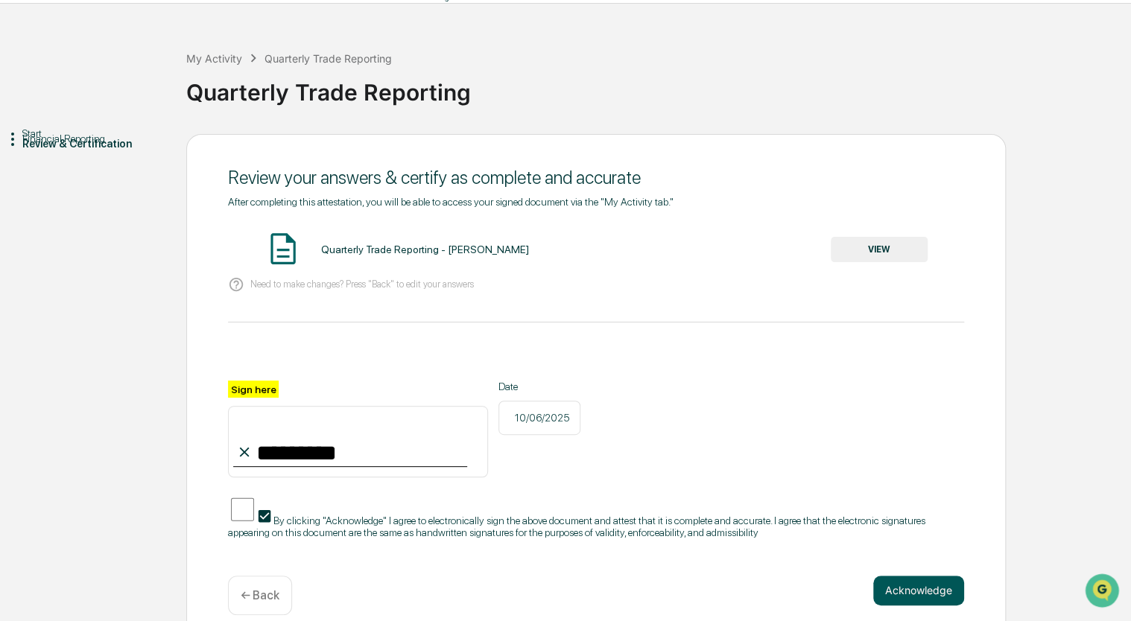
click at [901, 576] on button "Acknowledge" at bounding box center [918, 591] width 91 height 30
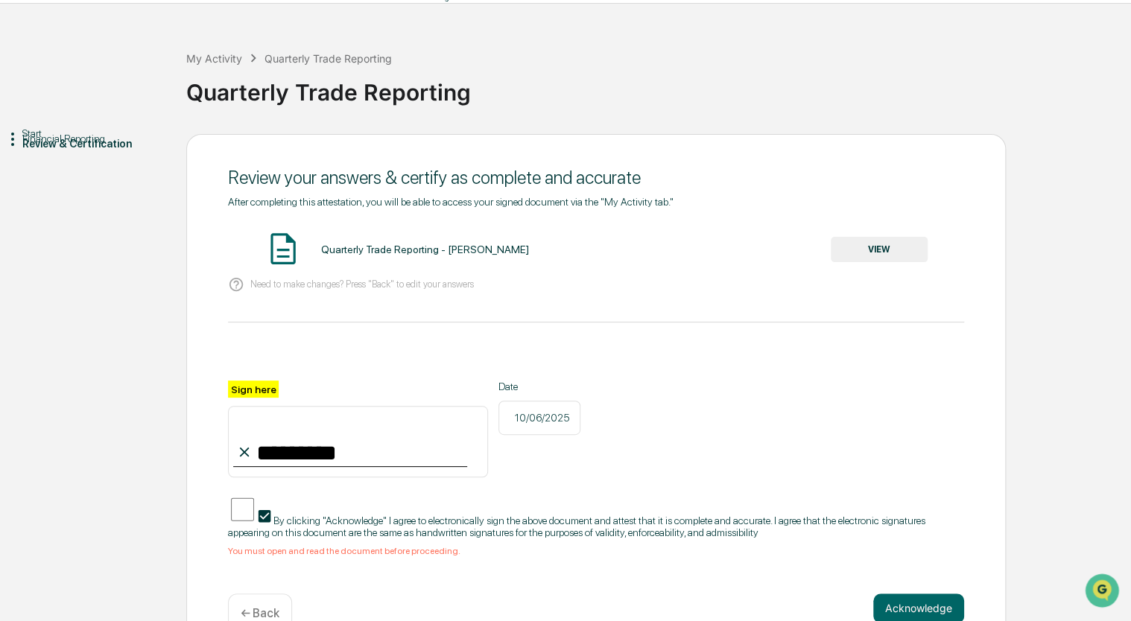
click at [866, 253] on button "VIEW" at bounding box center [879, 249] width 97 height 25
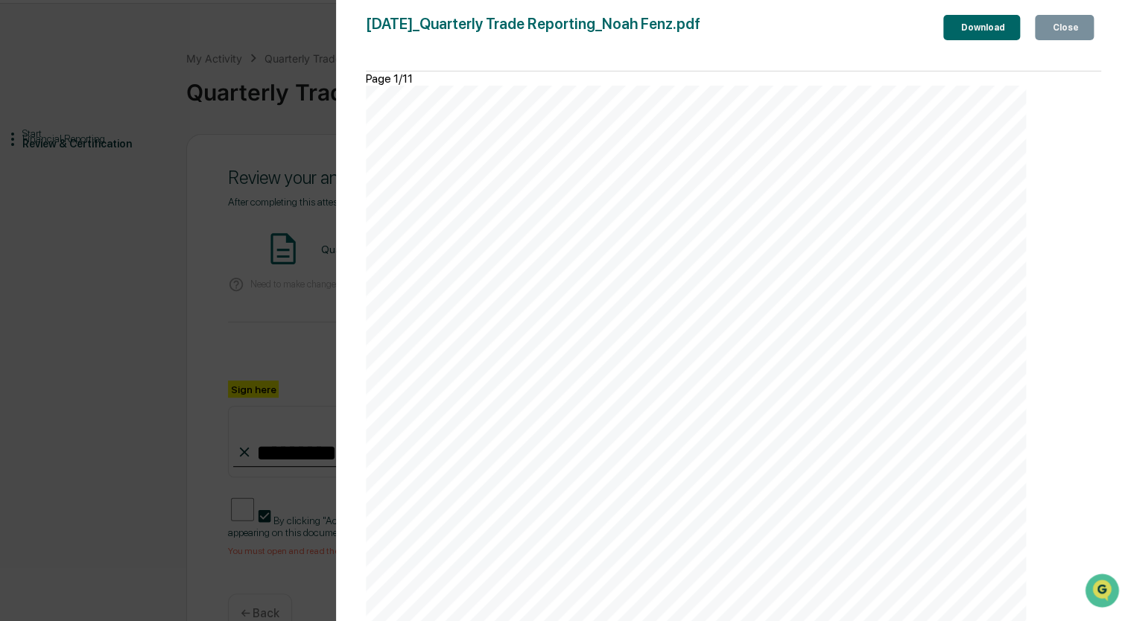
click at [1051, 29] on icon "button" at bounding box center [1058, 36] width 15 height 15
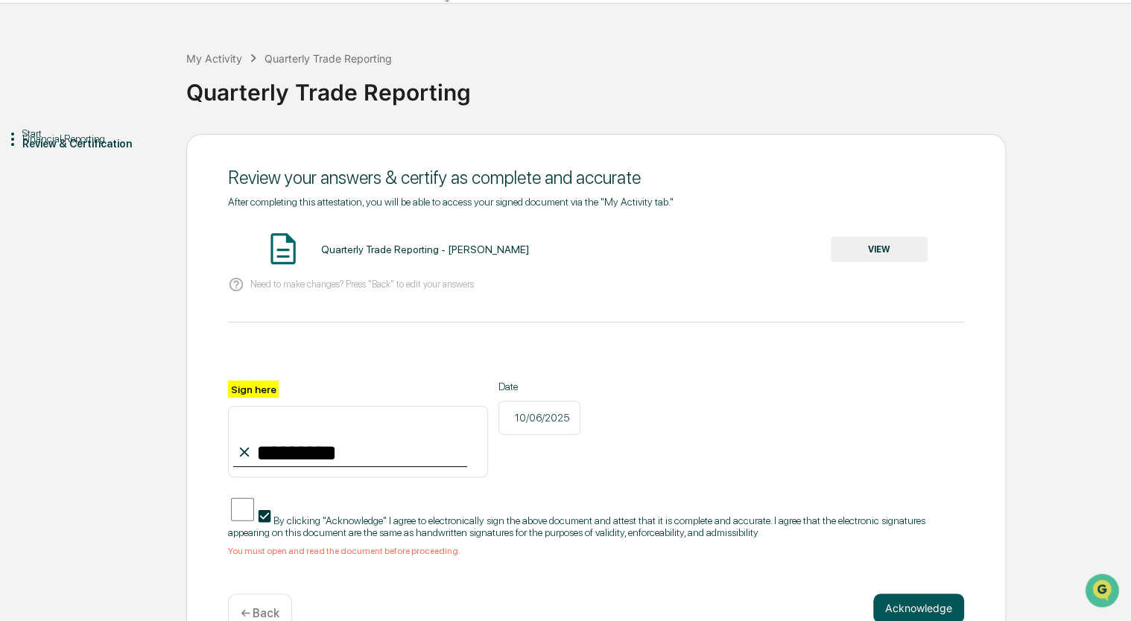
click at [894, 595] on button "Acknowledge" at bounding box center [918, 609] width 91 height 30
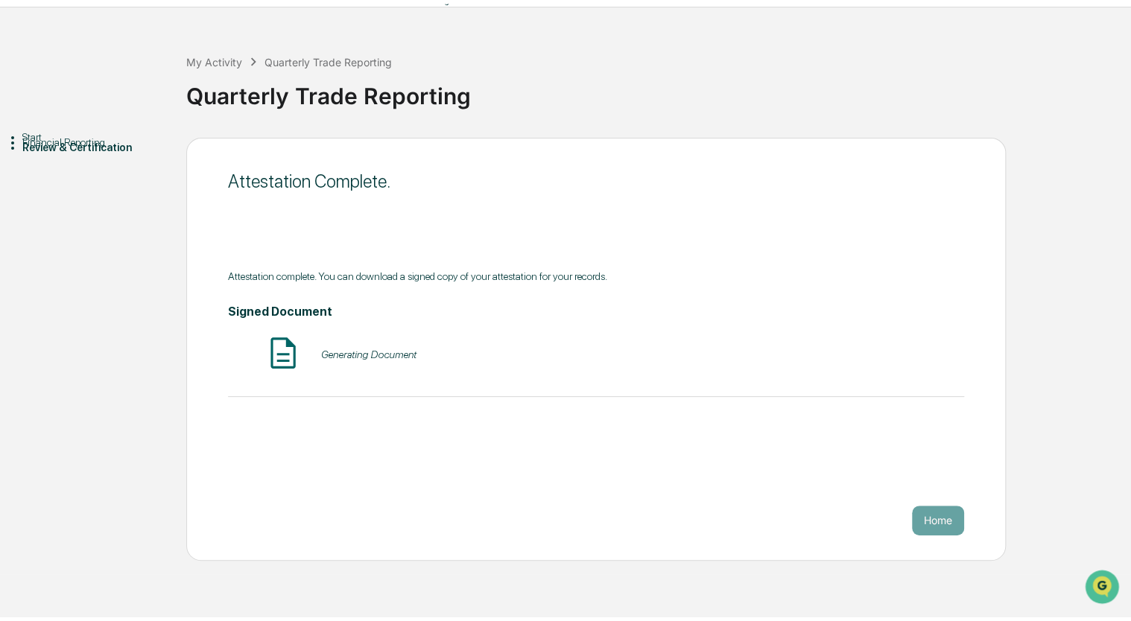
scroll to position [0, 0]
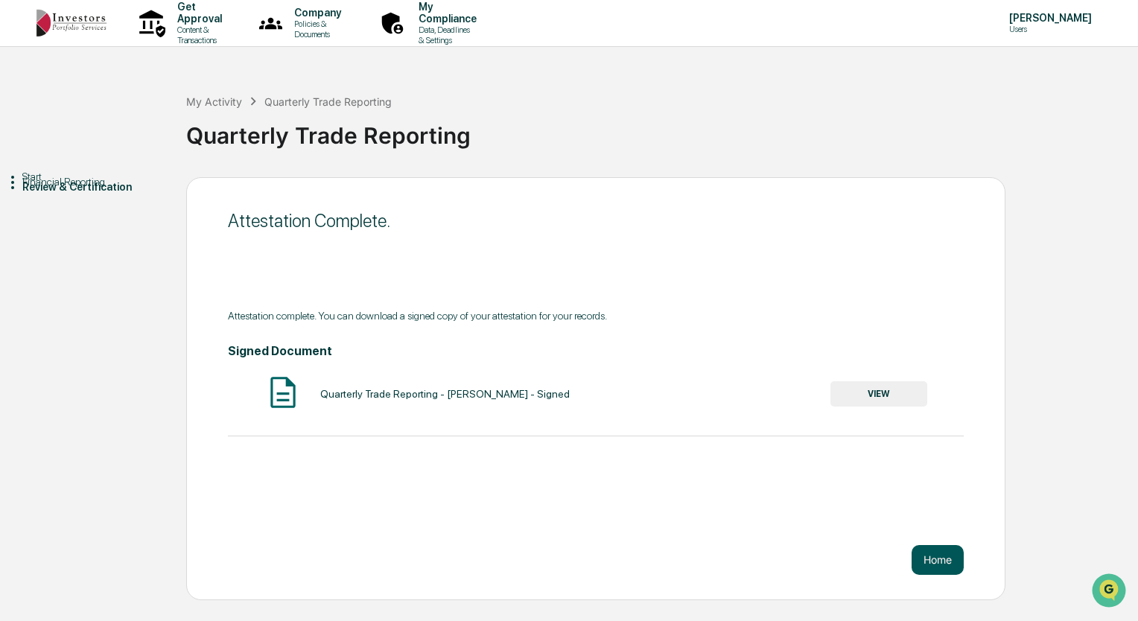
click at [934, 557] on button "Home" at bounding box center [938, 560] width 52 height 30
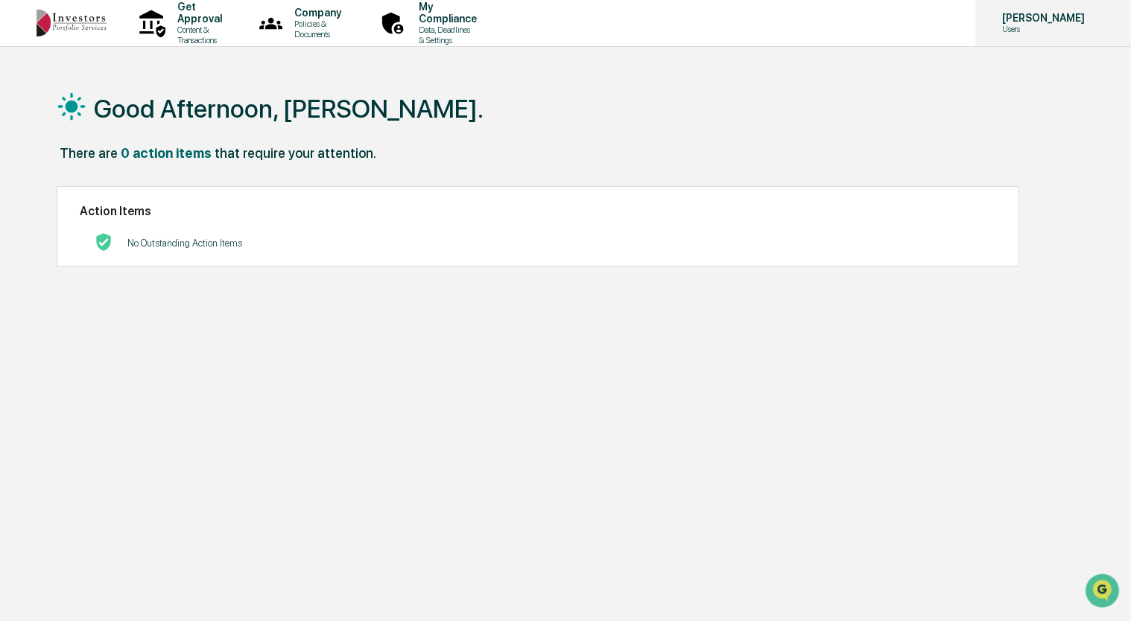
click at [1041, 37] on div "[PERSON_NAME] Users" at bounding box center [1053, 23] width 156 height 46
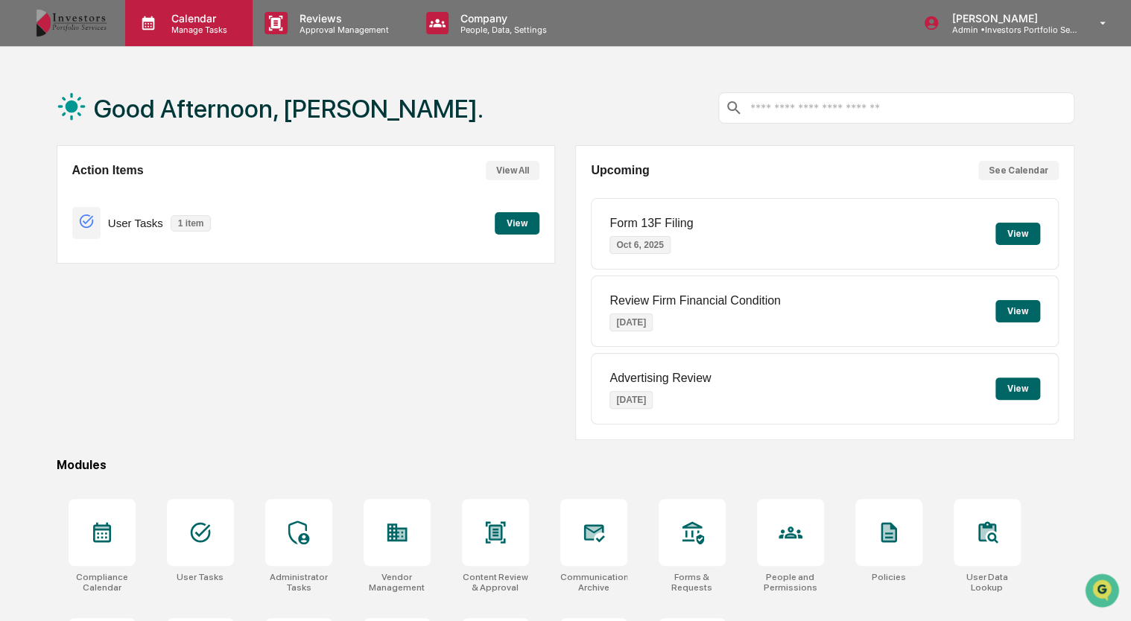
click at [212, 22] on p "Calendar" at bounding box center [196, 18] width 75 height 13
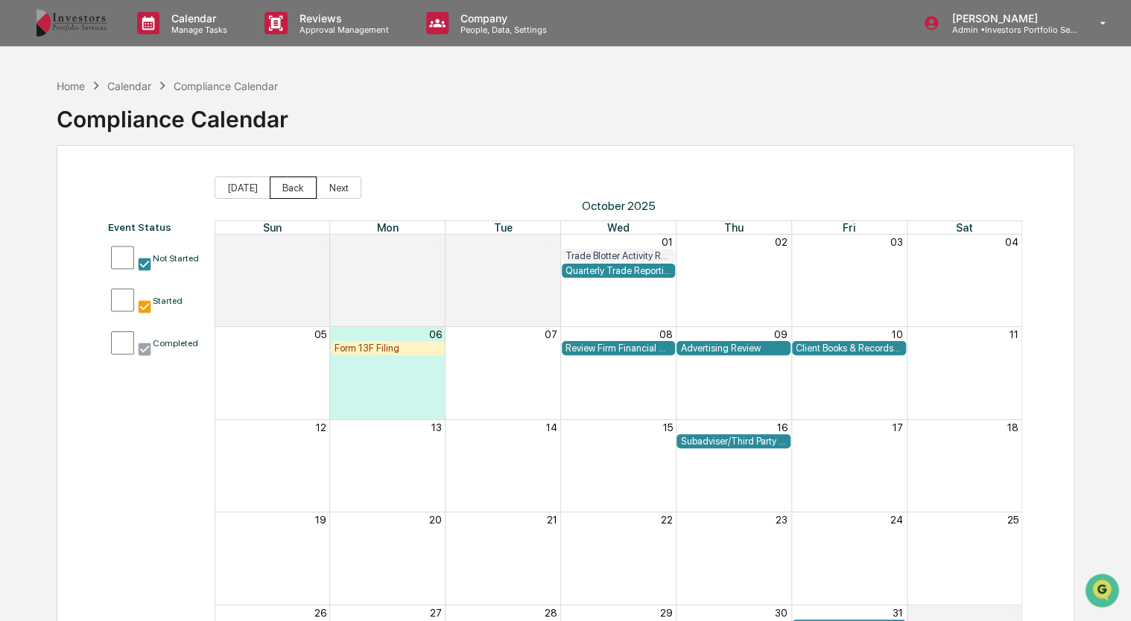
click at [288, 194] on button "Back" at bounding box center [293, 188] width 47 height 22
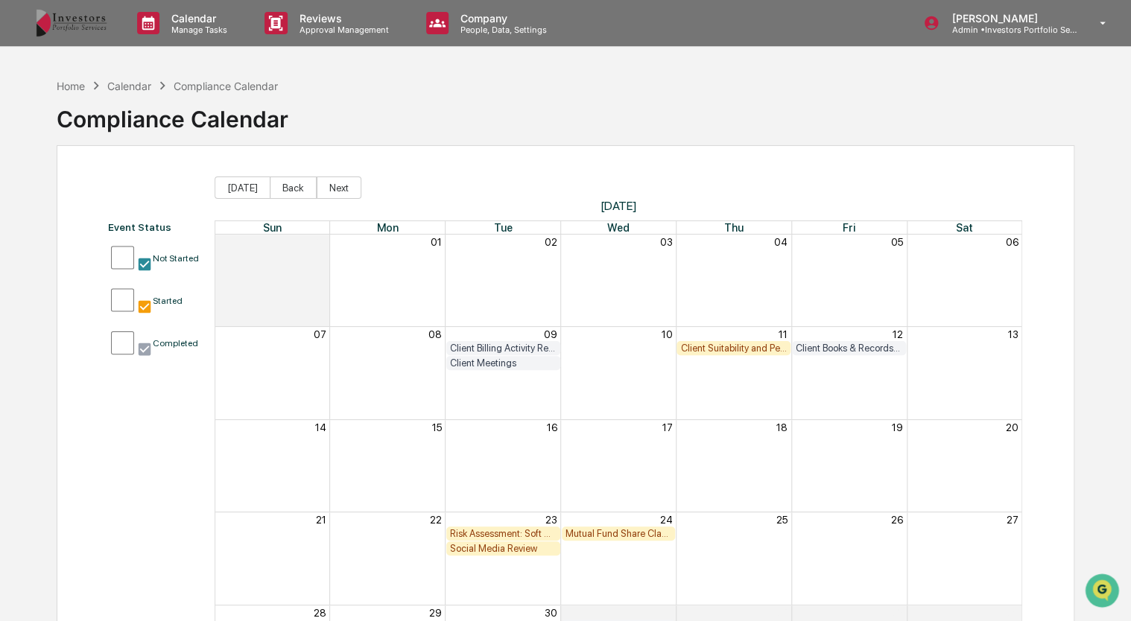
click at [355, 177] on span "[DATE] Back Next" at bounding box center [619, 188] width 808 height 22
click at [339, 186] on button "Next" at bounding box center [339, 188] width 45 height 22
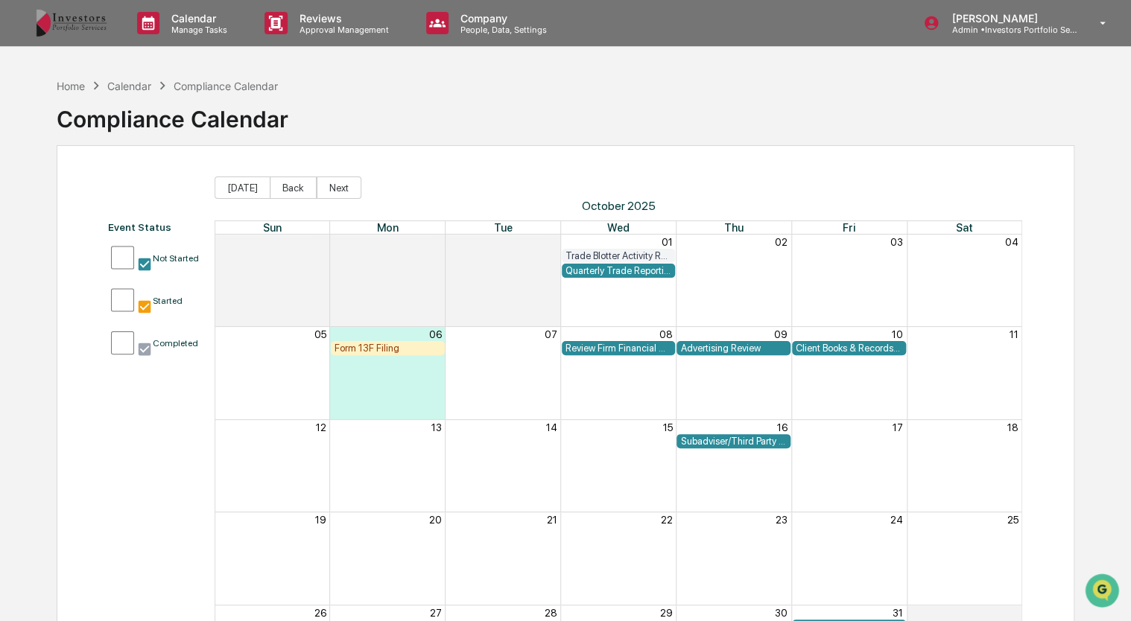
click at [390, 346] on div "Form 13F Filing" at bounding box center [388, 348] width 107 height 11
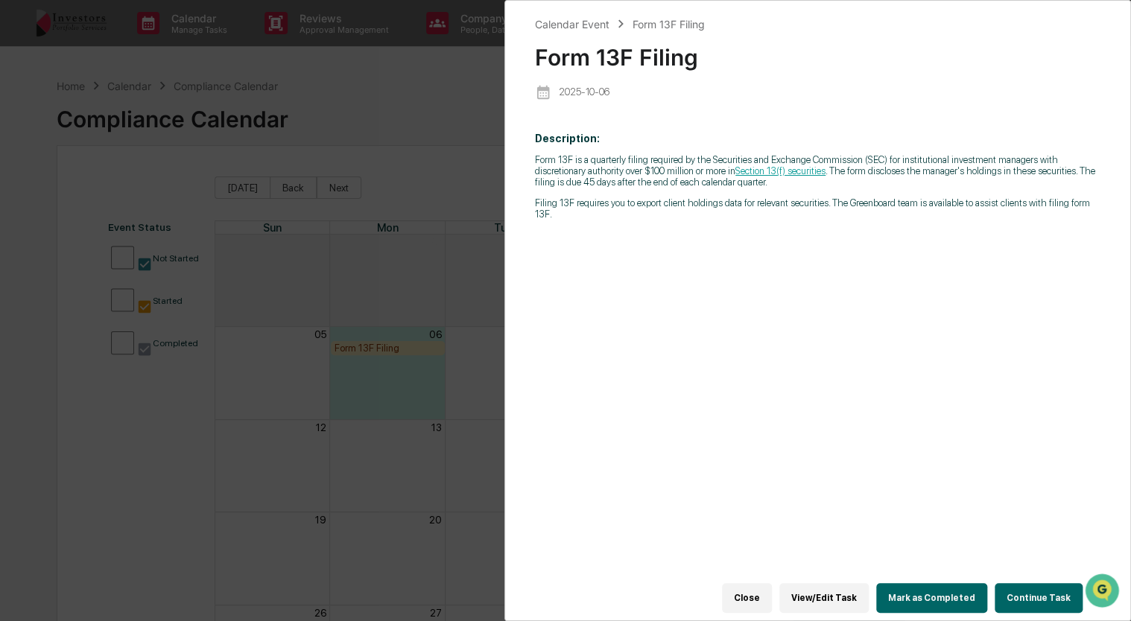
click at [1040, 592] on button "Continue Task" at bounding box center [1039, 598] width 88 height 30
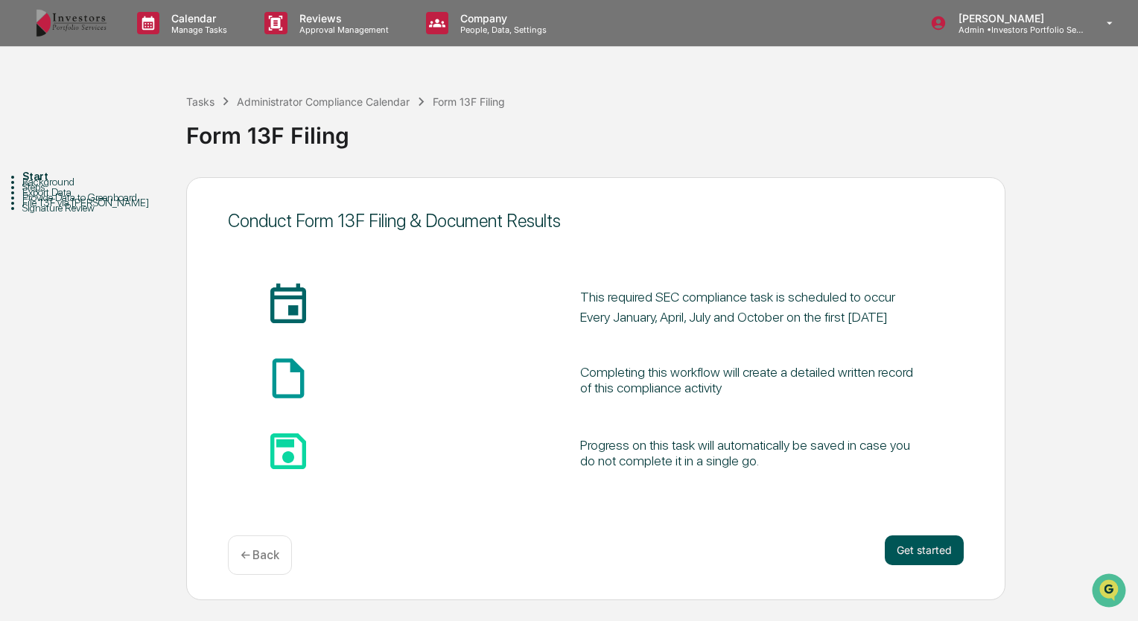
click at [909, 541] on button "Get started" at bounding box center [924, 551] width 79 height 30
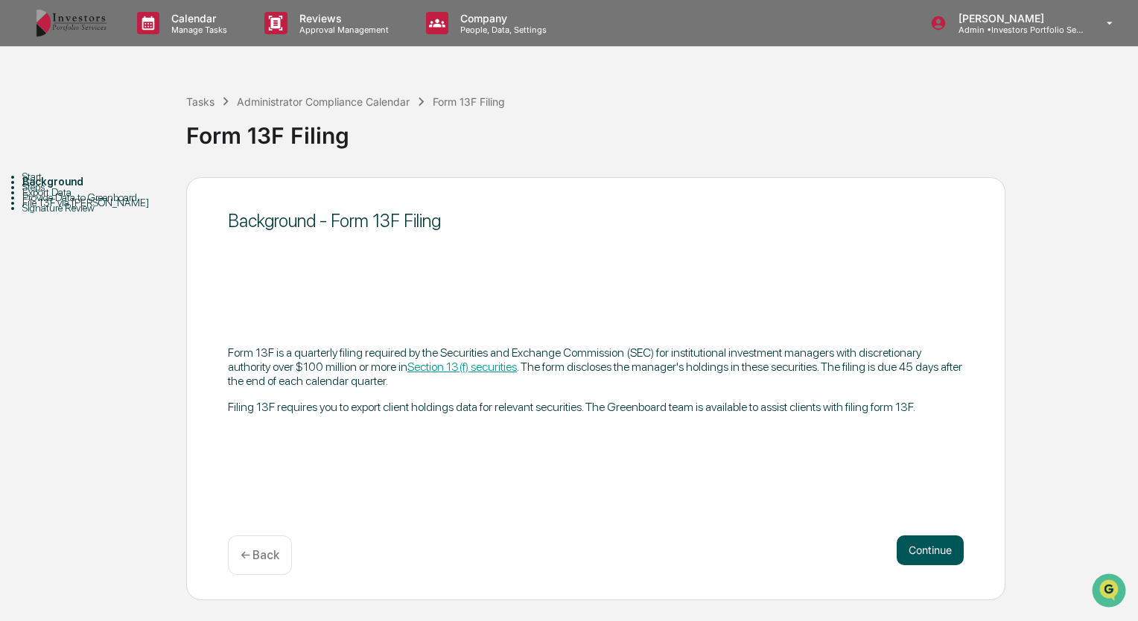
click at [912, 536] on button "Continue" at bounding box center [930, 551] width 67 height 30
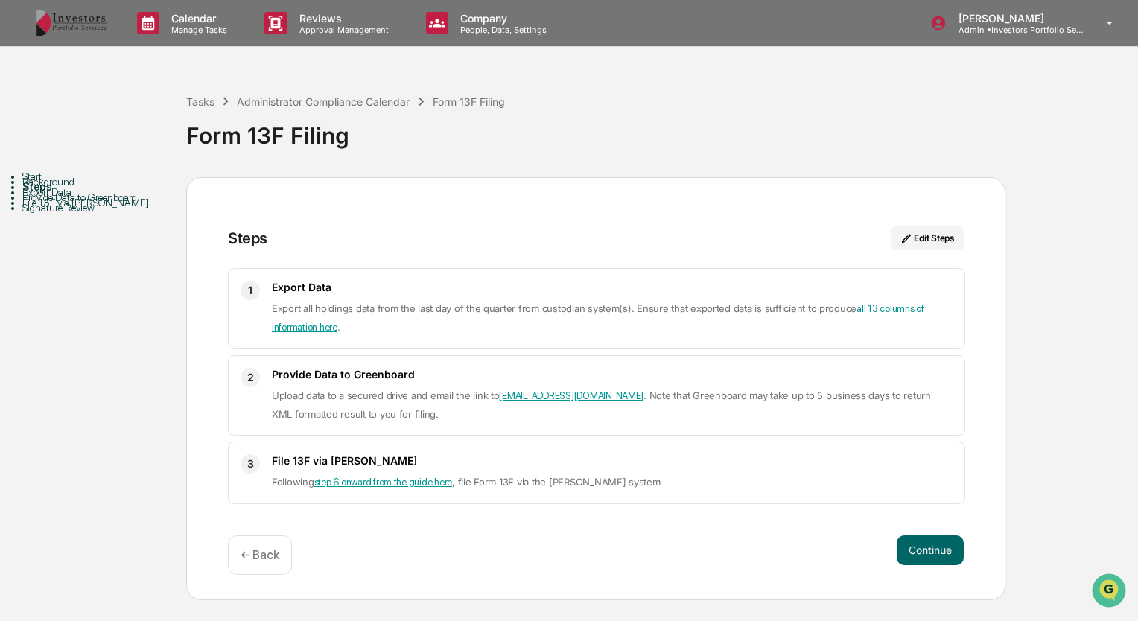
click at [897, 309] on link "all 13 columns of information here" at bounding box center [598, 318] width 653 height 30
click at [941, 554] on button "Continue" at bounding box center [930, 551] width 67 height 30
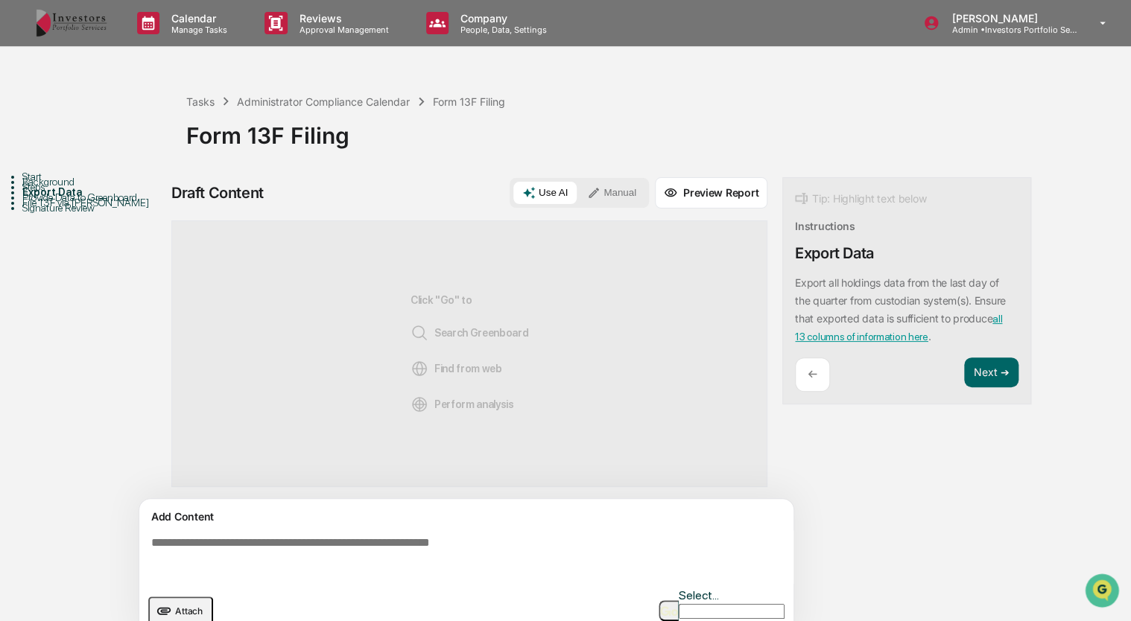
click at [490, 536] on textarea at bounding box center [469, 557] width 648 height 54
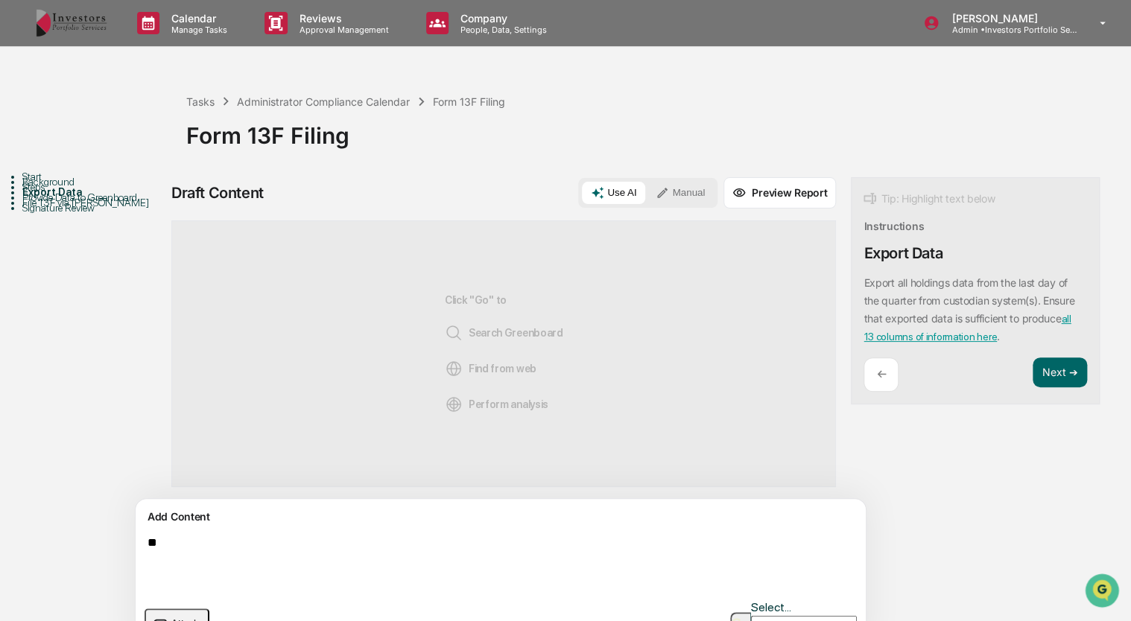
type textarea "*"
click at [181, 618] on span "Attach" at bounding box center [185, 623] width 28 height 11
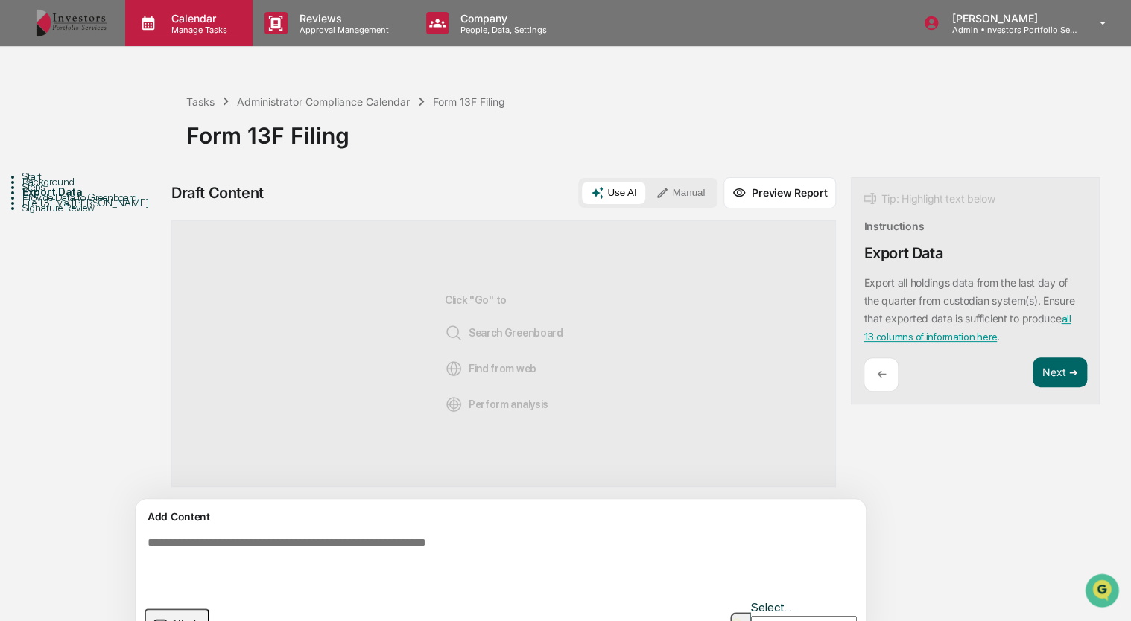
click at [209, 34] on p "Manage Tasks" at bounding box center [196, 30] width 75 height 10
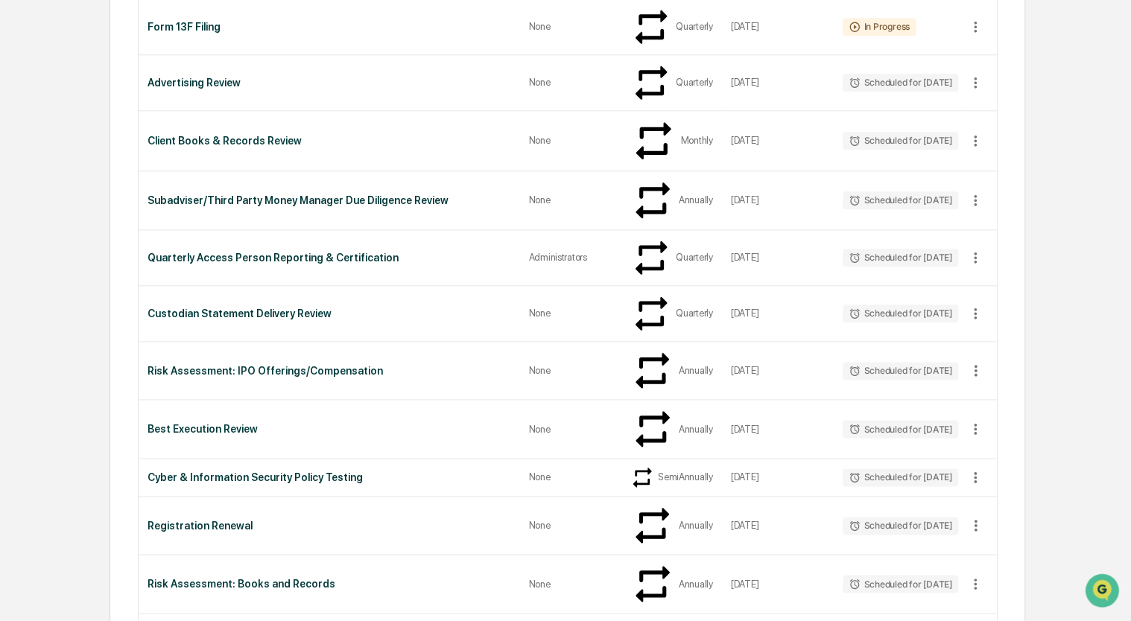
scroll to position [719, 0]
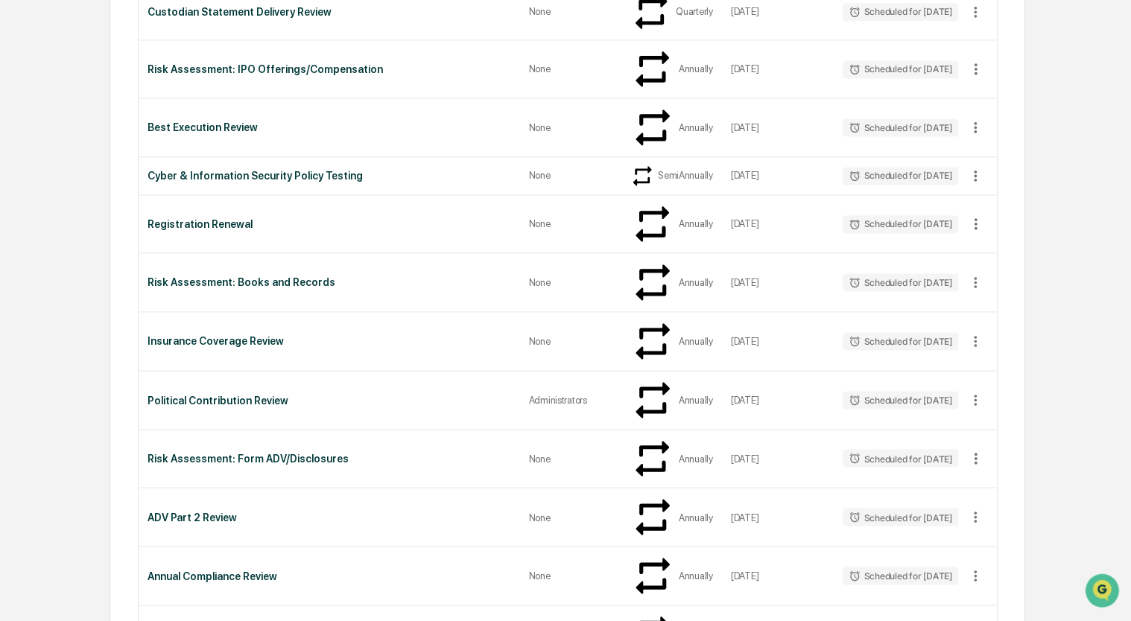
scroll to position [1022, 0]
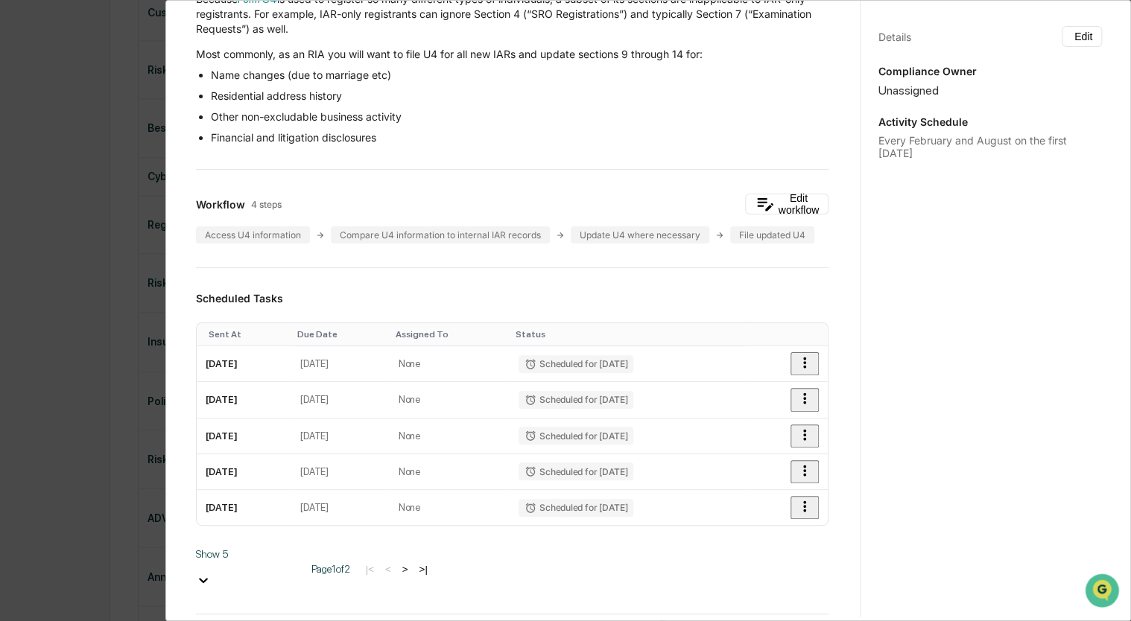
scroll to position [226, 0]
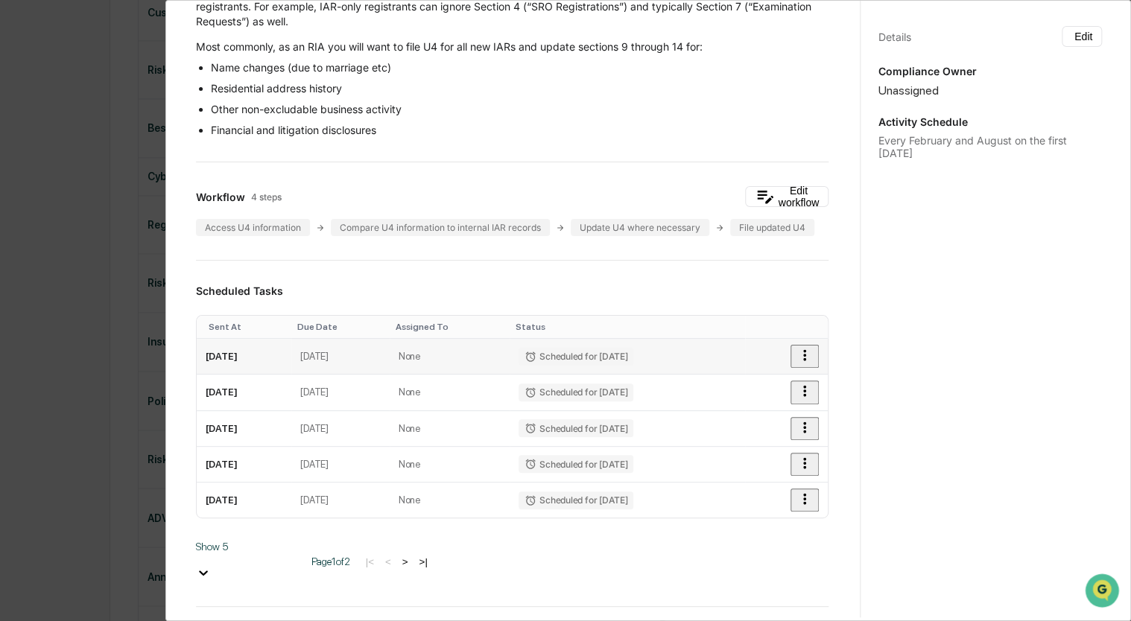
click at [796, 364] on icon "button" at bounding box center [804, 355] width 16 height 16
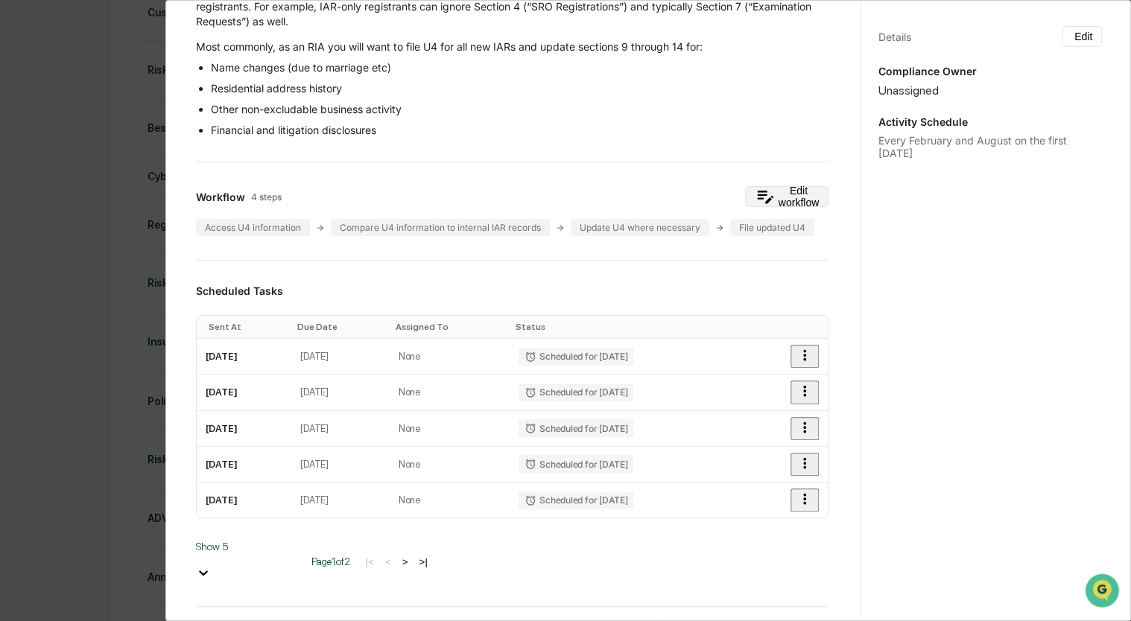
click at [770, 195] on button "Edit workflow" at bounding box center [786, 196] width 83 height 21
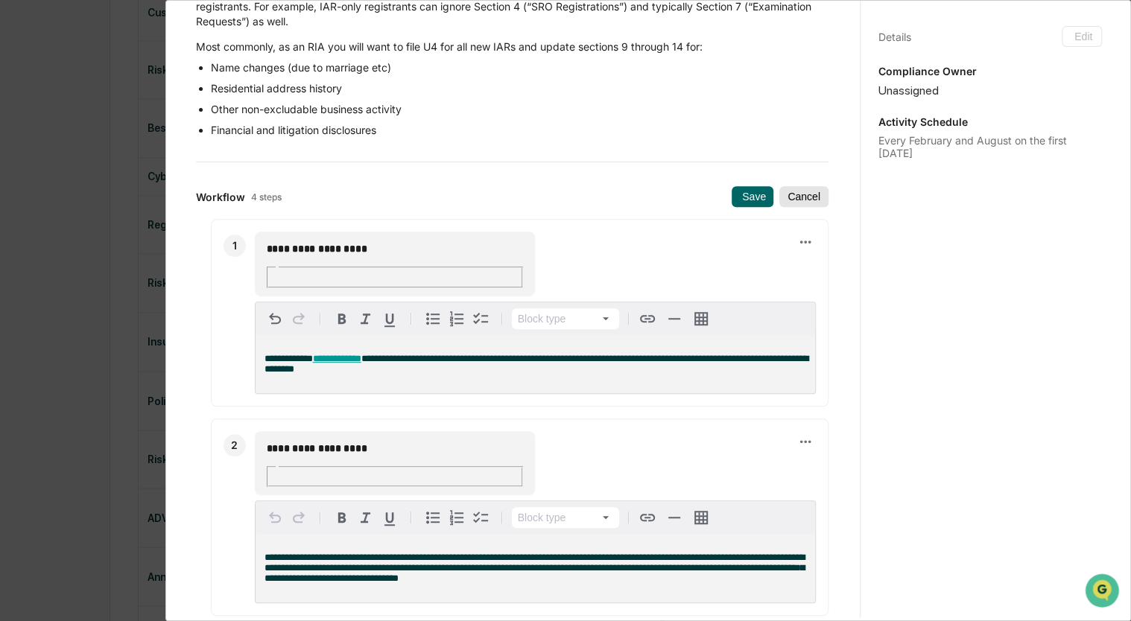
click at [779, 195] on button "Cancel" at bounding box center [803, 196] width 49 height 21
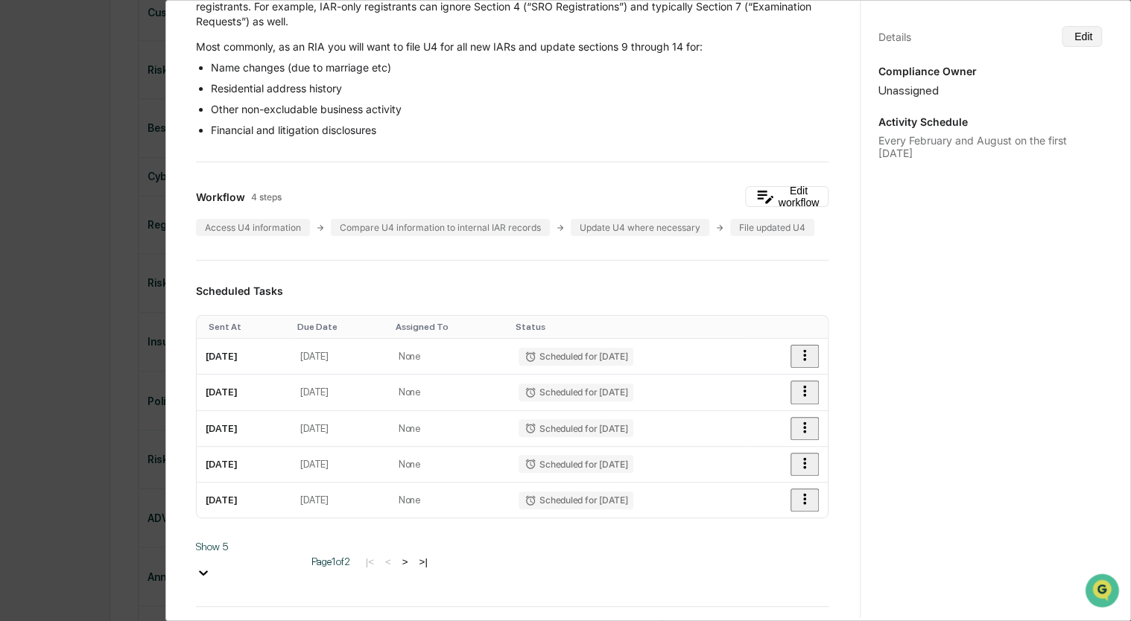
click at [1071, 36] on icon at bounding box center [1071, 36] width 0 height 0
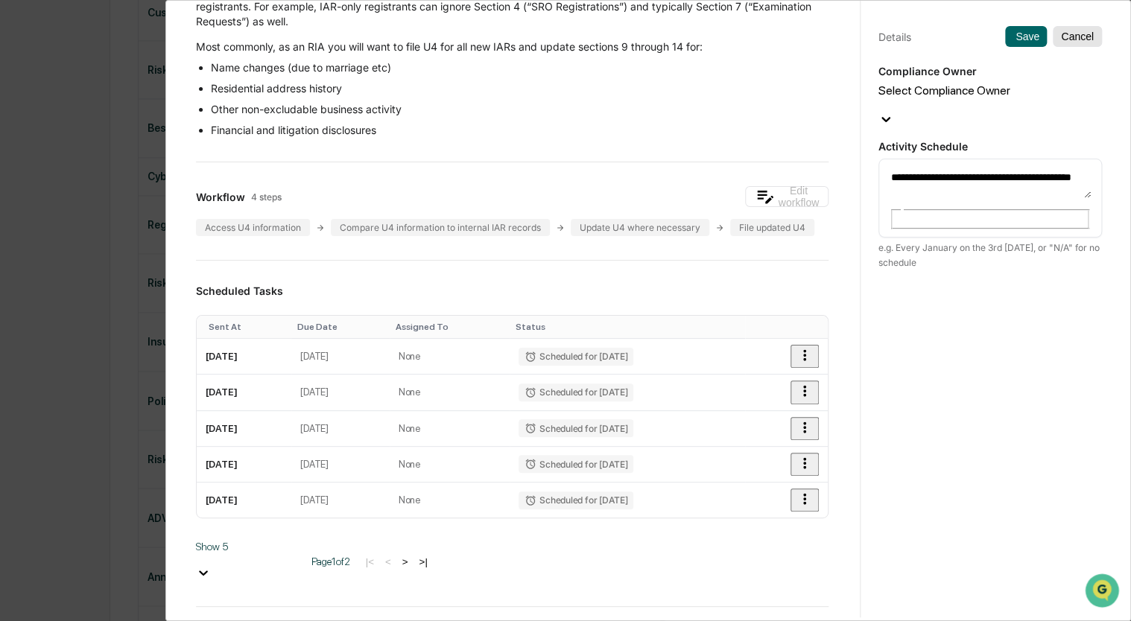
click at [1065, 36] on button "Cancel" at bounding box center [1077, 36] width 49 height 21
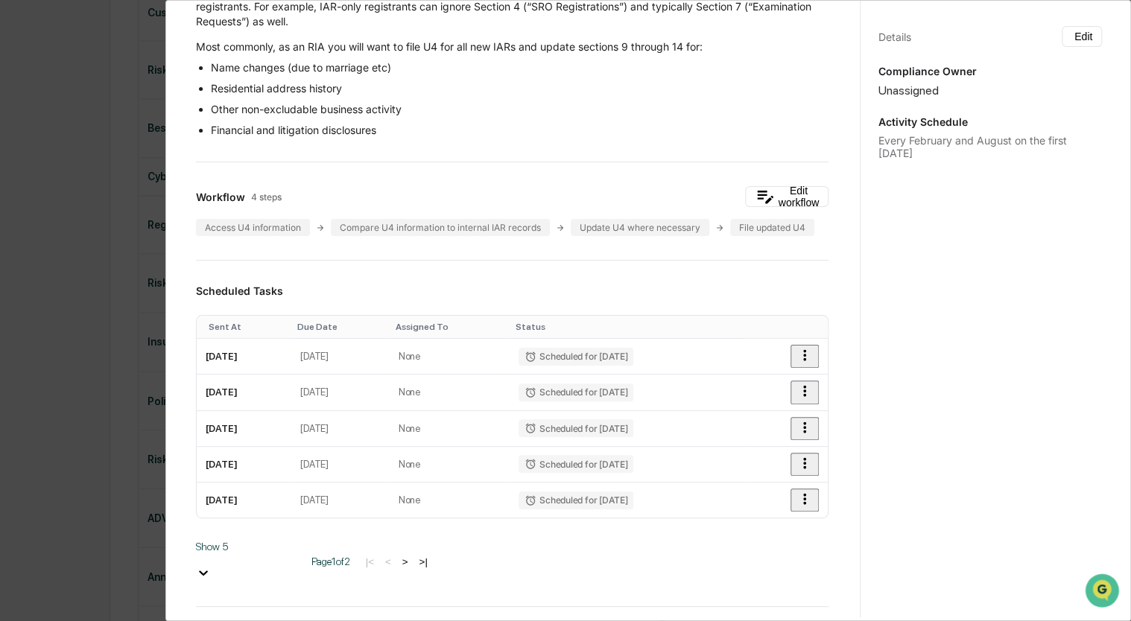
click at [110, 115] on div "Administrator Activity List Form U4 and IAR Registration Review Start Task Spaw…" at bounding box center [565, 310] width 1131 height 621
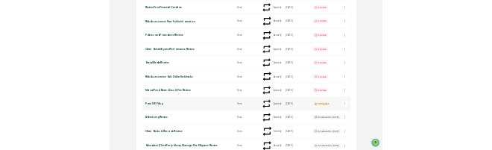
scroll to position [0, 0]
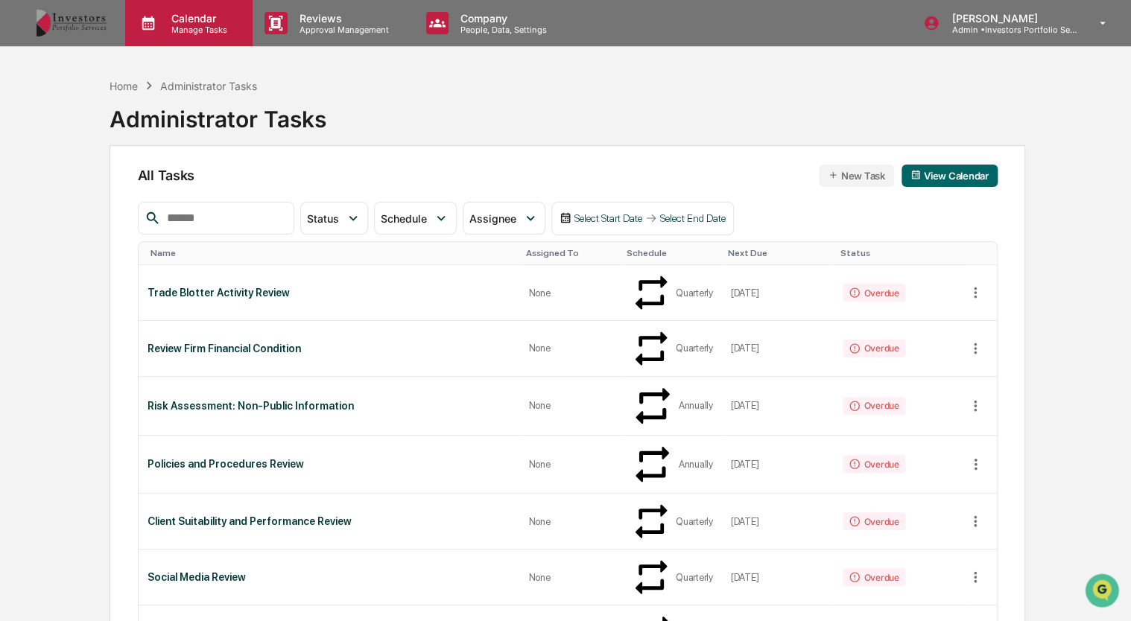
click at [218, 31] on p "Manage Tasks" at bounding box center [196, 30] width 75 height 10
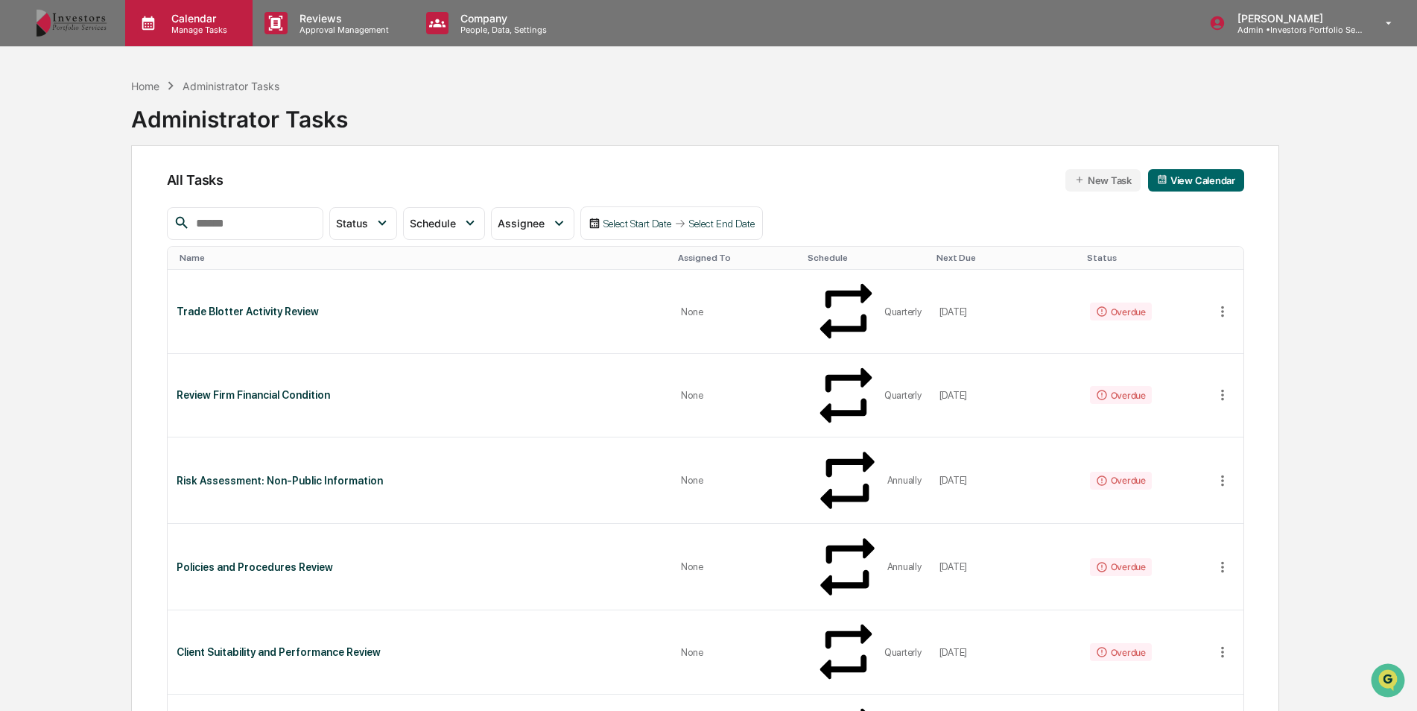
click at [224, 16] on p "Calendar" at bounding box center [196, 18] width 75 height 13
